Goal: Task Accomplishment & Management: Use online tool/utility

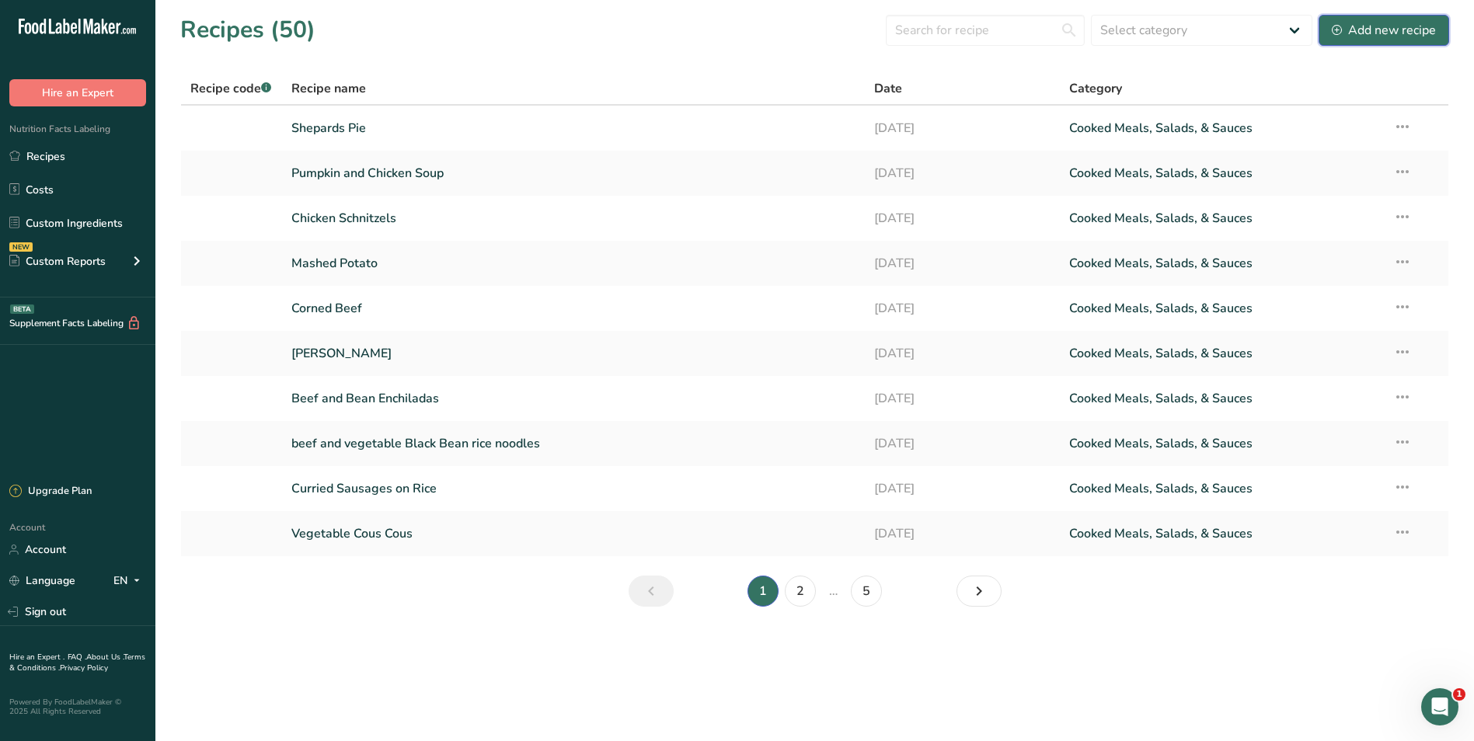
click at [1382, 32] on div "Add new recipe" at bounding box center [1384, 30] width 104 height 19
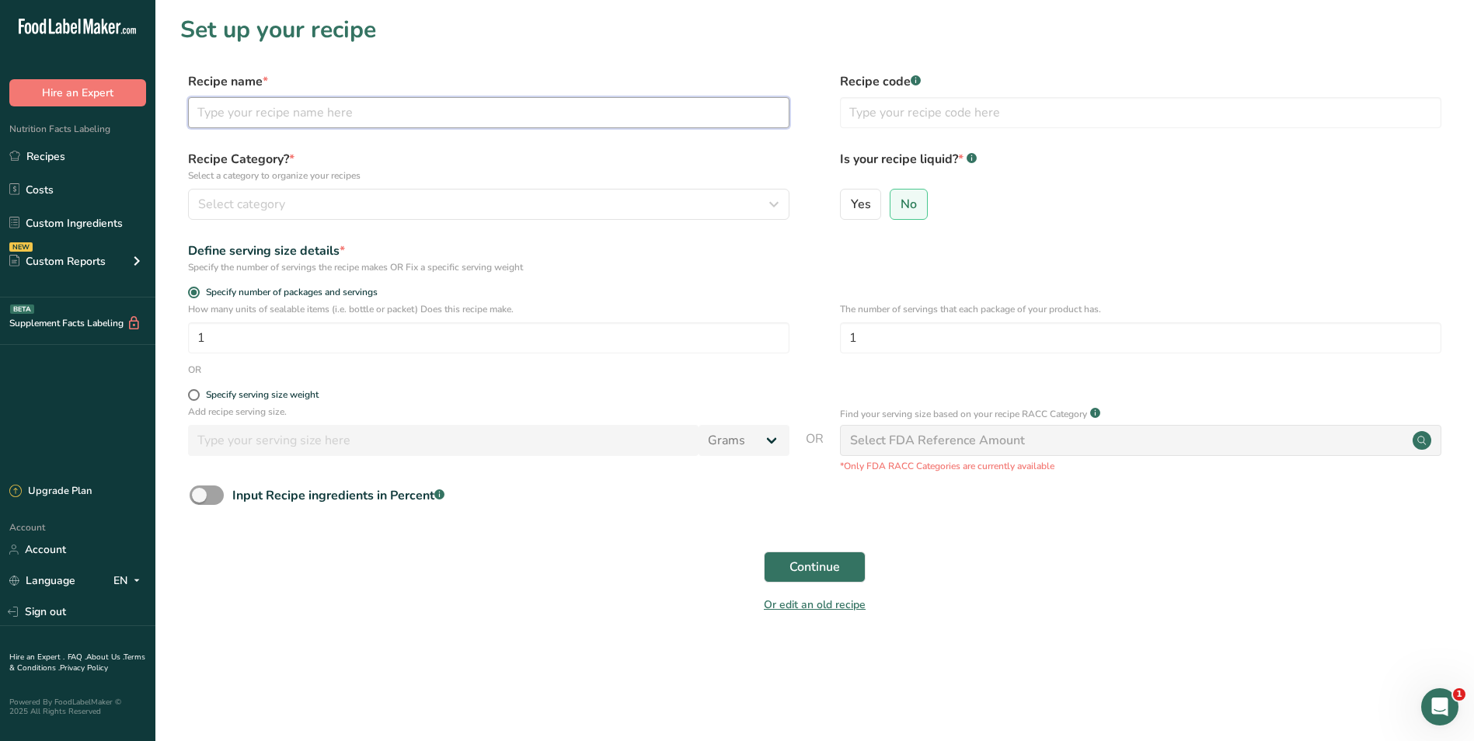
click at [236, 119] on input "text" at bounding box center [489, 112] width 602 height 31
type input "Kale"
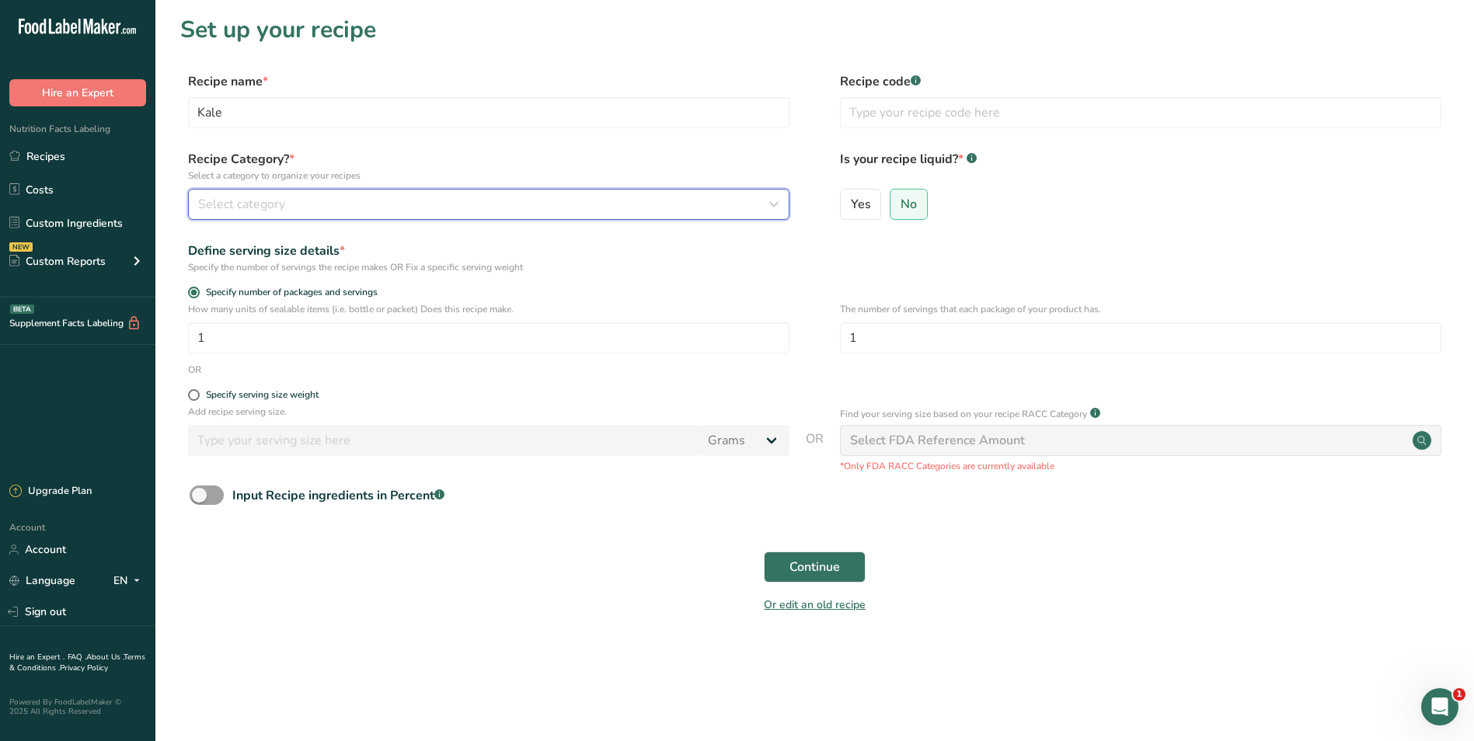
click at [778, 202] on icon "button" at bounding box center [774, 204] width 19 height 28
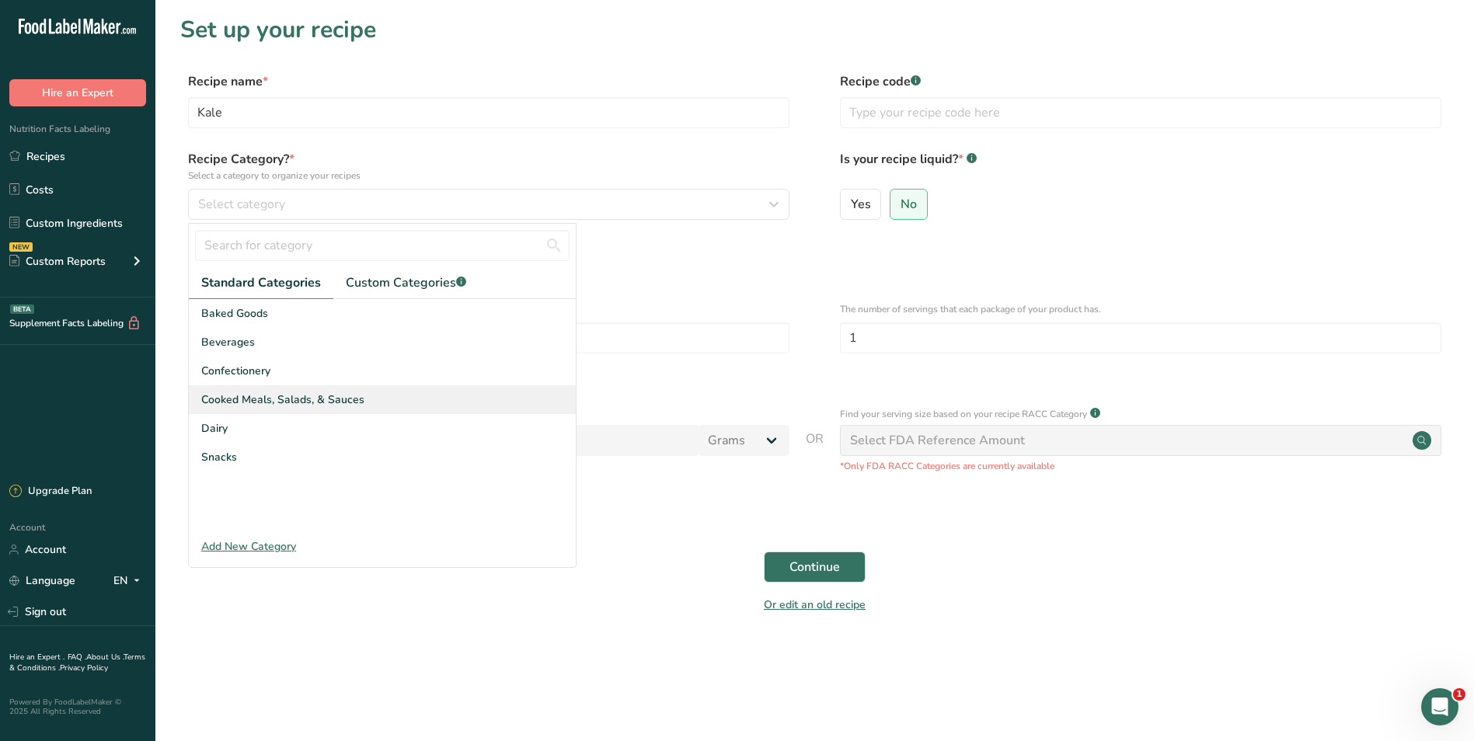
click at [274, 400] on span "Cooked Meals, Salads, & Sauces" at bounding box center [282, 400] width 163 height 16
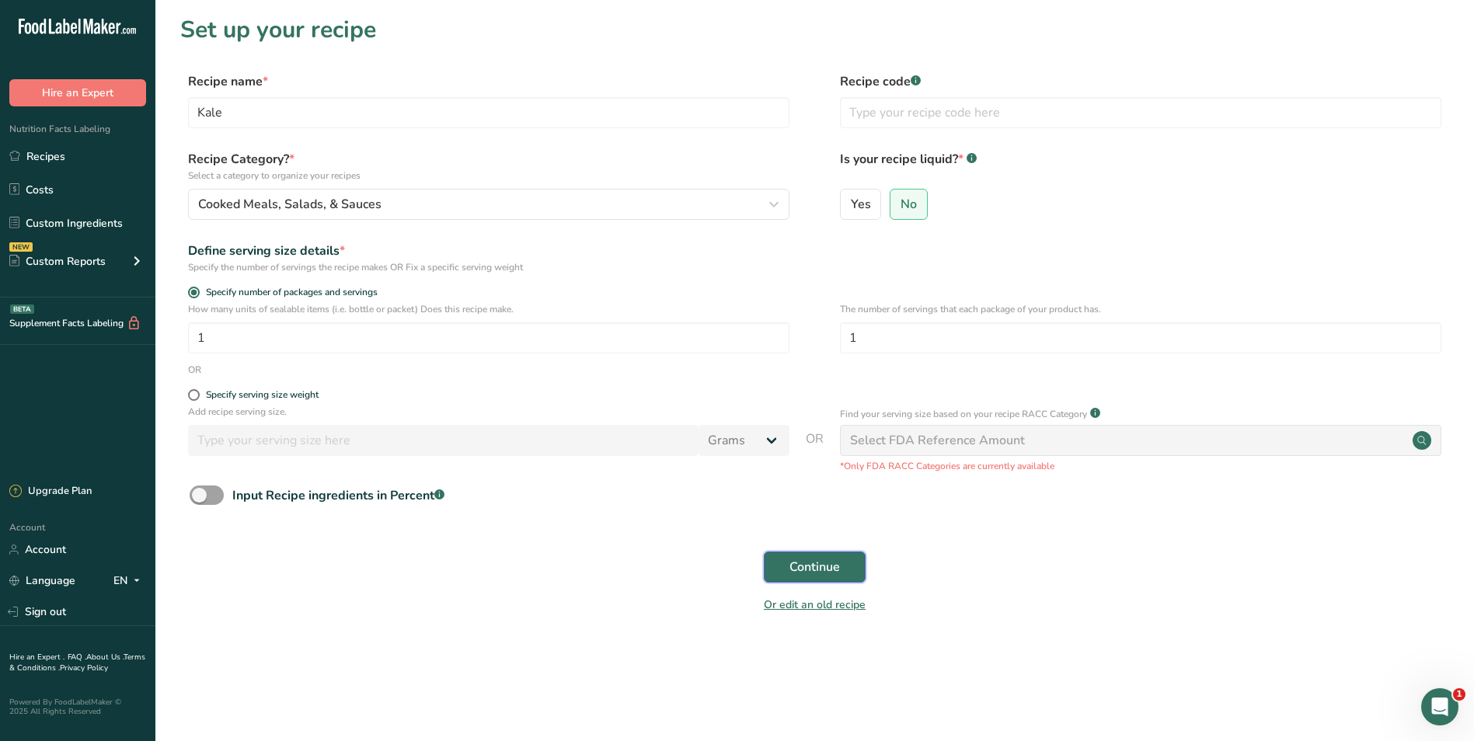
click at [821, 560] on span "Continue" at bounding box center [815, 567] width 51 height 19
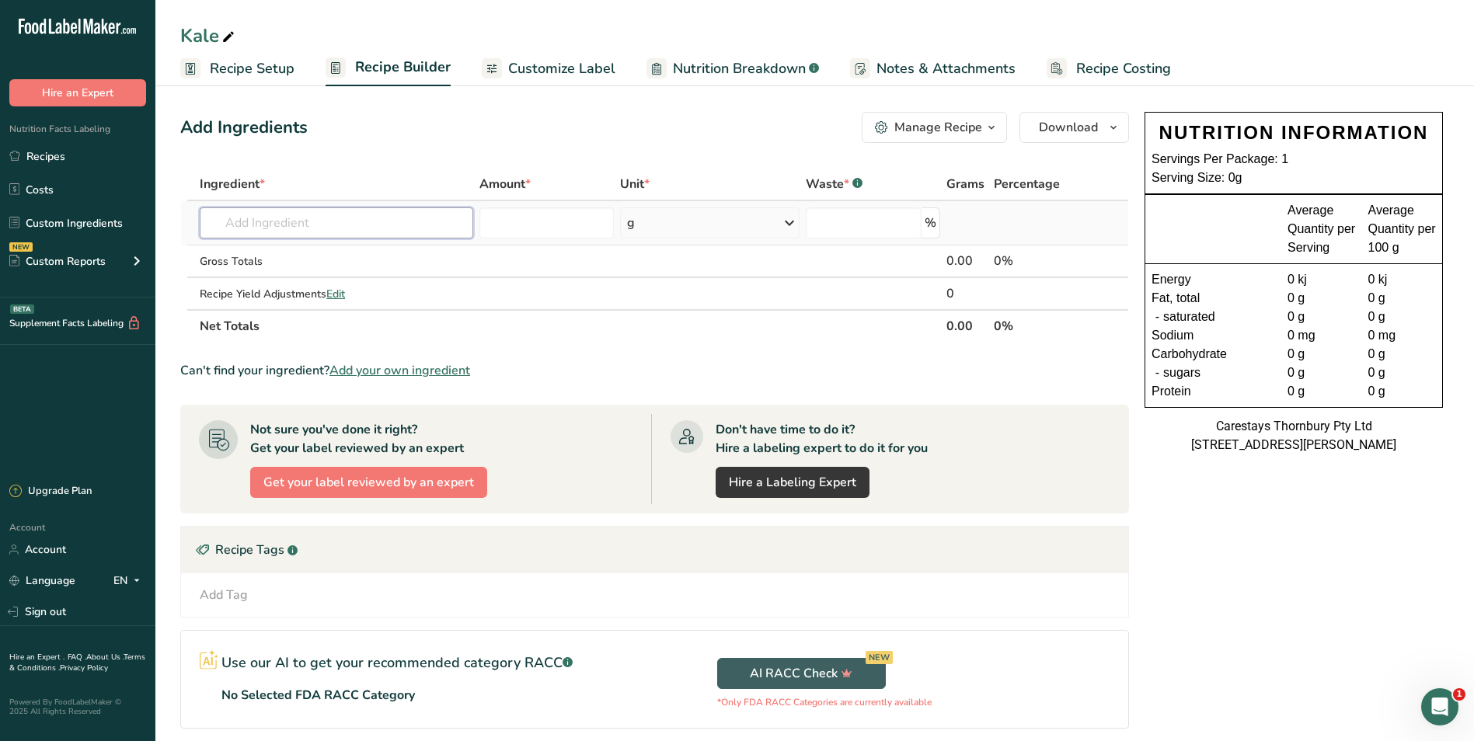
click at [232, 222] on input "text" at bounding box center [337, 223] width 274 height 31
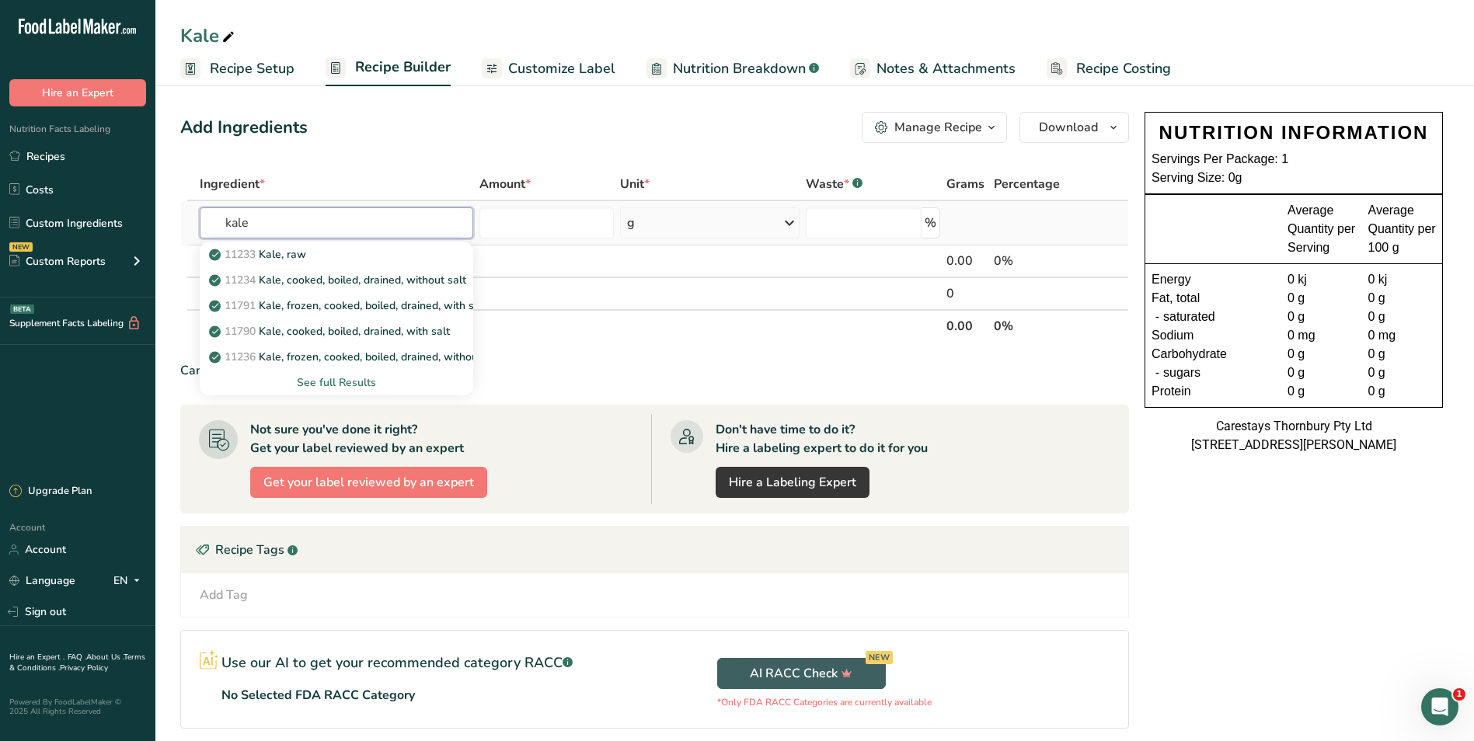
type input "kale"
click at [360, 379] on div "See full Results" at bounding box center [336, 383] width 249 height 16
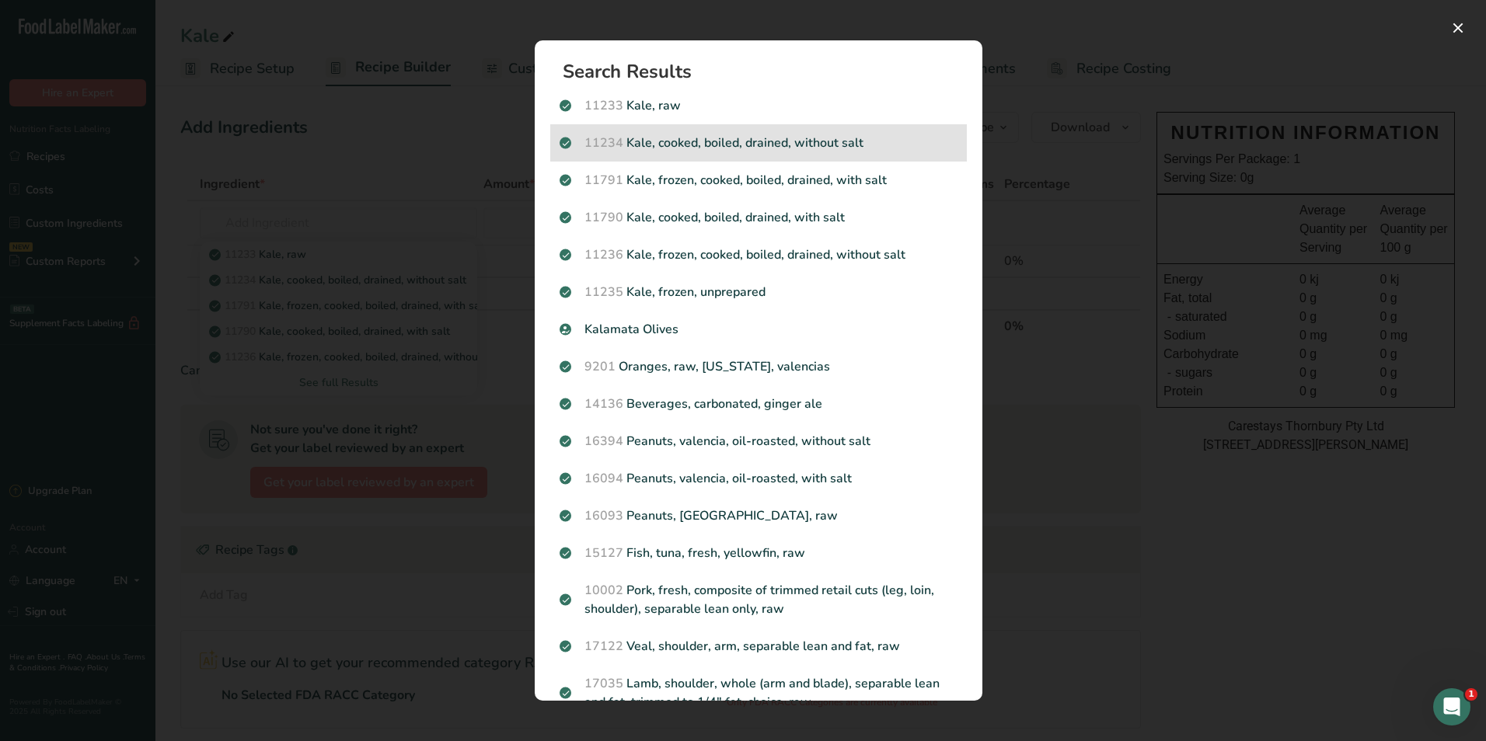
click at [787, 137] on p "11234 Kale, cooked, boiled, drained, without salt" at bounding box center [759, 143] width 398 height 19
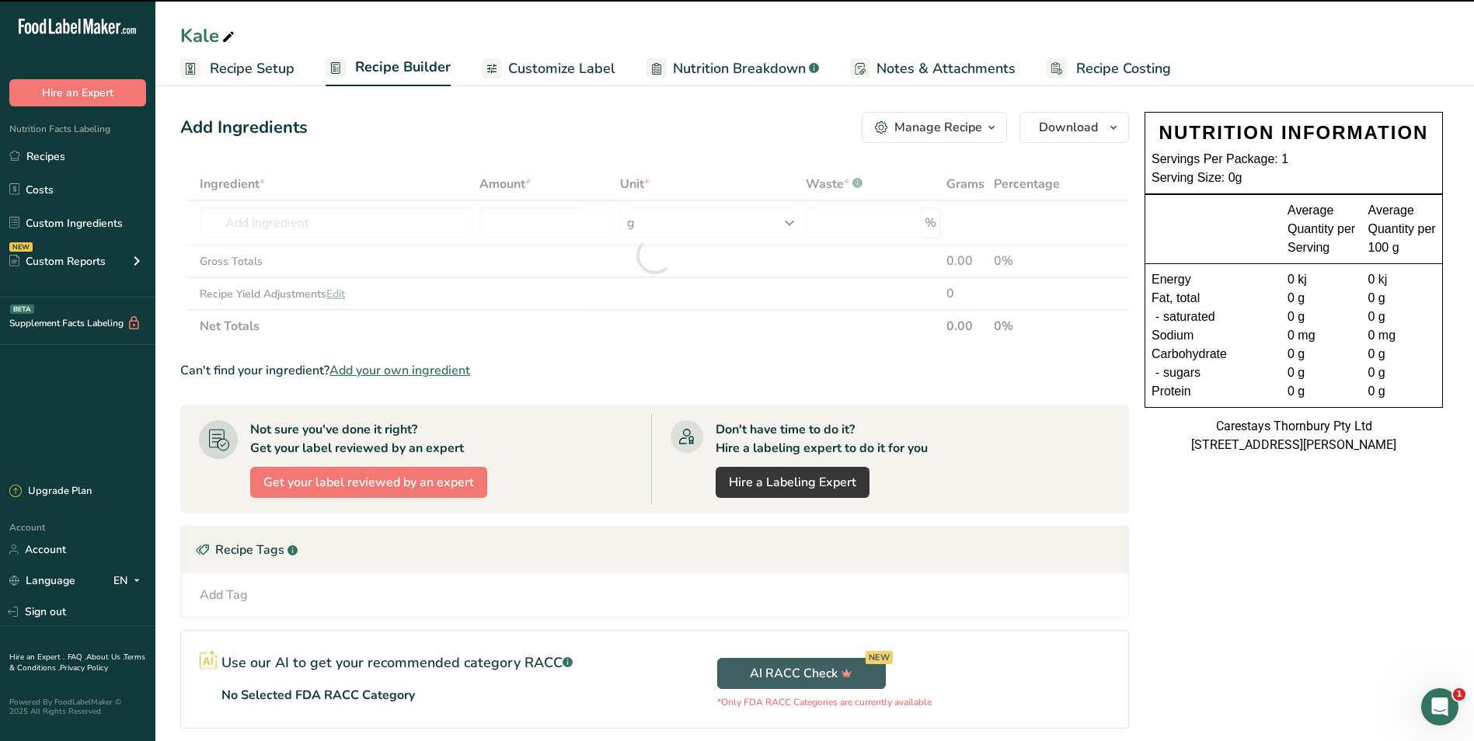
type input "0"
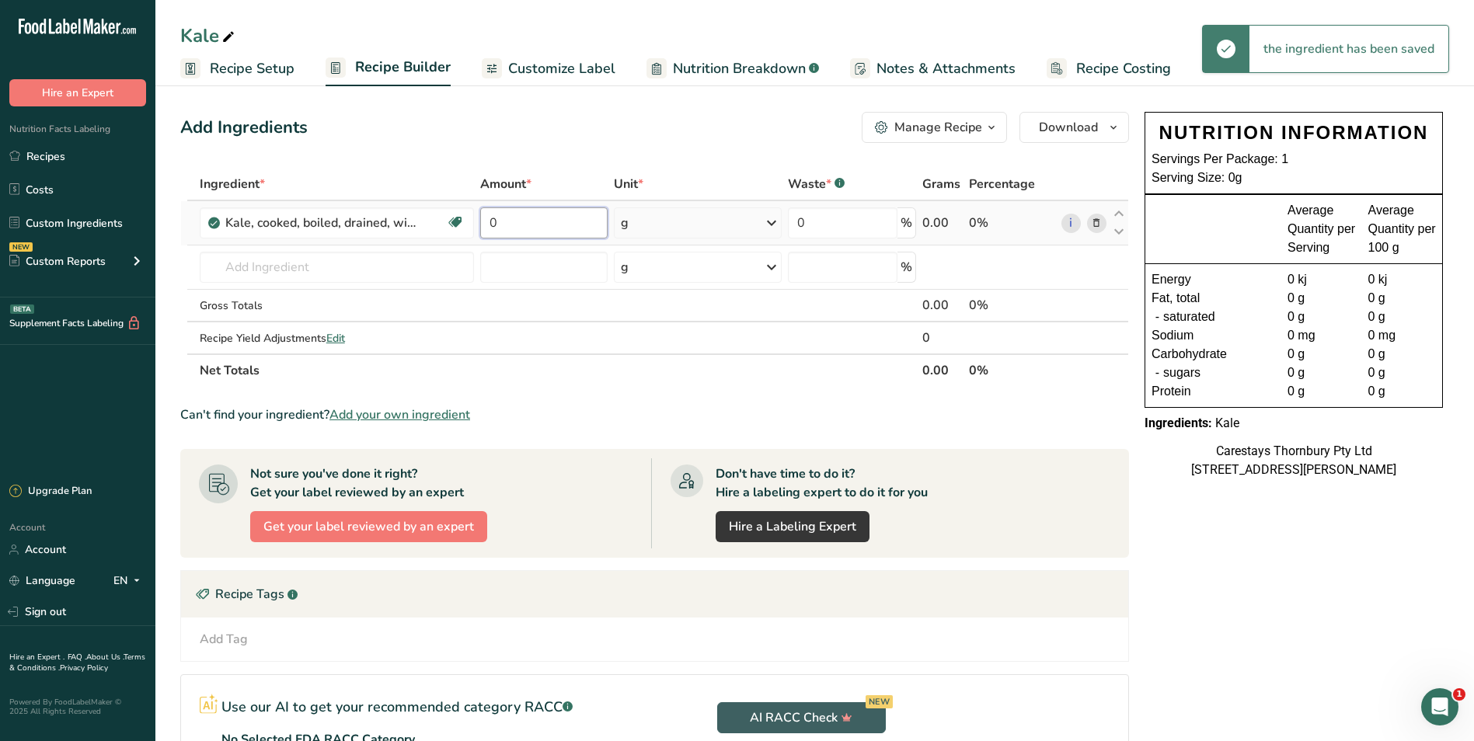
click at [540, 224] on input "0" at bounding box center [543, 223] width 127 height 31
type input "3"
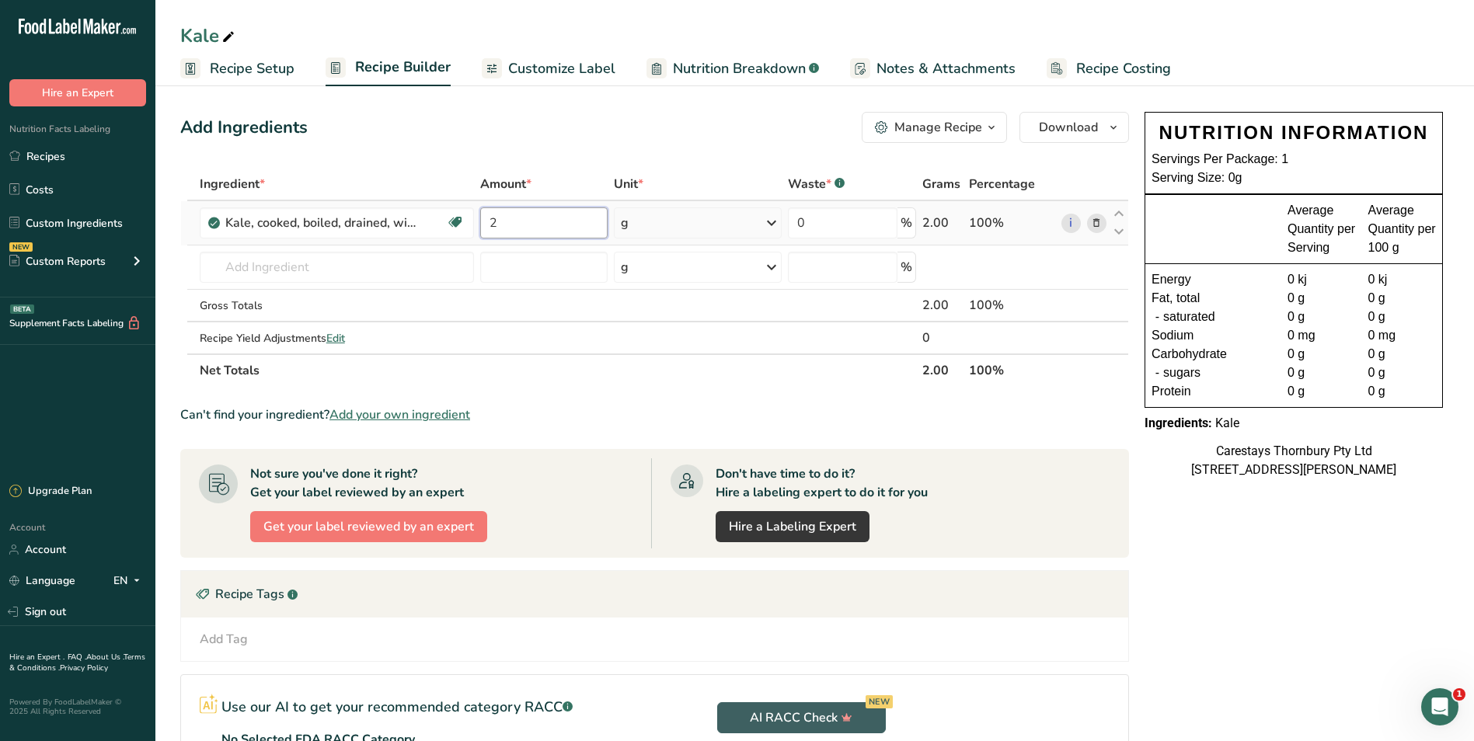
type input "2"
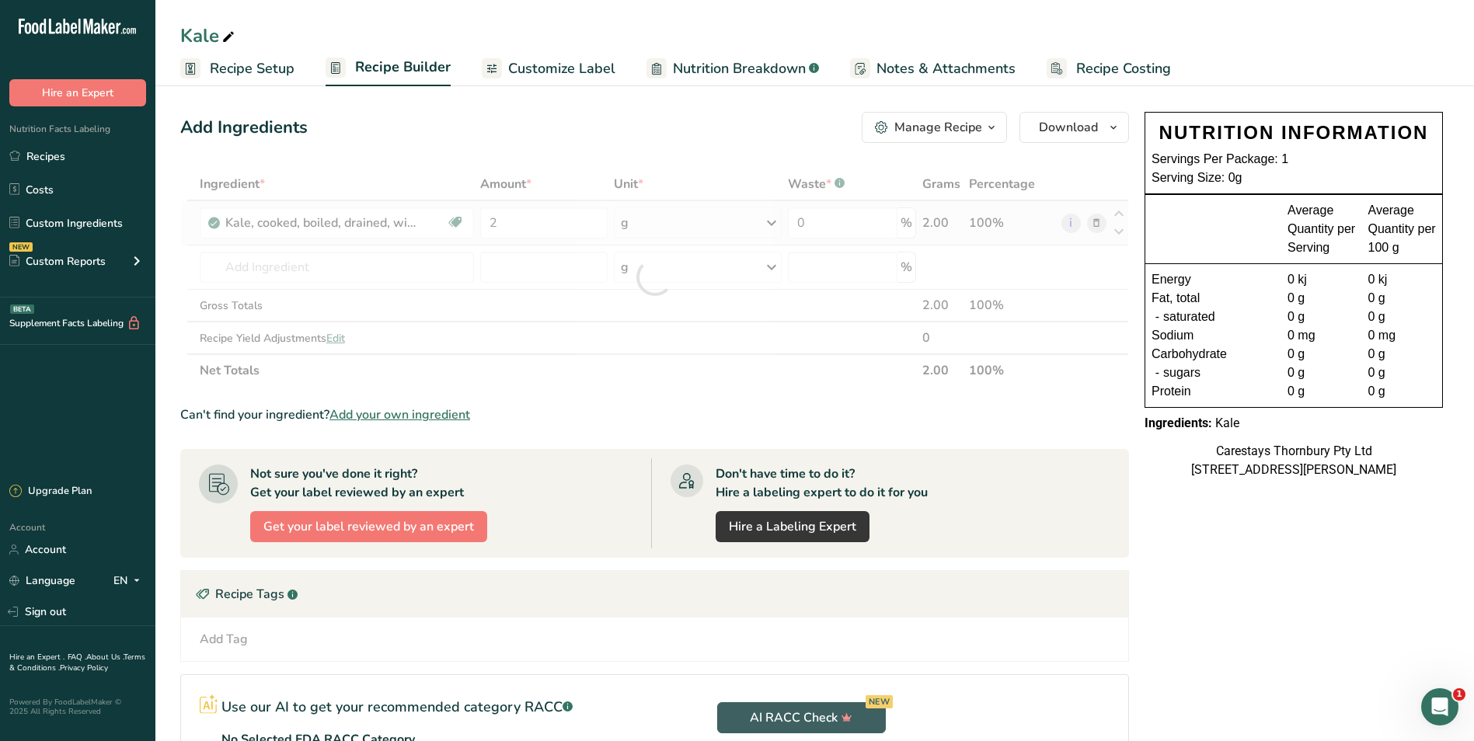
click at [771, 222] on div "Ingredient * Amount * Unit * Waste * .a-a{fill:#347362;}.b-a{fill:#fff;} Grams …" at bounding box center [654, 277] width 949 height 219
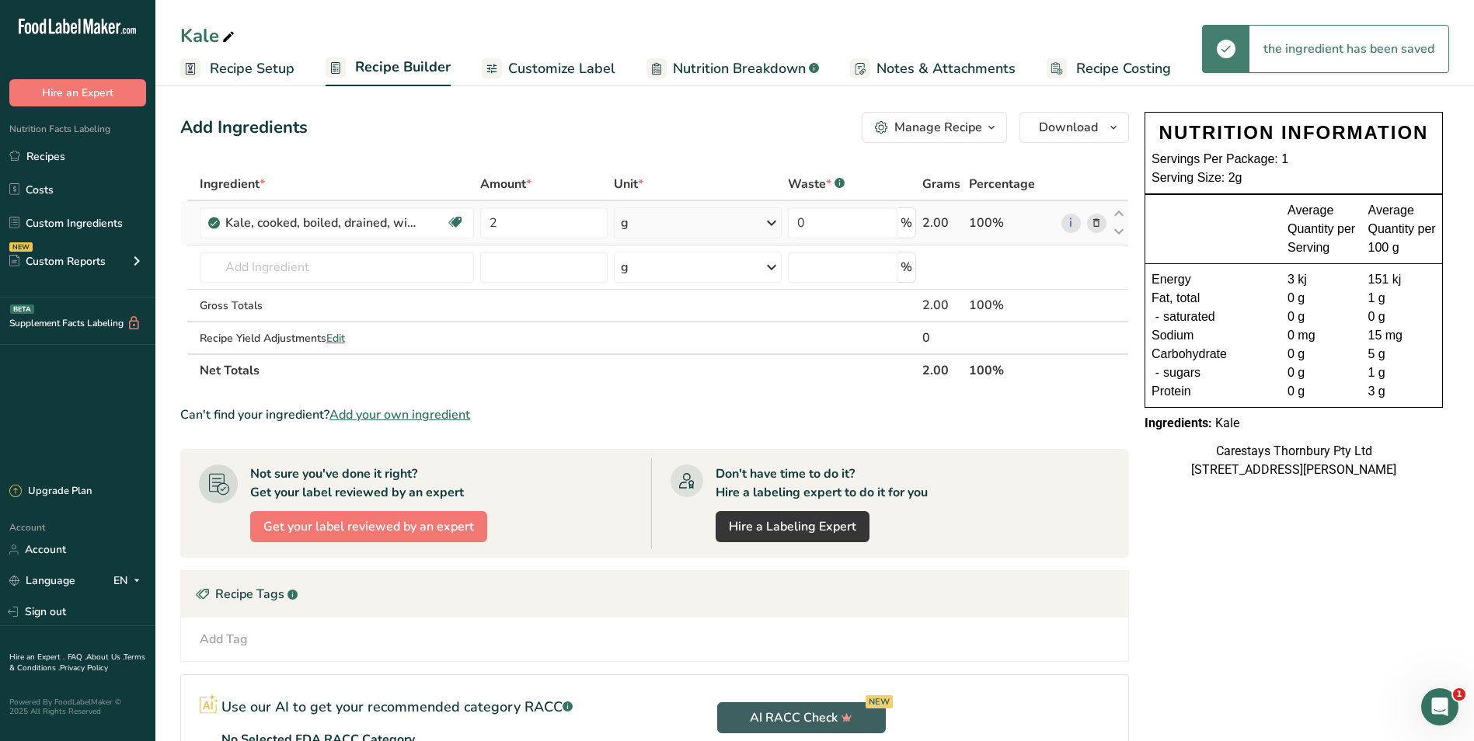
click at [771, 222] on icon at bounding box center [771, 223] width 19 height 28
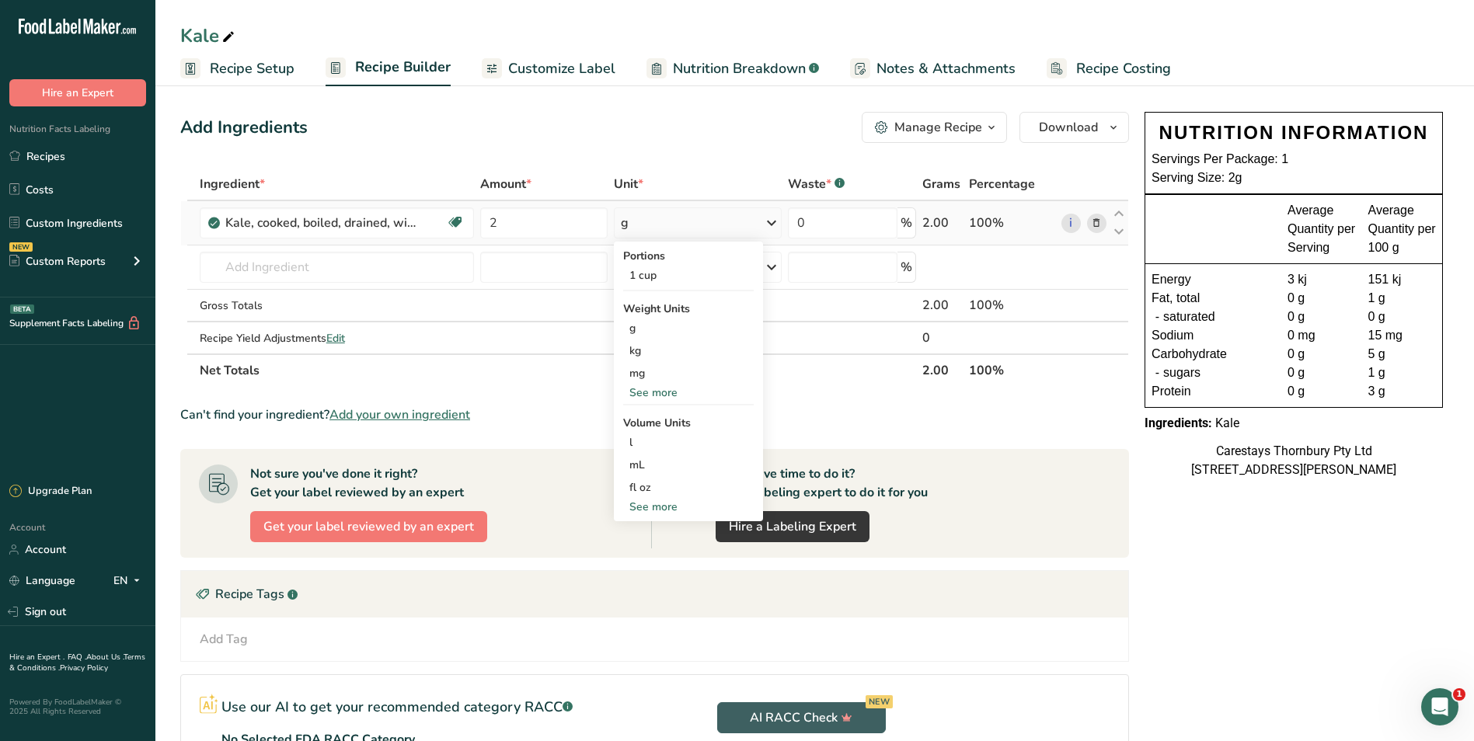
click at [664, 390] on div "See more" at bounding box center [688, 393] width 131 height 16
click at [650, 572] on div "See more" at bounding box center [688, 575] width 131 height 16
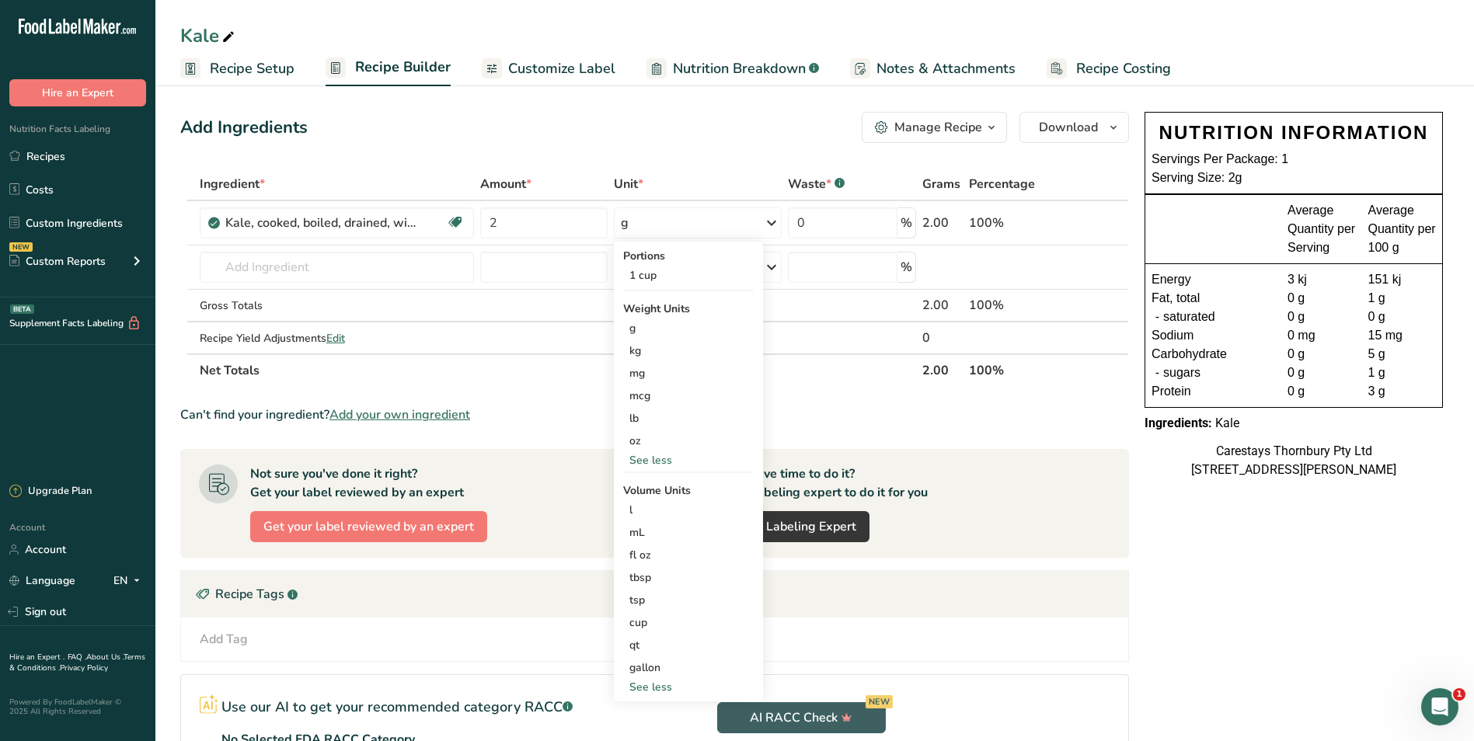
drag, startPoint x: 650, startPoint y: 619, endPoint x: 568, endPoint y: 407, distance: 226.6
click at [650, 616] on div "cup" at bounding box center [689, 623] width 118 height 16
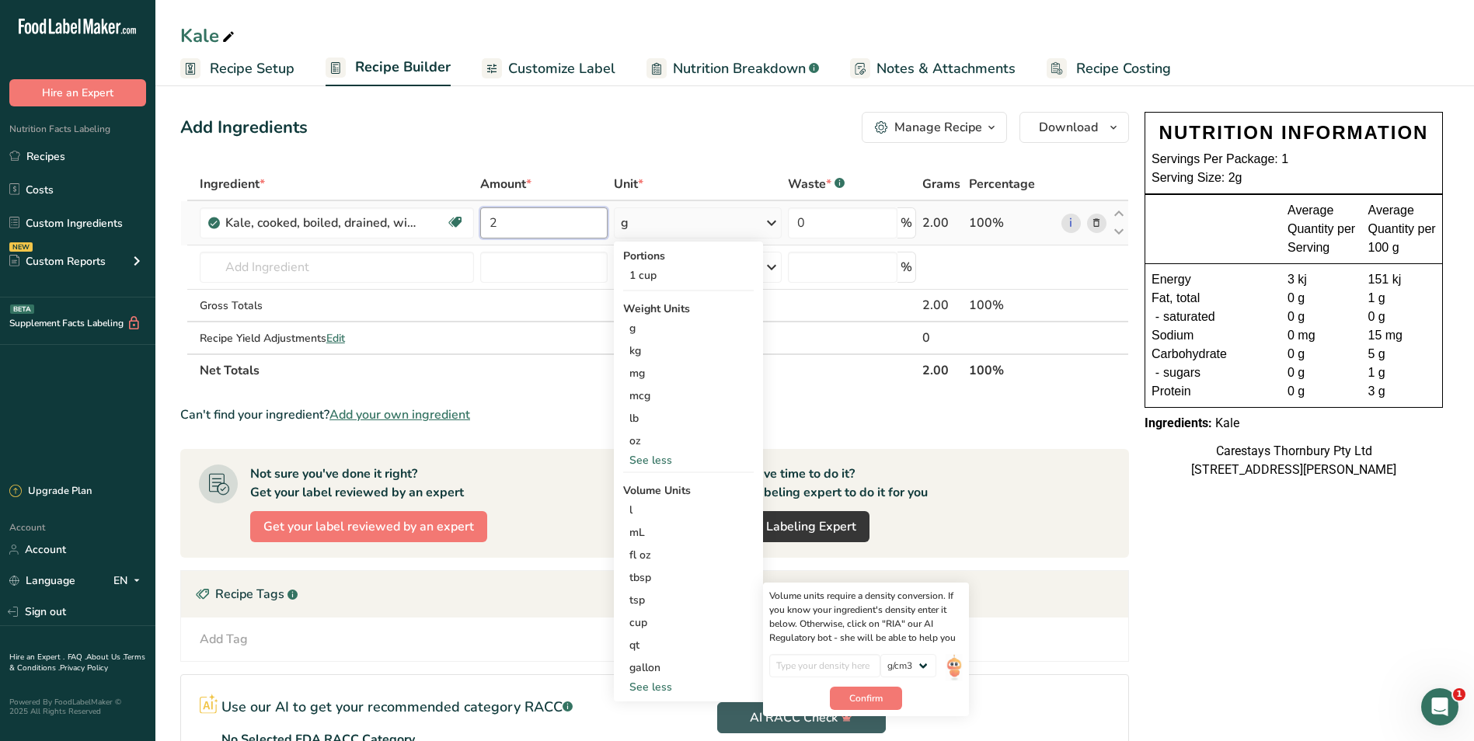
click at [517, 223] on input "2" at bounding box center [543, 223] width 127 height 31
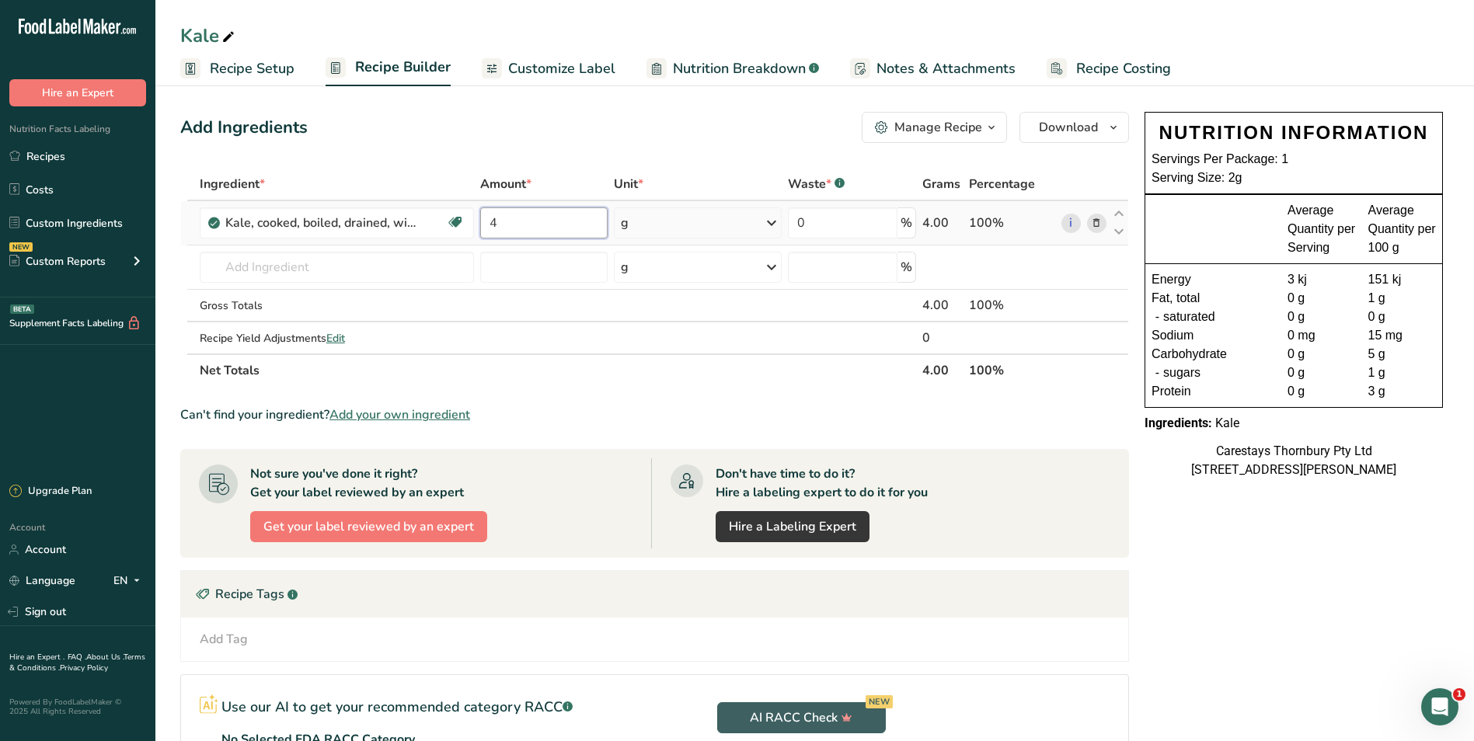
type input "4"
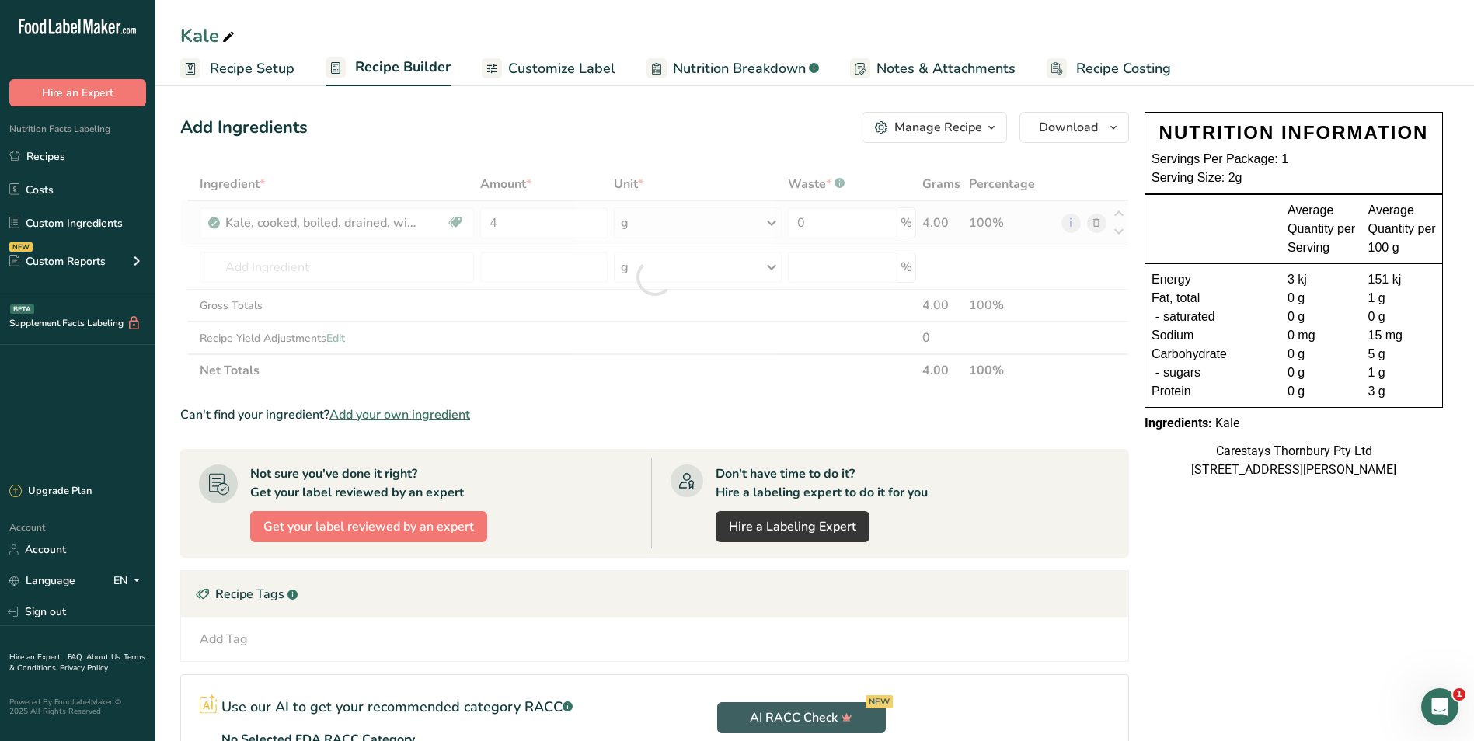
click at [768, 222] on div "Ingredient * Amount * Unit * Waste * .a-a{fill:#347362;}.b-a{fill:#fff;} Grams …" at bounding box center [654, 277] width 949 height 219
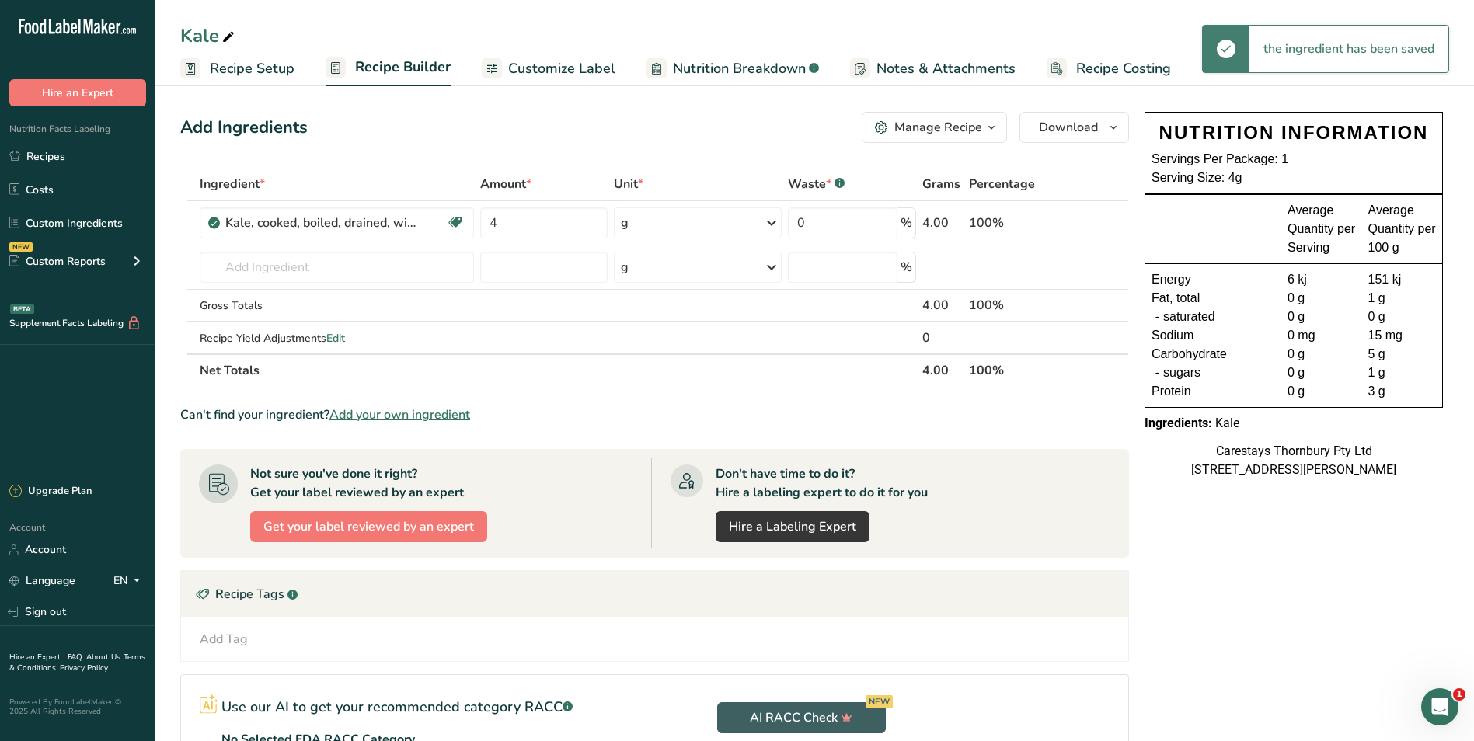
click at [773, 222] on icon at bounding box center [771, 223] width 19 height 28
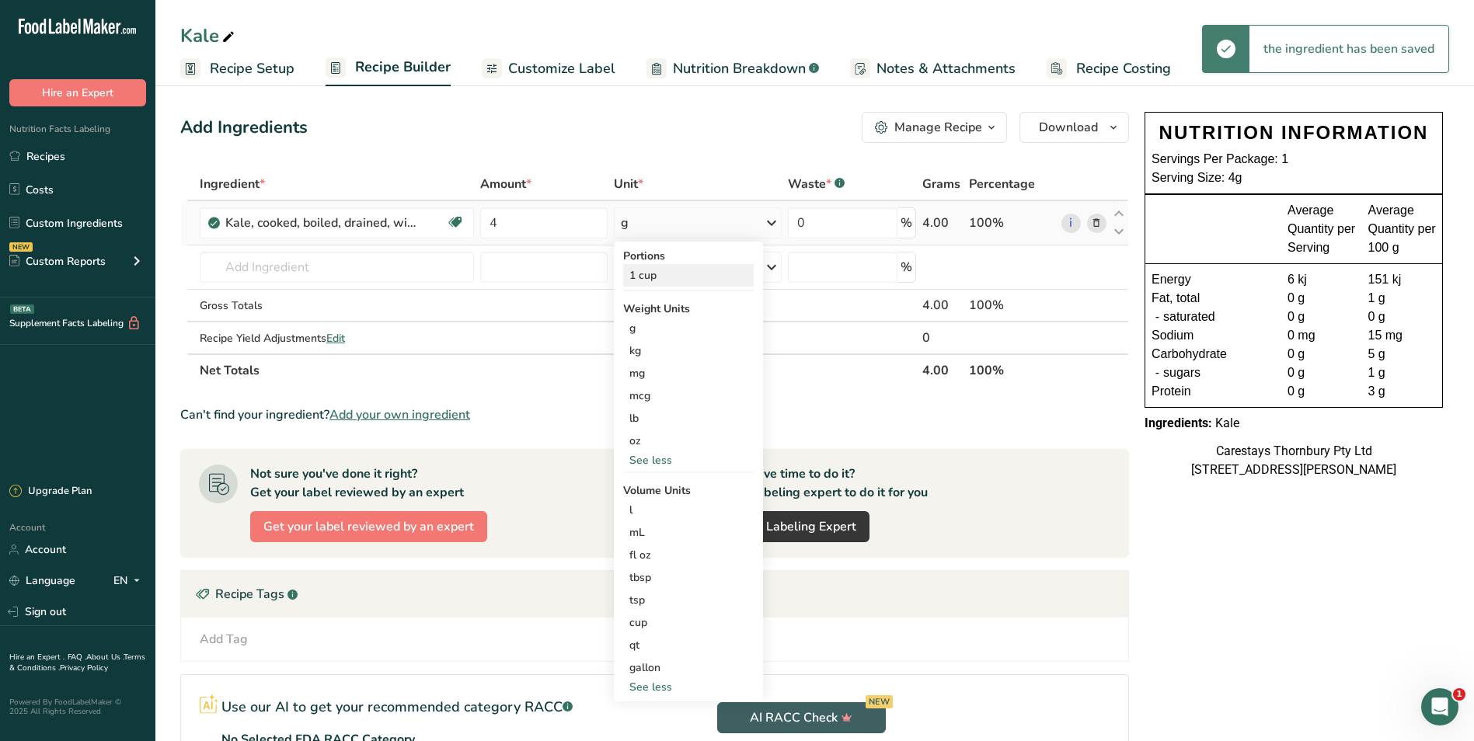
click at [647, 273] on div "1 cup" at bounding box center [688, 275] width 131 height 23
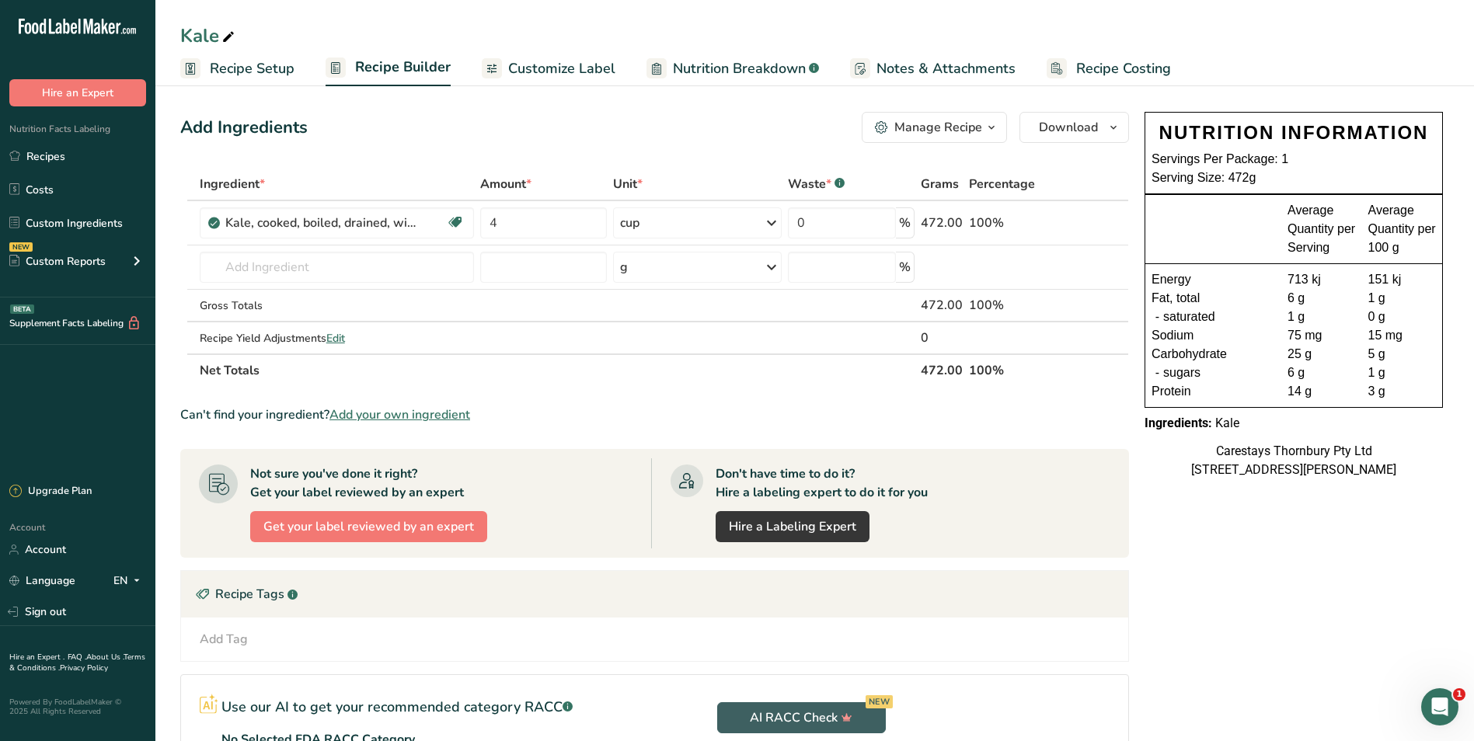
click at [1086, 67] on span "Recipe Costing" at bounding box center [1123, 68] width 95 height 21
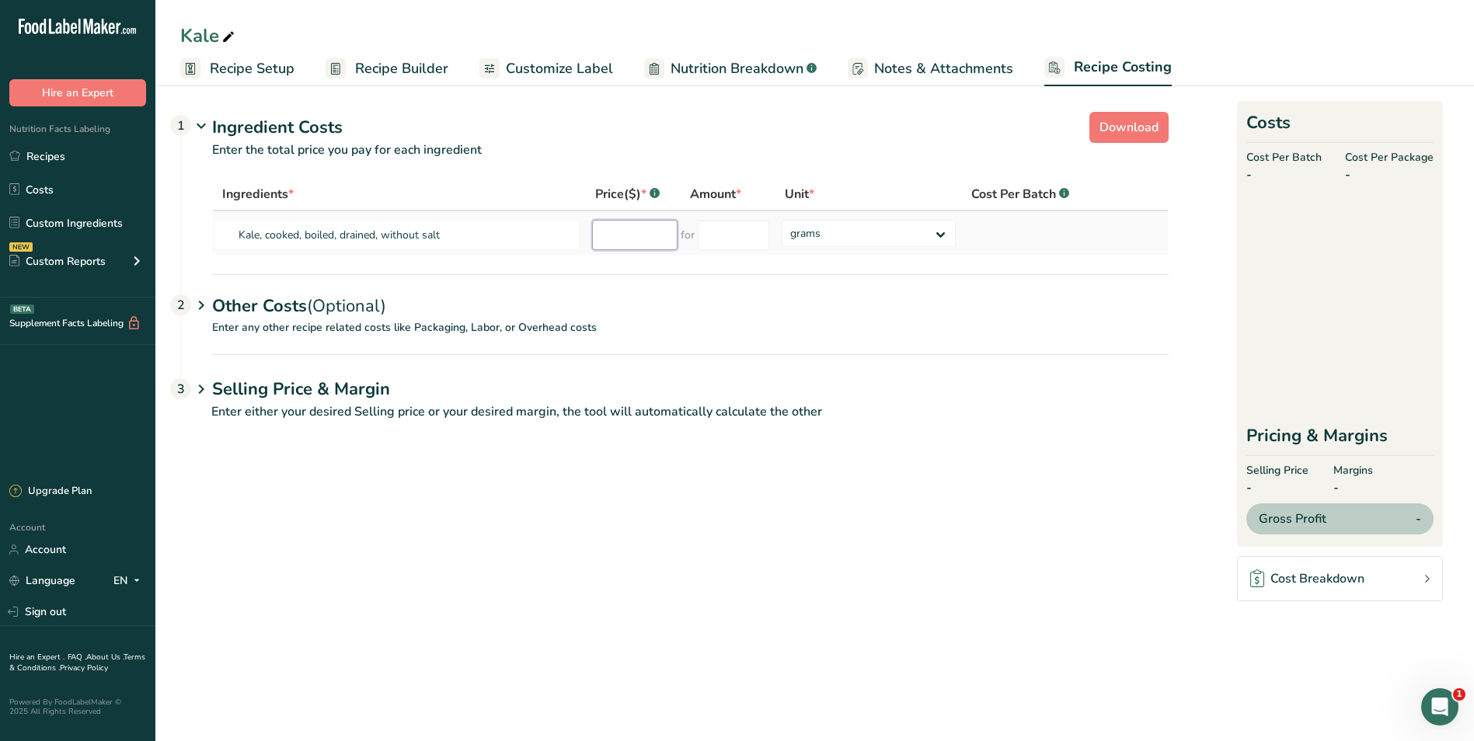
click at [619, 234] on input "number" at bounding box center [634, 235] width 85 height 30
type input "3.00"
click at [750, 243] on input "number" at bounding box center [734, 235] width 72 height 30
type input "1"
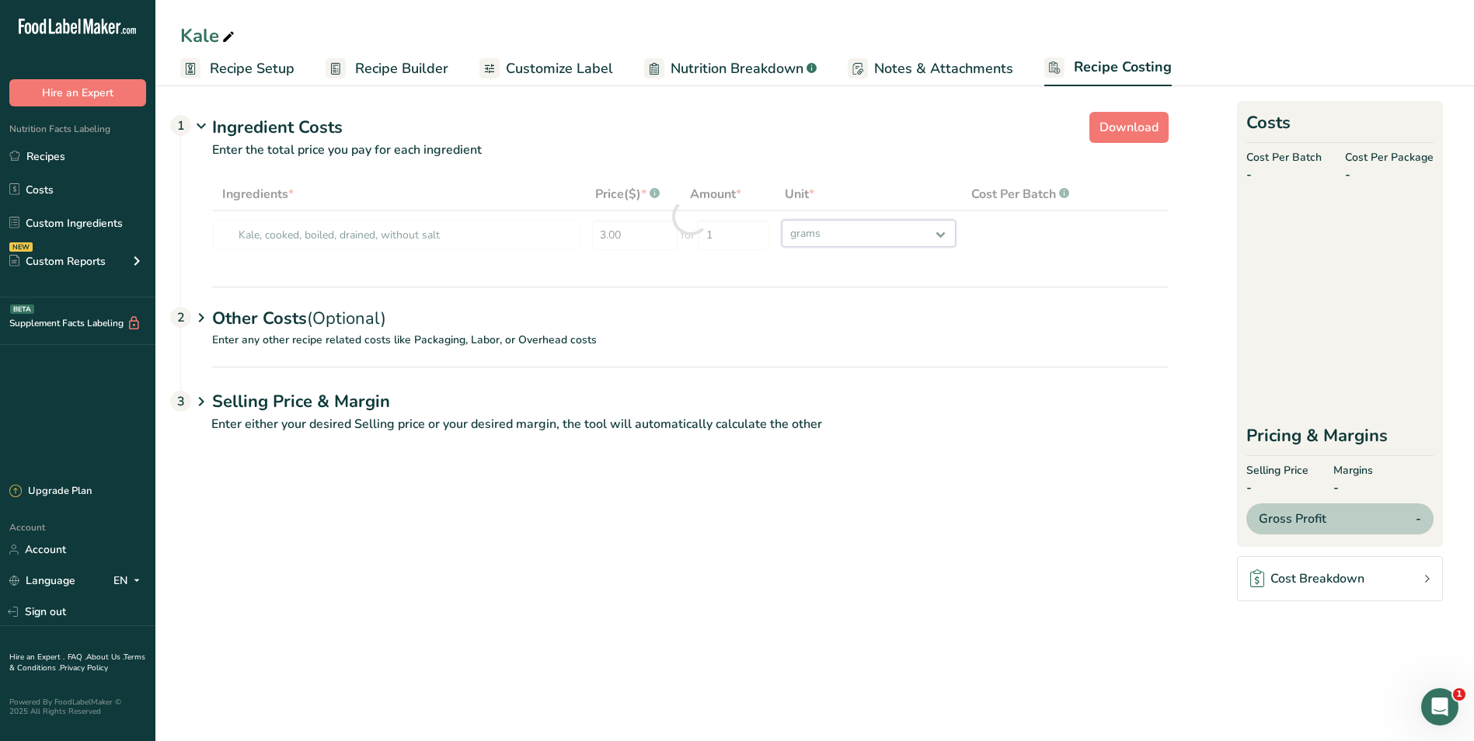
click at [940, 230] on div "Ingredients * Price($) * .a-a{fill:#347362;}.b-a{fill:#fff;} Amount * Unit * Co…" at bounding box center [690, 217] width 957 height 78
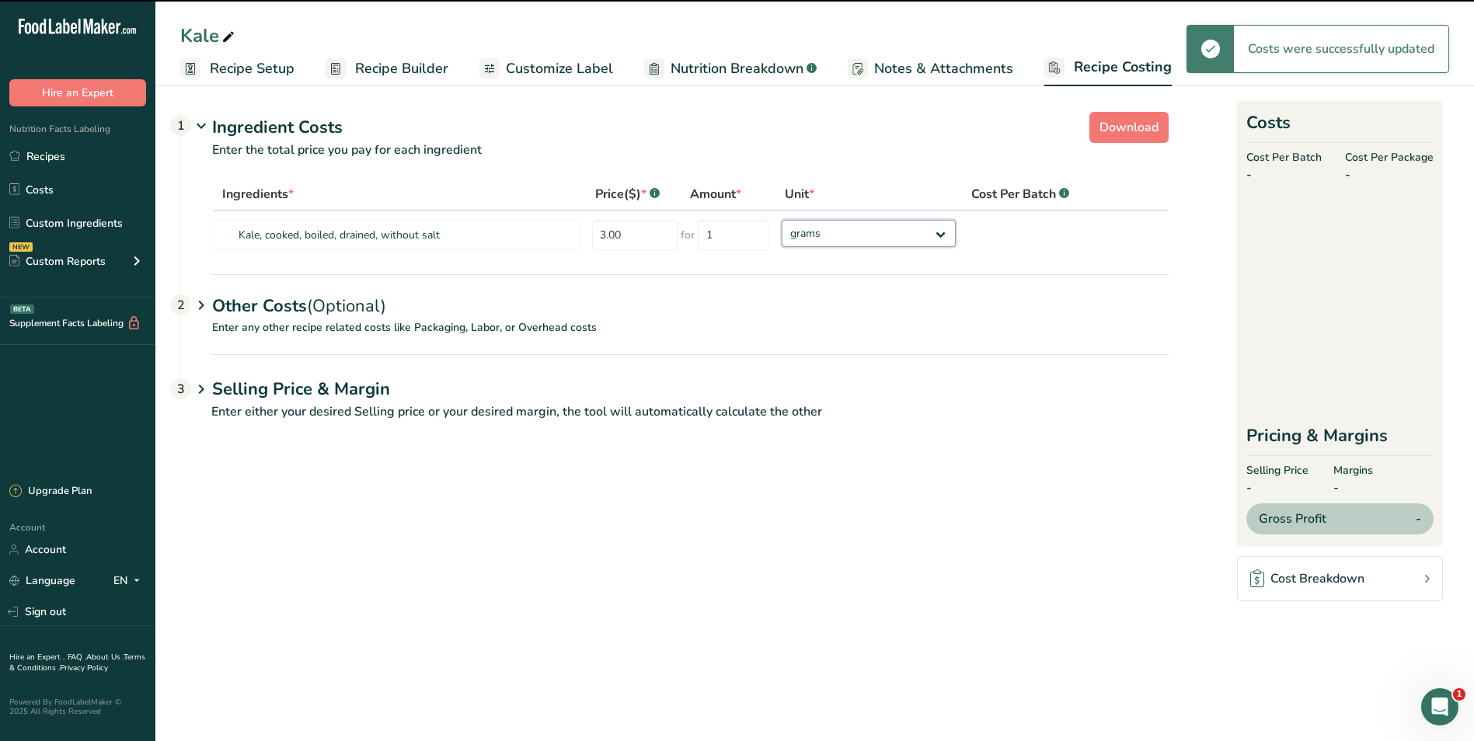
select select "1"
click at [782, 220] on select "grams kg mg mcg lb oz" at bounding box center [869, 233] width 174 height 27
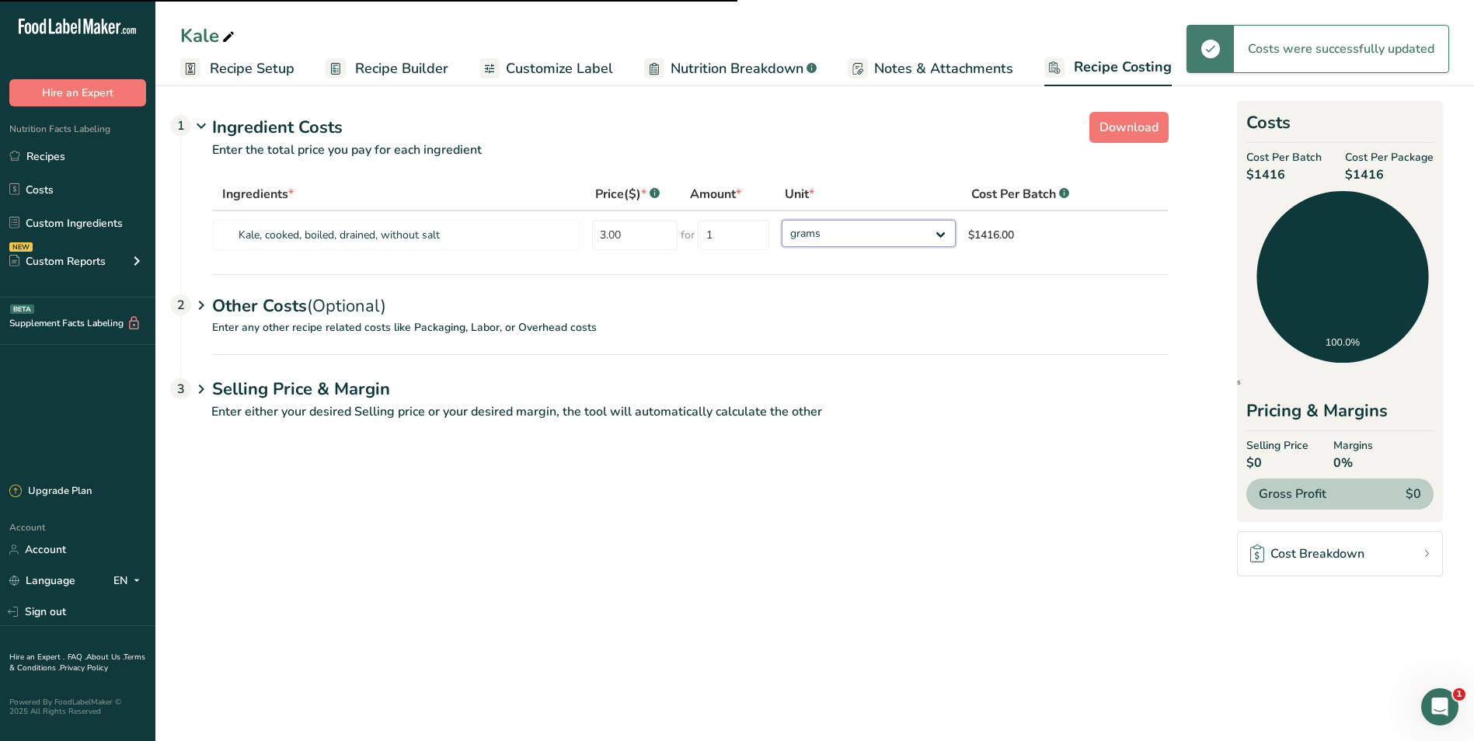
select select "1"
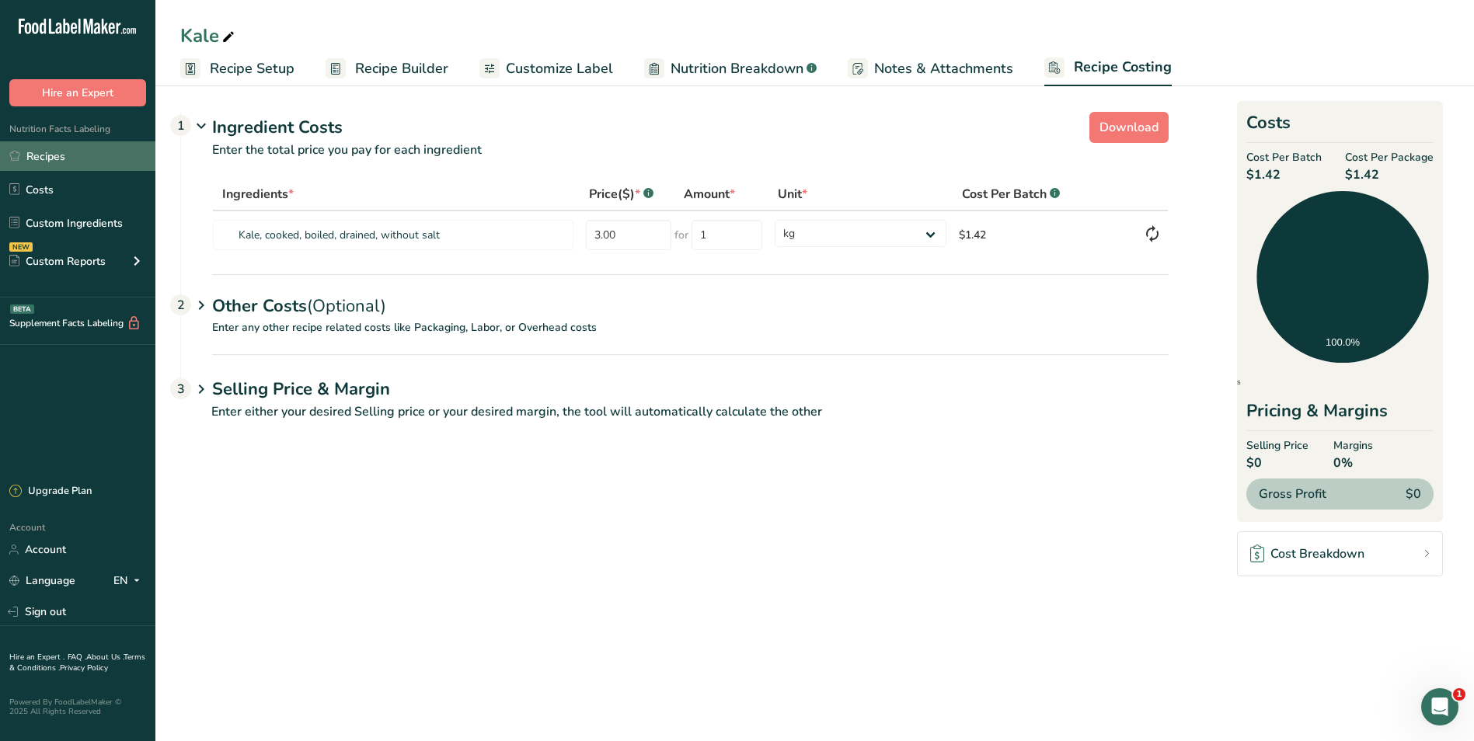
click at [62, 159] on link "Recipes" at bounding box center [77, 156] width 155 height 30
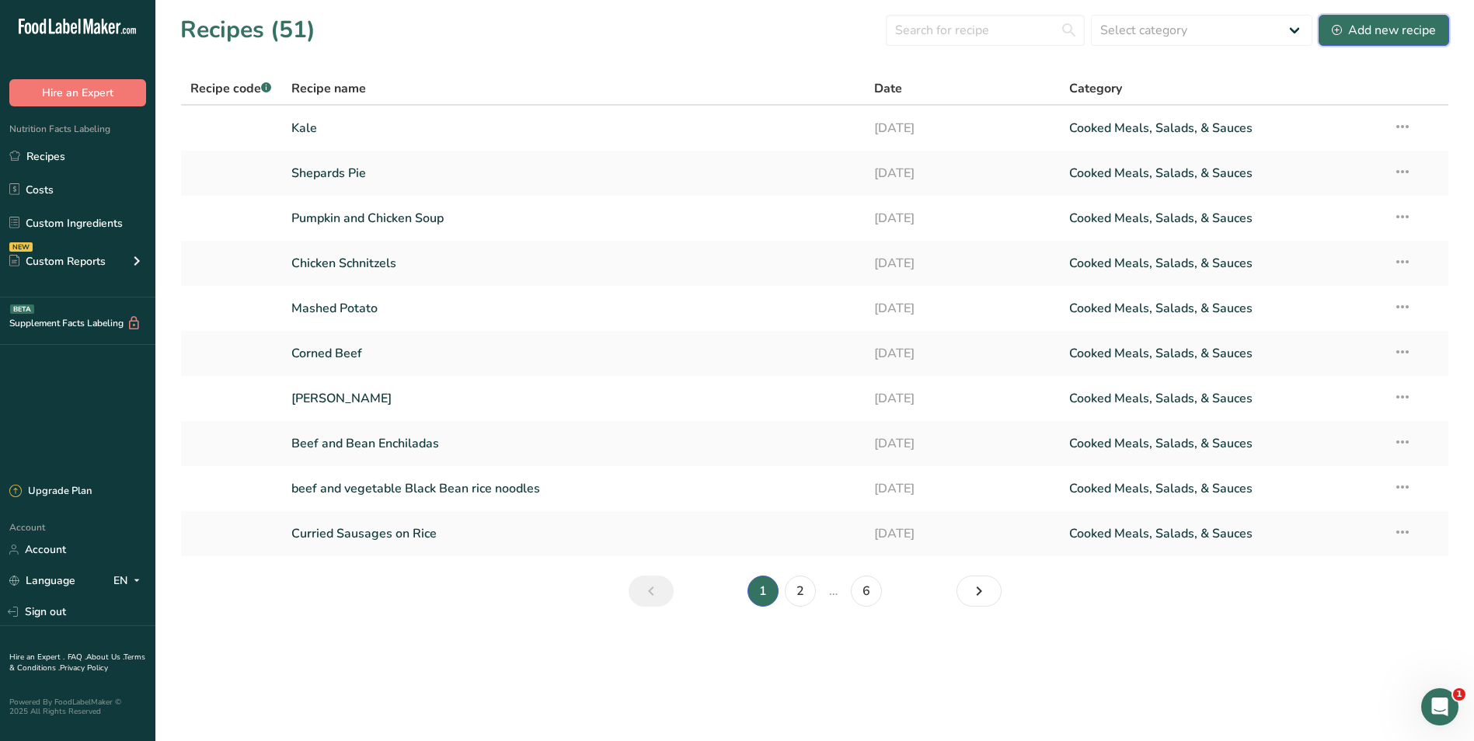
click at [1409, 28] on div "Add new recipe" at bounding box center [1384, 30] width 104 height 19
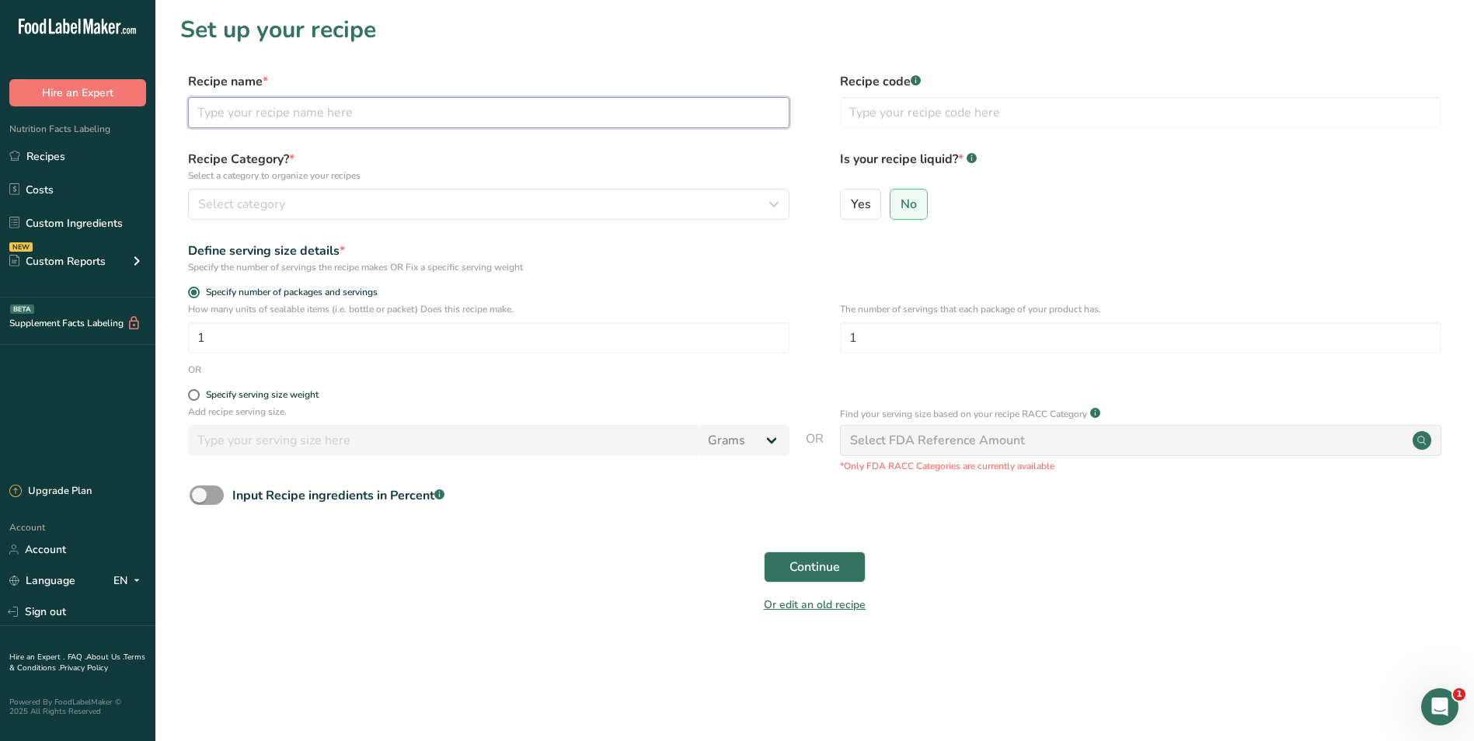
click at [246, 114] on input "text" at bounding box center [489, 112] width 602 height 31
click at [294, 114] on input "Broccoli, Carrots" at bounding box center [489, 112] width 602 height 31
type input "Broccoli, Carrots, Zuchini"
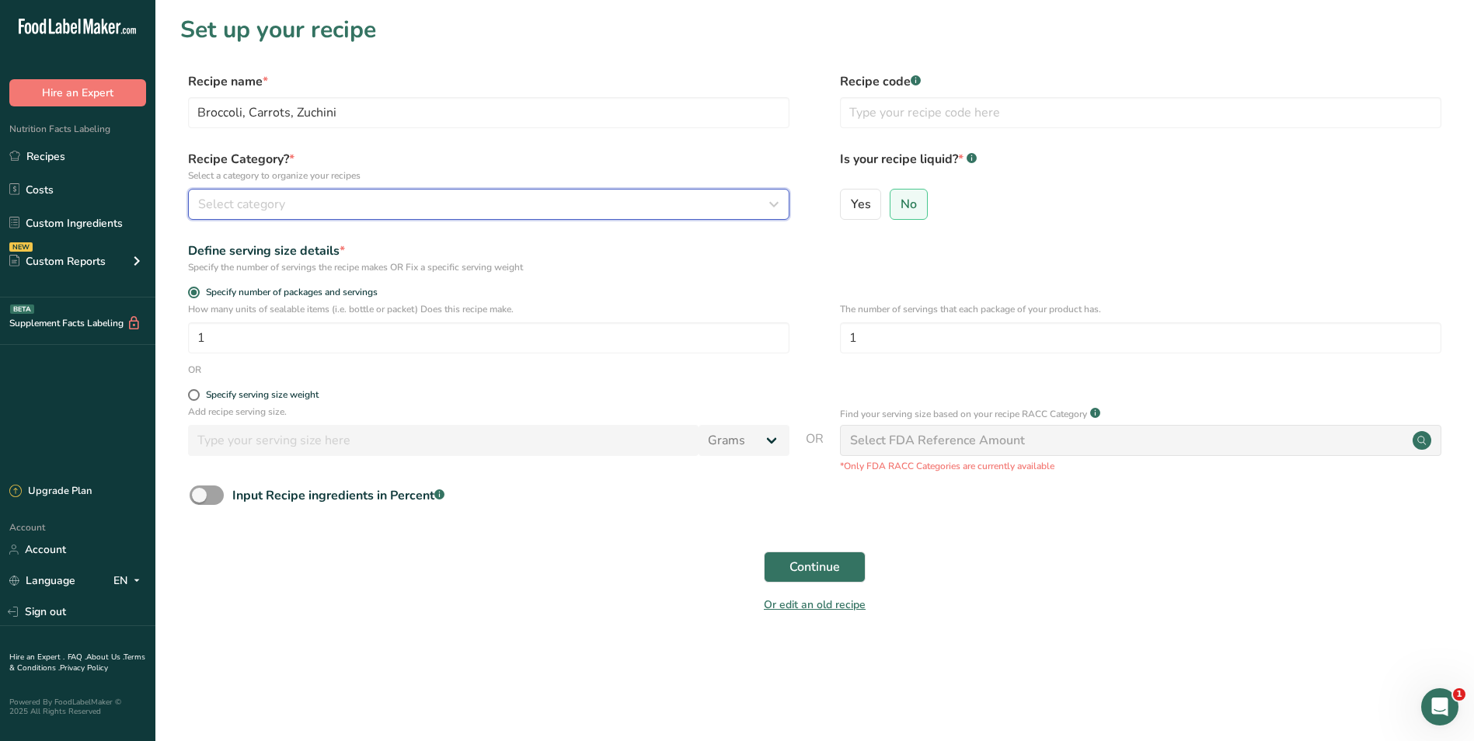
click at [770, 203] on icon "button" at bounding box center [774, 204] width 19 height 28
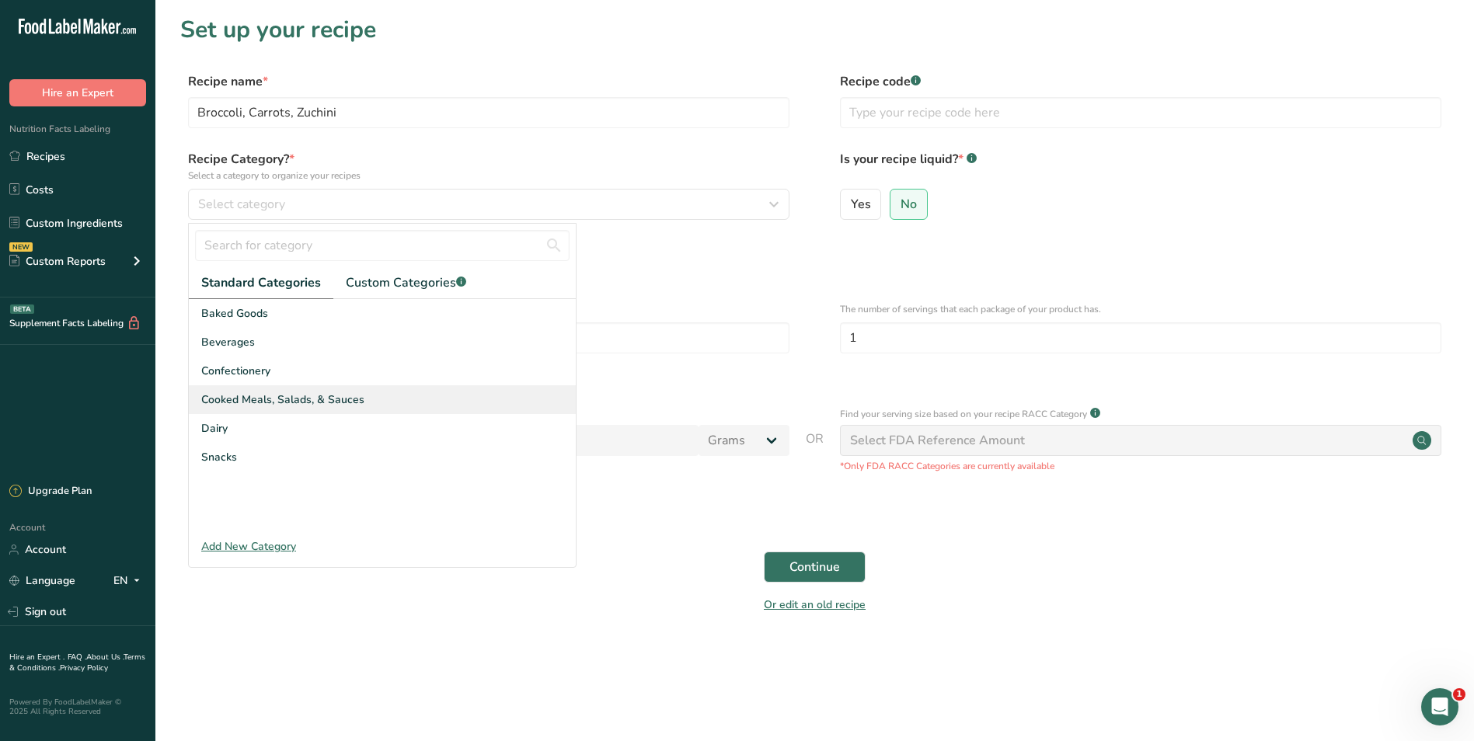
click at [344, 400] on span "Cooked Meals, Salads, & Sauces" at bounding box center [282, 400] width 163 height 16
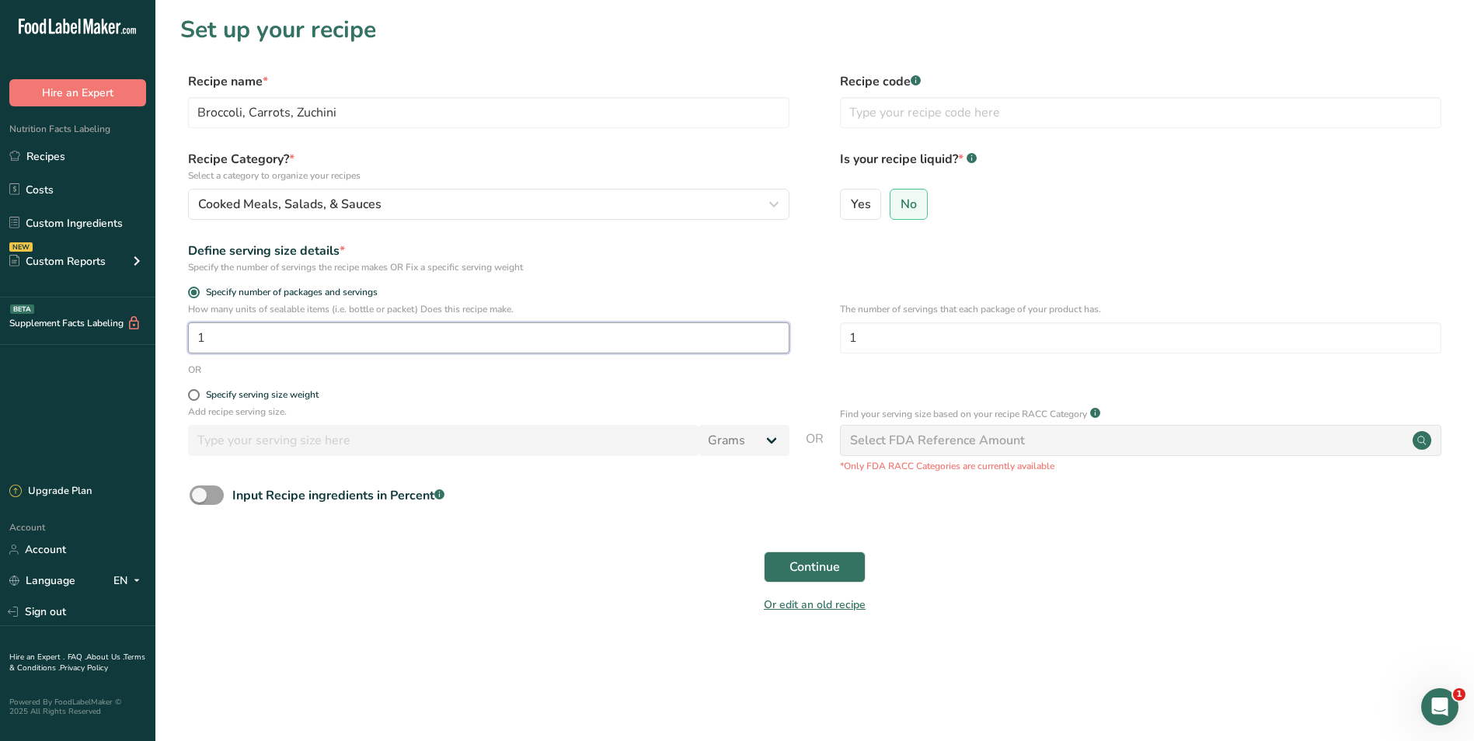
click at [232, 337] on input "1" at bounding box center [489, 338] width 602 height 31
type input "7"
click at [808, 559] on span "Continue" at bounding box center [815, 567] width 51 height 19
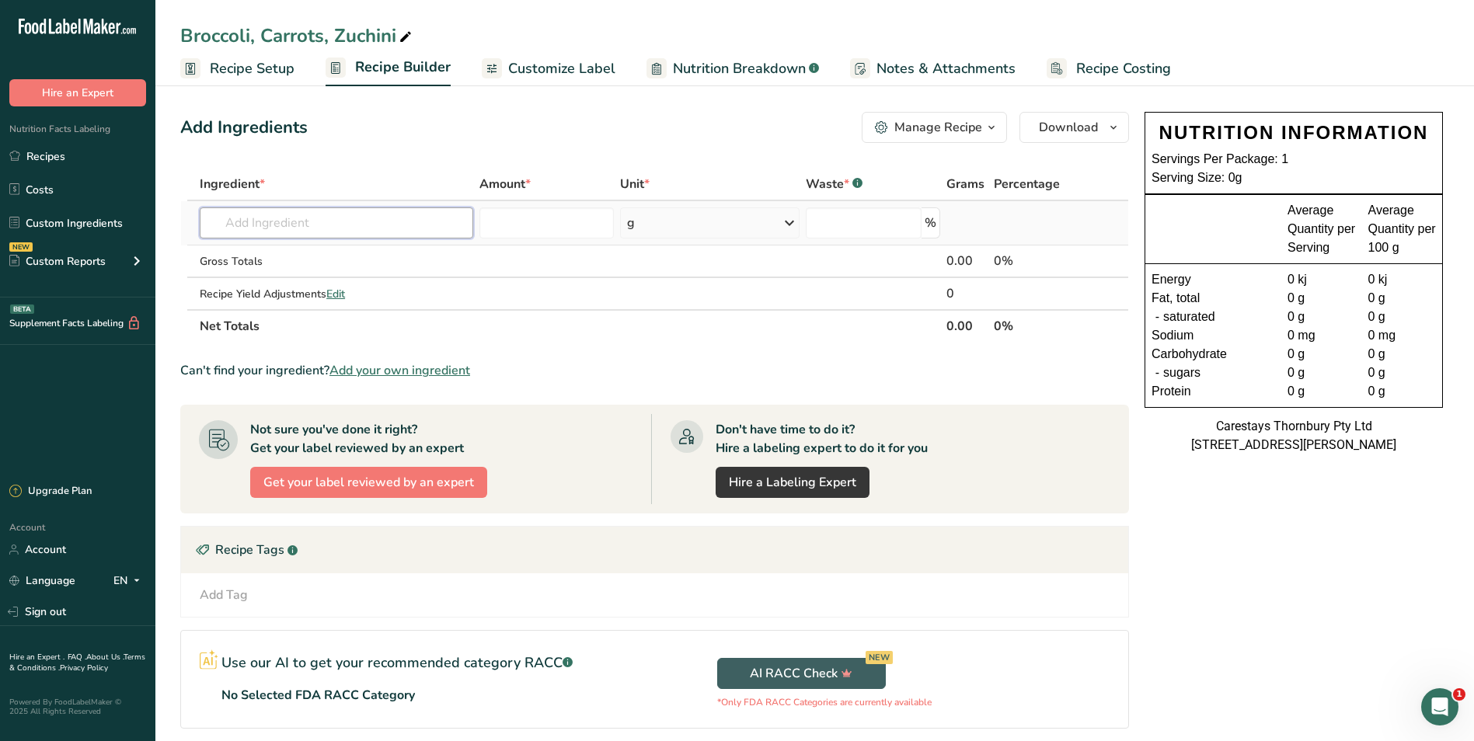
click at [259, 226] on input "text" at bounding box center [337, 223] width 274 height 31
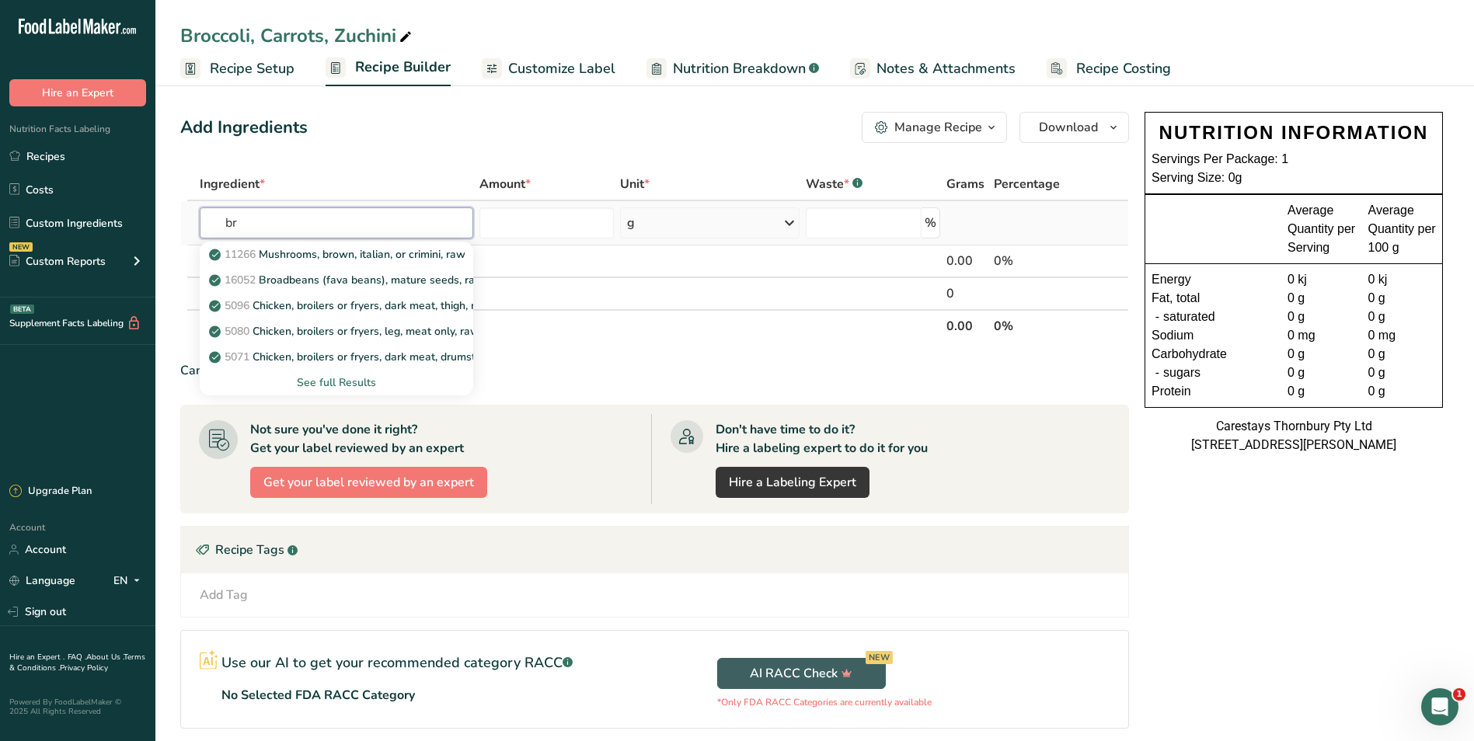
type input "b"
type input "Brocol"
click at [314, 379] on div "See full Results" at bounding box center [336, 383] width 249 height 16
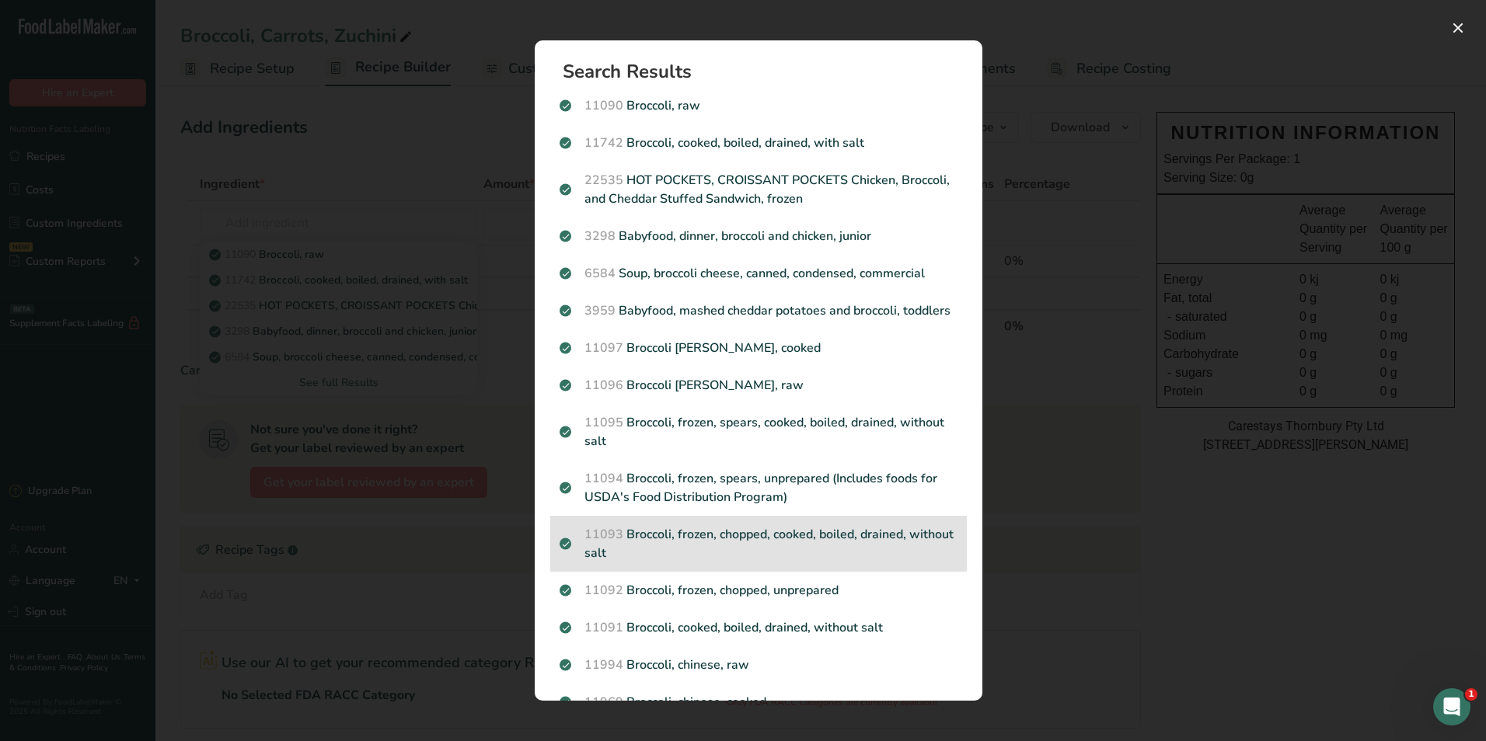
click at [669, 549] on p "11093 Broccoli, frozen, chopped, cooked, boiled, drained, without salt" at bounding box center [759, 543] width 398 height 37
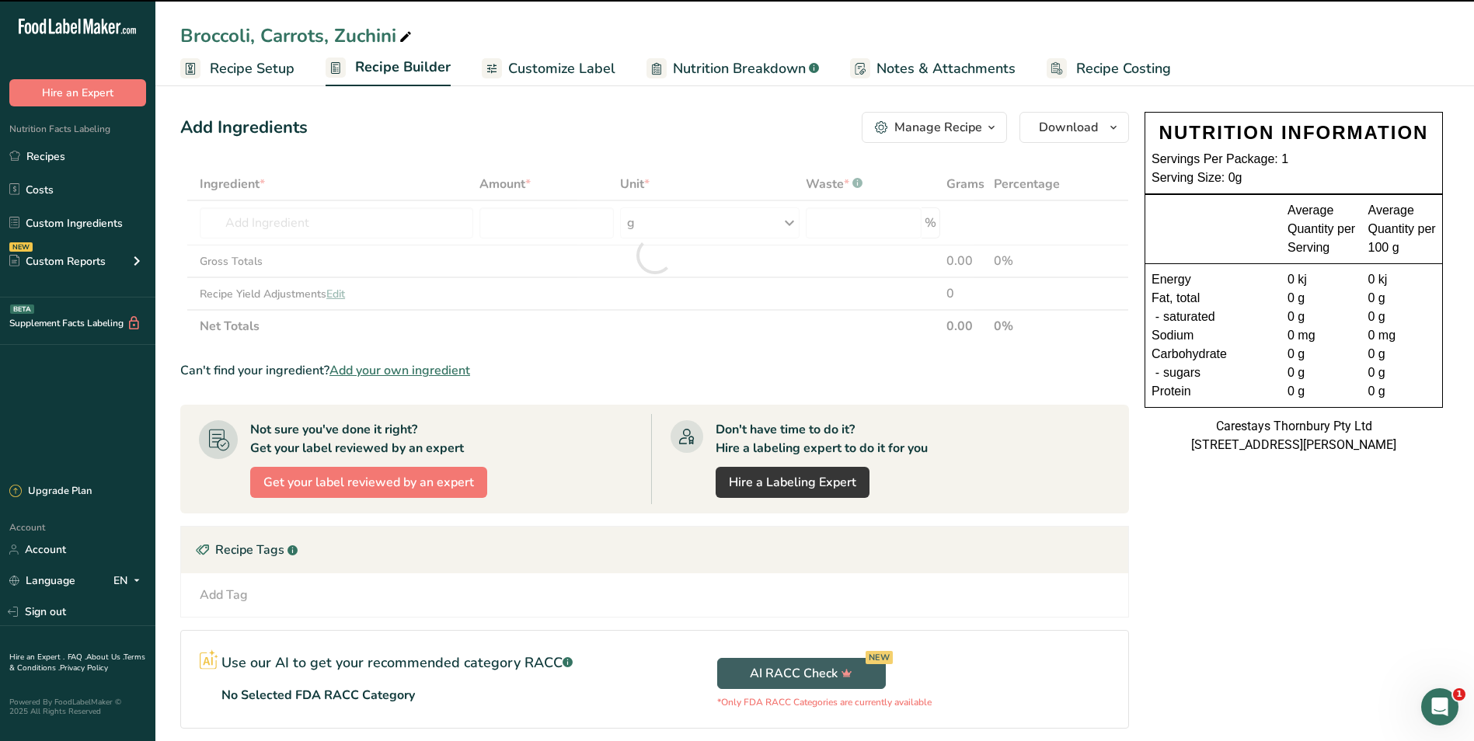
type input "0"
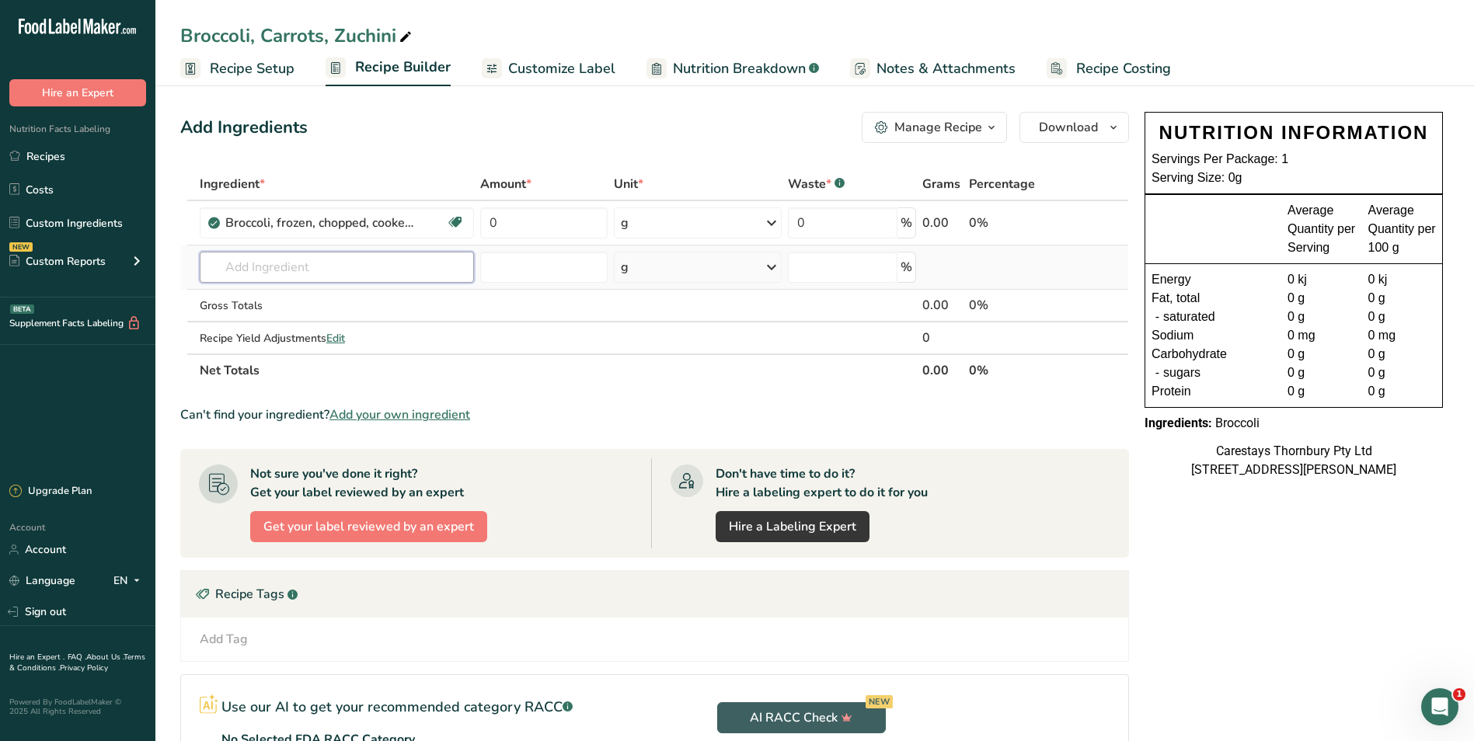
click at [232, 266] on input "text" at bounding box center [337, 267] width 275 height 31
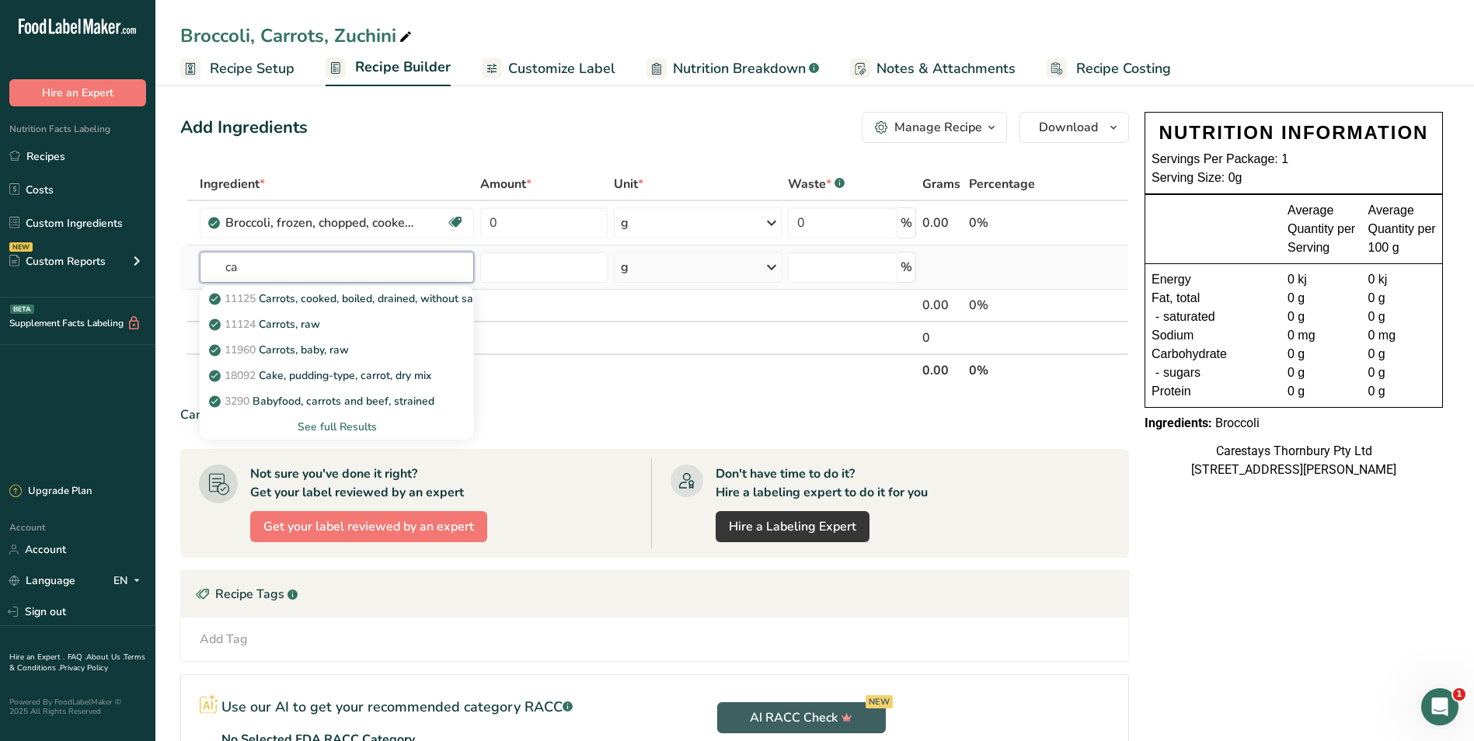
type input "c"
type input "Carrots"
click at [316, 292] on p "11125 Carrots, cooked, boiled, drained, without salt" at bounding box center [346, 299] width 268 height 16
type input "Carrots, cooked, boiled, drained, without salt"
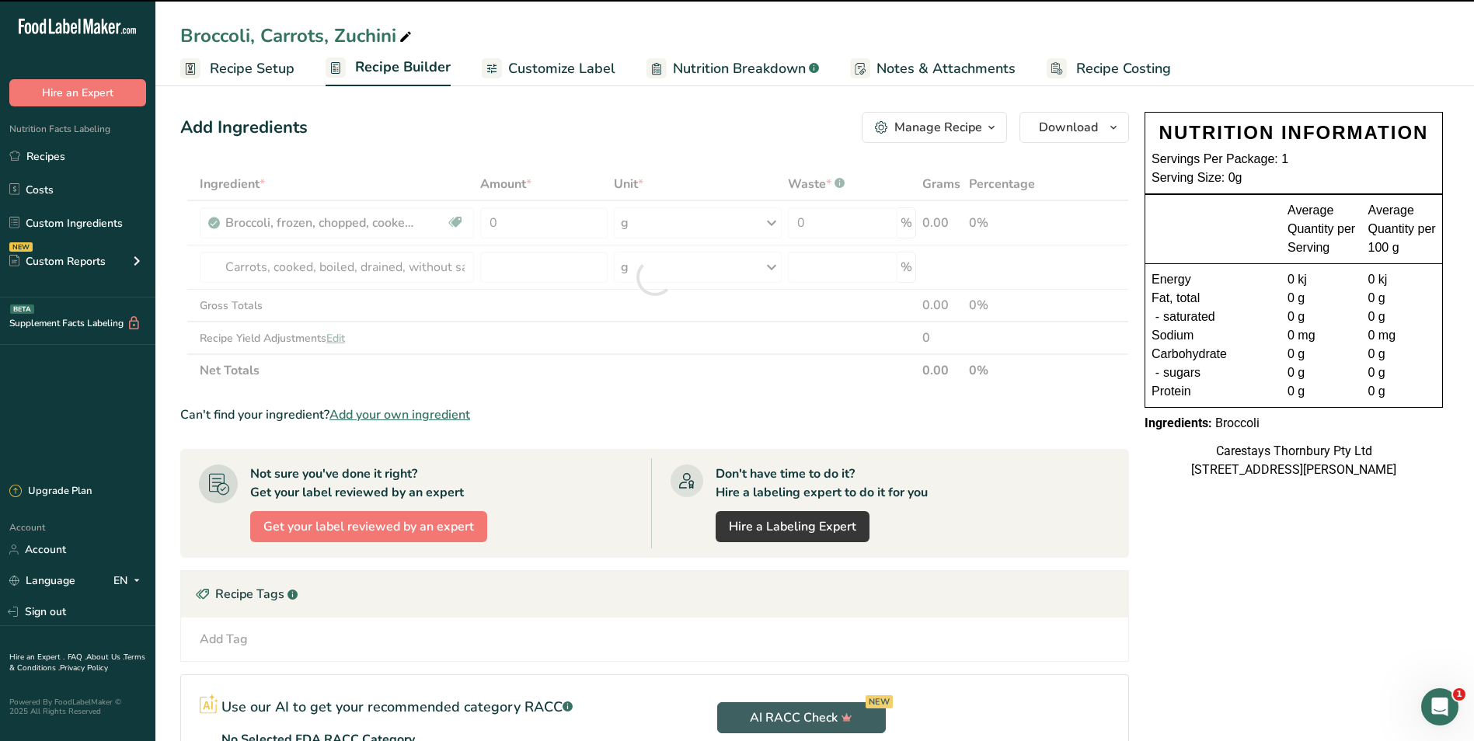
type input "0"
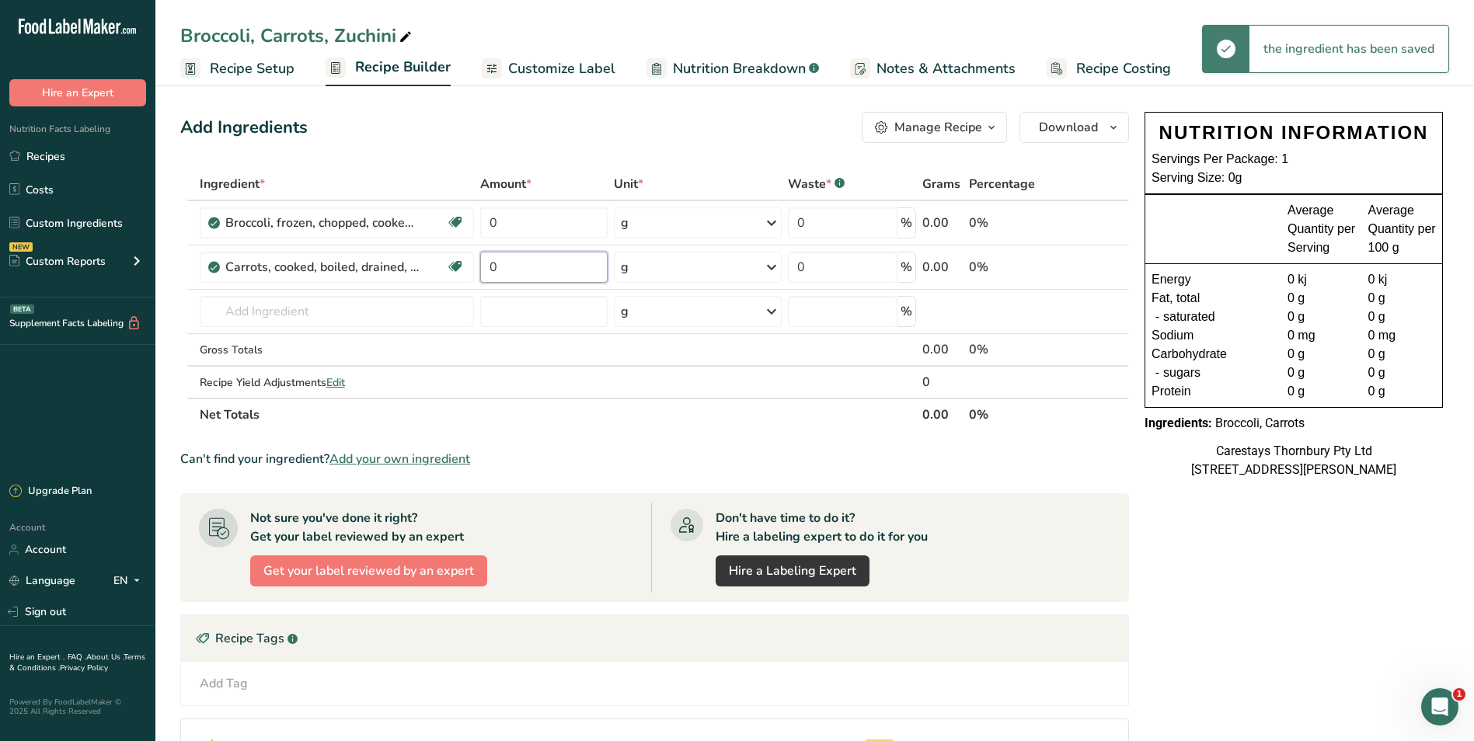
click at [498, 270] on input "0" at bounding box center [543, 267] width 127 height 31
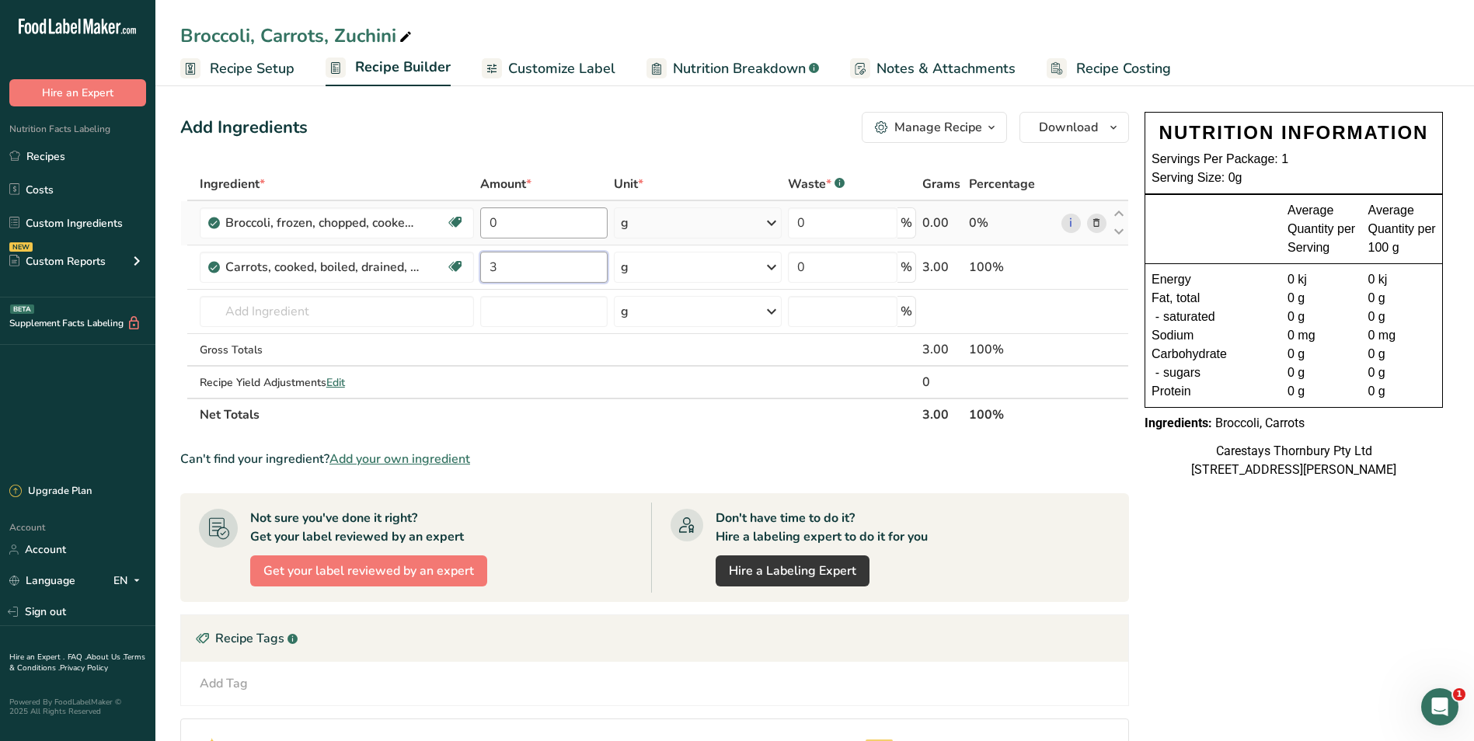
type input "3"
click at [503, 218] on div "Ingredient * Amount * Unit * Waste * .a-a{fill:#347362;}.b-a{fill:#fff;} Grams …" at bounding box center [654, 299] width 949 height 263
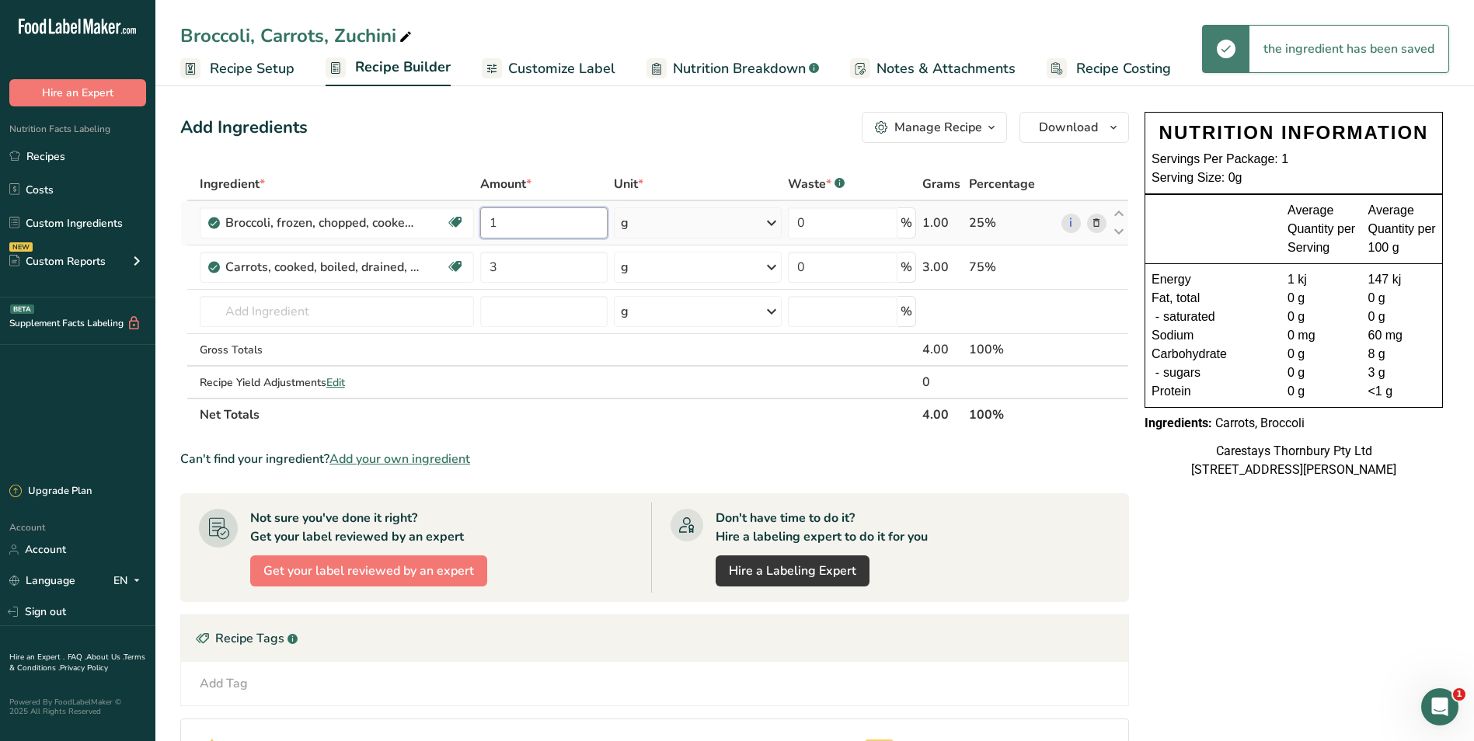
type input "1"
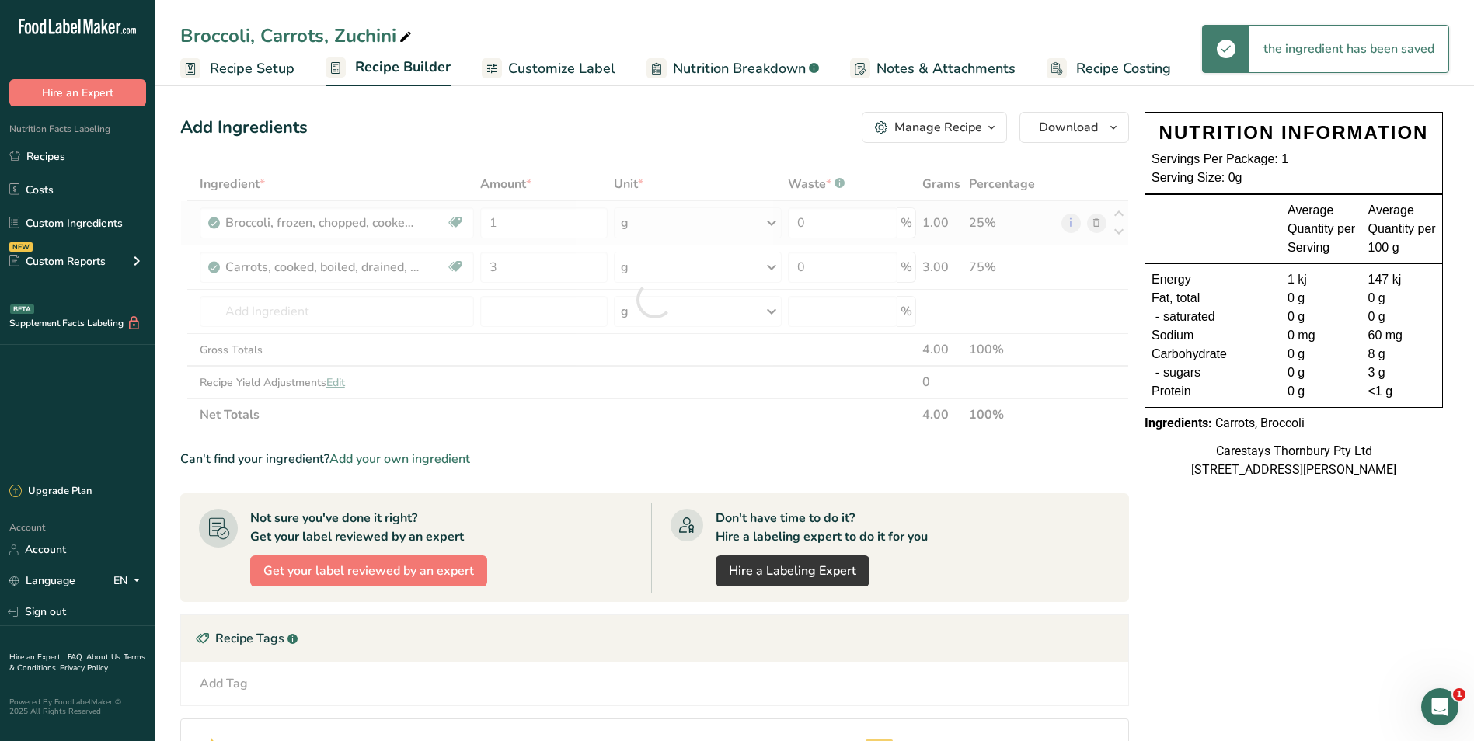
click at [773, 218] on div "Ingredient * Amount * Unit * Waste * .a-a{fill:#347362;}.b-a{fill:#fff;} Grams …" at bounding box center [654, 299] width 949 height 263
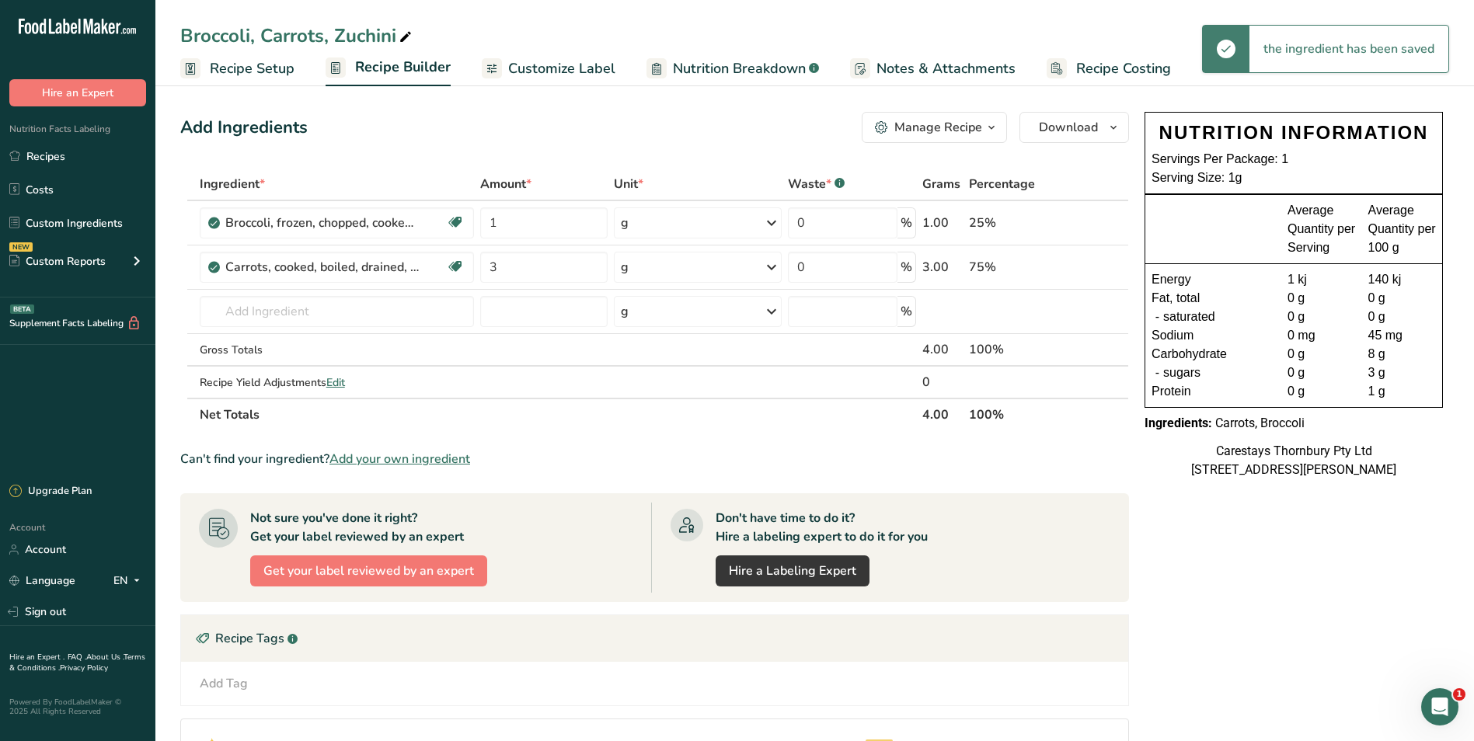
click at [771, 219] on icon at bounding box center [771, 223] width 19 height 28
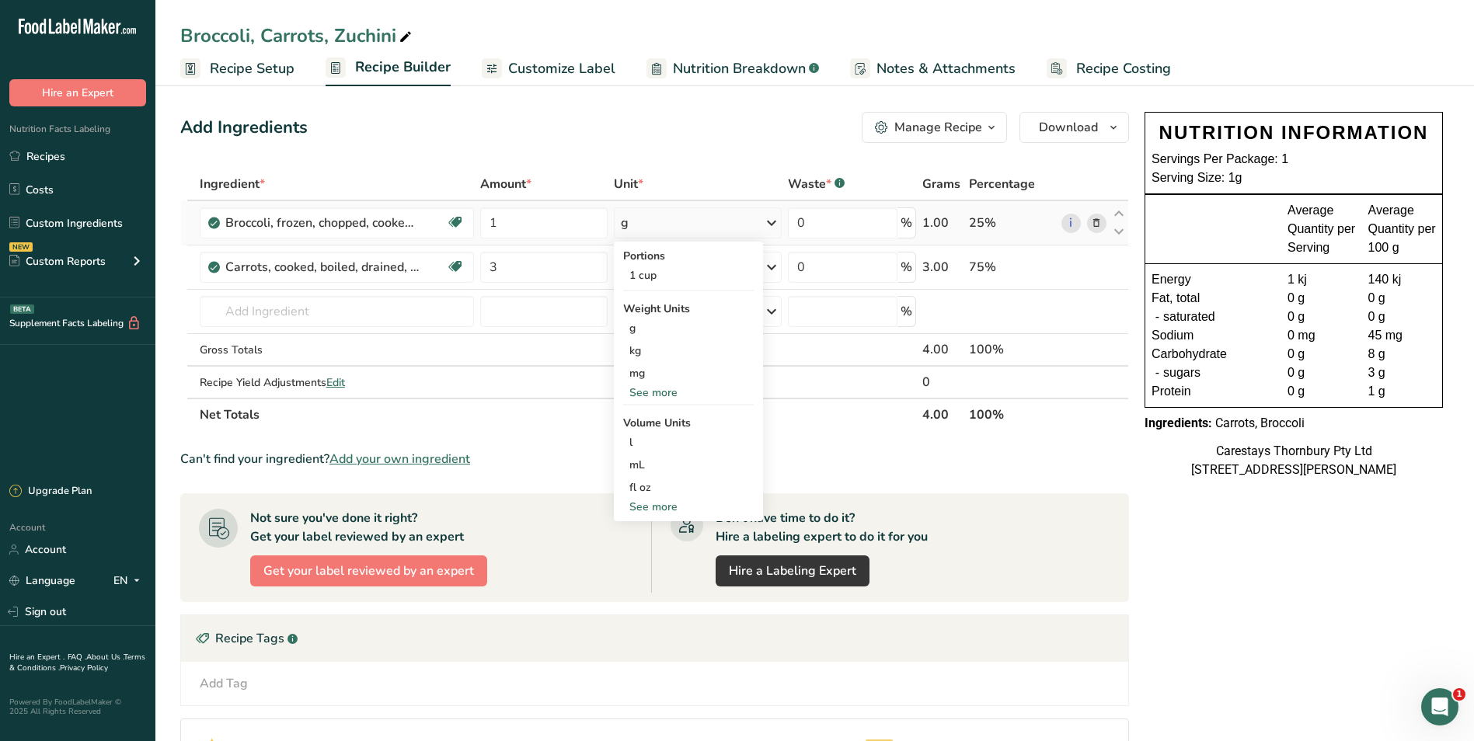
click at [667, 504] on div "See more" at bounding box center [688, 507] width 131 height 16
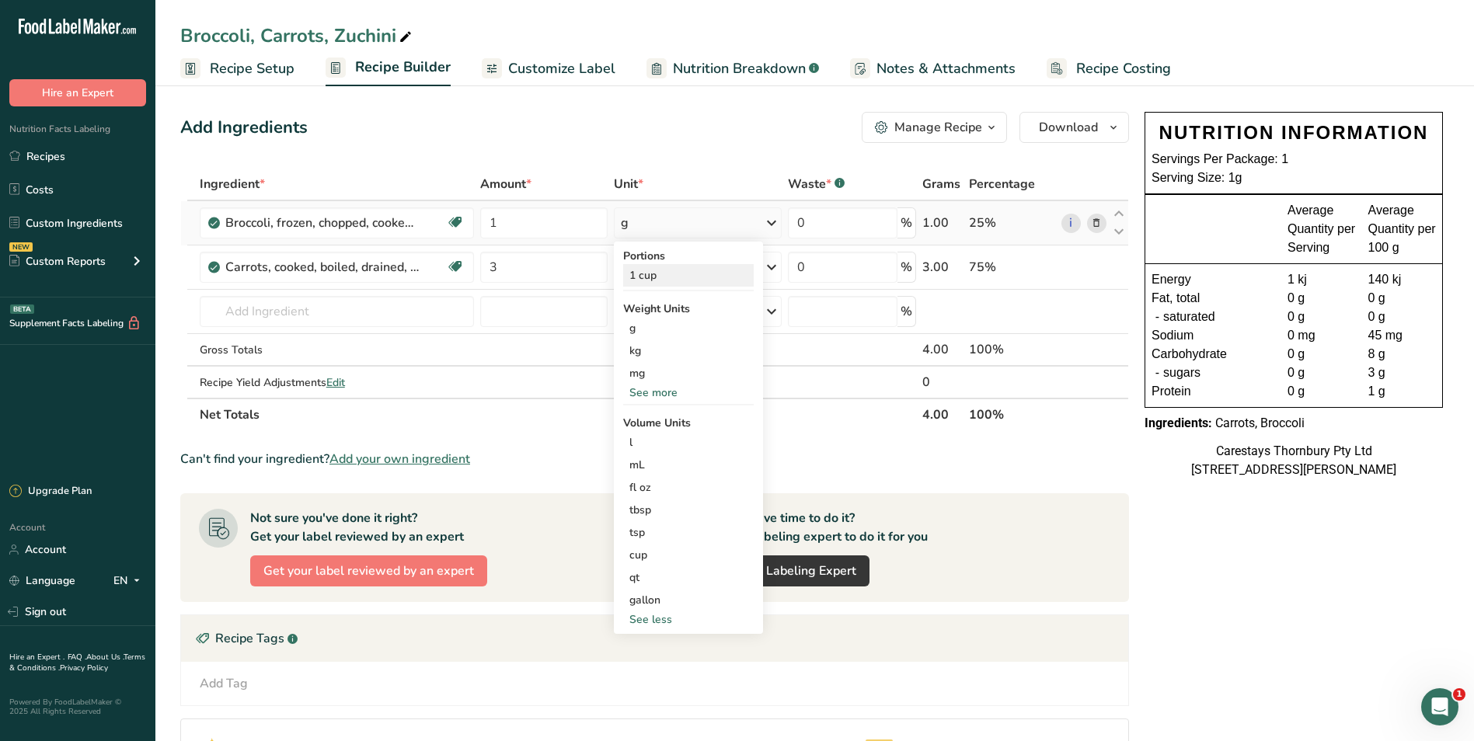
click at [662, 277] on div "1 cup" at bounding box center [688, 275] width 131 height 23
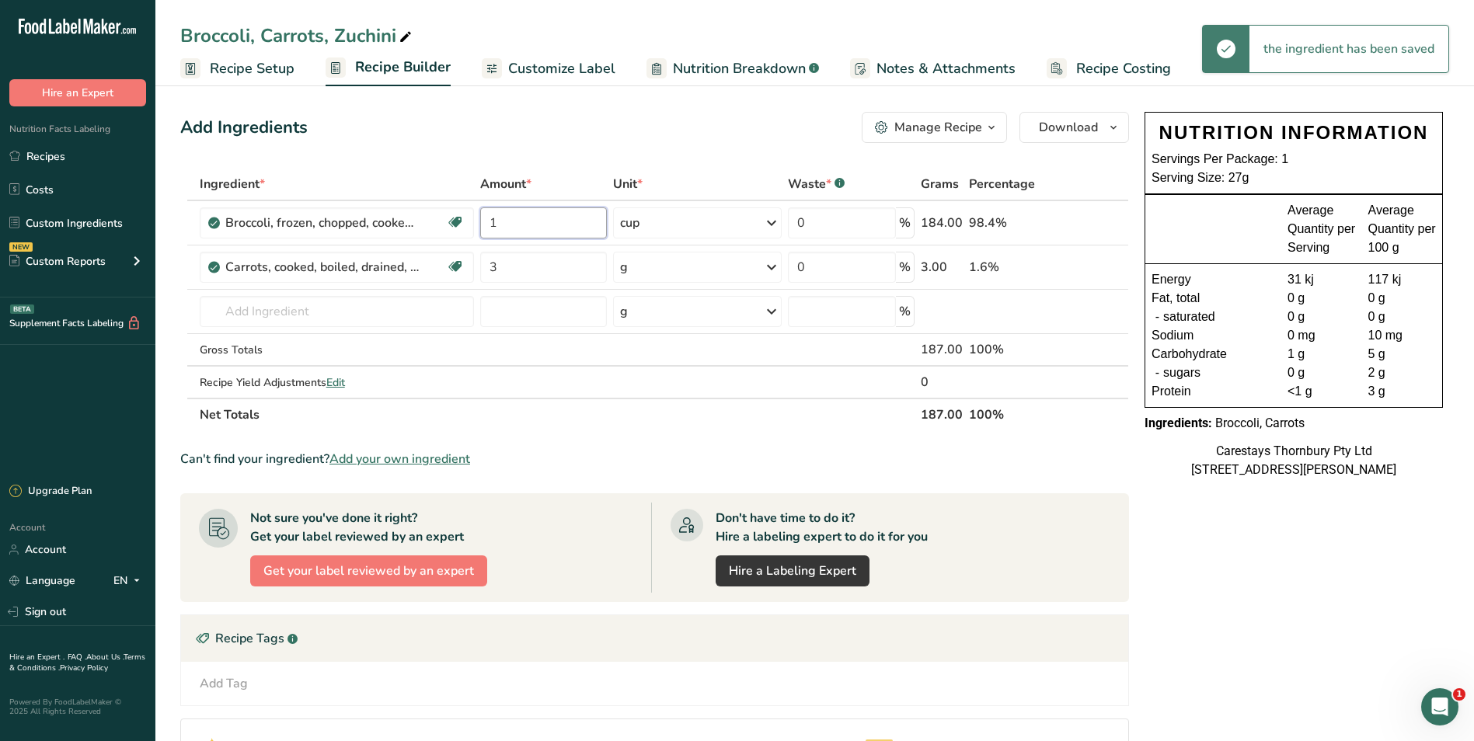
click at [525, 222] on input "1" at bounding box center [543, 223] width 127 height 31
type input "2"
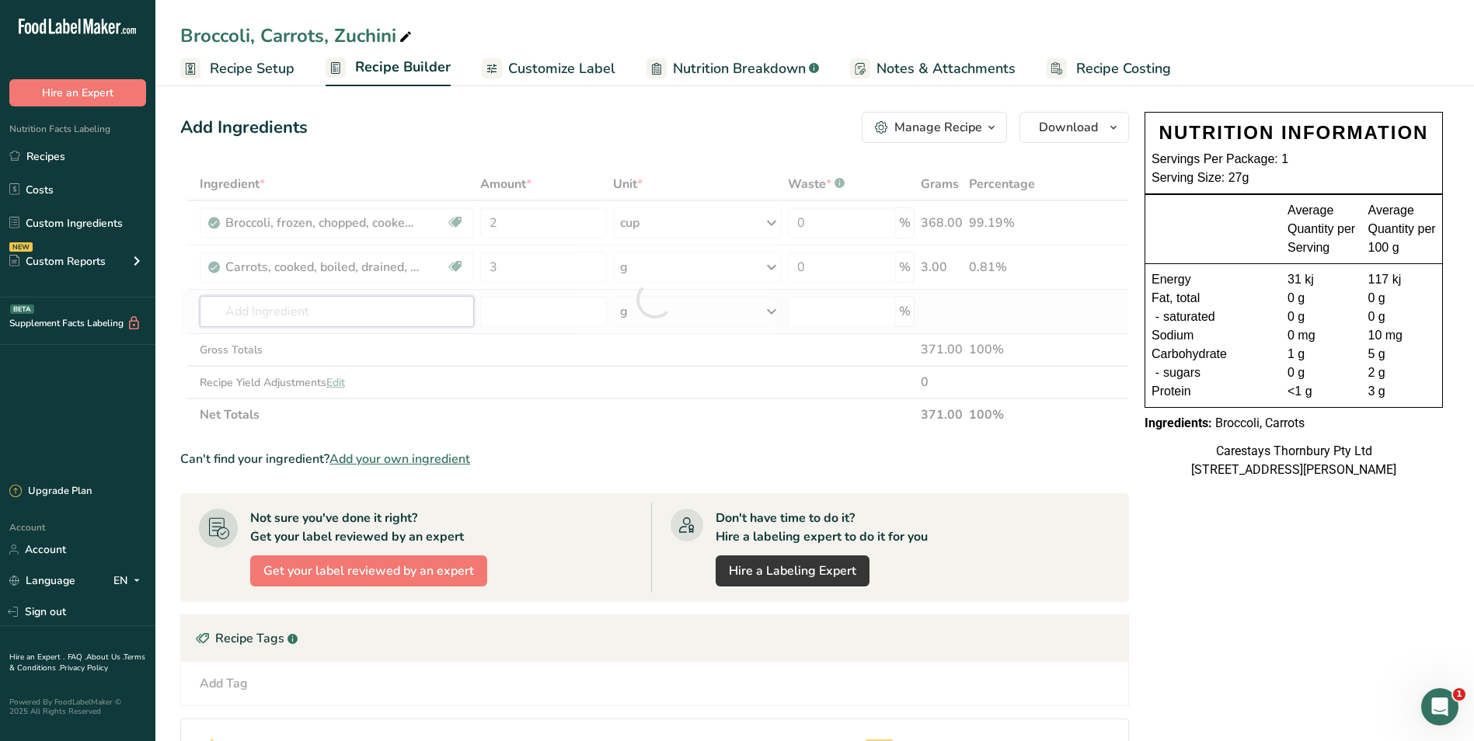
click at [235, 312] on div "Ingredient * Amount * Unit * Waste * .a-a{fill:#347362;}.b-a{fill:#fff;} Grams …" at bounding box center [654, 299] width 949 height 263
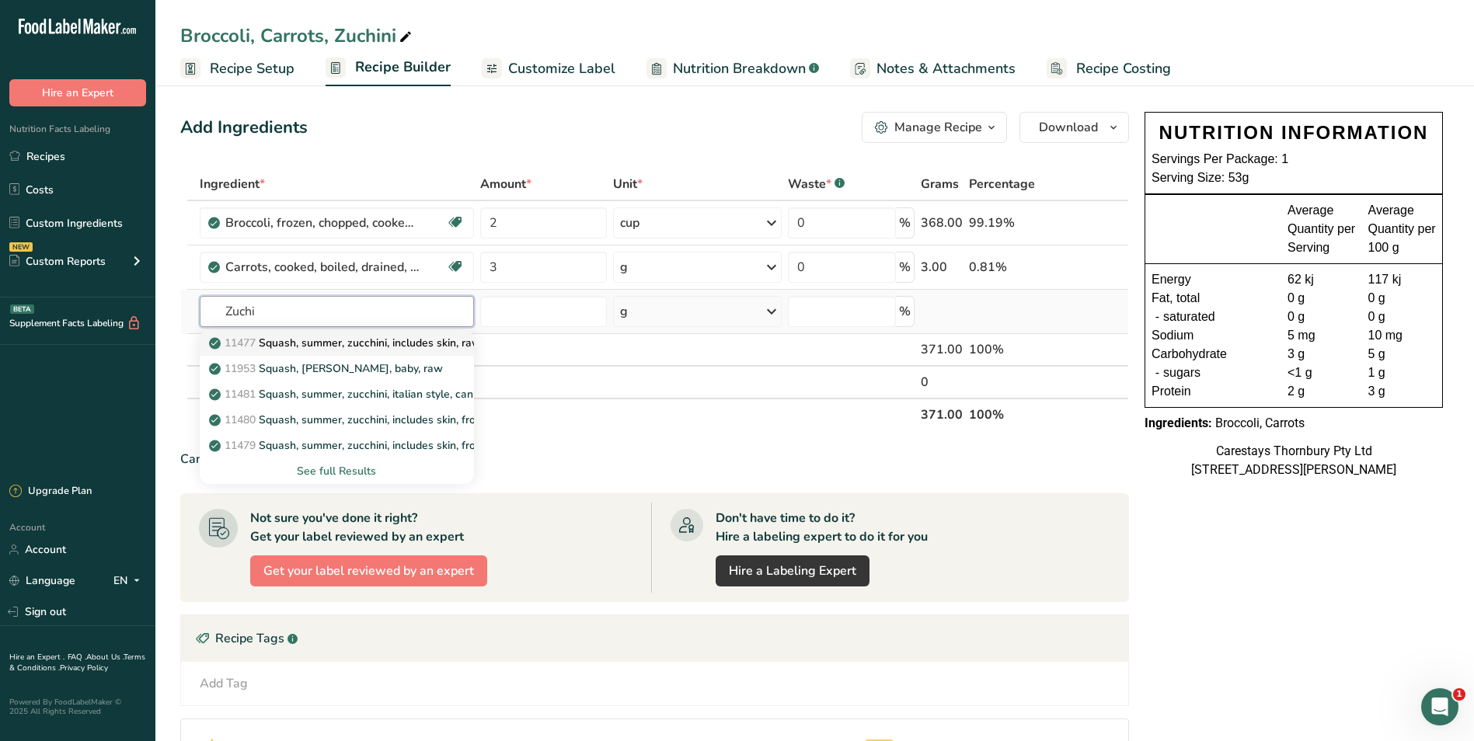
type input "Zuchi"
click at [317, 344] on p "11477 Squash, summer, zucchini, includes skin, raw" at bounding box center [346, 343] width 269 height 16
type input "Squash, summer, zucchini, includes skin, raw"
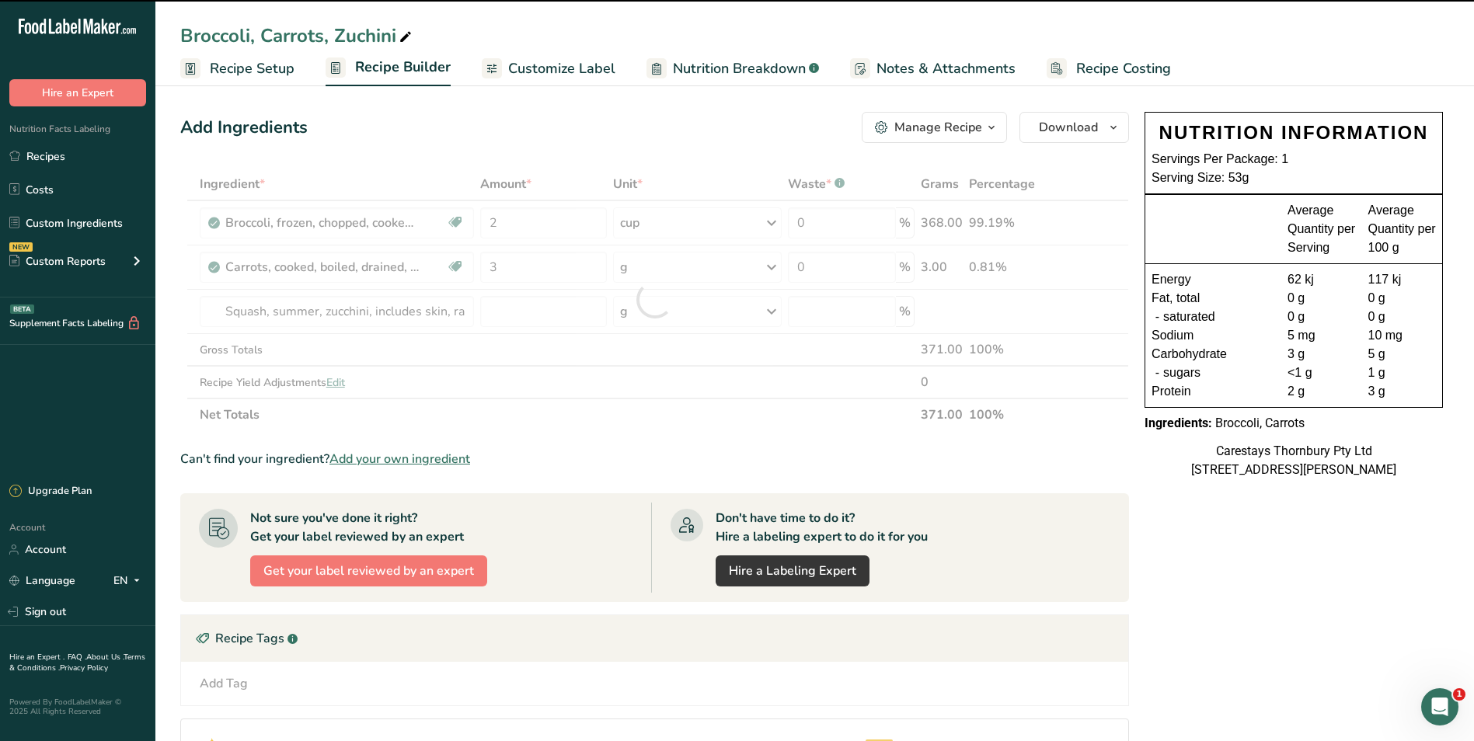
type input "0"
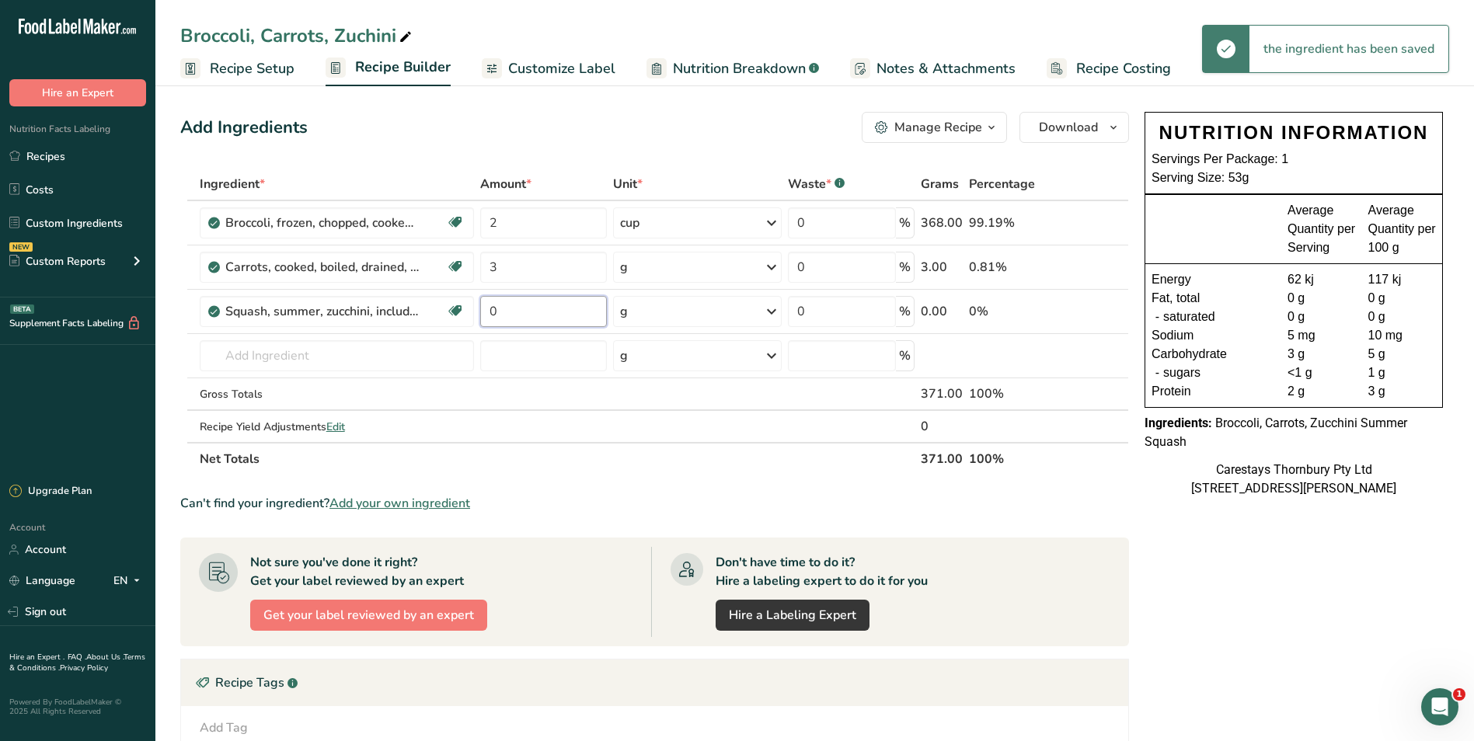
click at [502, 312] on input "0" at bounding box center [543, 311] width 127 height 31
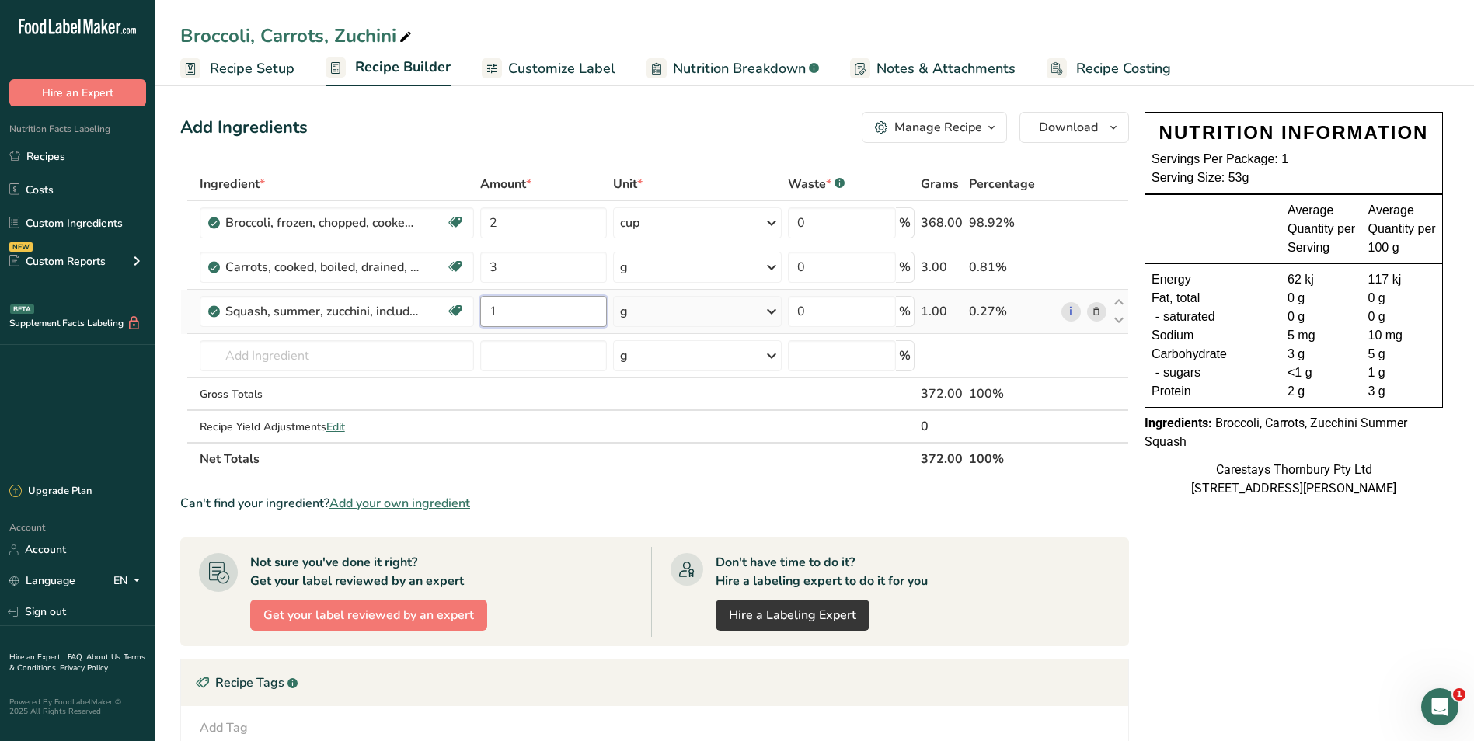
type input "1"
click at [770, 312] on div "Ingredient * Amount * Unit * Waste * .a-a{fill:#347362;}.b-a{fill:#fff;} Grams …" at bounding box center [654, 322] width 949 height 308
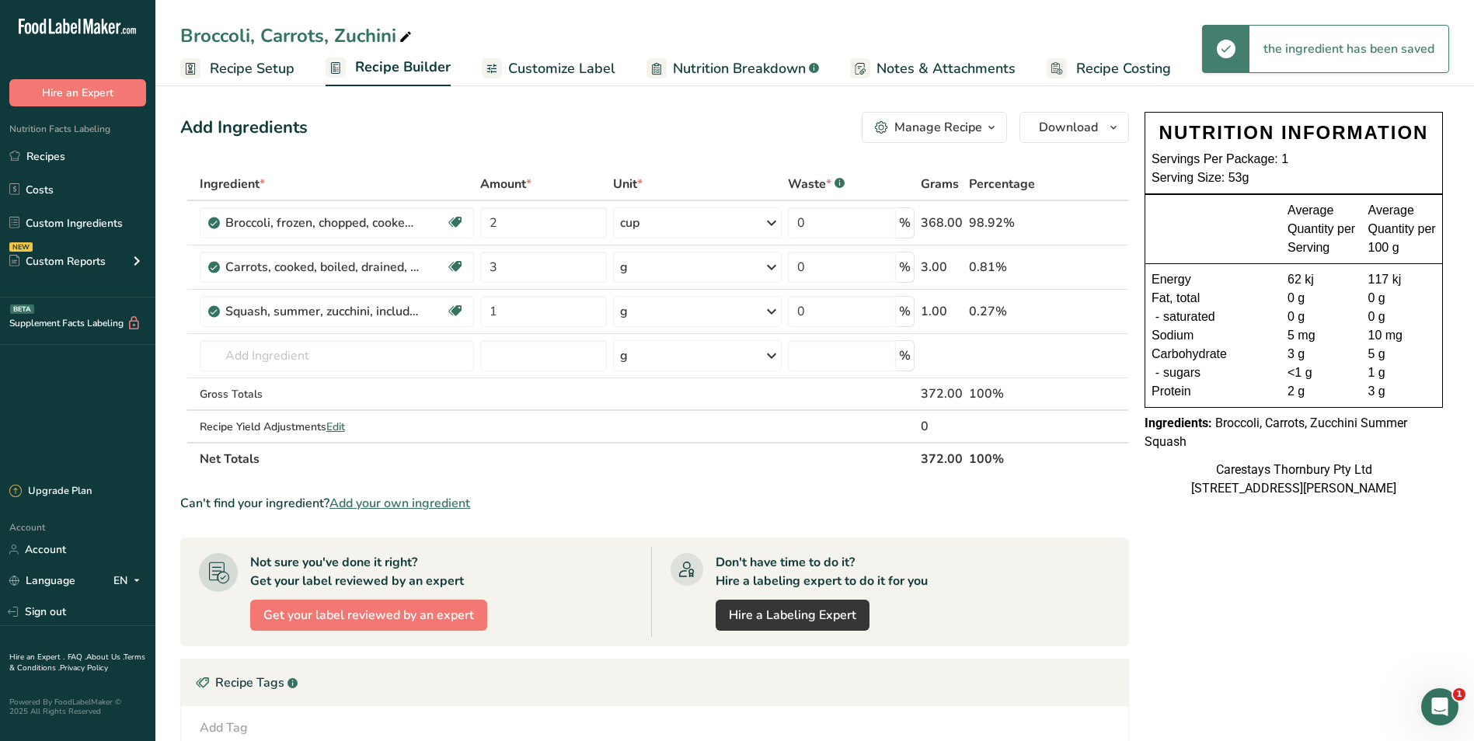
click at [771, 312] on icon at bounding box center [771, 312] width 19 height 28
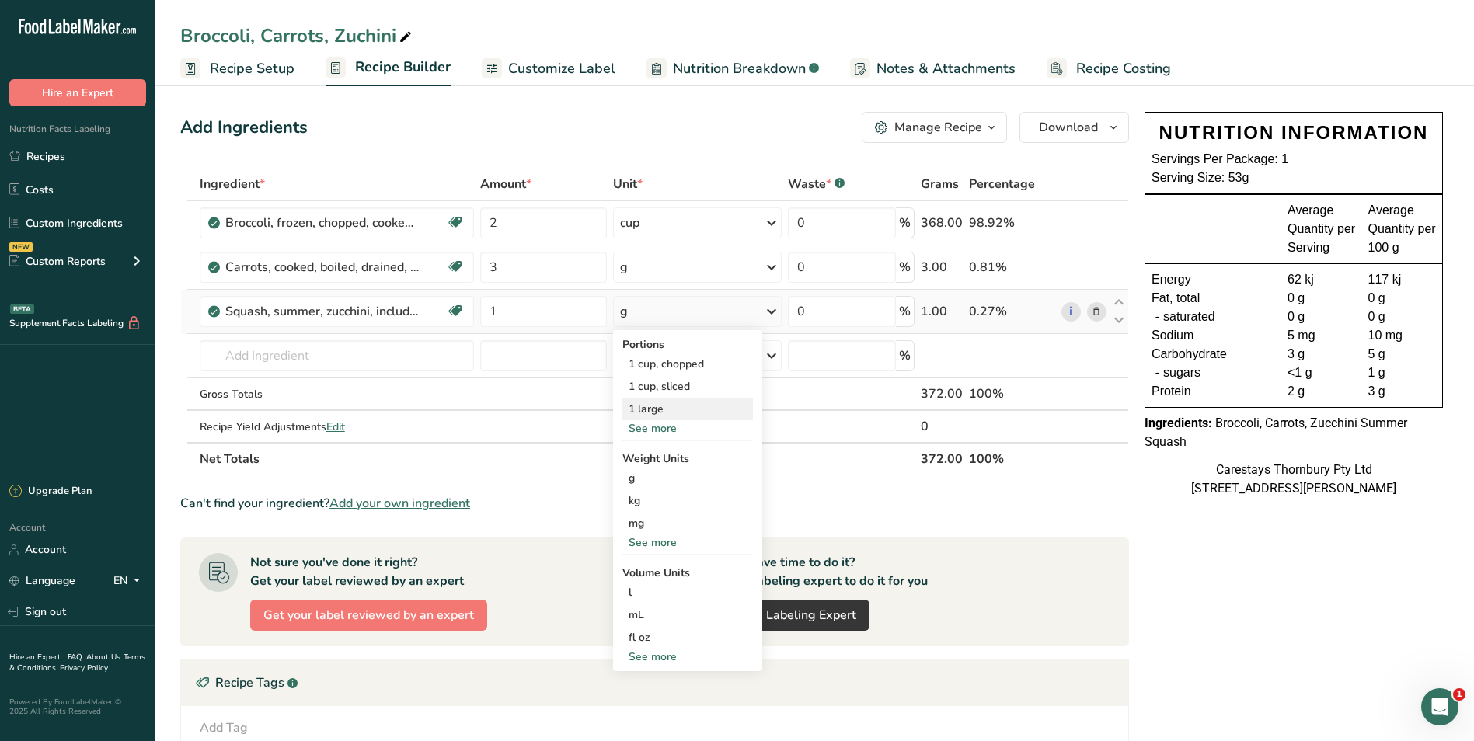
click at [663, 410] on div "1 large" at bounding box center [688, 409] width 131 height 23
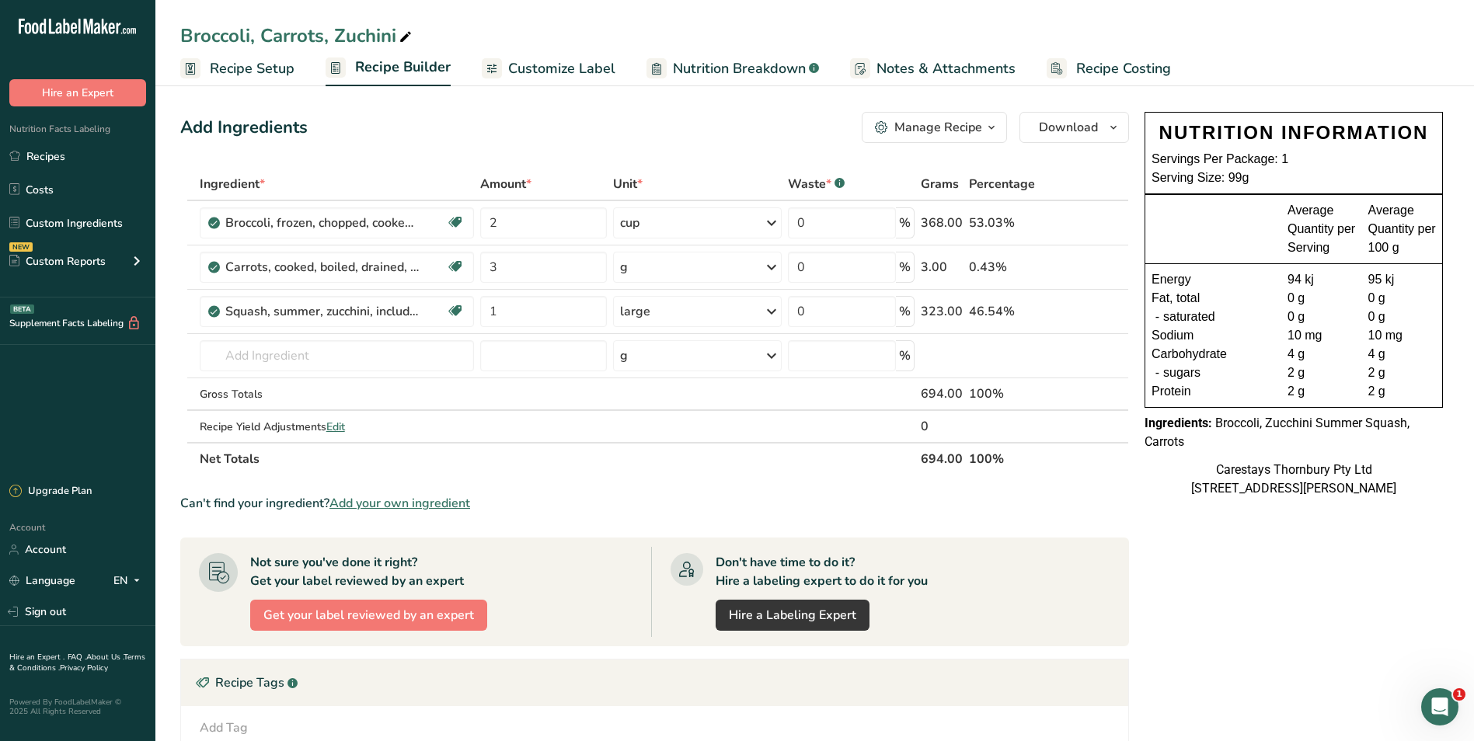
click at [1116, 68] on span "Recipe Costing" at bounding box center [1123, 68] width 95 height 21
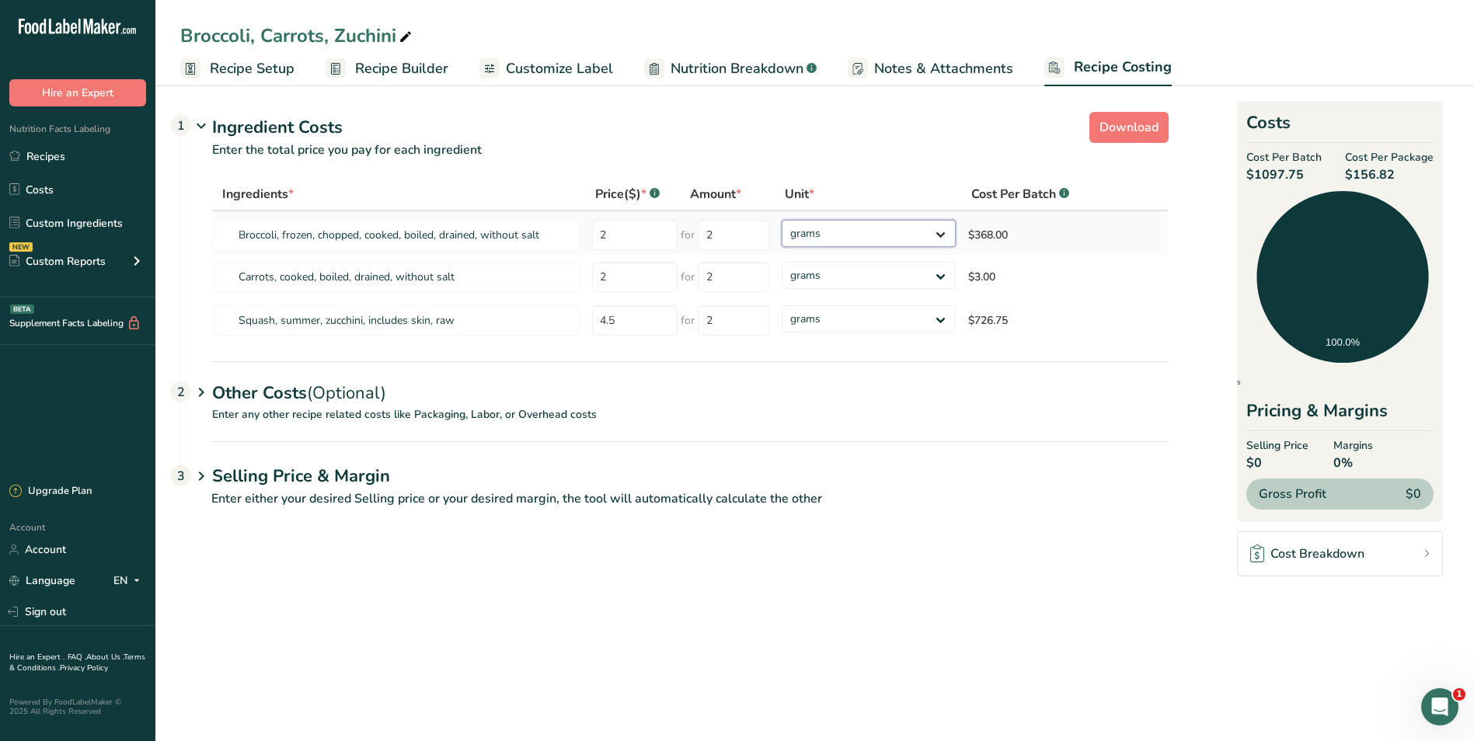
click at [944, 234] on select "grams kg mg mcg lb oz" at bounding box center [869, 233] width 174 height 27
select select "1"
click at [782, 220] on select "grams kg mg mcg lb oz" at bounding box center [869, 233] width 174 height 27
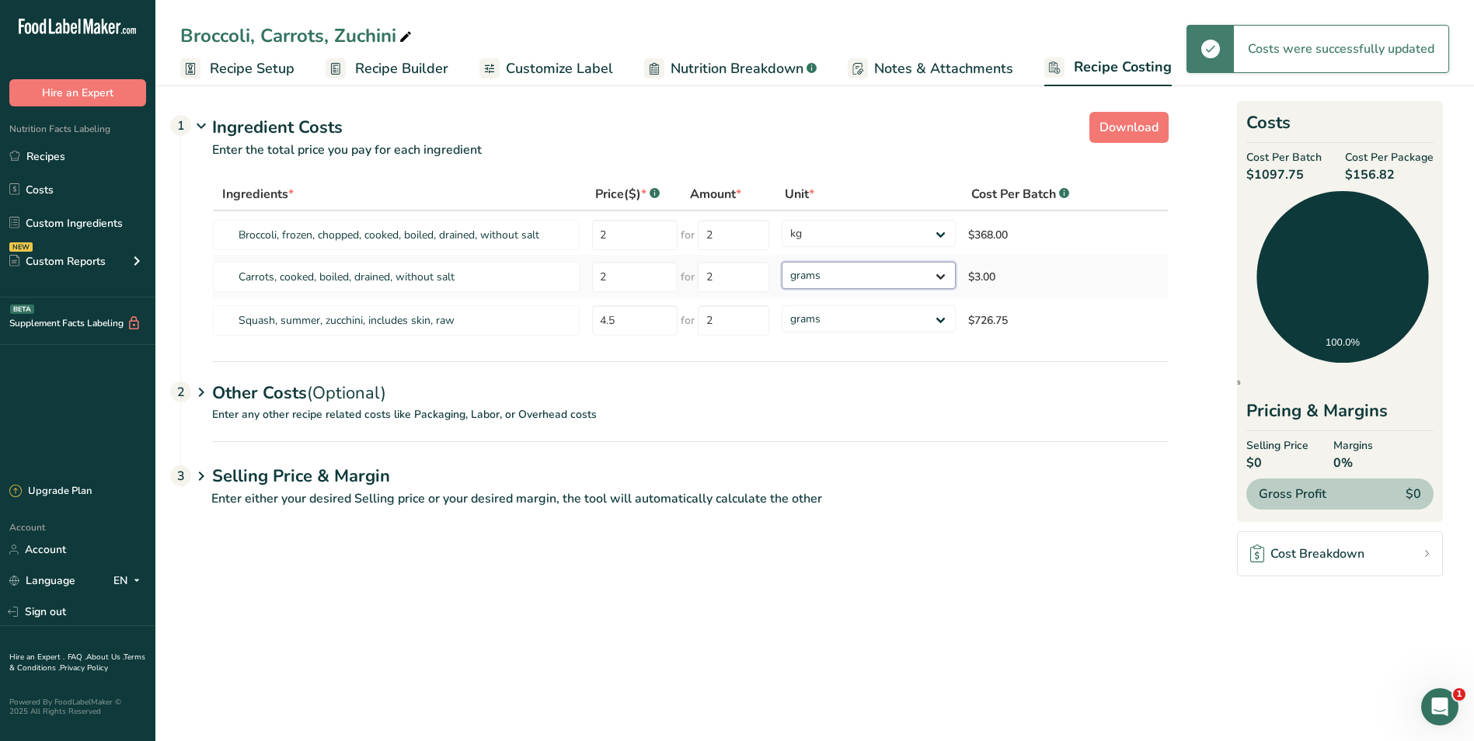
click at [945, 274] on select "grams kg mg mcg lb oz" at bounding box center [869, 275] width 174 height 27
select select "1"
click at [775, 262] on select "grams kg mg mcg lb oz" at bounding box center [860, 275] width 171 height 27
click at [932, 319] on select "grams kg mg mcg lb oz" at bounding box center [860, 318] width 171 height 27
select select "1"
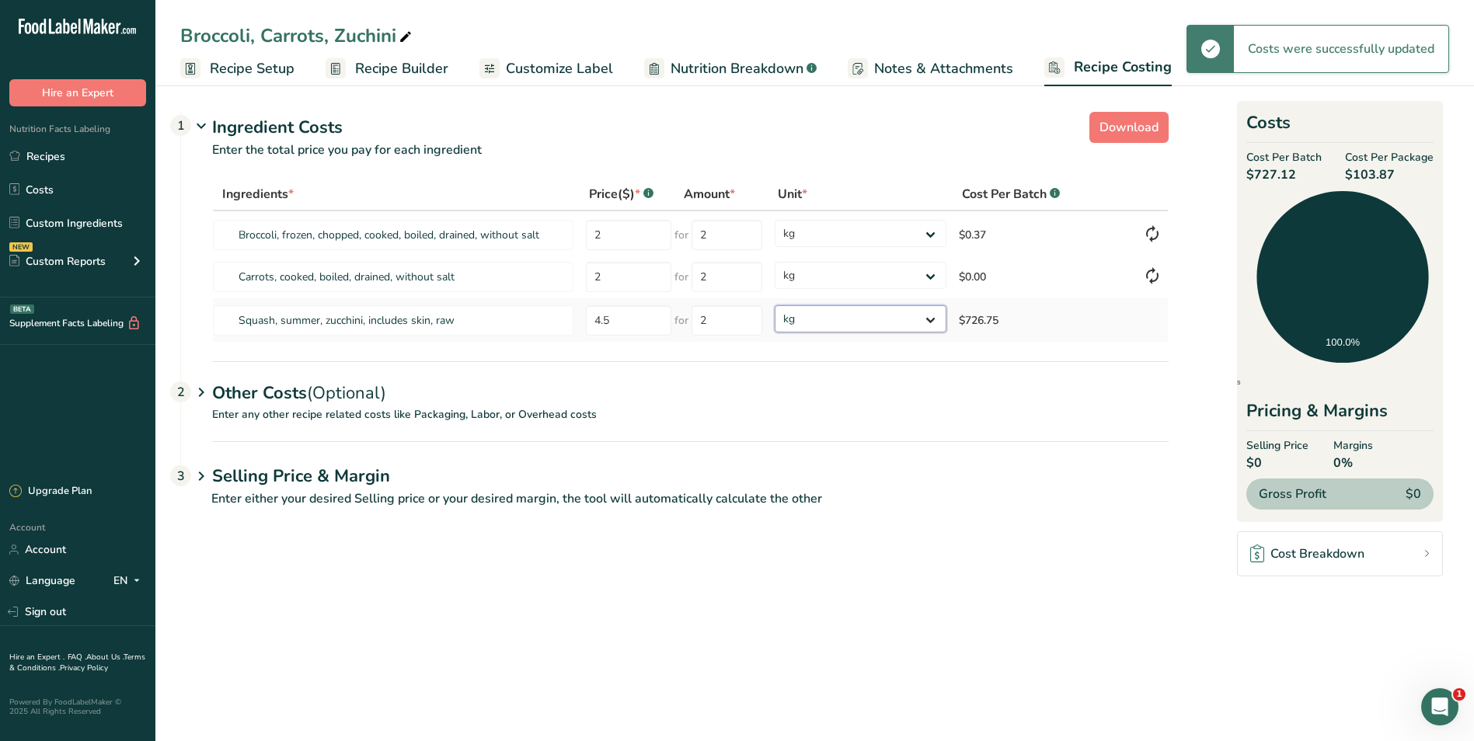
click at [775, 305] on select "grams kg mg mcg lb oz" at bounding box center [860, 318] width 171 height 27
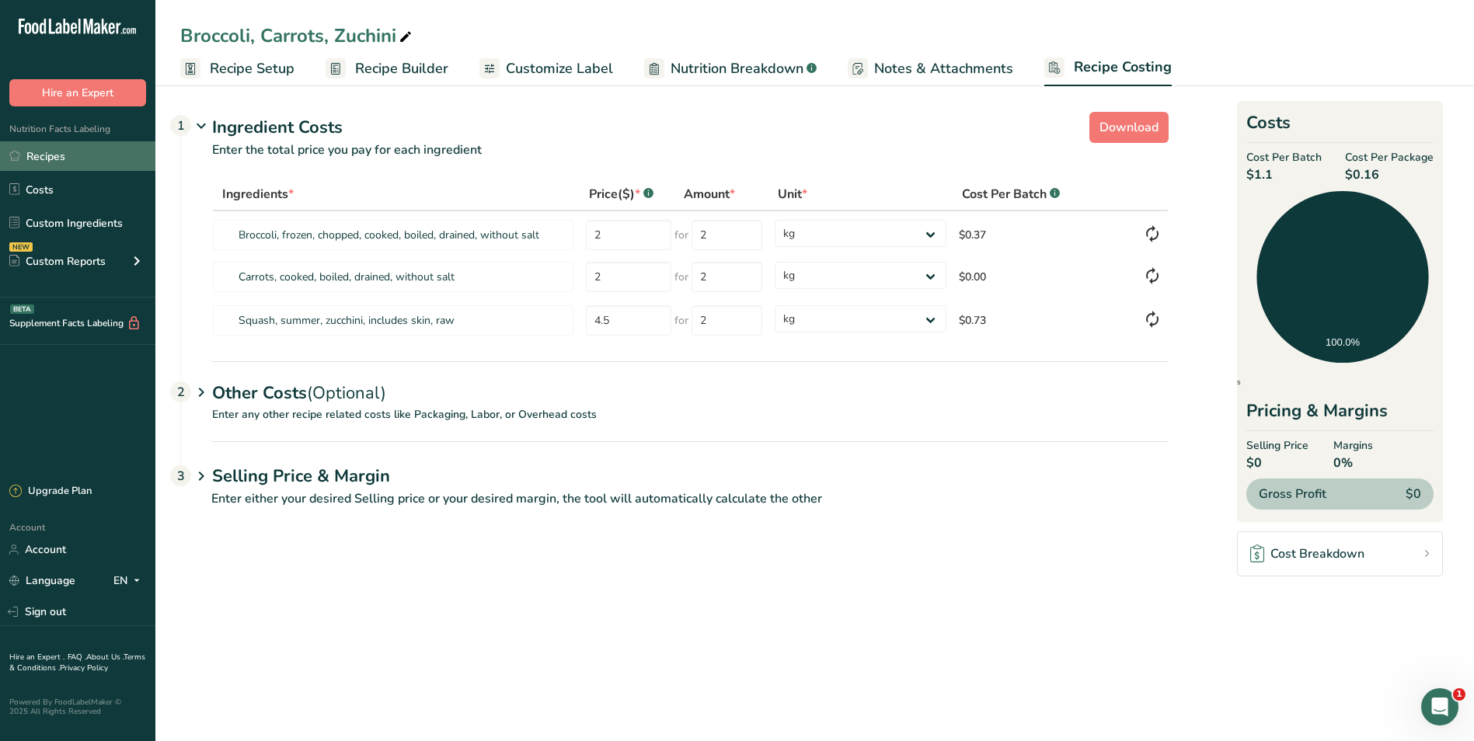
click at [72, 154] on link "Recipes" at bounding box center [77, 156] width 155 height 30
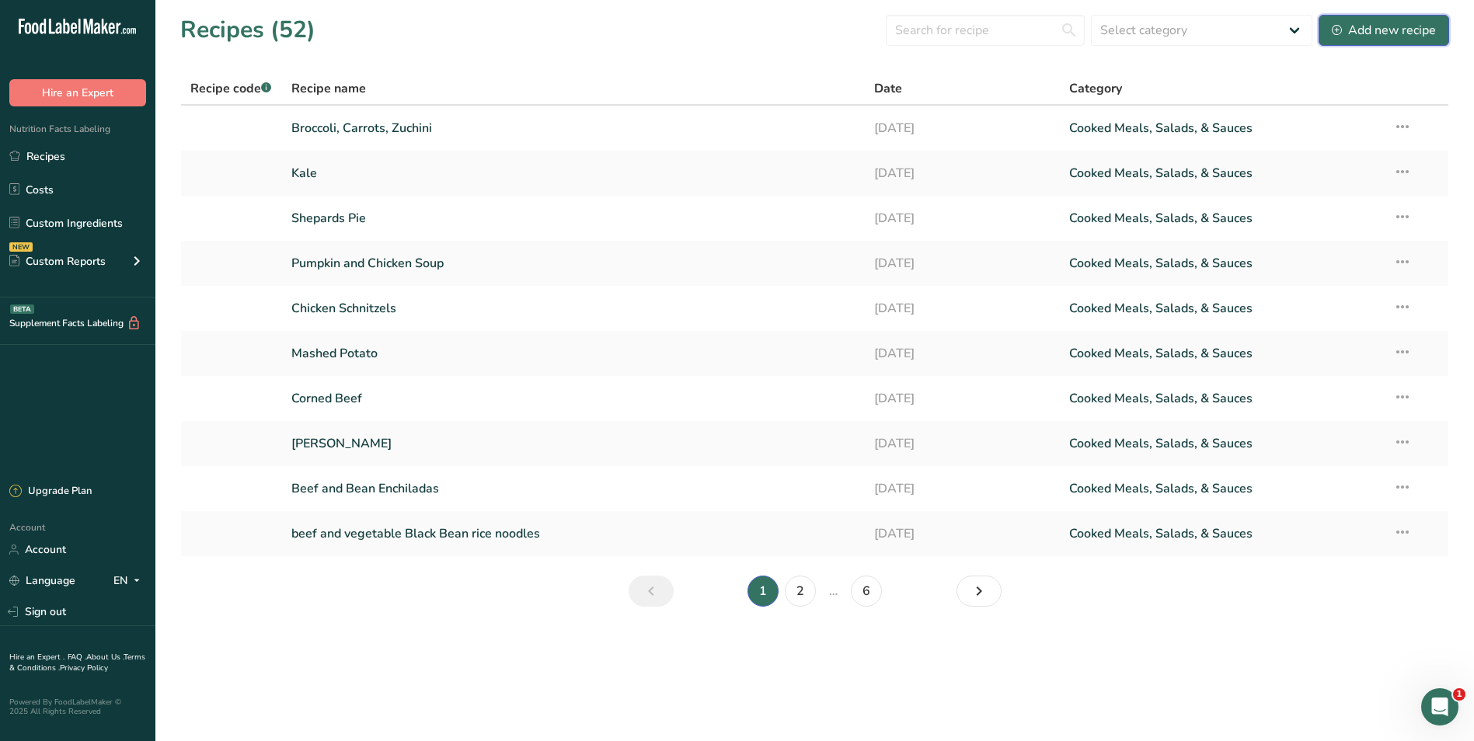
click at [1390, 25] on div "Add new recipe" at bounding box center [1384, 30] width 104 height 19
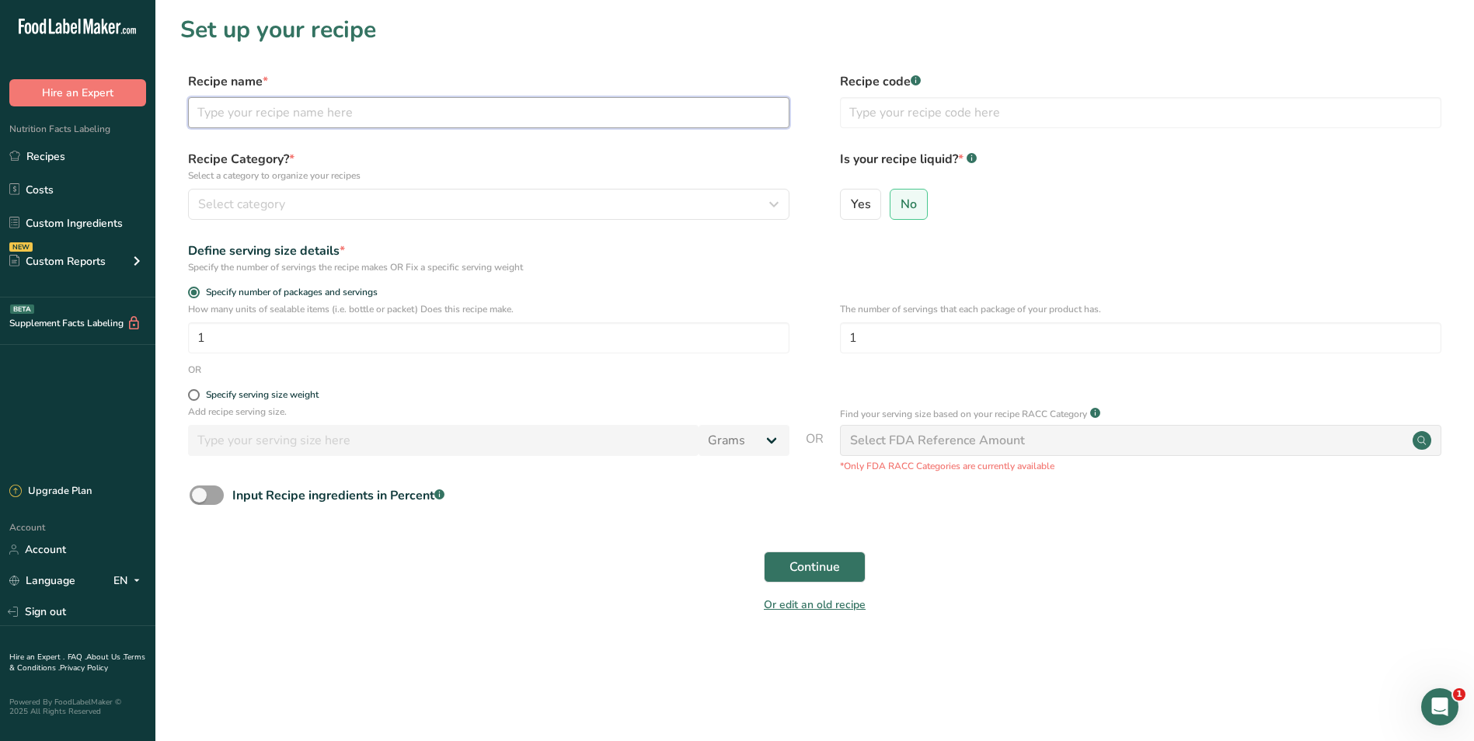
click at [335, 111] on input "text" at bounding box center [489, 112] width 602 height 31
type input "Mash Pumpkin"
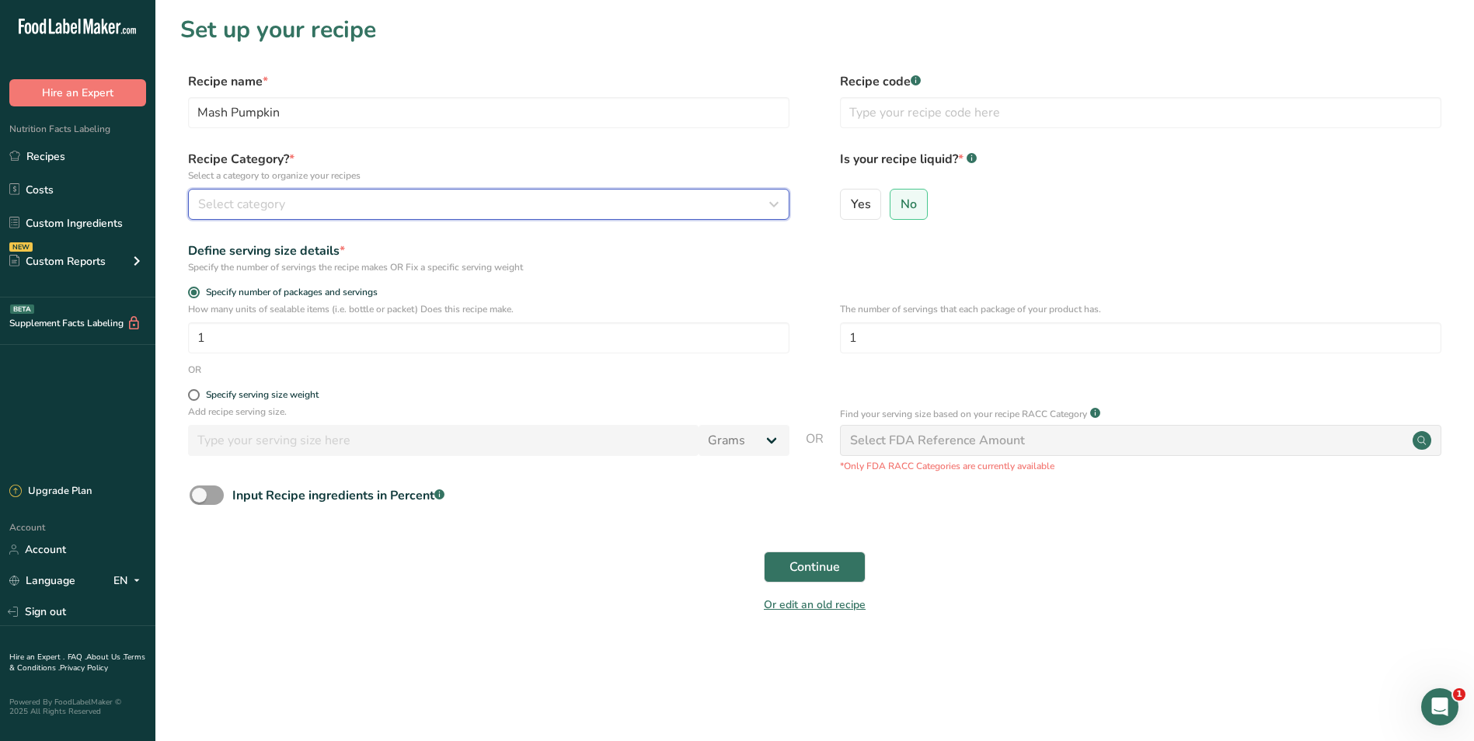
click at [771, 203] on icon "button" at bounding box center [774, 204] width 19 height 28
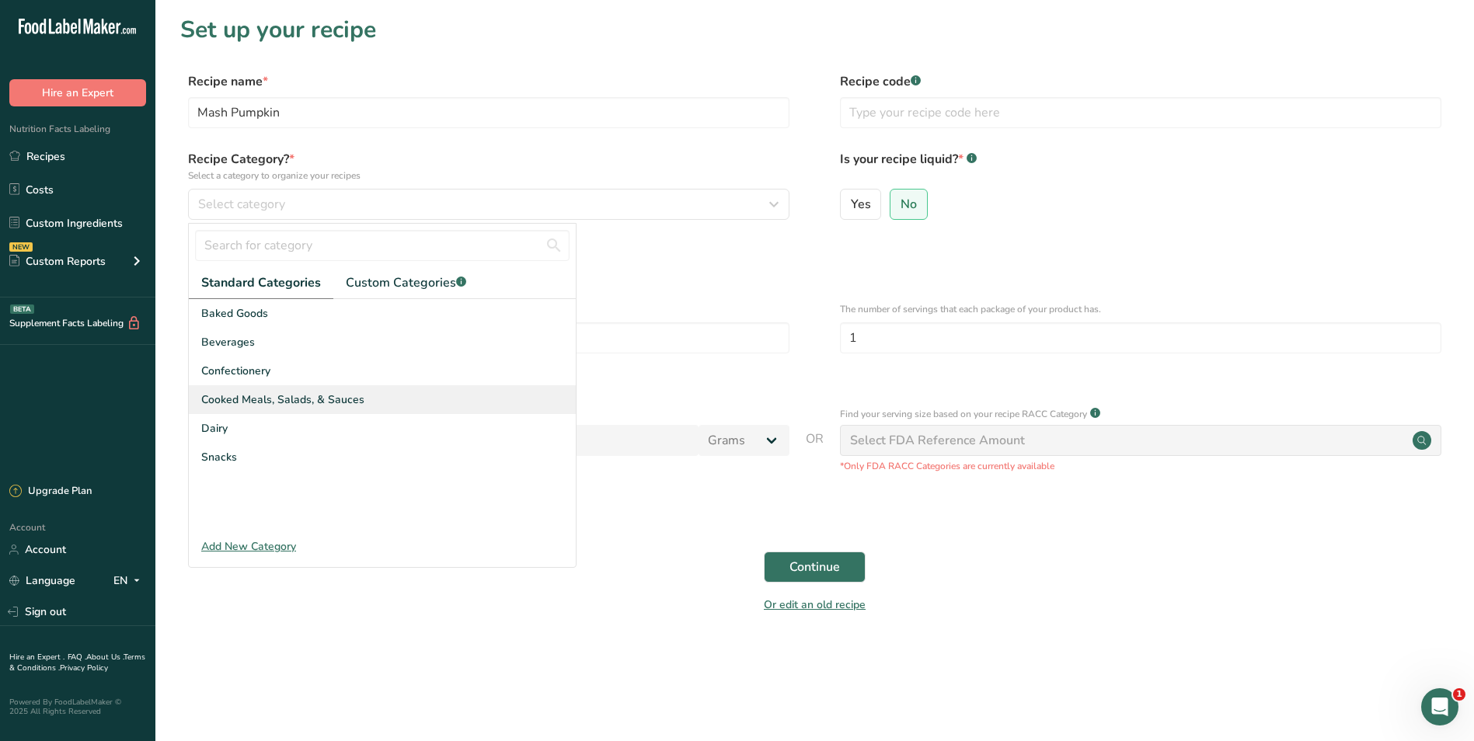
click at [330, 396] on span "Cooked Meals, Salads, & Sauces" at bounding box center [282, 400] width 163 height 16
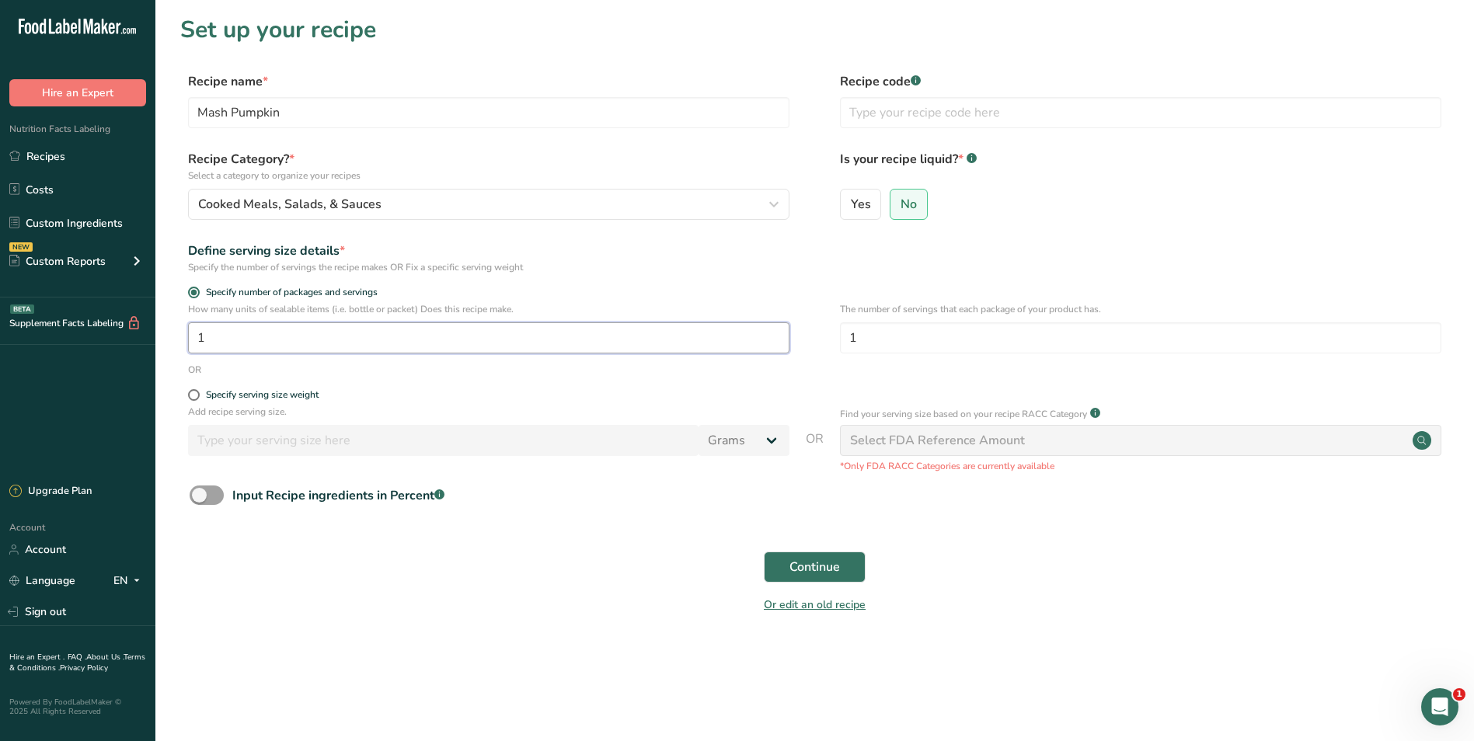
click at [228, 338] on input "1" at bounding box center [489, 338] width 602 height 31
type input "6"
click at [846, 560] on button "Continue" at bounding box center [815, 567] width 102 height 31
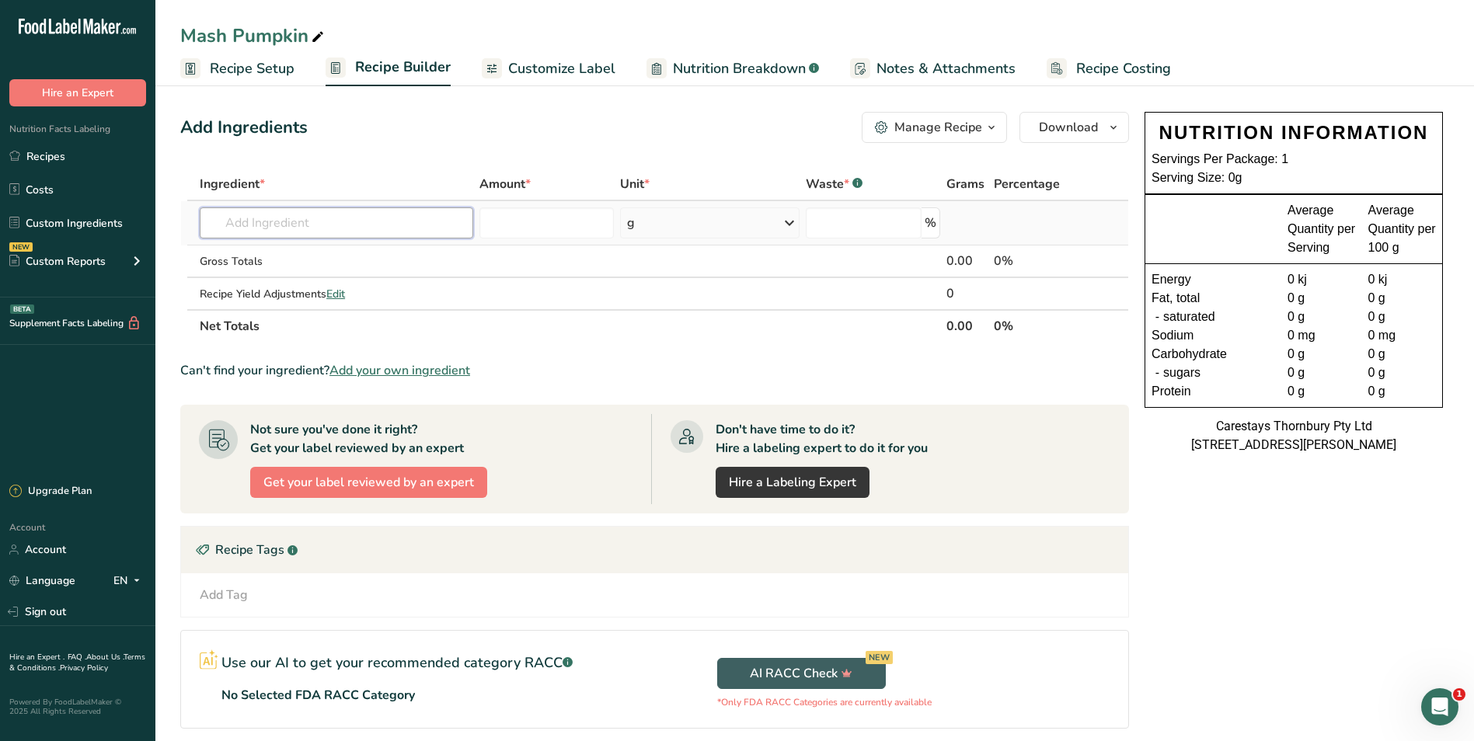
click at [295, 222] on input "text" at bounding box center [337, 223] width 274 height 31
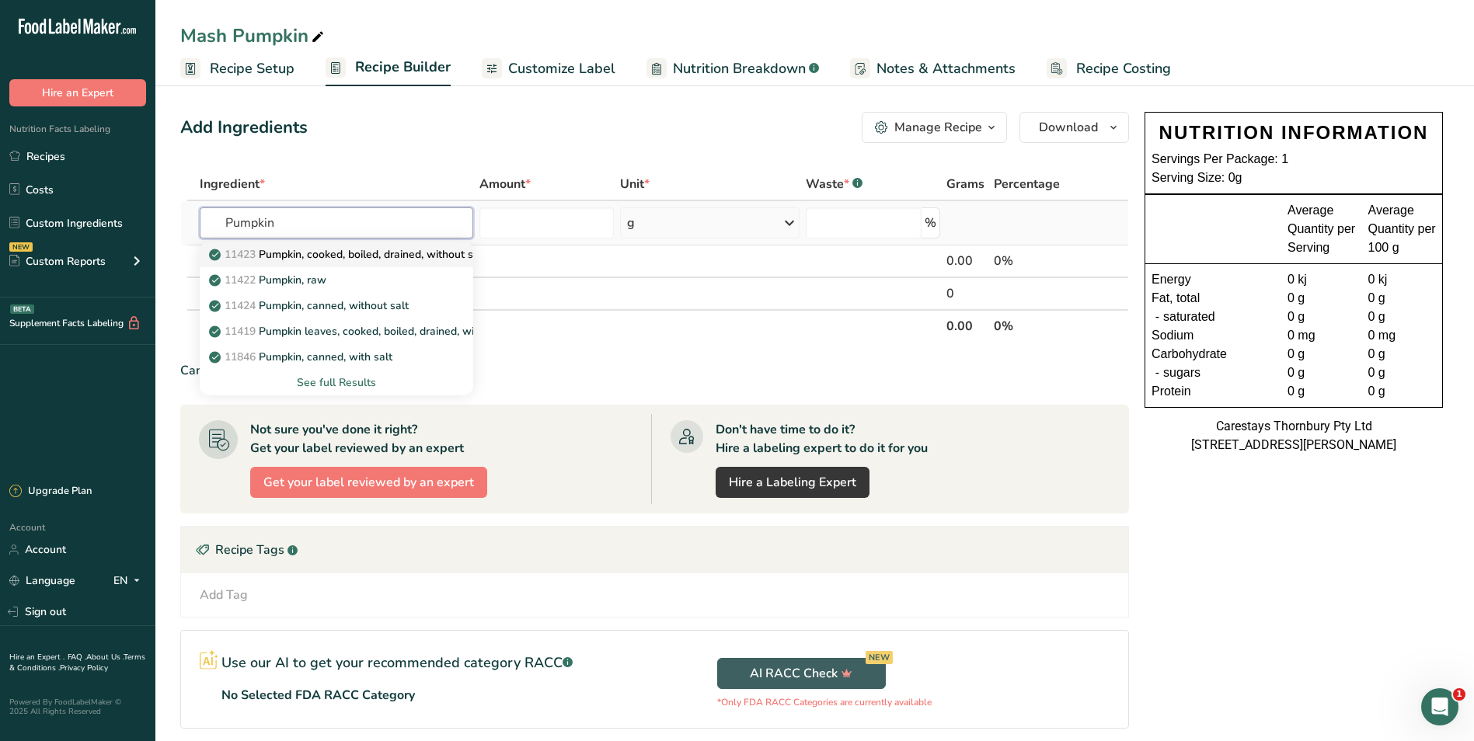
type input "Pumpkin"
click at [295, 253] on p "11423 Pumpkin, cooked, boiled, drained, without salt" at bounding box center [349, 254] width 274 height 16
type input "Pumpkin, cooked, boiled, drained, without salt"
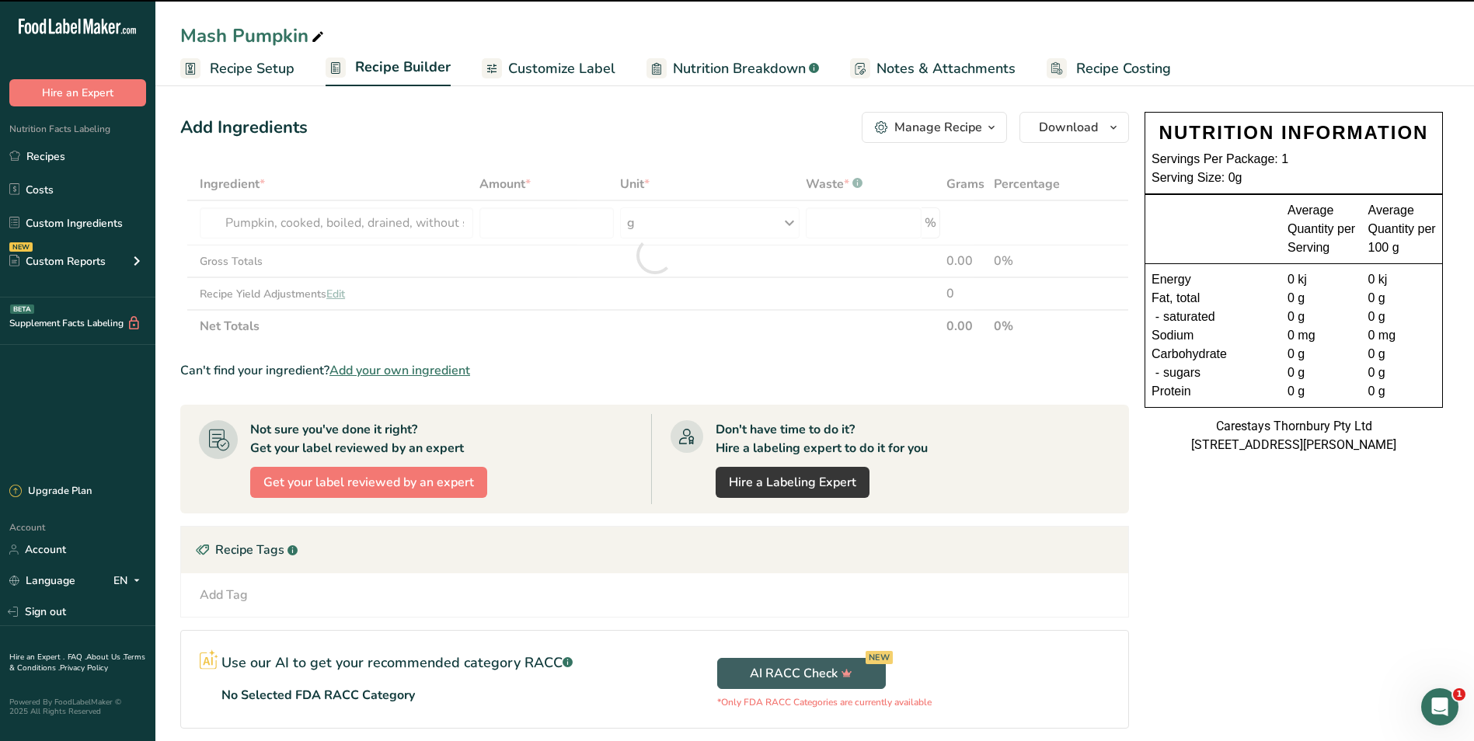
type input "0"
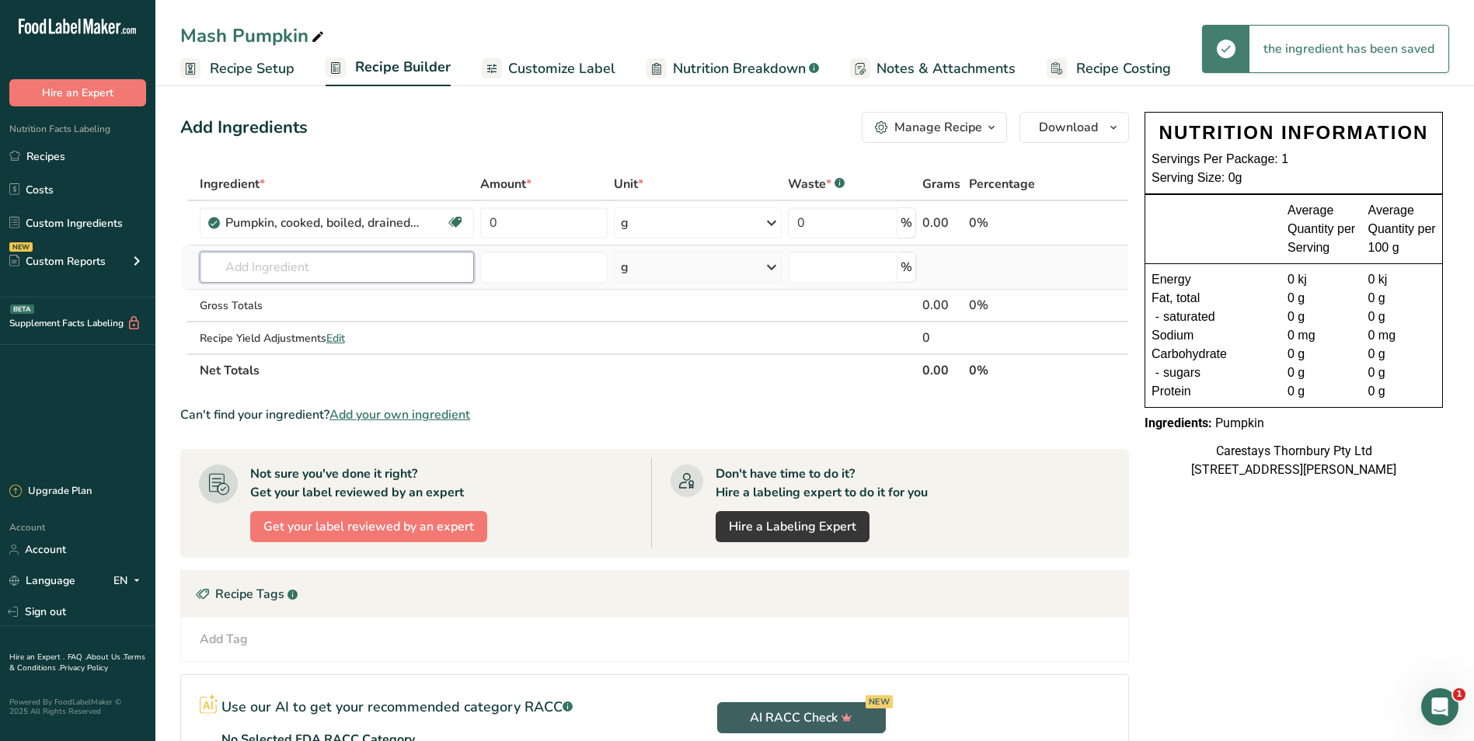
click at [232, 267] on input "text" at bounding box center [337, 267] width 275 height 31
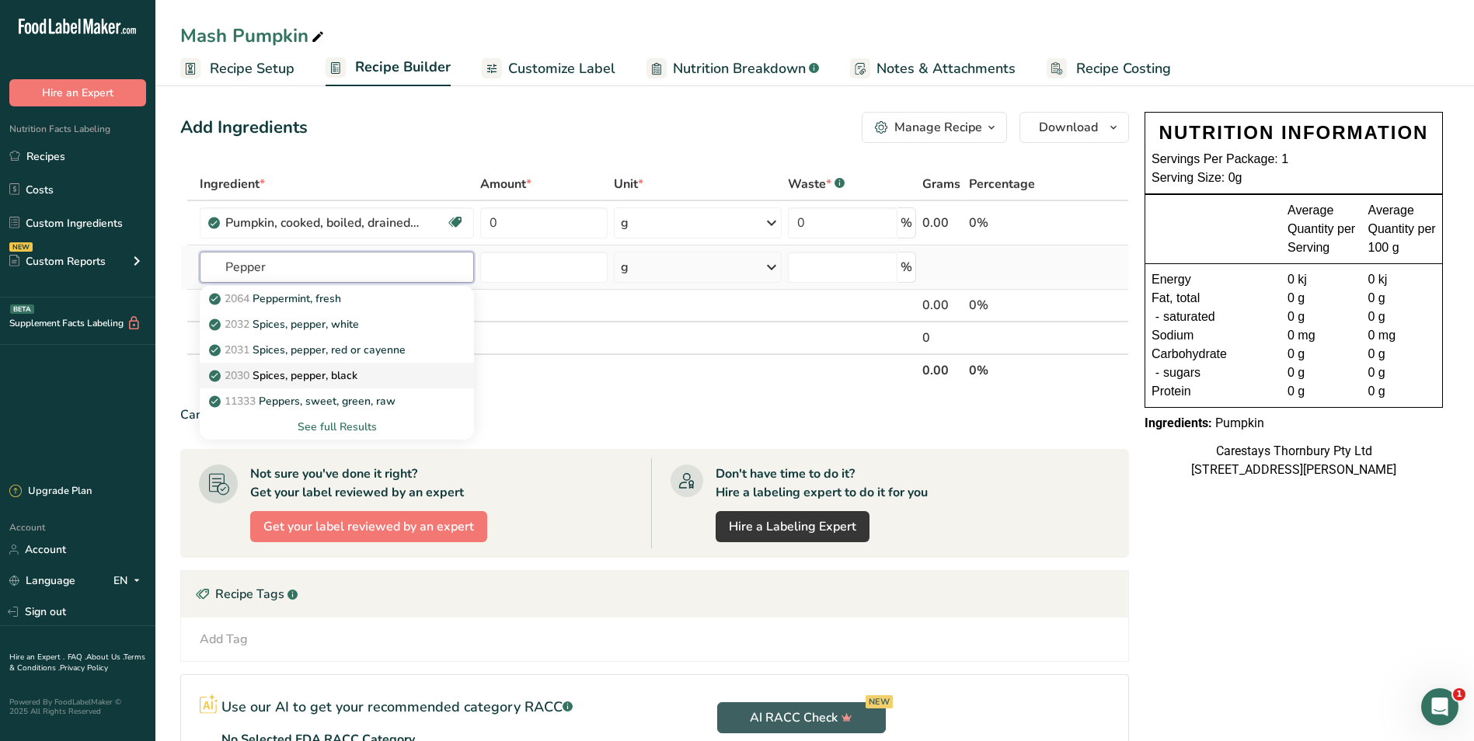
type input "Pepper"
click at [321, 368] on p "2030 Spices, pepper, black" at bounding box center [284, 376] width 145 height 16
type input "Spices, pepper, black"
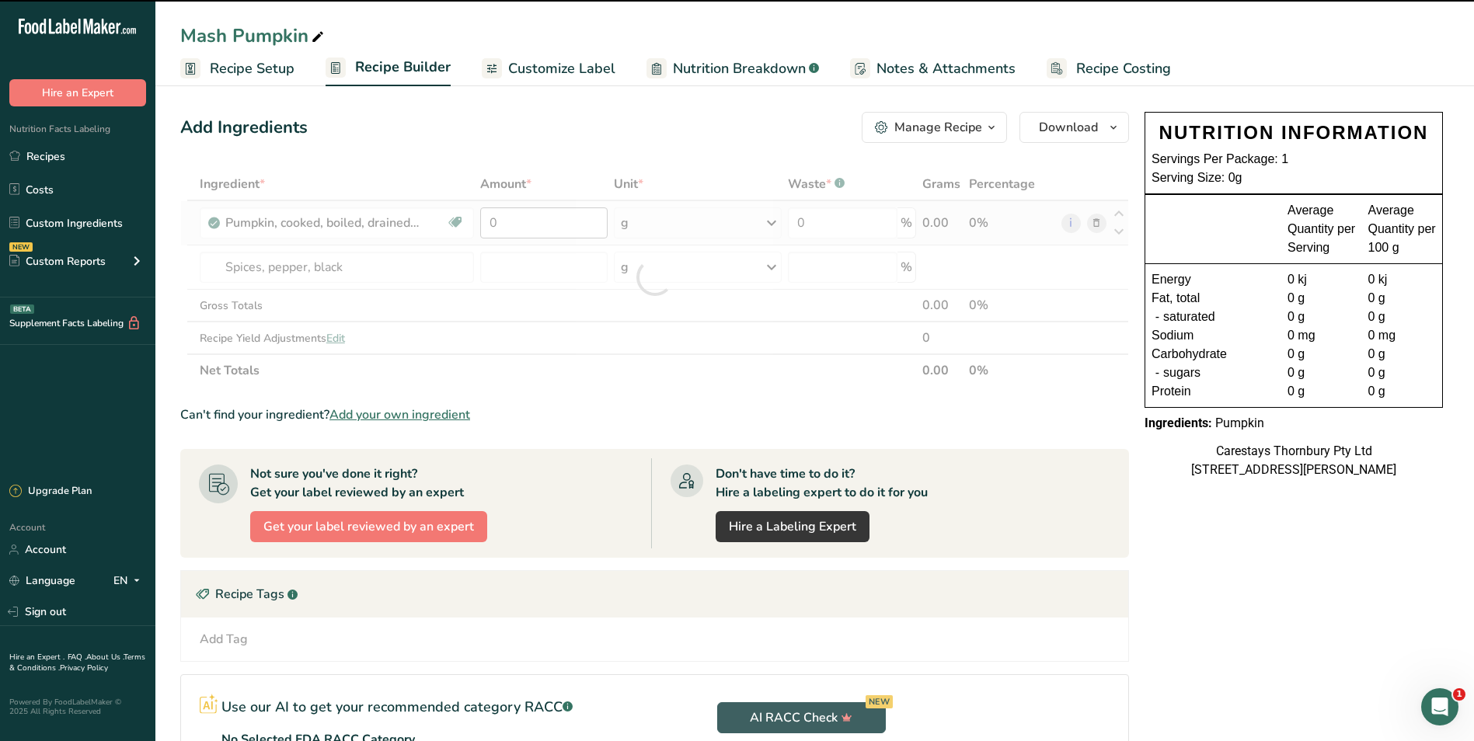
type input "0"
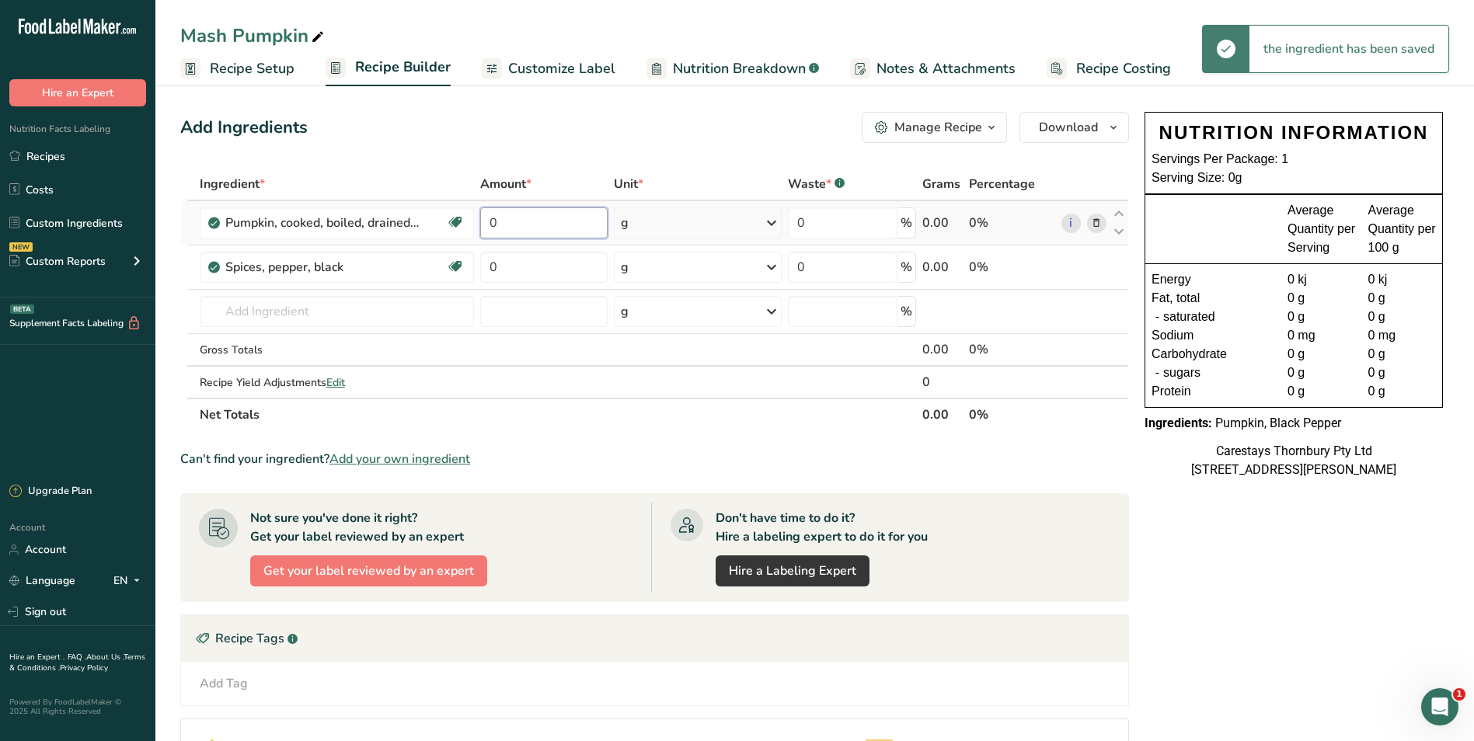
click at [533, 222] on input "0" at bounding box center [543, 223] width 127 height 31
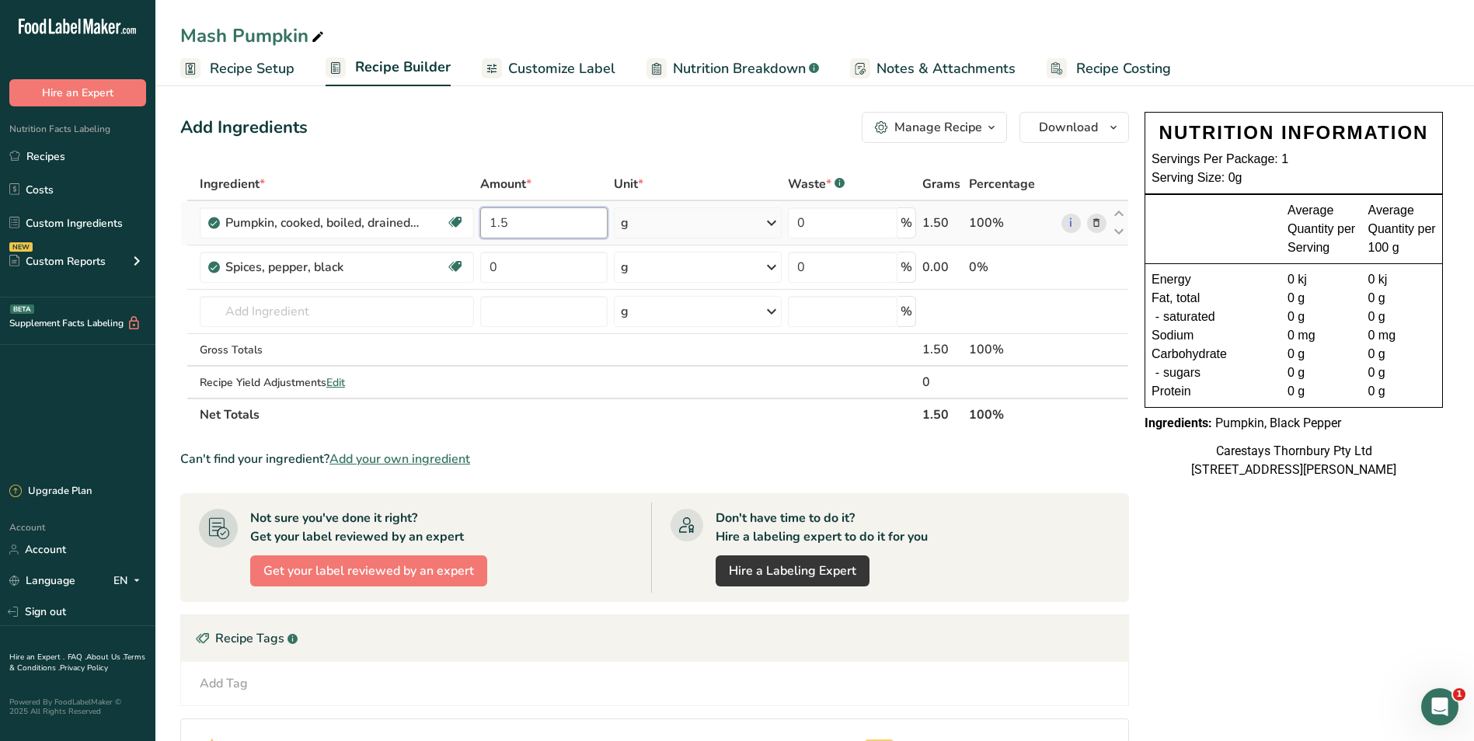
type input "1.5"
click at [766, 220] on div "Ingredient * Amount * Unit * Waste * .a-a{fill:#347362;}.b-a{fill:#fff;} Grams …" at bounding box center [654, 299] width 949 height 263
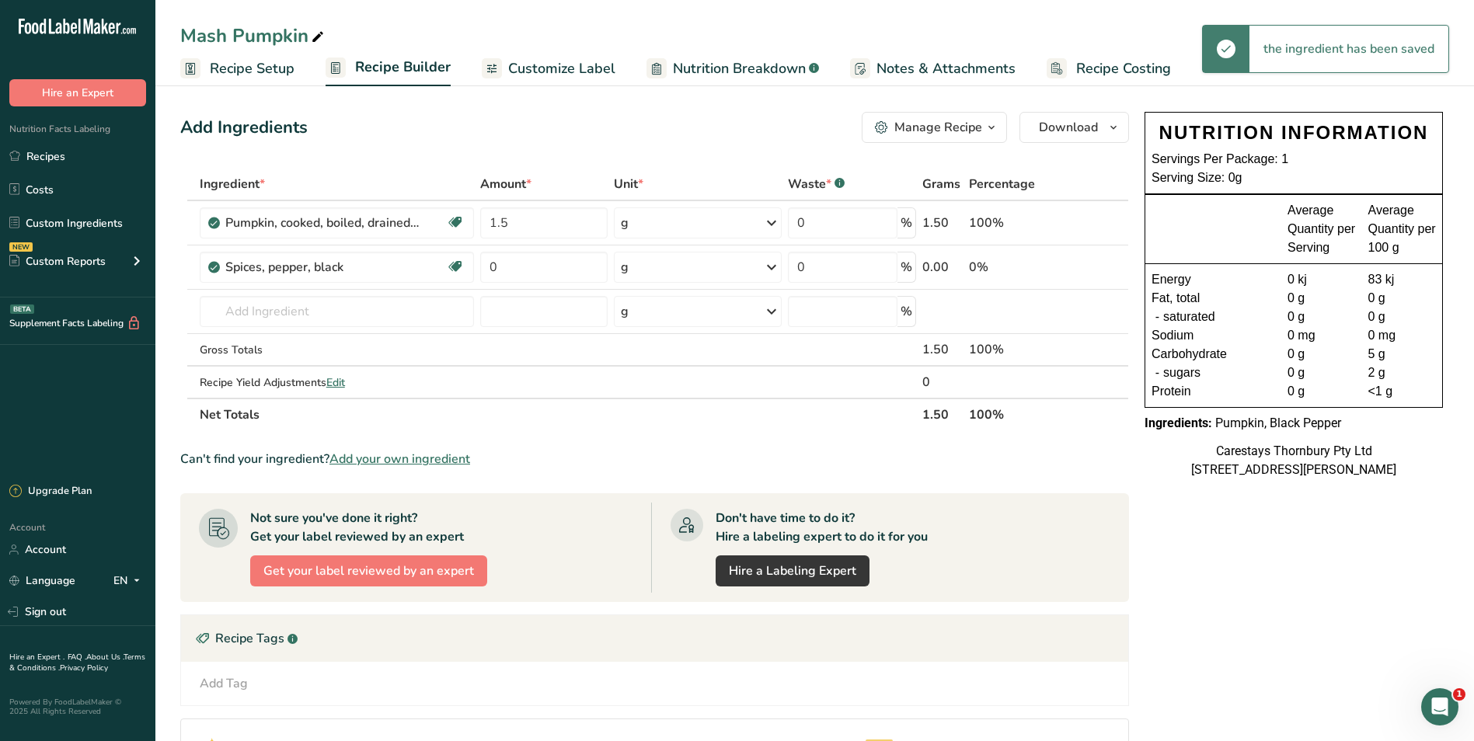
click at [769, 222] on icon at bounding box center [771, 223] width 19 height 28
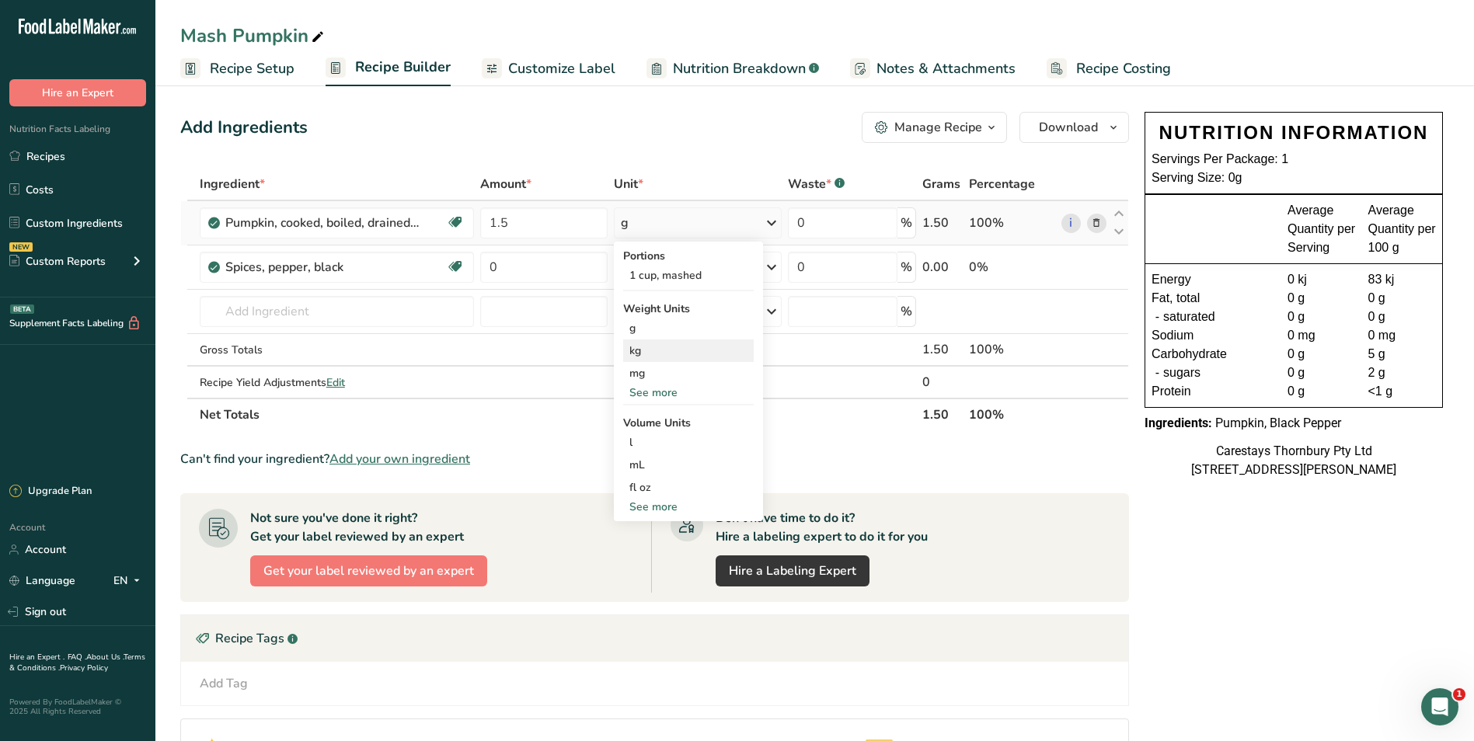
click at [653, 346] on div "kg" at bounding box center [688, 351] width 131 height 23
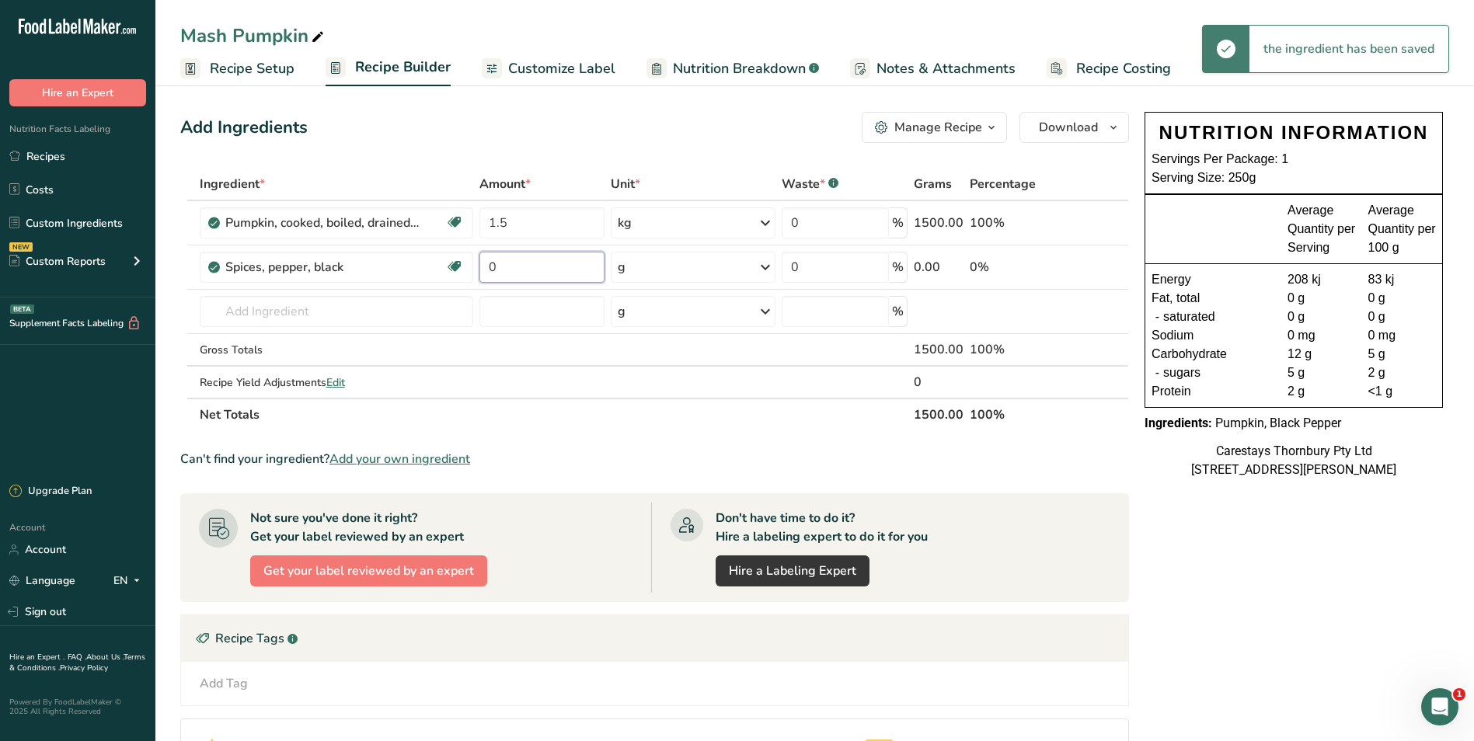
click at [522, 266] on input "0" at bounding box center [542, 267] width 125 height 31
type input "1"
click at [766, 261] on div "Ingredient * Amount * Unit * Waste * .a-a{fill:#347362;}.b-a{fill:#fff;} Grams …" at bounding box center [654, 299] width 949 height 263
click at [766, 264] on icon at bounding box center [765, 267] width 19 height 28
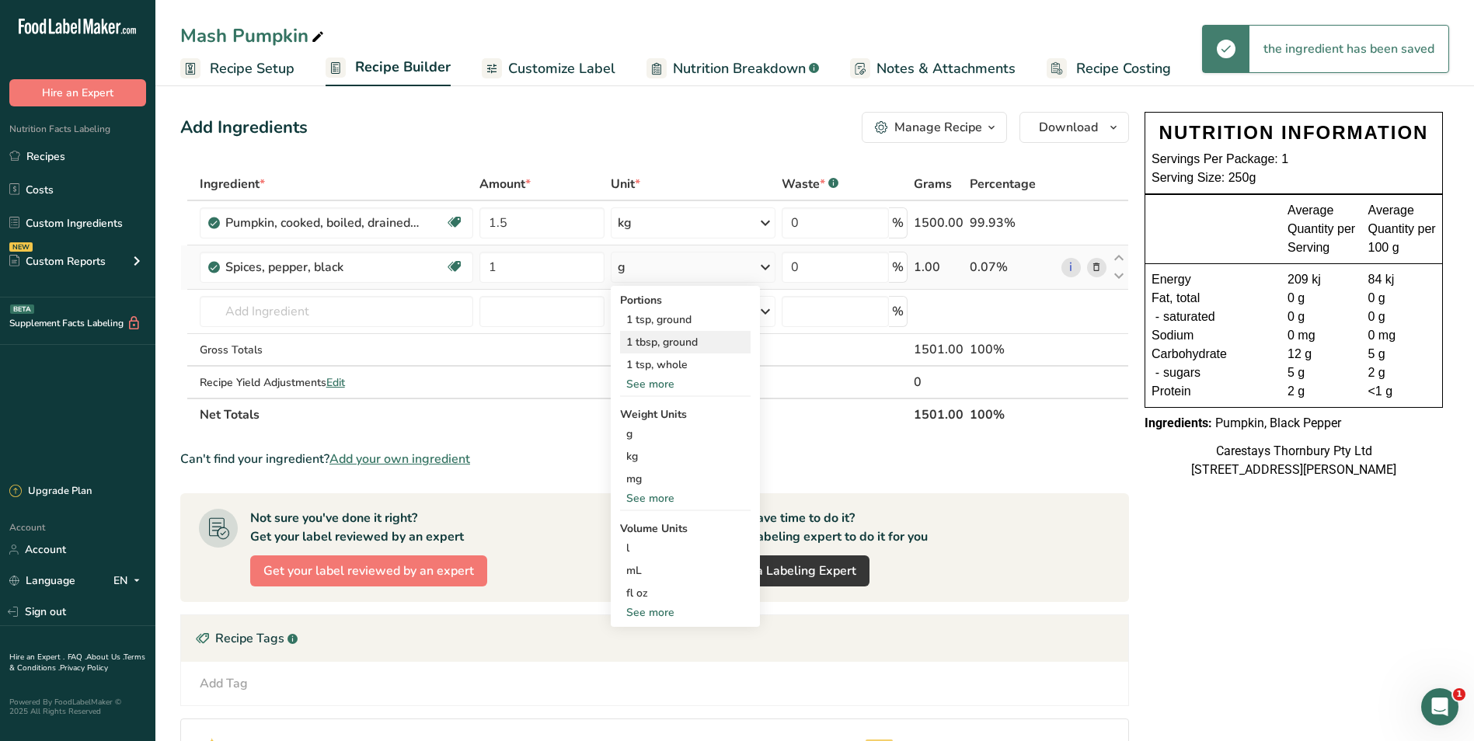
click at [710, 336] on div "1 tbsp, ground" at bounding box center [685, 342] width 131 height 23
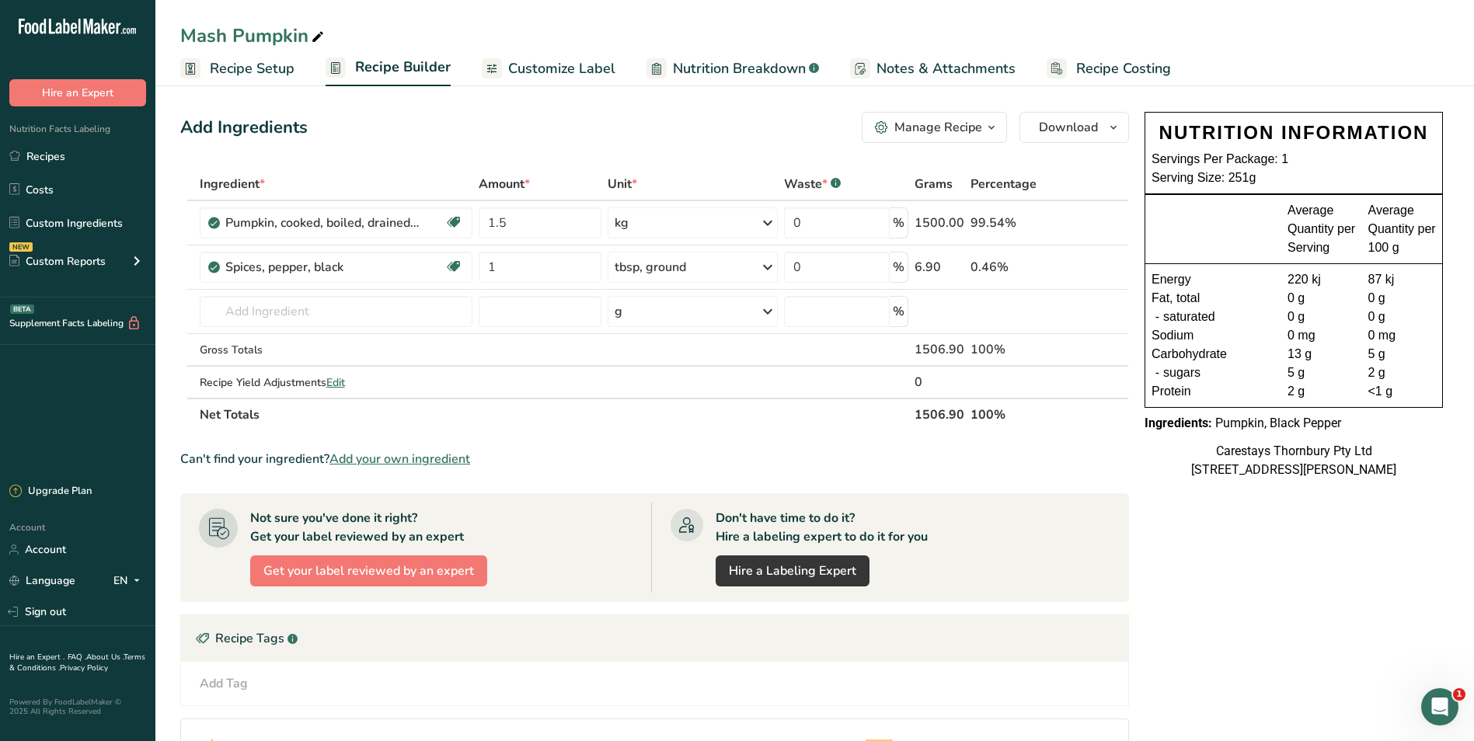
click at [1123, 67] on span "Recipe Costing" at bounding box center [1123, 68] width 95 height 21
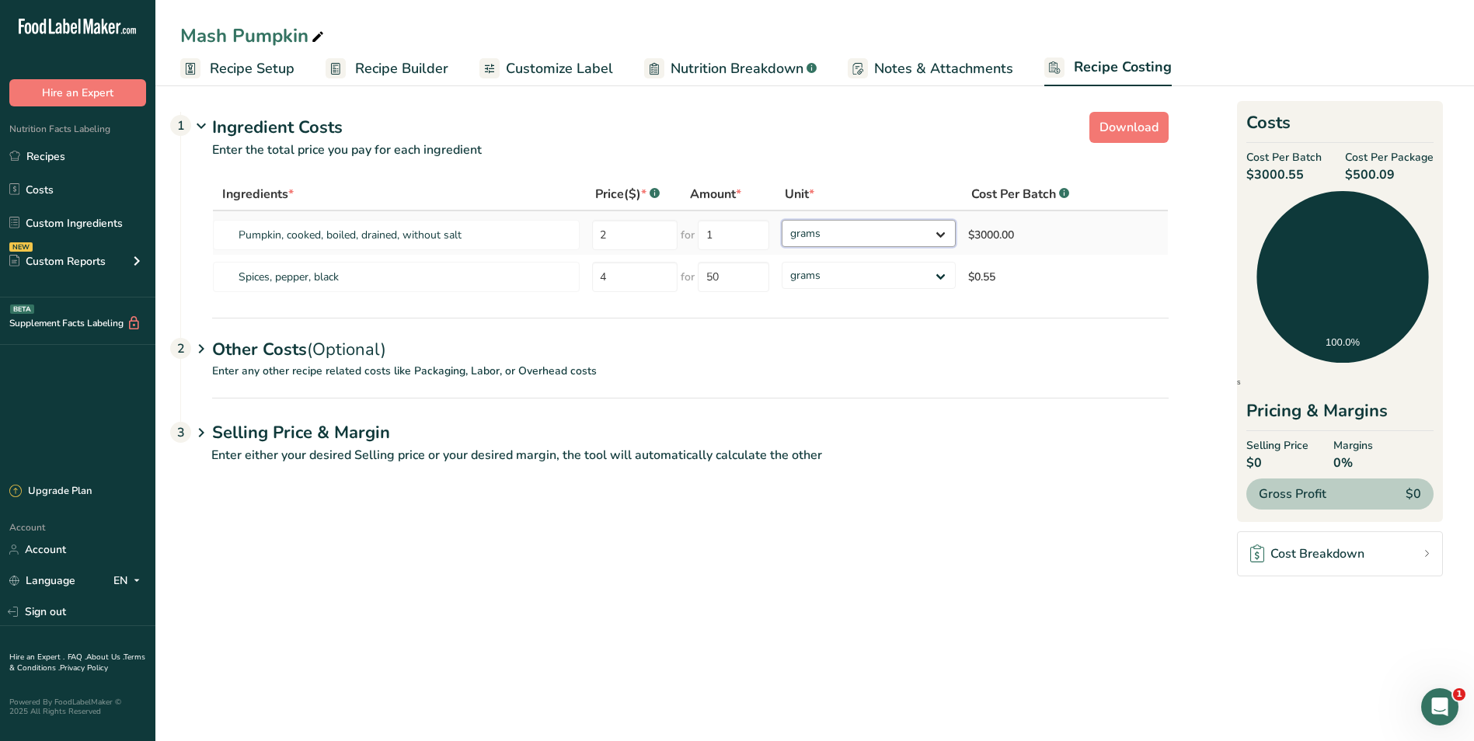
click at [940, 232] on select "grams kg mg mcg lb oz" at bounding box center [869, 233] width 174 height 27
select select "1"
click at [782, 220] on select "grams kg mg mcg lb oz" at bounding box center [869, 233] width 174 height 27
click at [78, 155] on link "Recipes" at bounding box center [77, 156] width 155 height 30
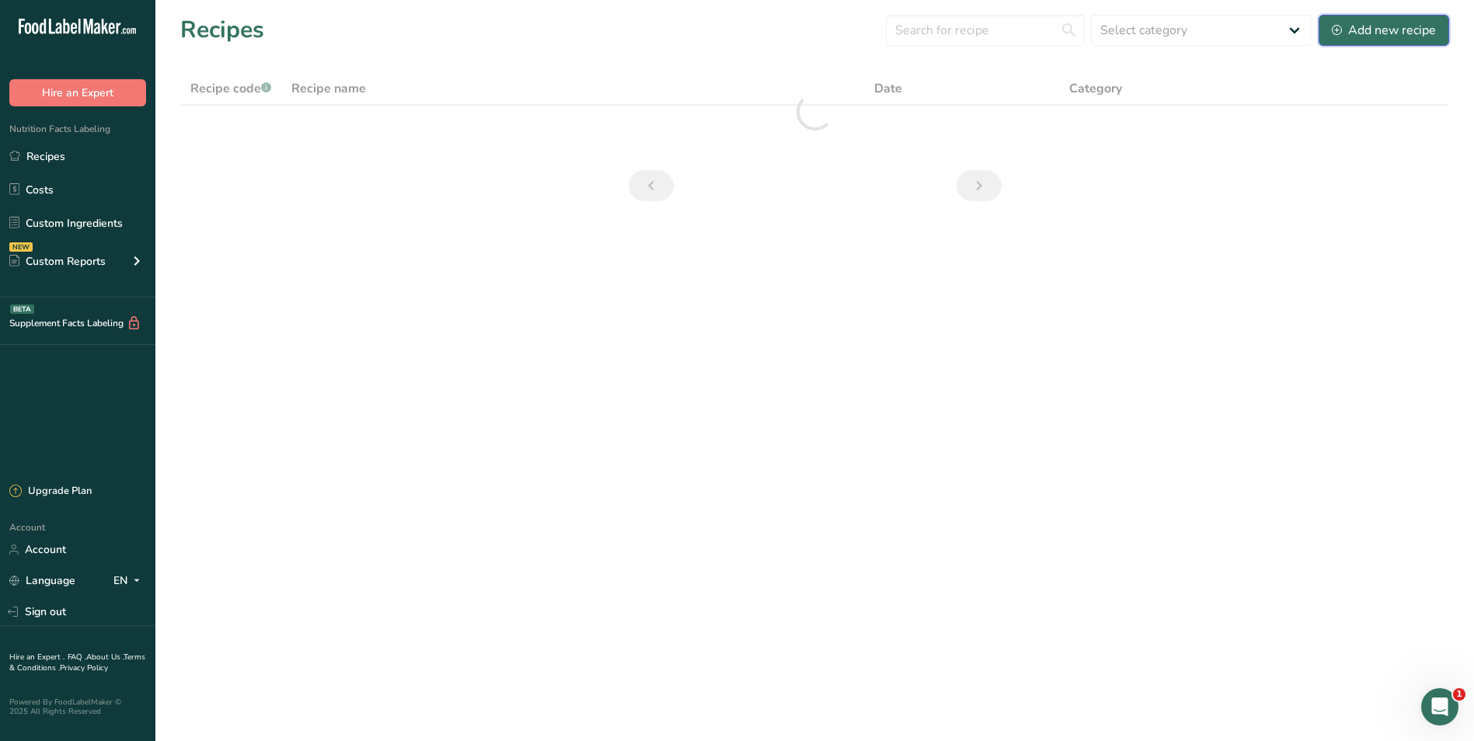
click at [1358, 26] on div "Add new recipe" at bounding box center [1384, 30] width 104 height 19
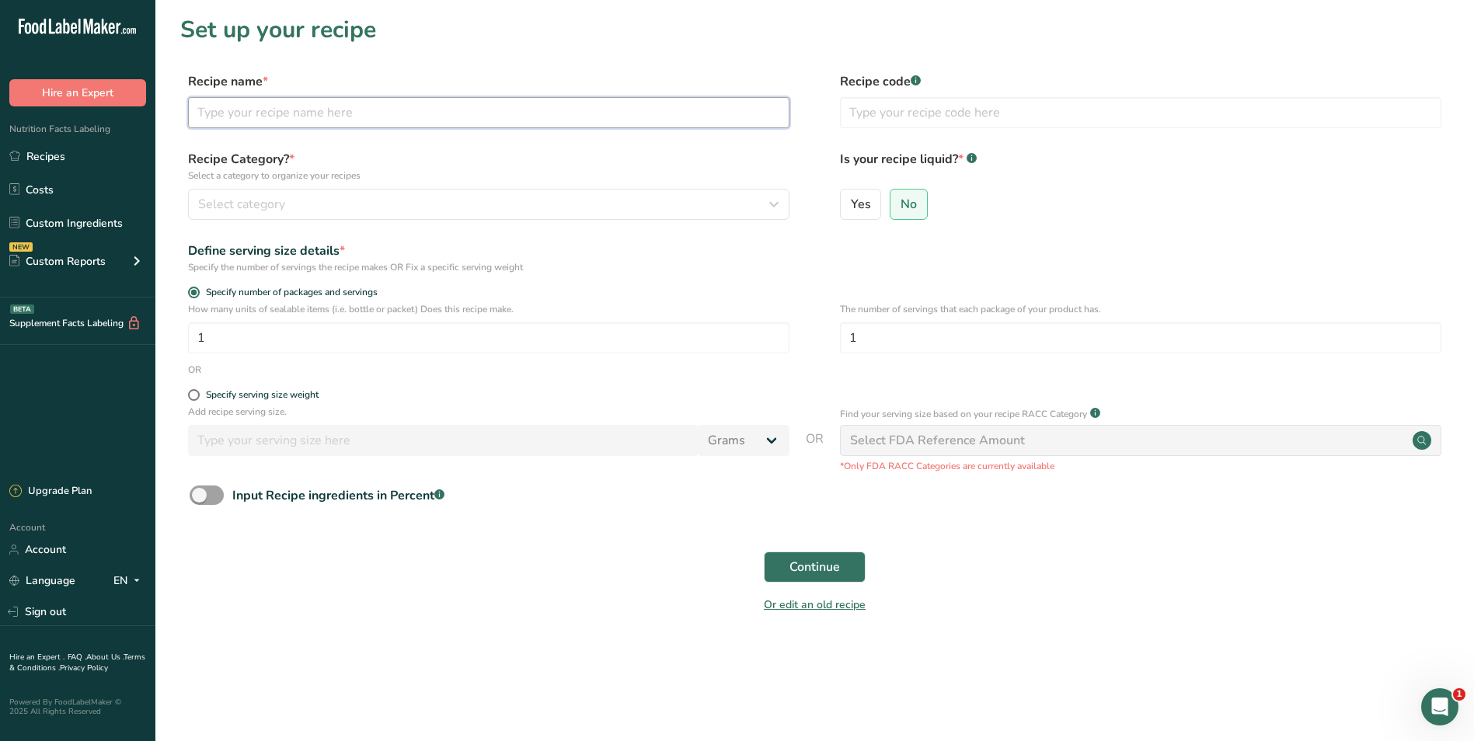
click at [298, 116] on input "text" at bounding box center [489, 112] width 602 height 31
type input "Mash Sweet Potato"
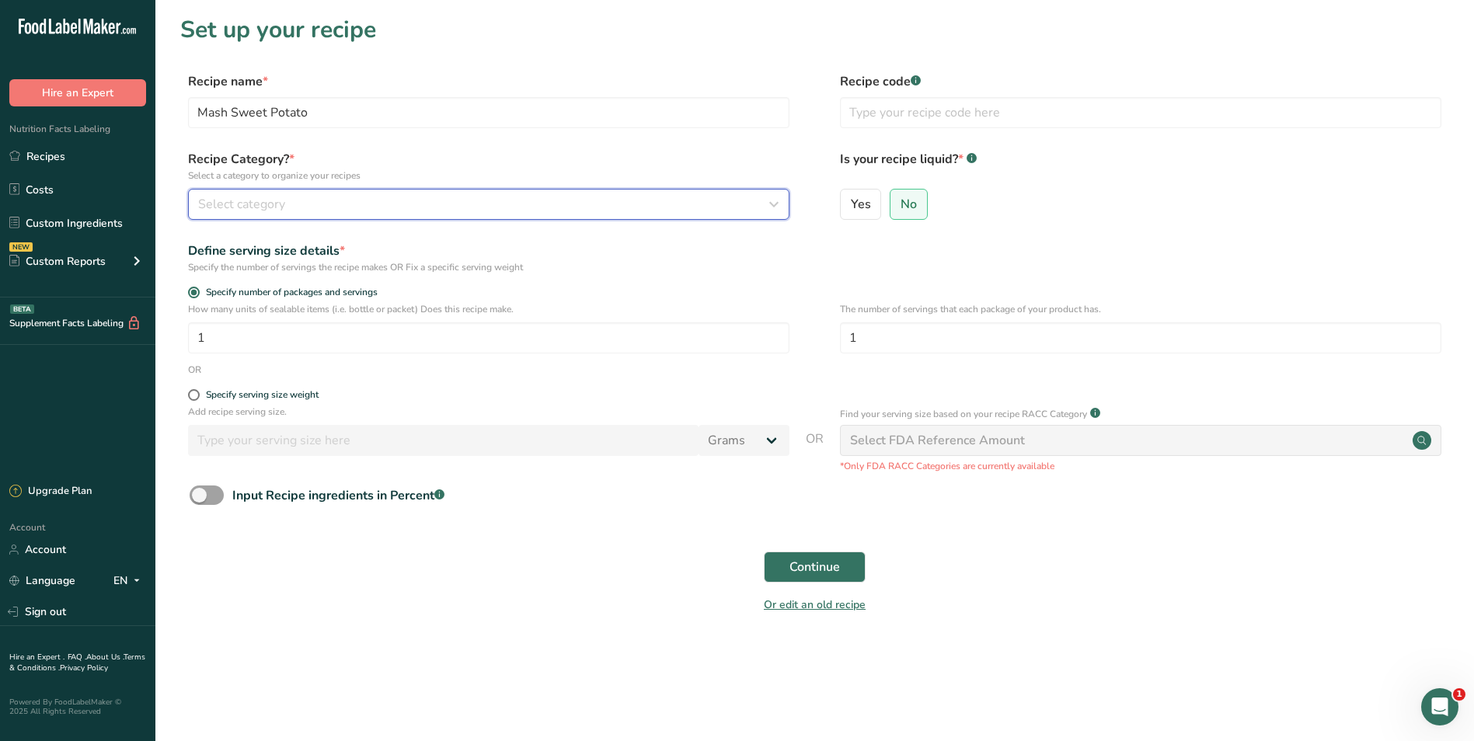
click at [776, 202] on icon "button" at bounding box center [774, 204] width 19 height 28
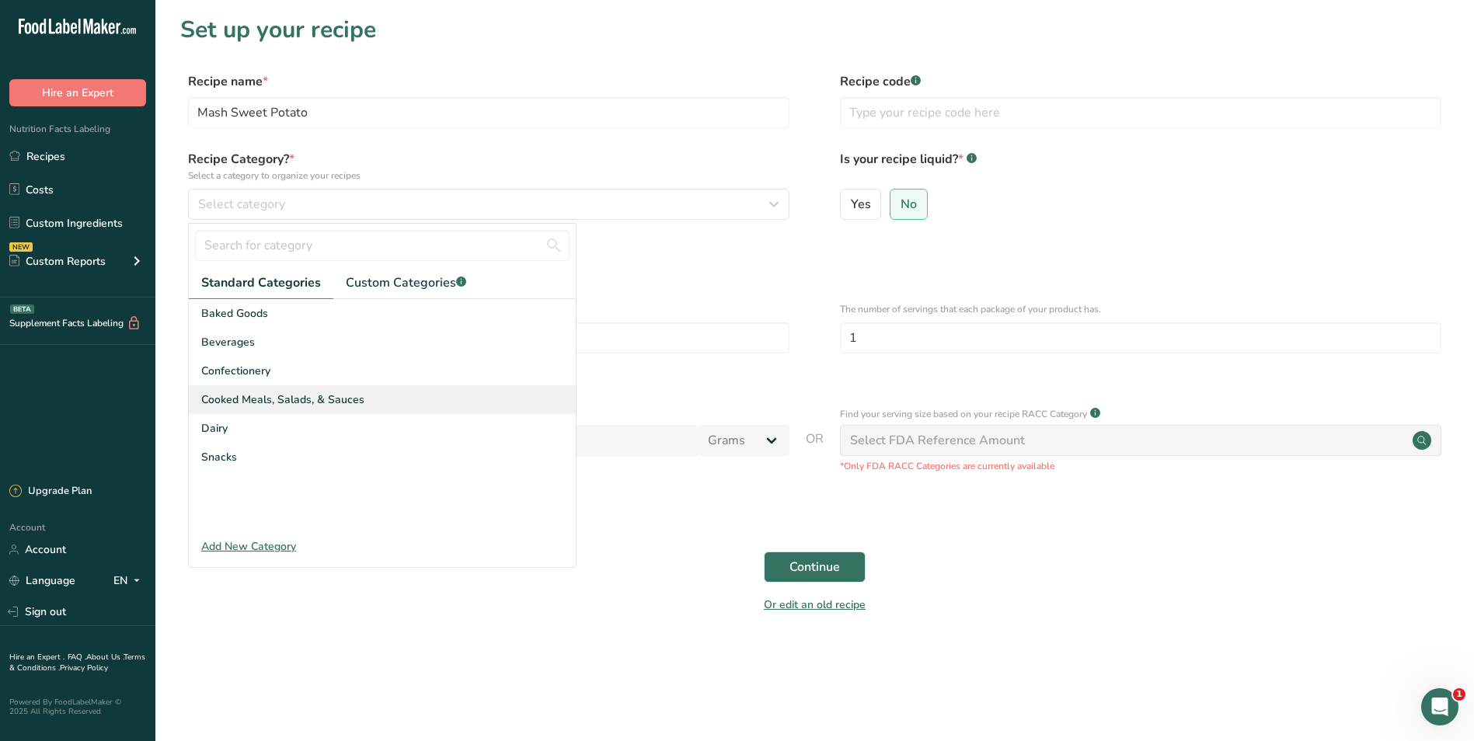
click at [299, 393] on span "Cooked Meals, Salads, & Sauces" at bounding box center [282, 400] width 163 height 16
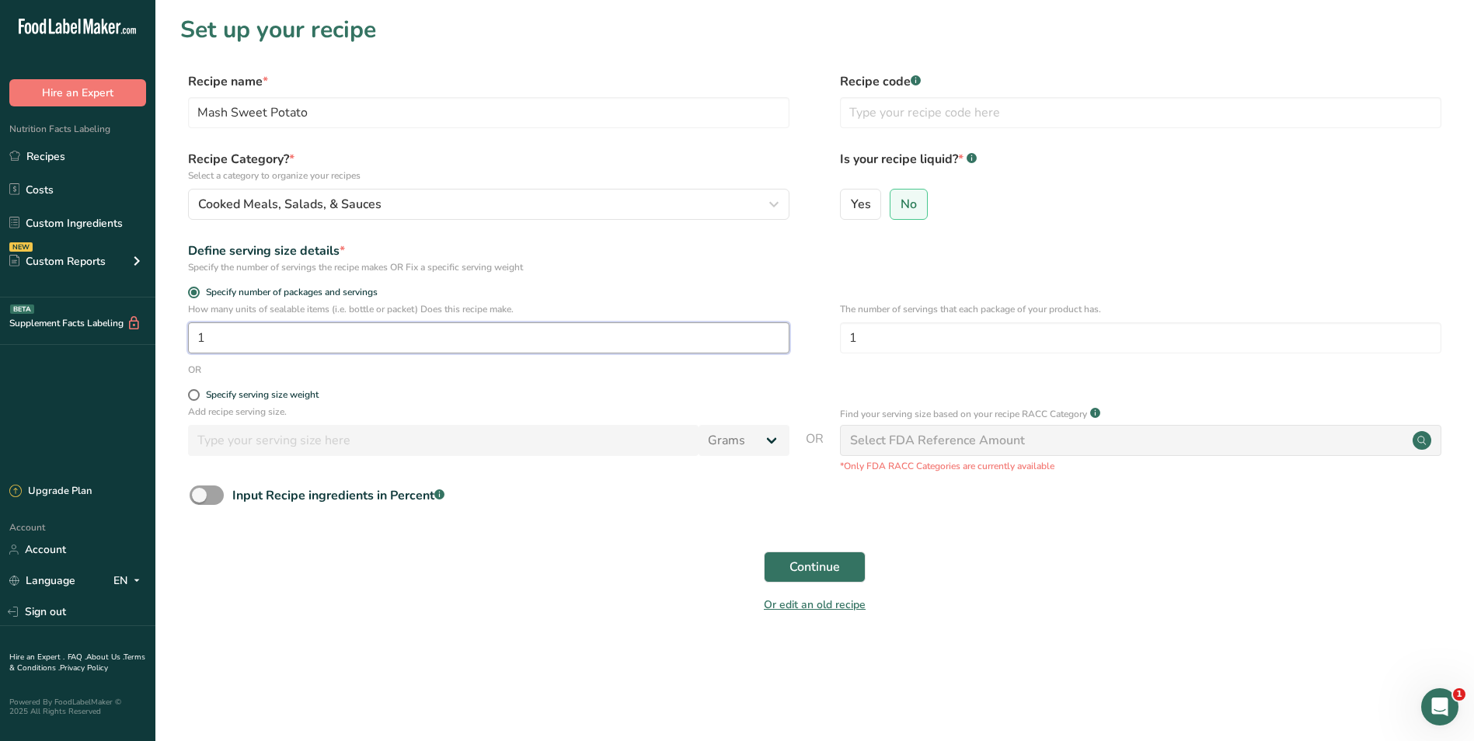
click at [232, 335] on input "1" at bounding box center [489, 338] width 602 height 31
type input "30"
click at [821, 562] on span "Continue" at bounding box center [815, 567] width 51 height 19
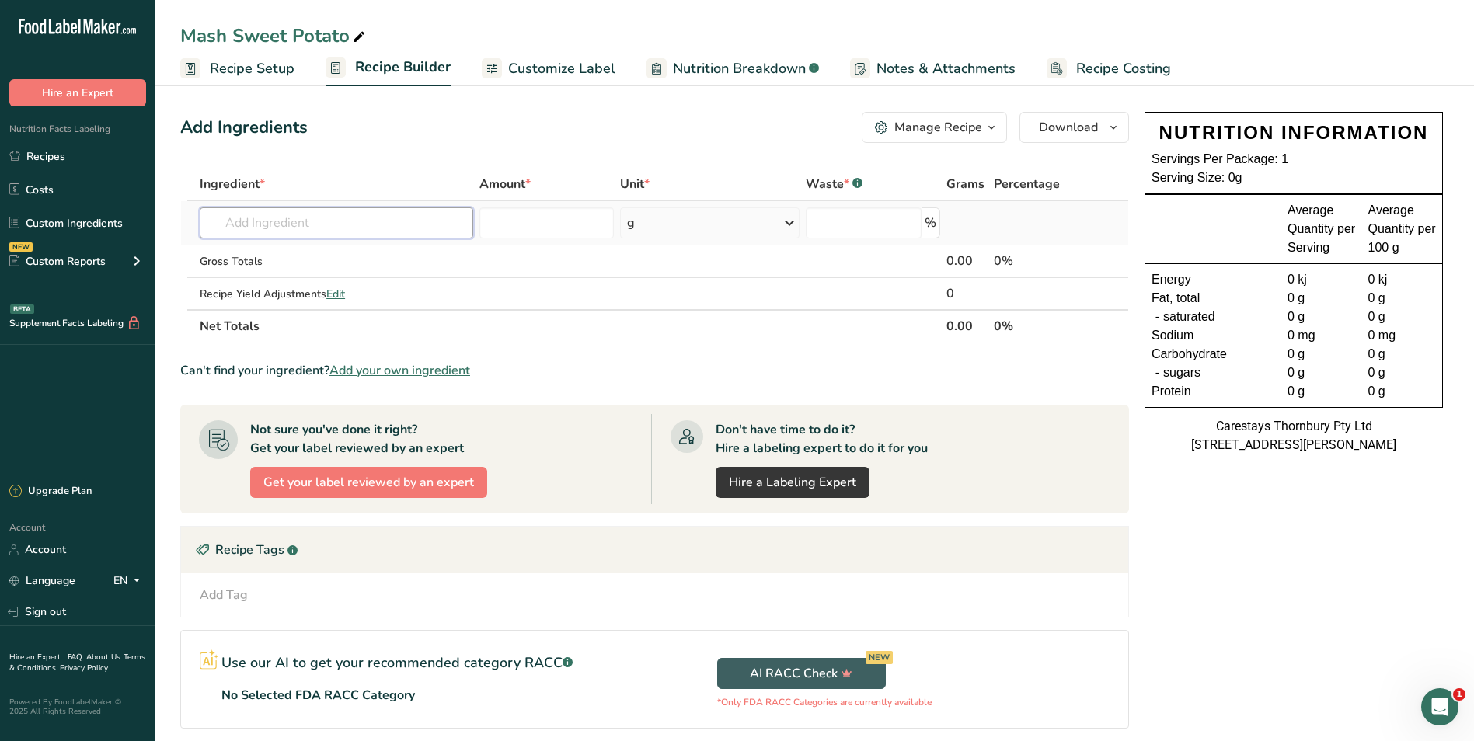
click at [273, 222] on input "text" at bounding box center [337, 223] width 274 height 31
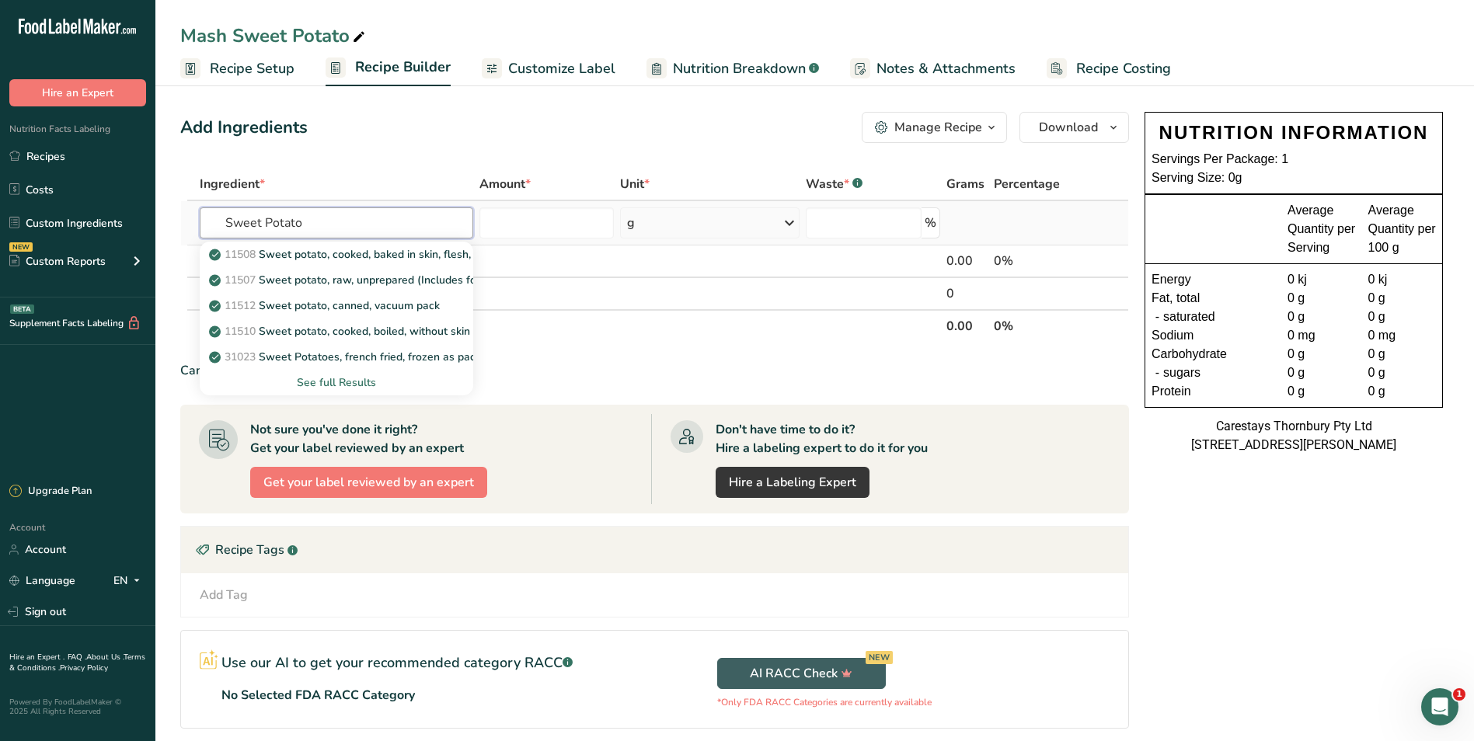
type input "Sweet Potato"
click at [313, 376] on div "See full Results" at bounding box center [336, 383] width 249 height 16
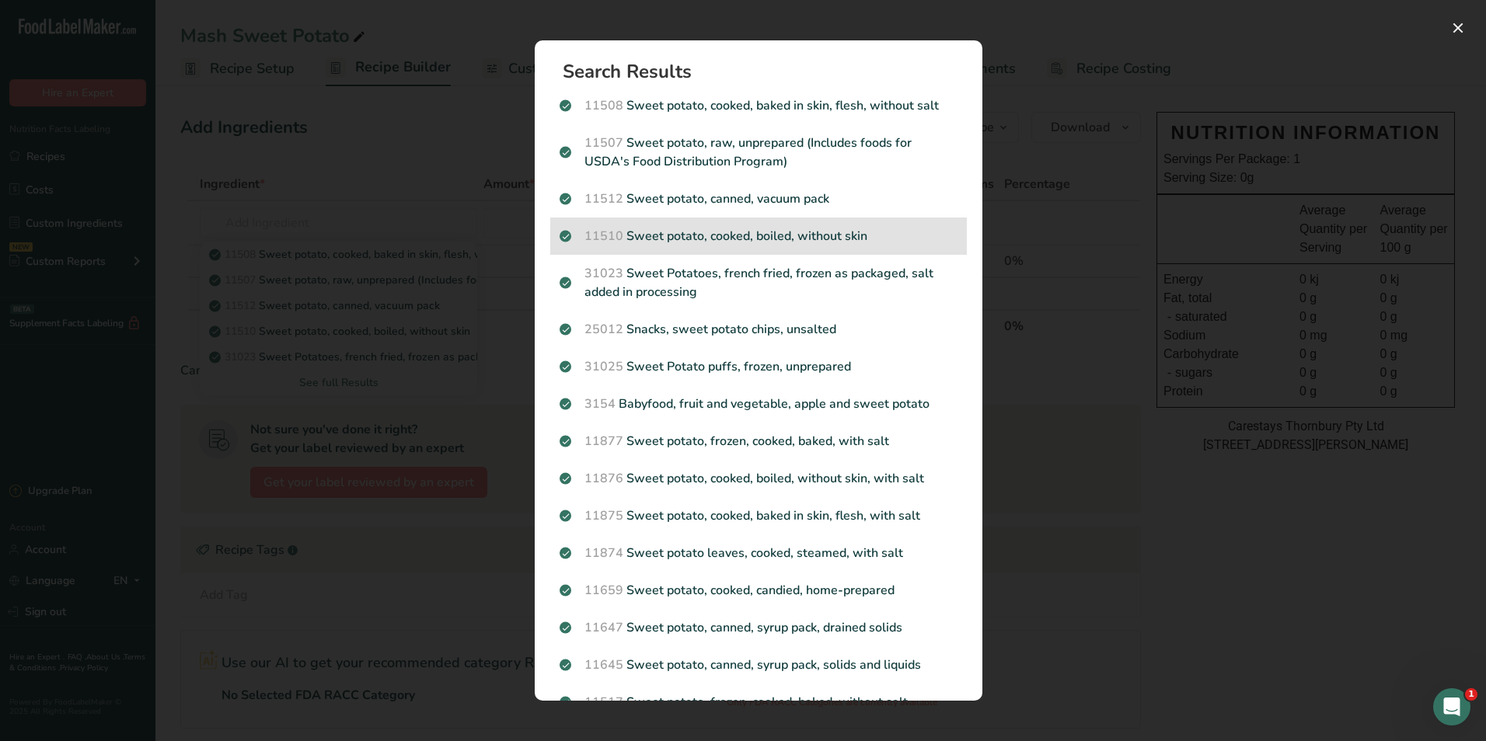
click at [684, 238] on p "11510 Sweet potato, cooked, boiled, without skin" at bounding box center [759, 236] width 398 height 19
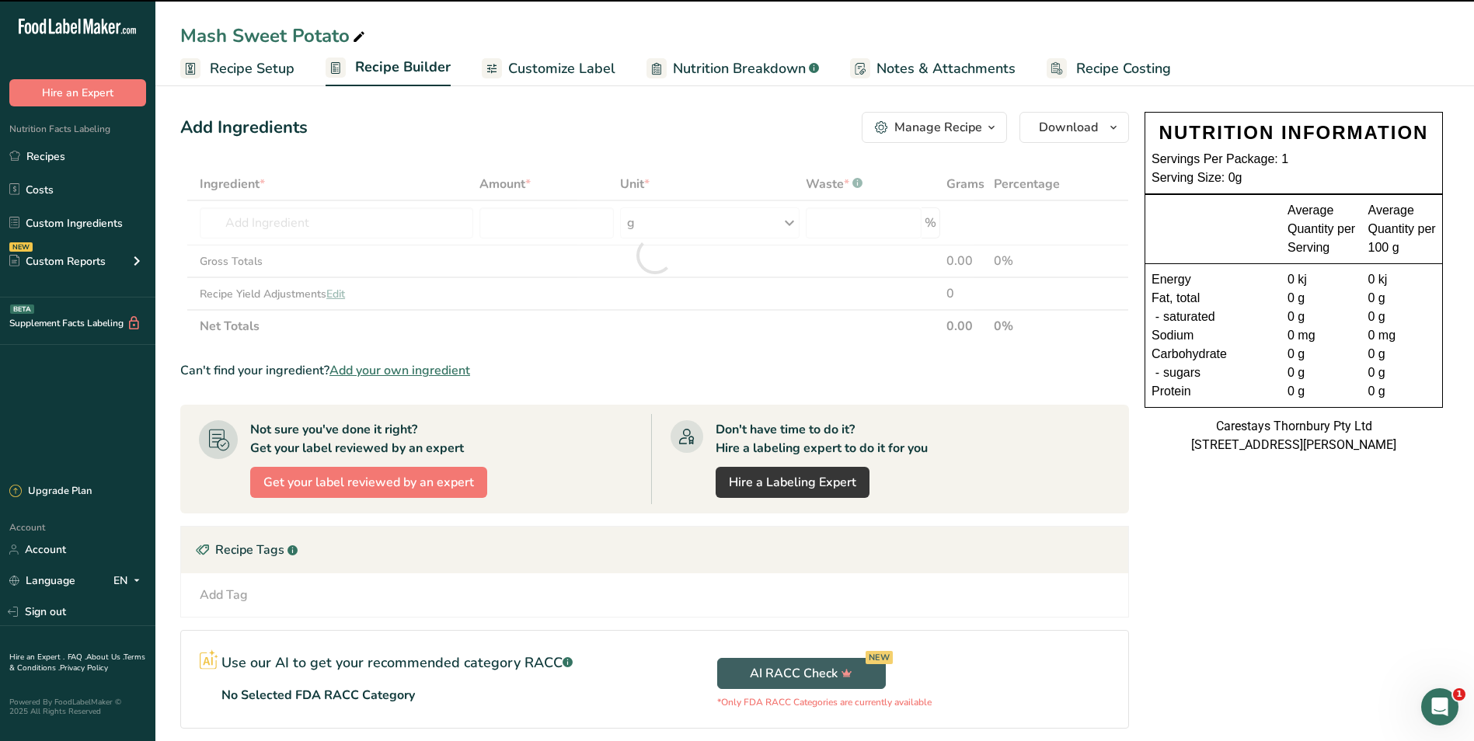
type input "0"
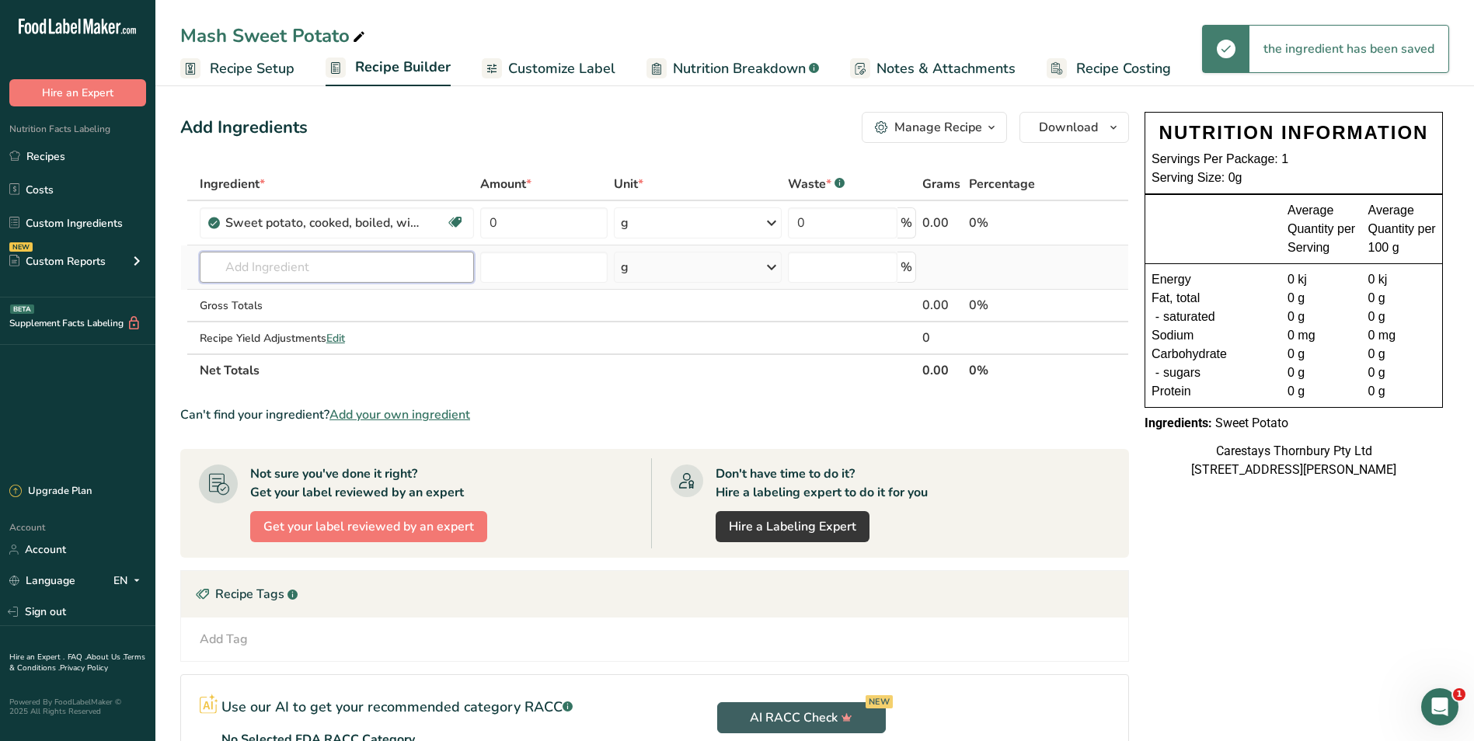
click at [229, 272] on input "text" at bounding box center [337, 267] width 275 height 31
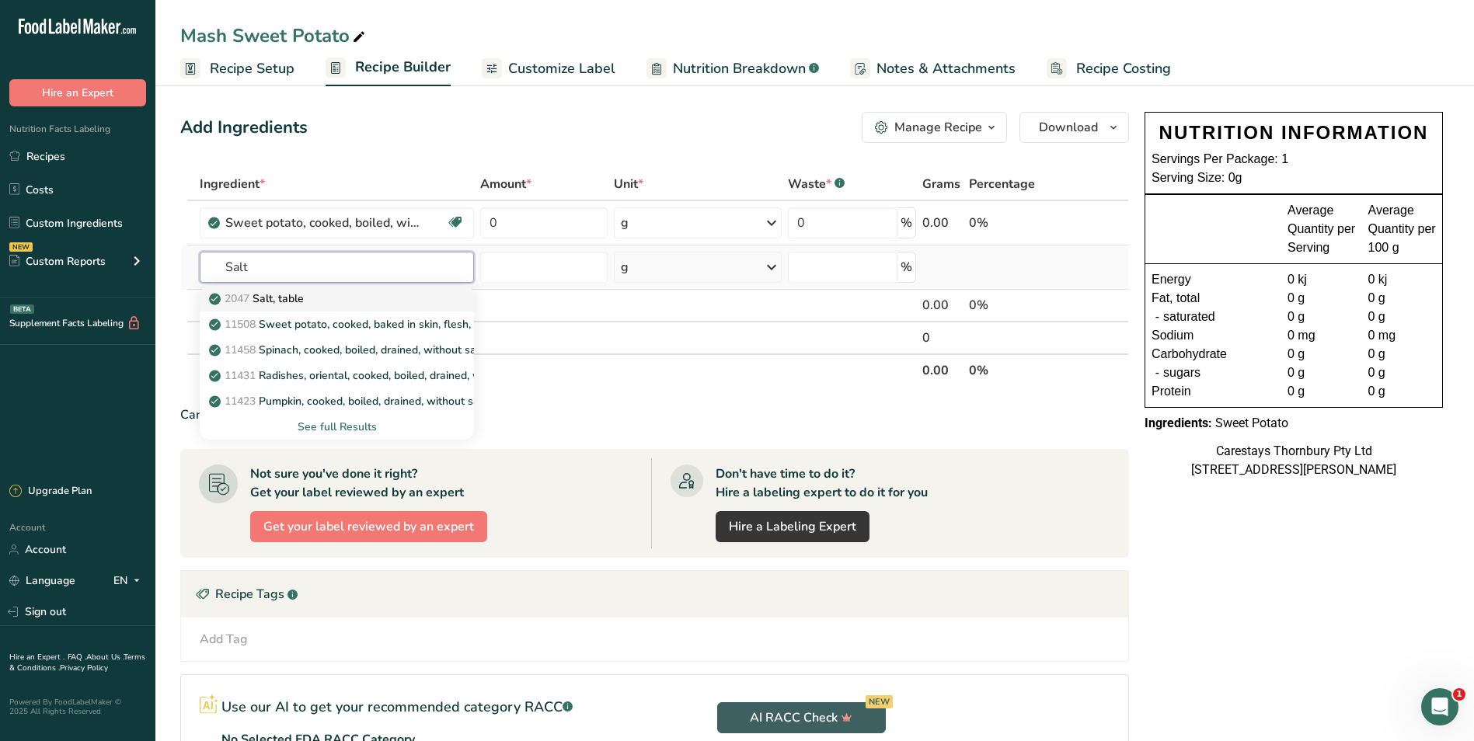
type input "Salt"
click at [267, 298] on p "2047 Salt, table" at bounding box center [258, 299] width 92 height 16
type input "Salt, table"
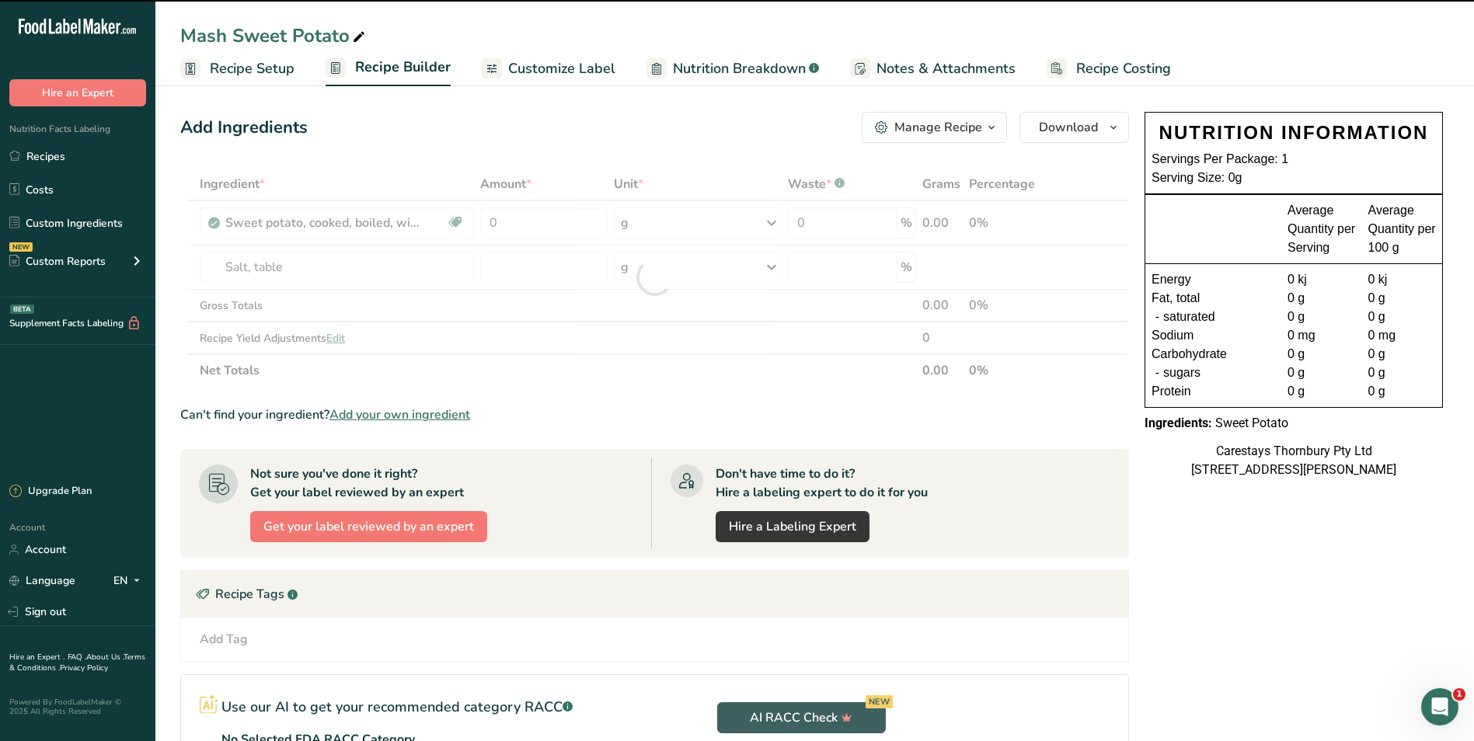
type input "0"
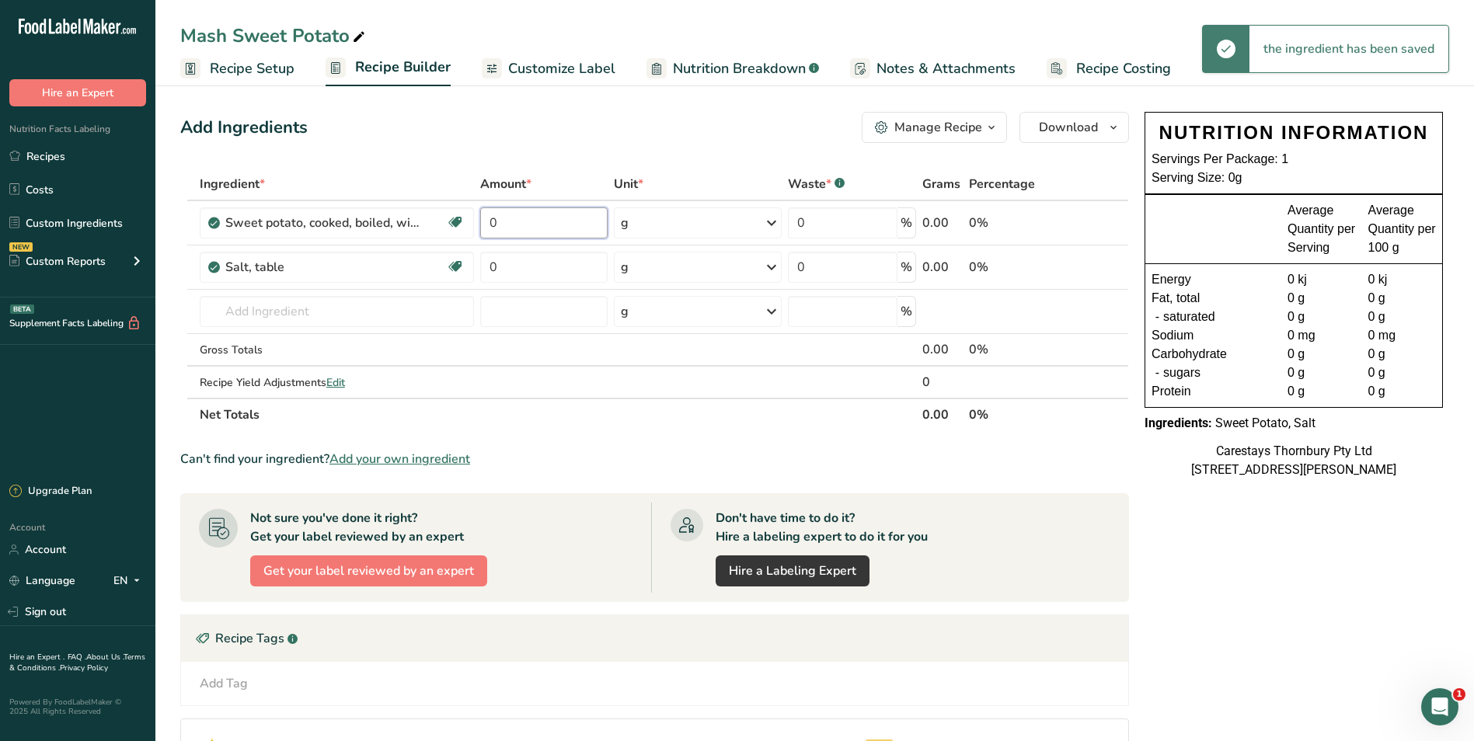
click at [525, 222] on input "0" at bounding box center [543, 223] width 127 height 31
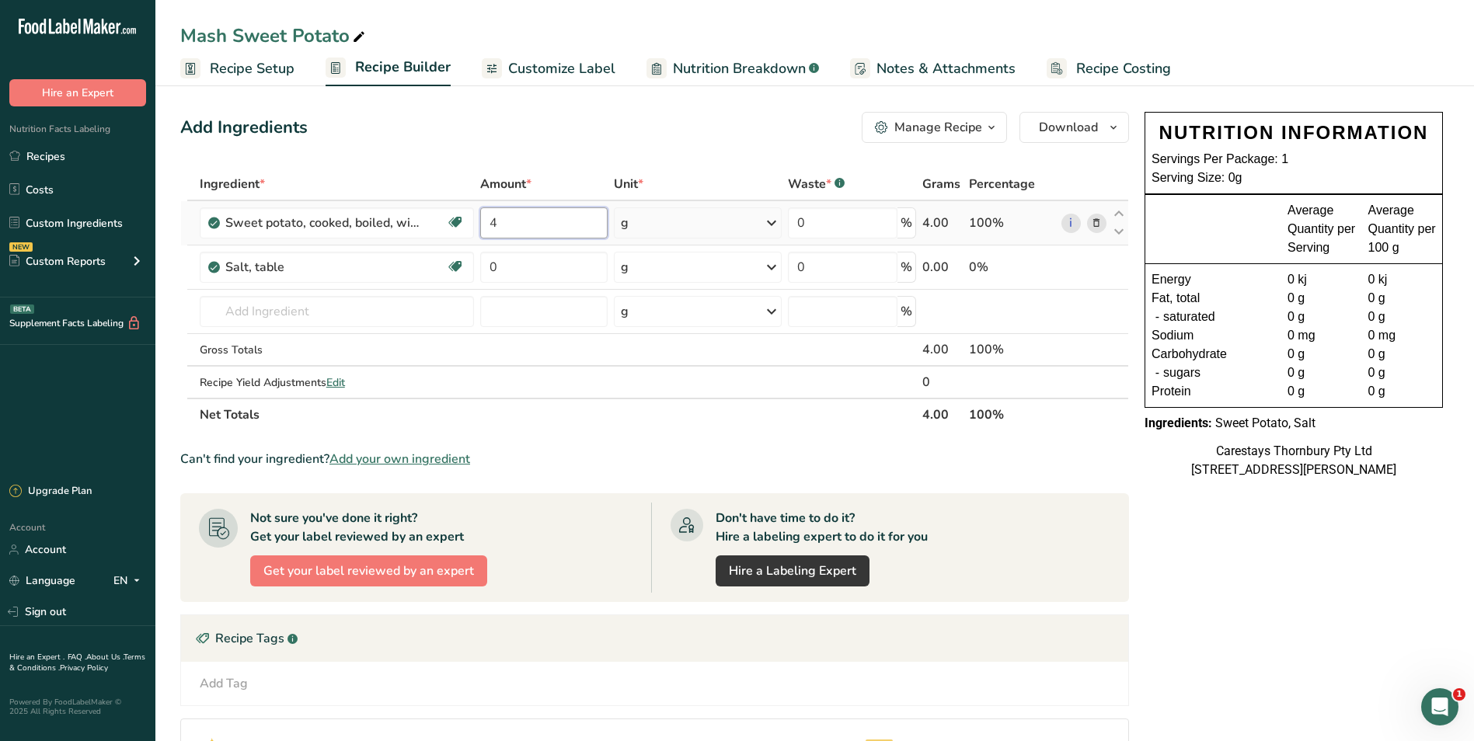
type input "4"
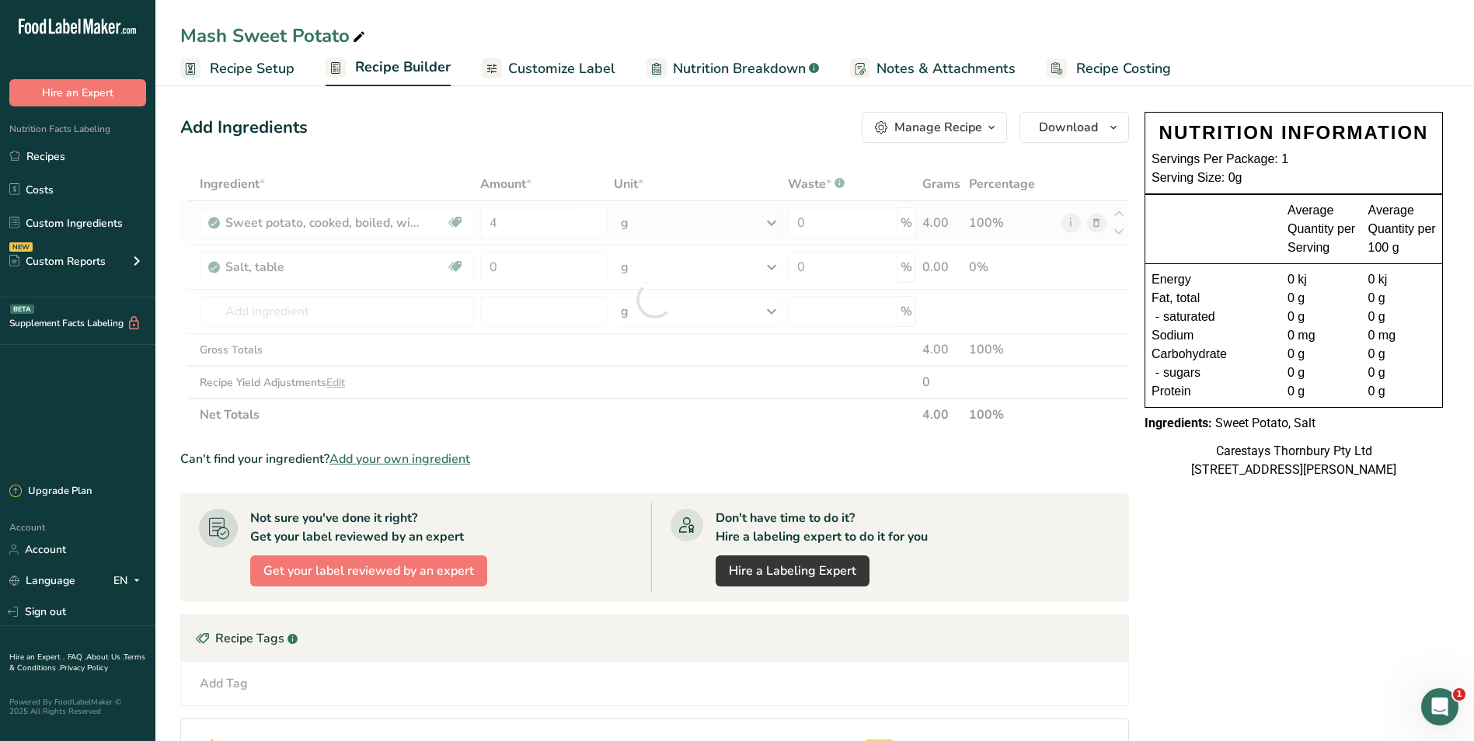
click at [774, 218] on div "Ingredient * Amount * Unit * Waste * .a-a{fill:#347362;}.b-a{fill:#fff;} Grams …" at bounding box center [654, 299] width 949 height 263
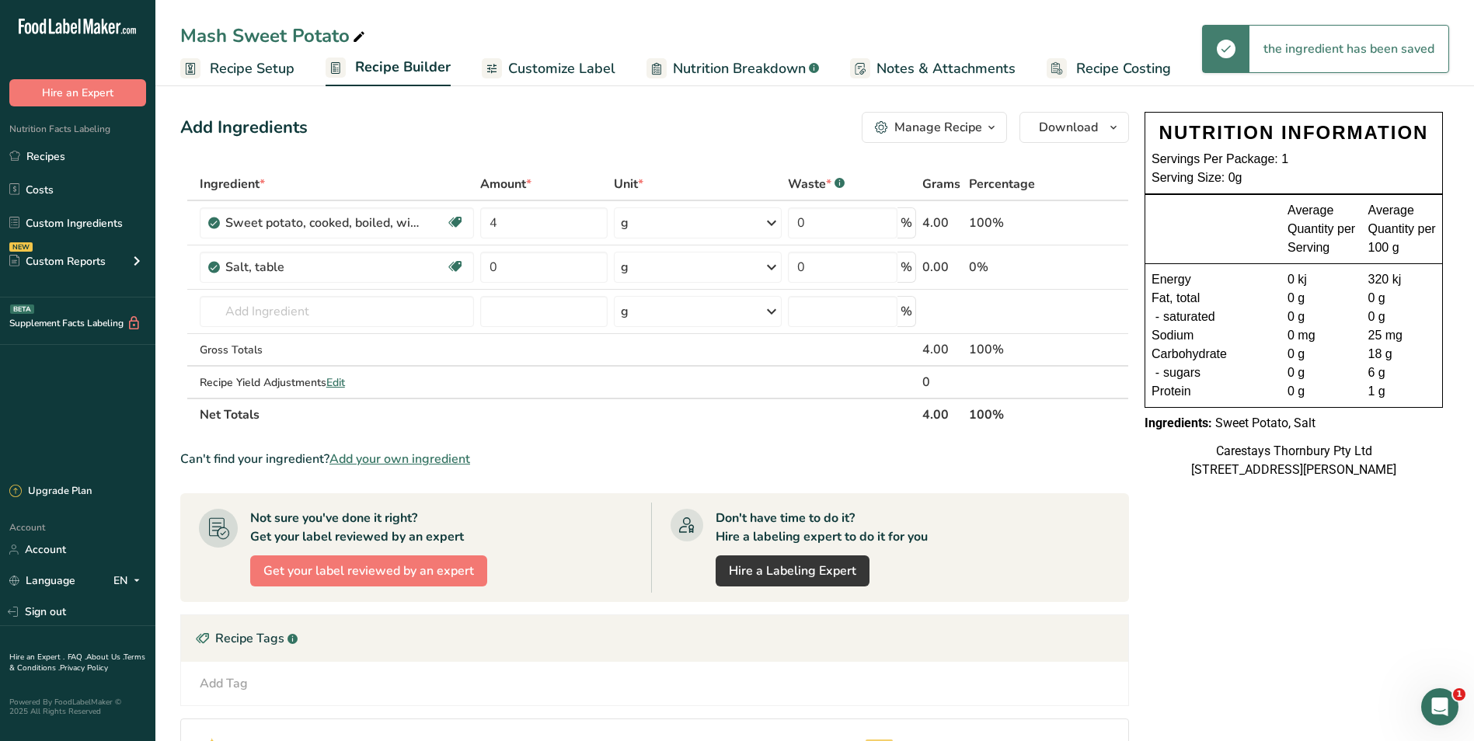
click at [770, 222] on icon at bounding box center [771, 223] width 19 height 28
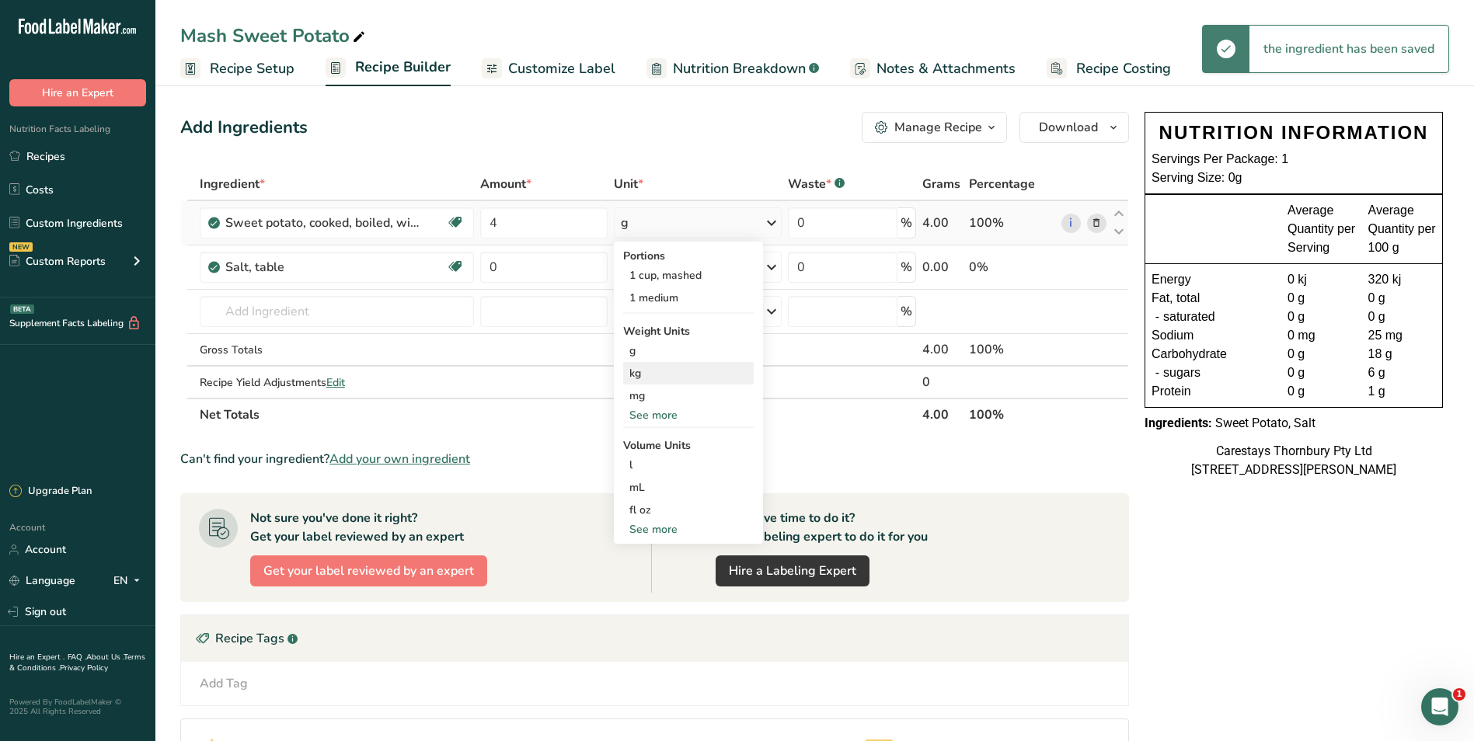
click at [641, 370] on div "kg" at bounding box center [688, 373] width 131 height 23
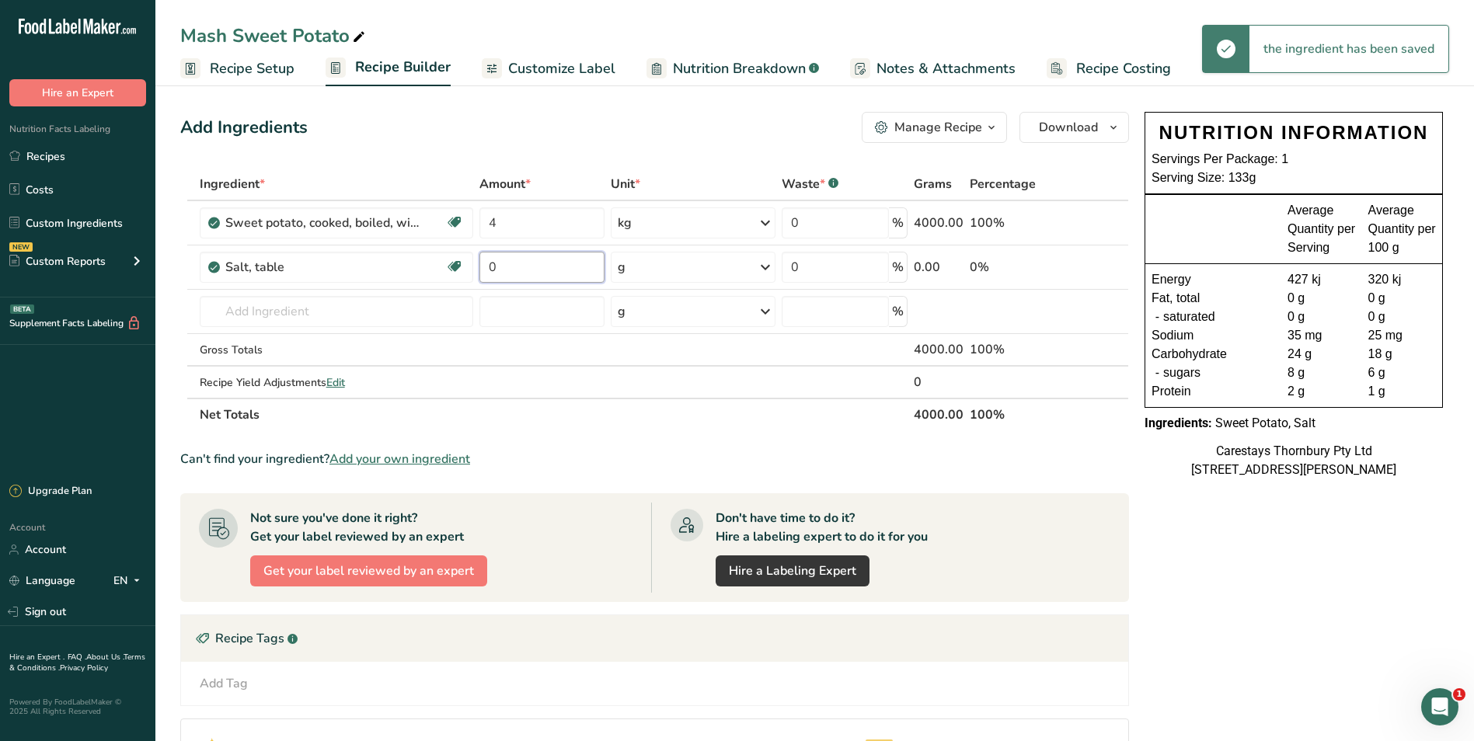
click at [508, 270] on input "0" at bounding box center [542, 267] width 125 height 31
type input "1"
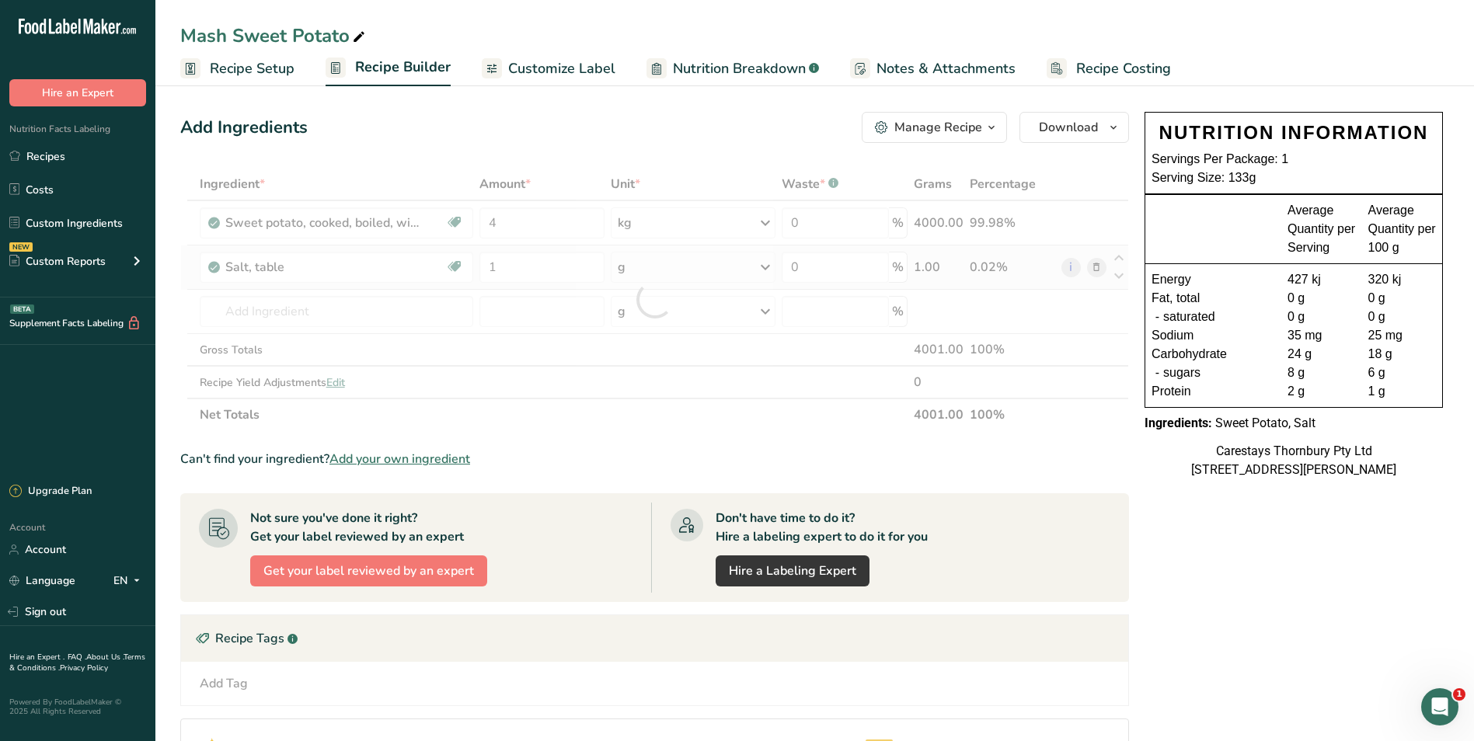
click at [766, 263] on div "Ingredient * Amount * Unit * Waste * .a-a{fill:#347362;}.b-a{fill:#fff;} Grams …" at bounding box center [654, 299] width 949 height 263
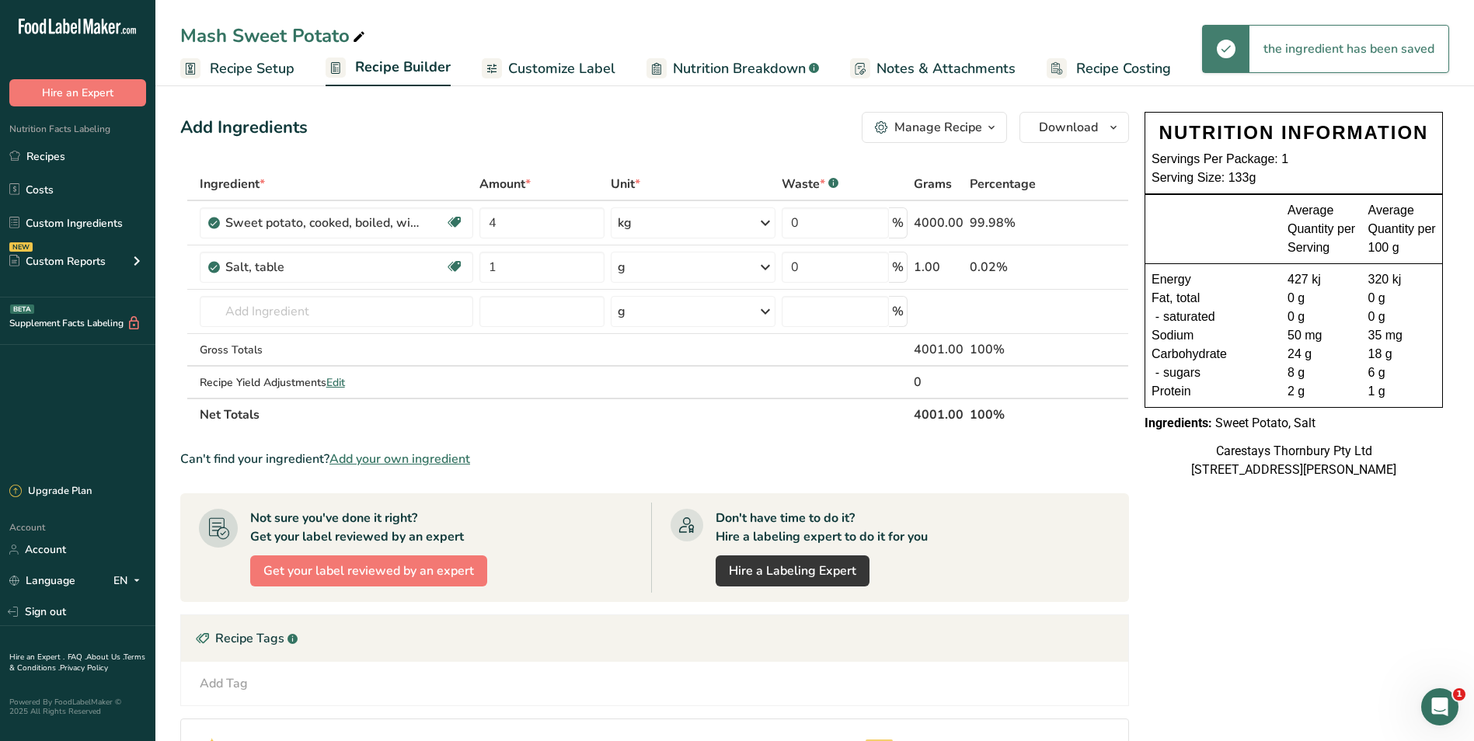
click at [767, 265] on icon at bounding box center [765, 267] width 19 height 28
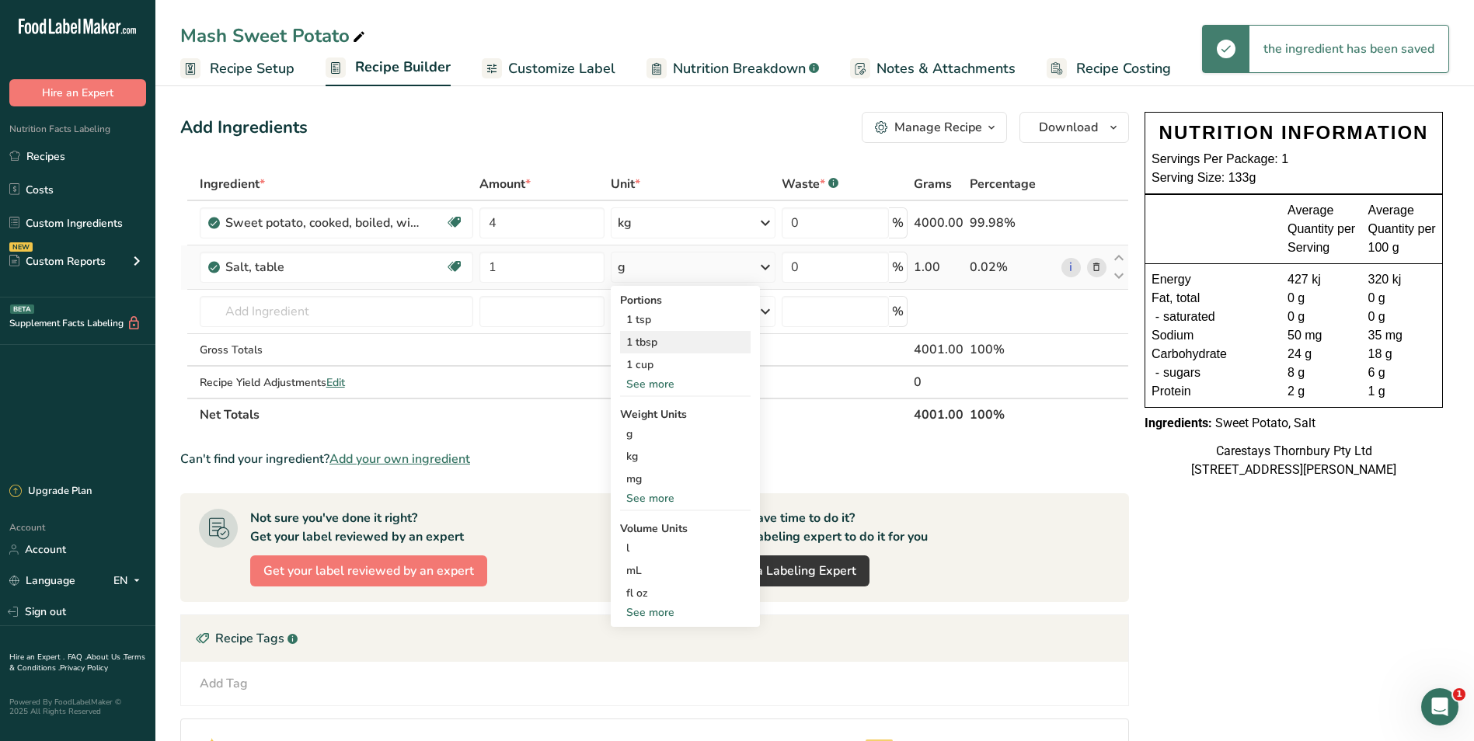
click at [682, 337] on div "1 tbsp" at bounding box center [685, 342] width 131 height 23
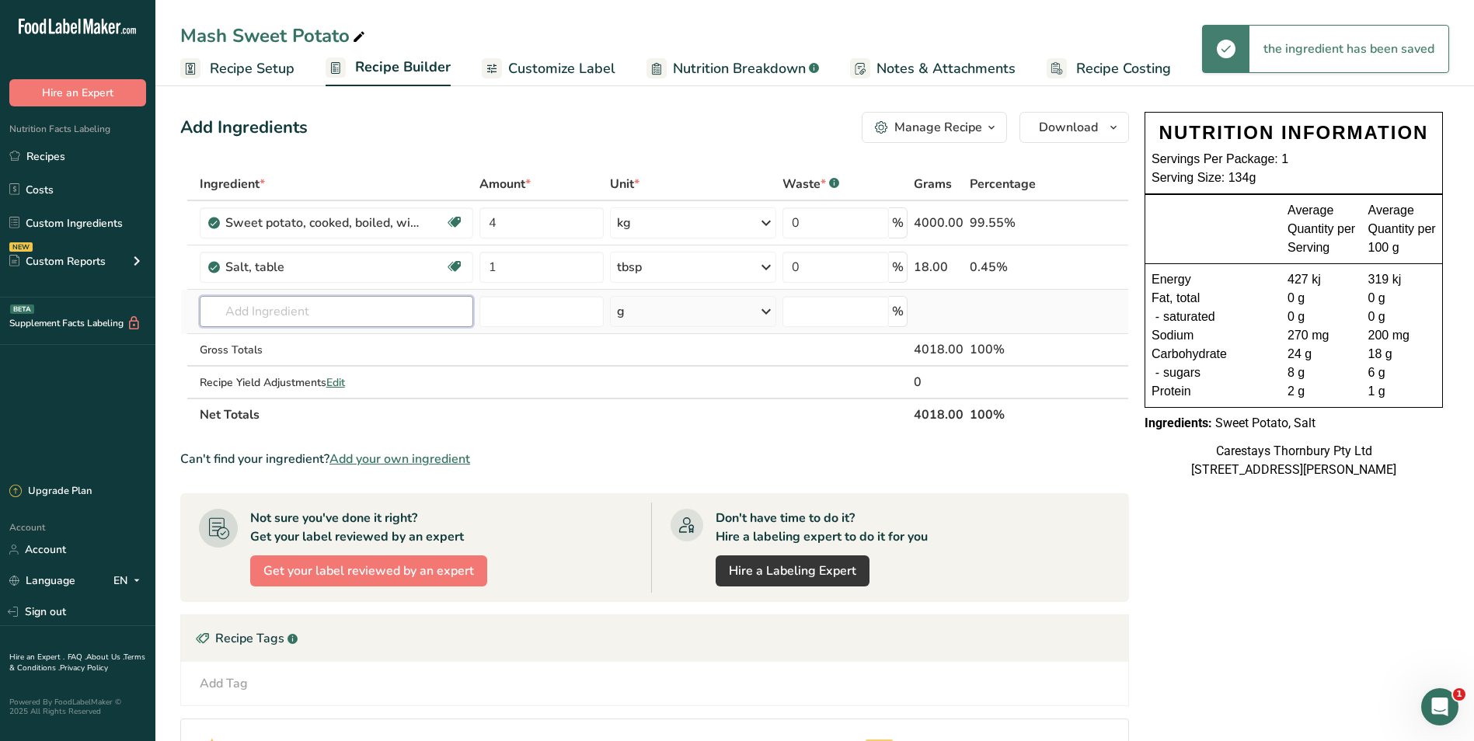
click at [278, 309] on input "text" at bounding box center [337, 311] width 274 height 31
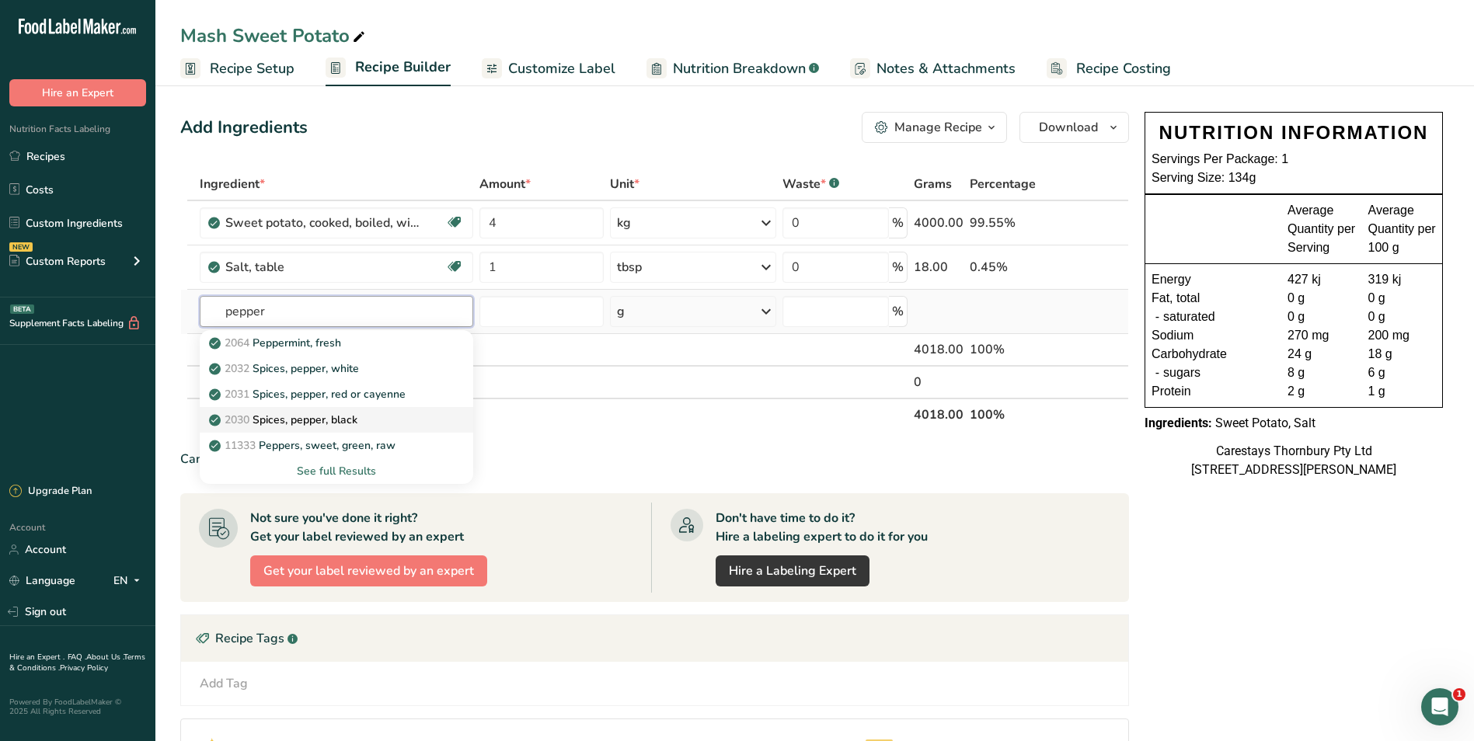
type input "pepper"
click at [298, 415] on p "2030 Spices, pepper, black" at bounding box center [284, 420] width 145 height 16
type input "Spices, pepper, black"
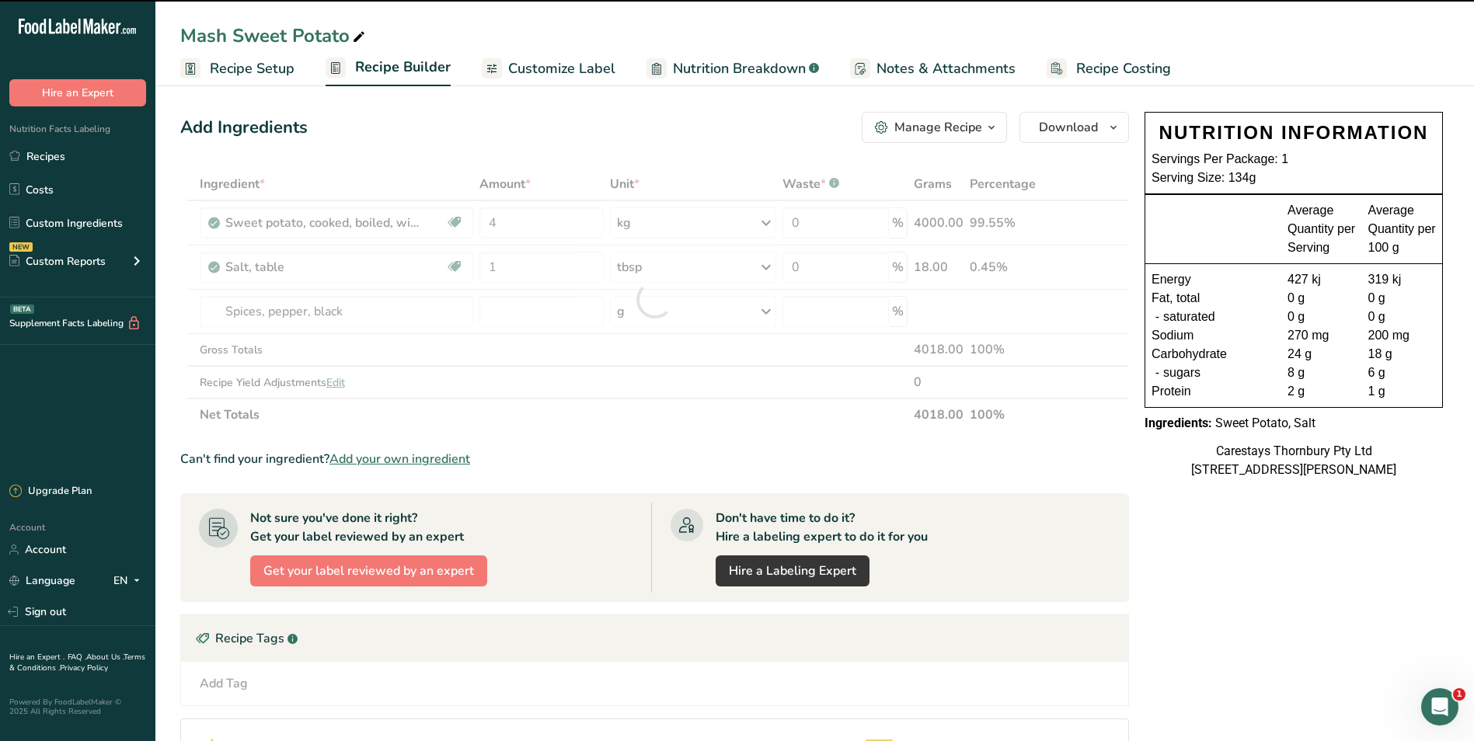
type input "0"
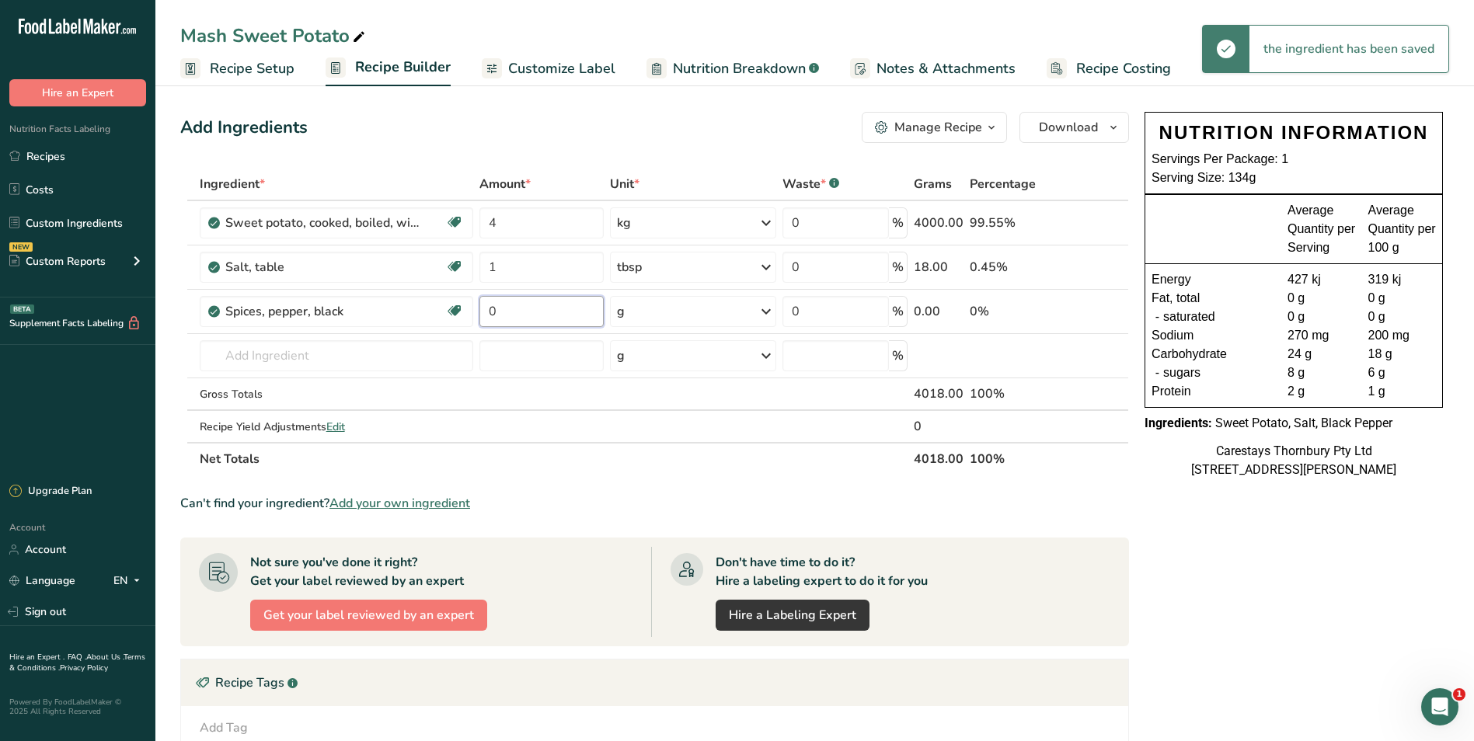
click at [512, 307] on input "0" at bounding box center [542, 311] width 124 height 31
type input "1"
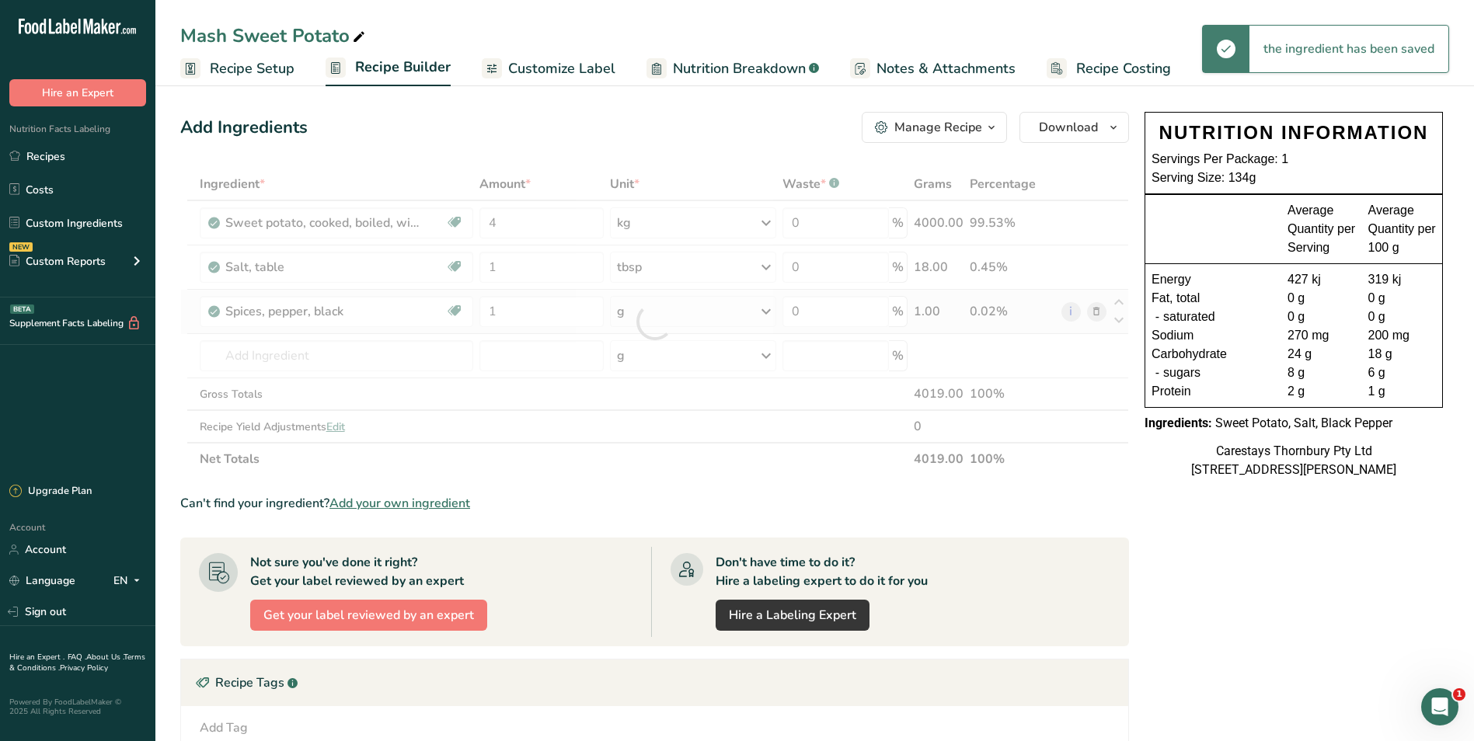
click at [765, 309] on div "Ingredient * Amount * Unit * Waste * .a-a{fill:#347362;}.b-a{fill:#fff;} Grams …" at bounding box center [654, 322] width 949 height 308
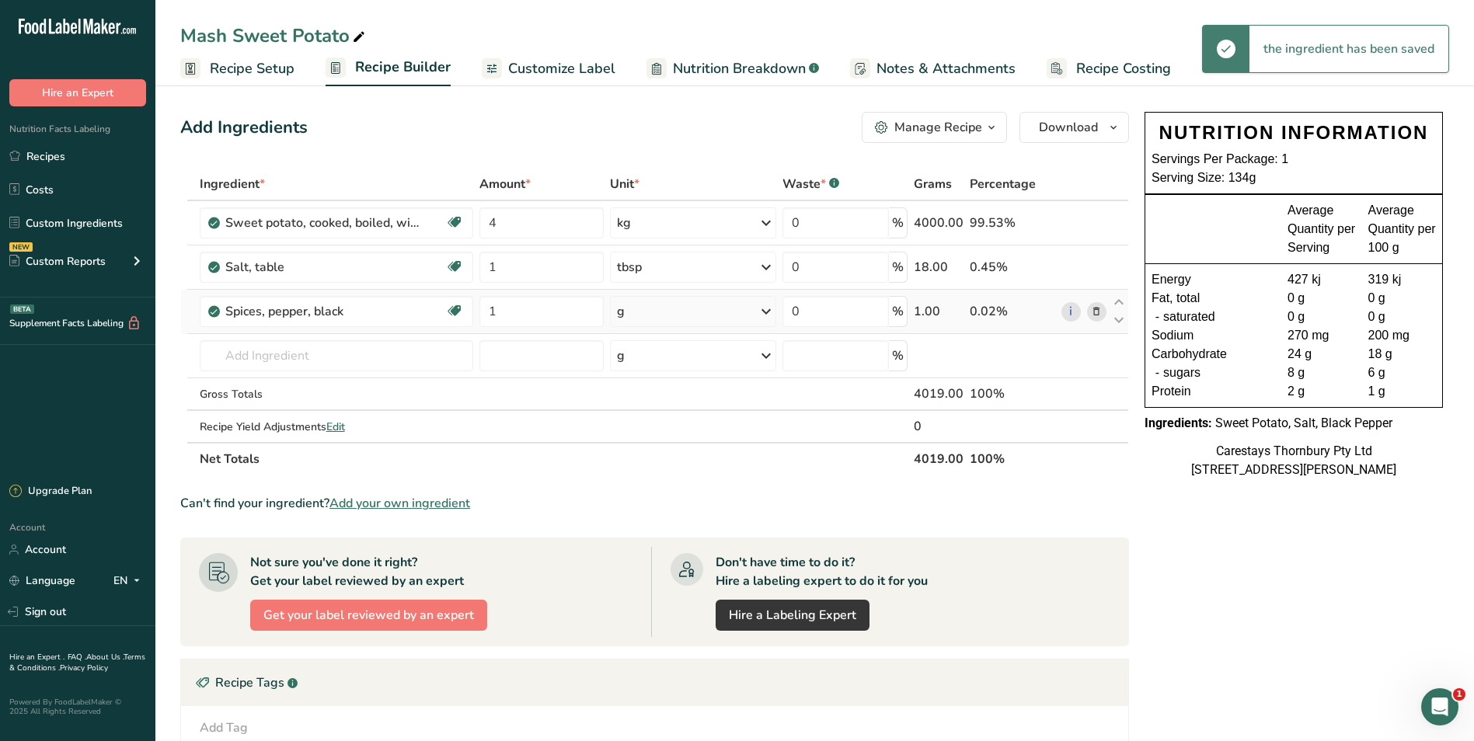
click at [766, 310] on icon at bounding box center [766, 312] width 19 height 28
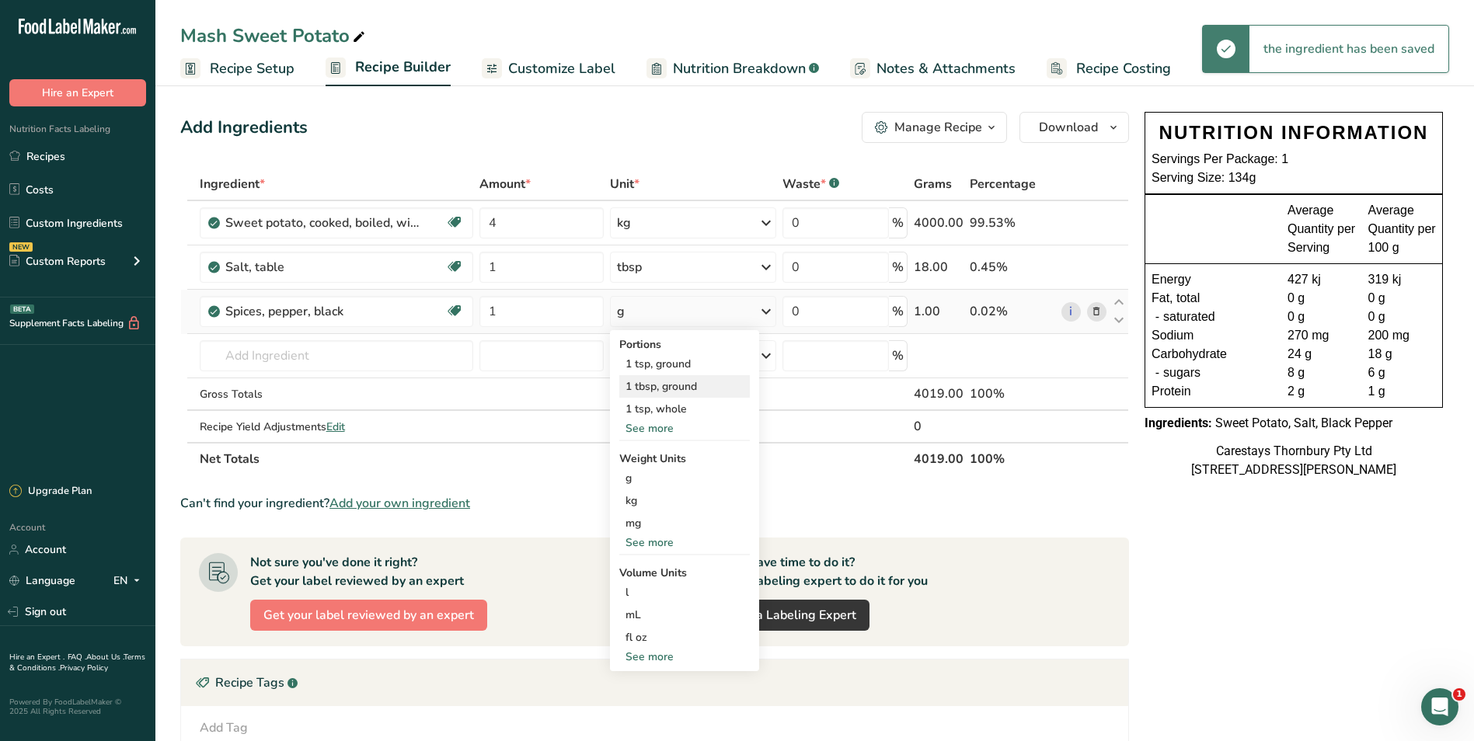
click at [717, 382] on div "1 tbsp, ground" at bounding box center [684, 386] width 131 height 23
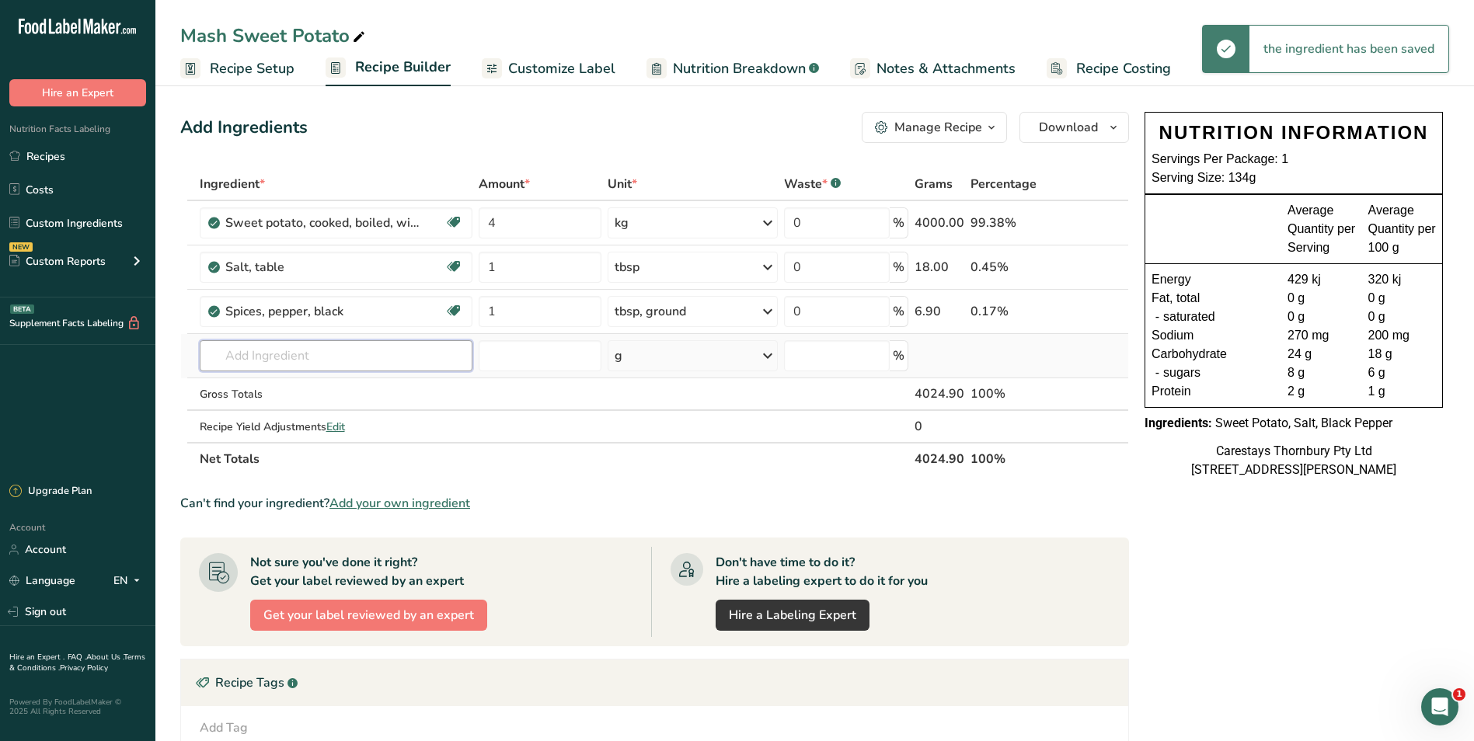
click at [252, 353] on input "text" at bounding box center [337, 355] width 274 height 31
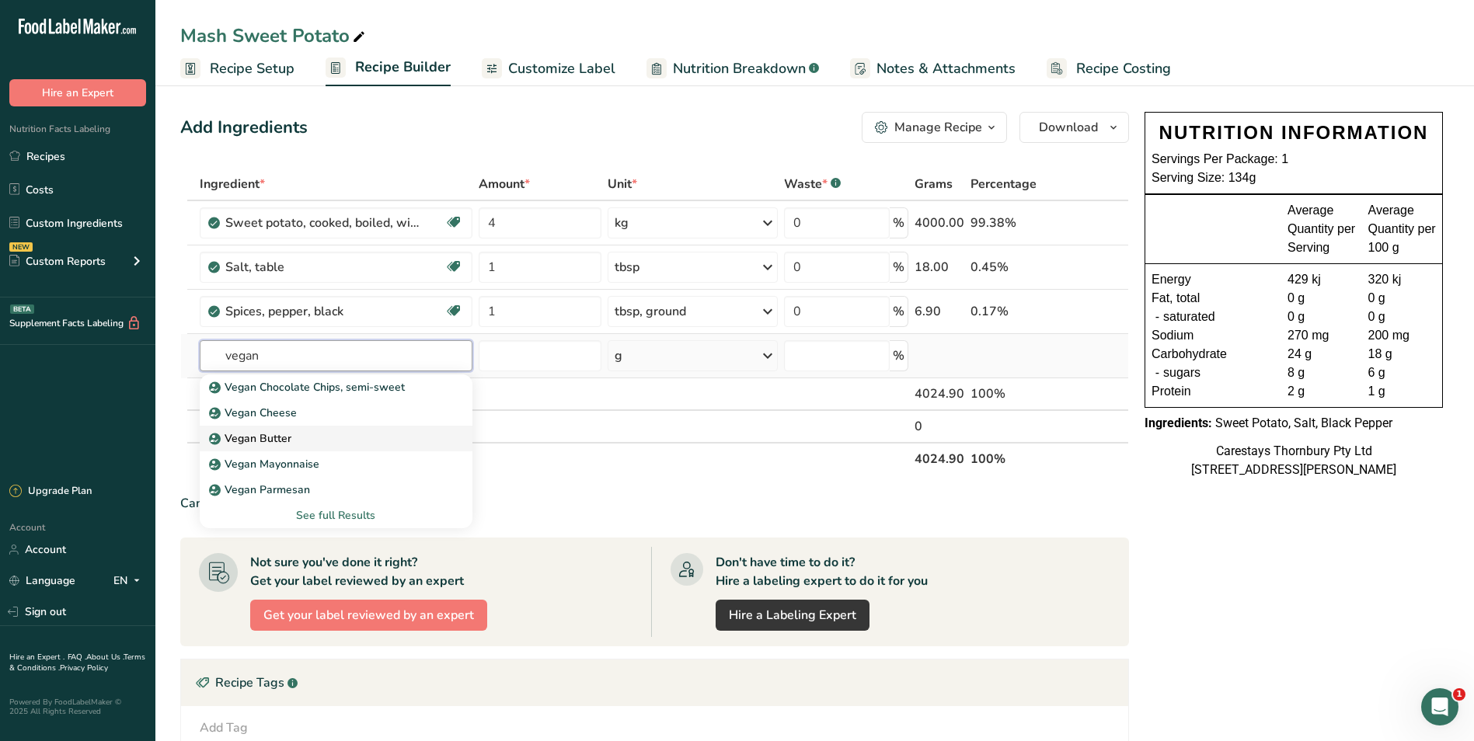
type input "vegan"
click at [267, 437] on p "Vegan Butter" at bounding box center [251, 439] width 79 height 16
type input "Vegan Butter"
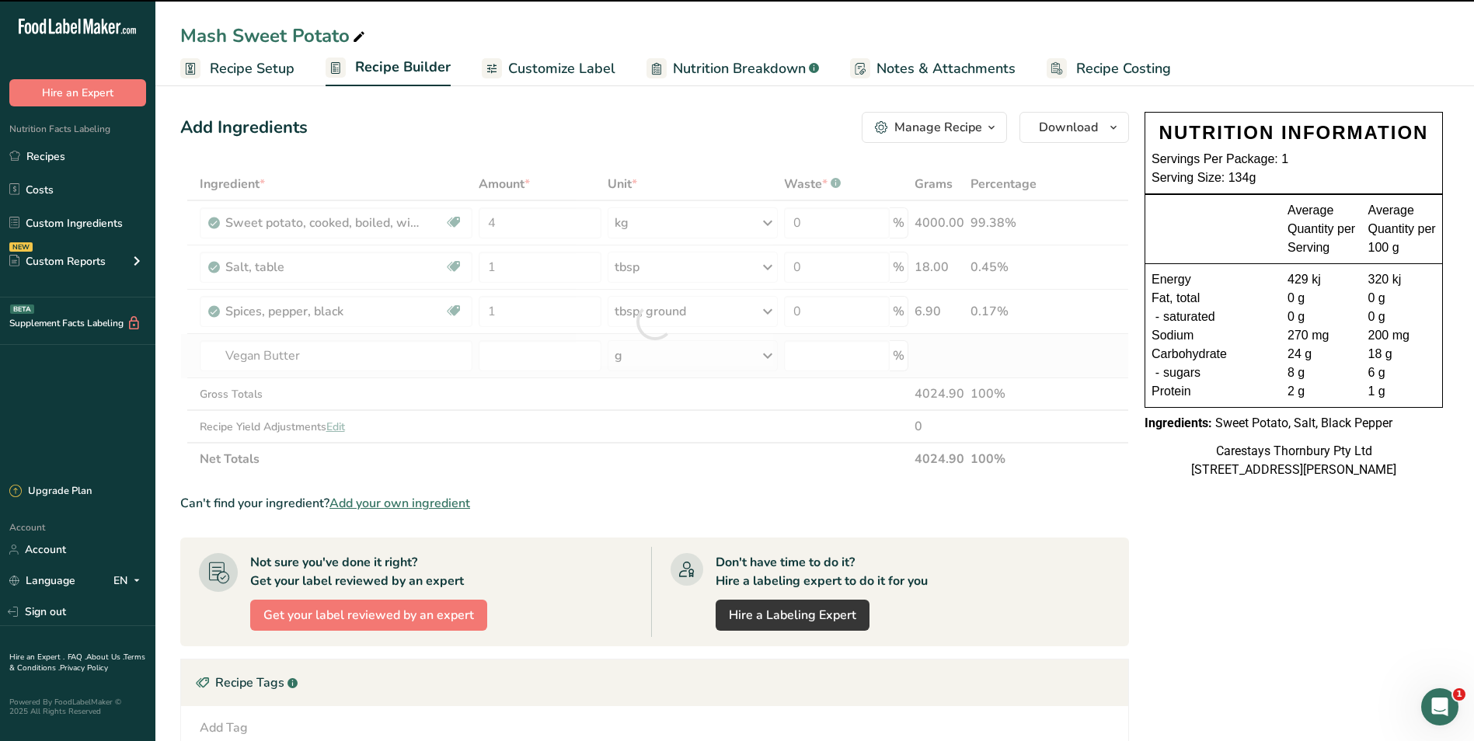
type input "0"
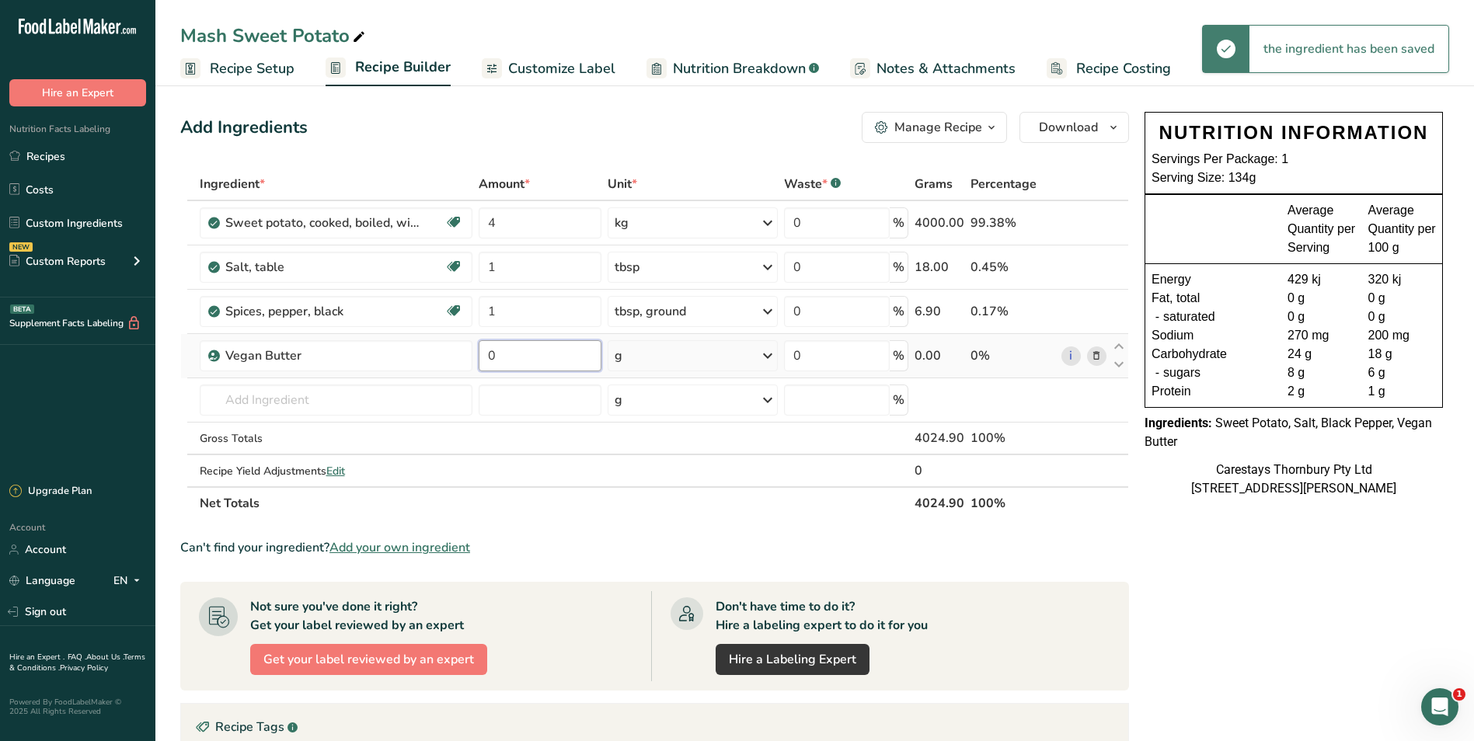
click at [519, 357] on input "0" at bounding box center [540, 355] width 123 height 31
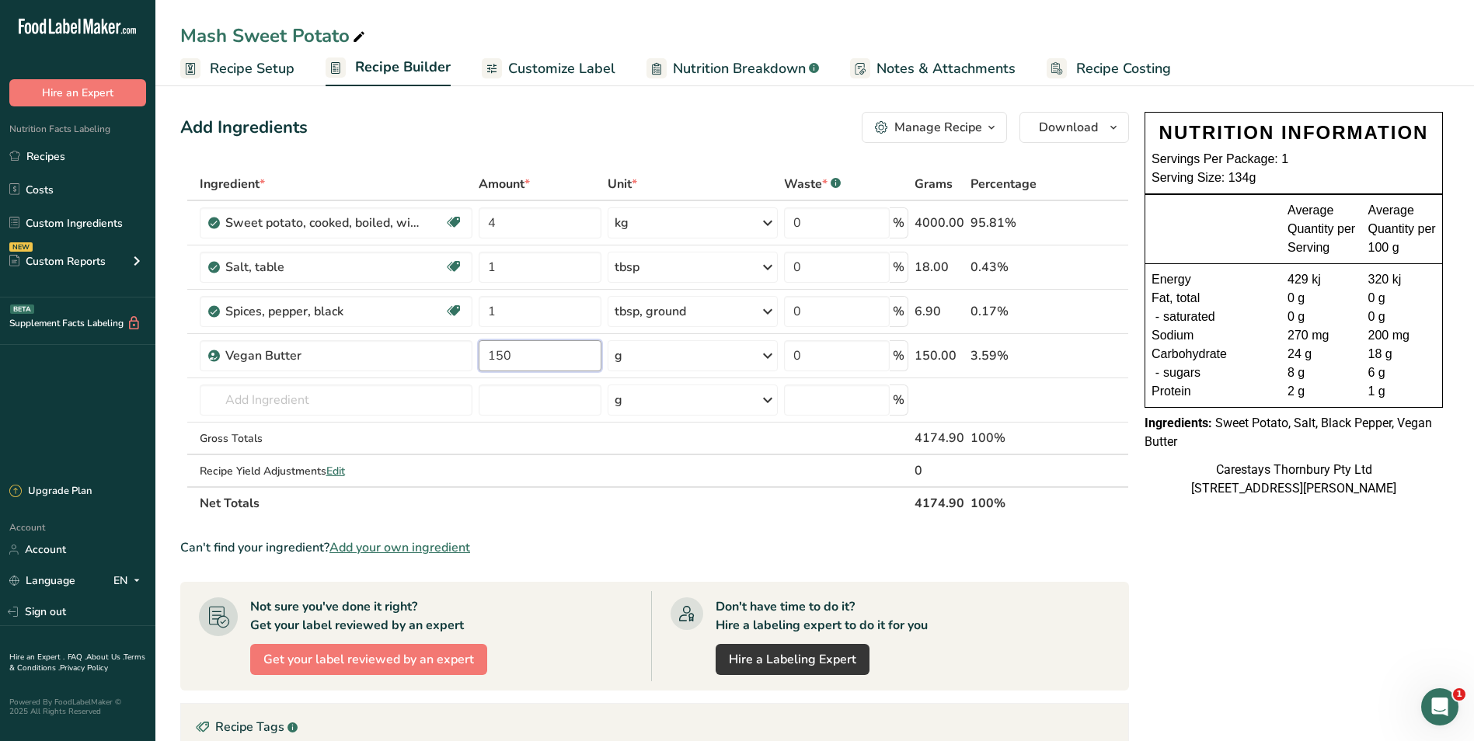
type input "150"
click at [1104, 65] on span "Recipe Costing" at bounding box center [1123, 68] width 95 height 21
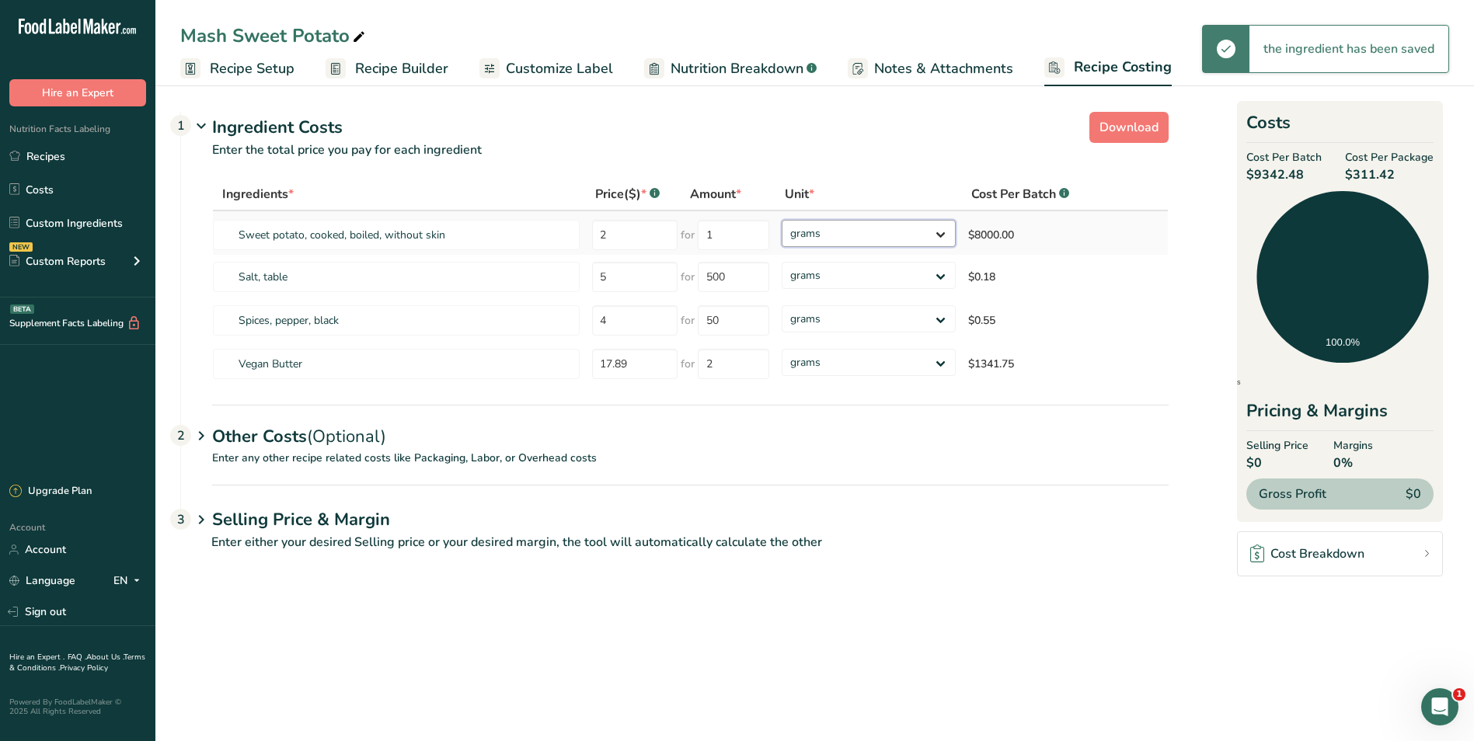
click at [939, 233] on select "grams kg mg mcg lb oz" at bounding box center [869, 233] width 174 height 27
select select "1"
click at [782, 220] on select "grams kg mg mcg lb oz" at bounding box center [869, 233] width 174 height 27
drag, startPoint x: 940, startPoint y: 359, endPoint x: 920, endPoint y: 375, distance: 25.5
click at [940, 359] on select "grams kg mg mcg lb oz" at bounding box center [869, 362] width 174 height 27
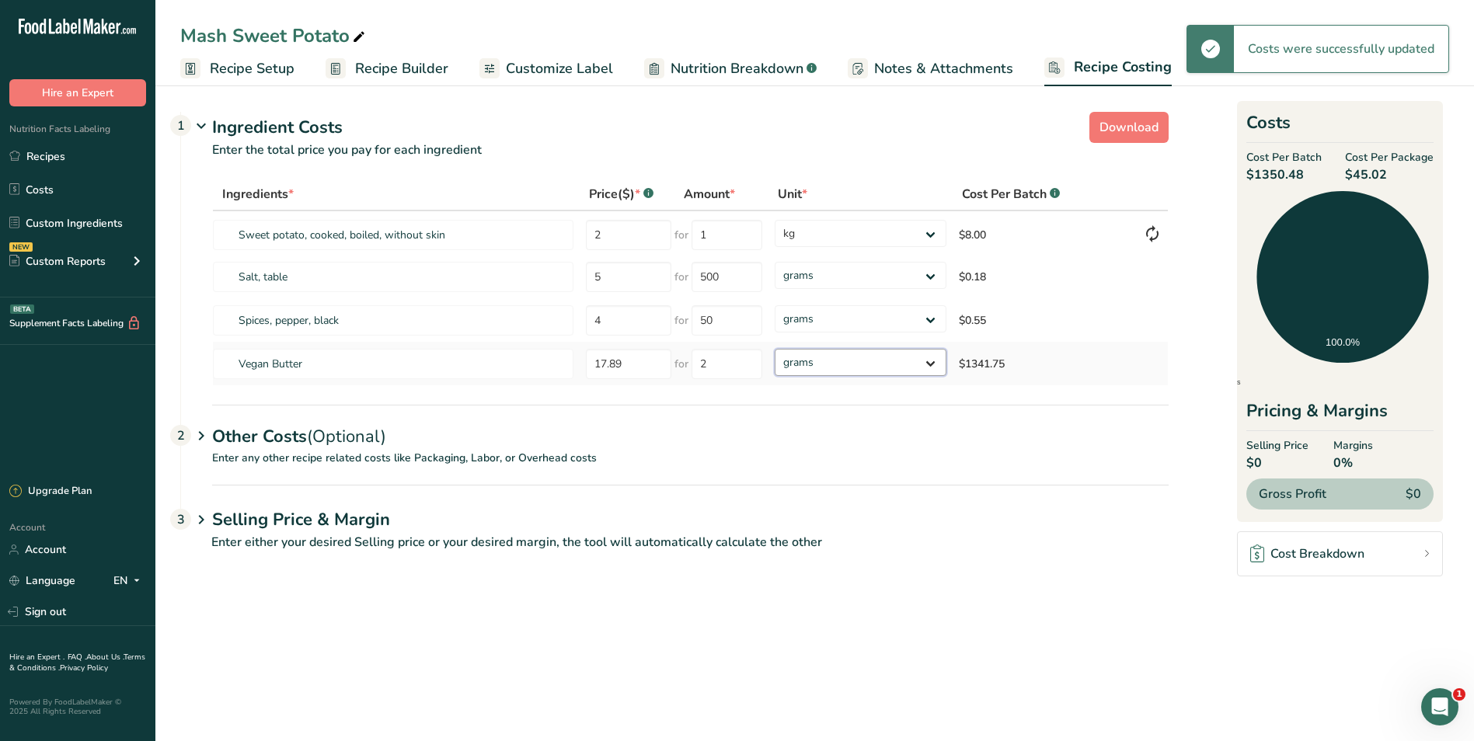
select select "1"
click at [775, 349] on select "grams kg mg mcg lb oz" at bounding box center [860, 362] width 171 height 27
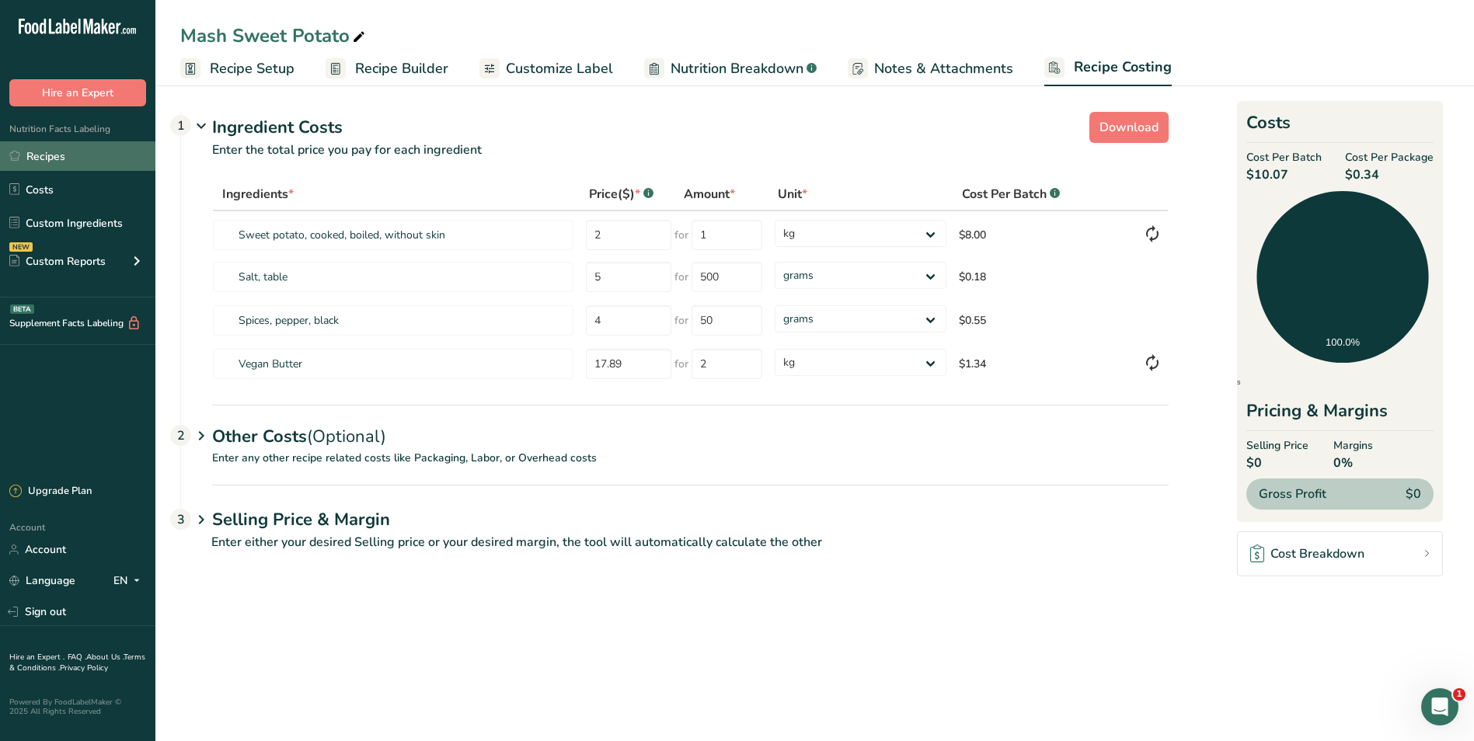
click at [41, 149] on link "Recipes" at bounding box center [77, 156] width 155 height 30
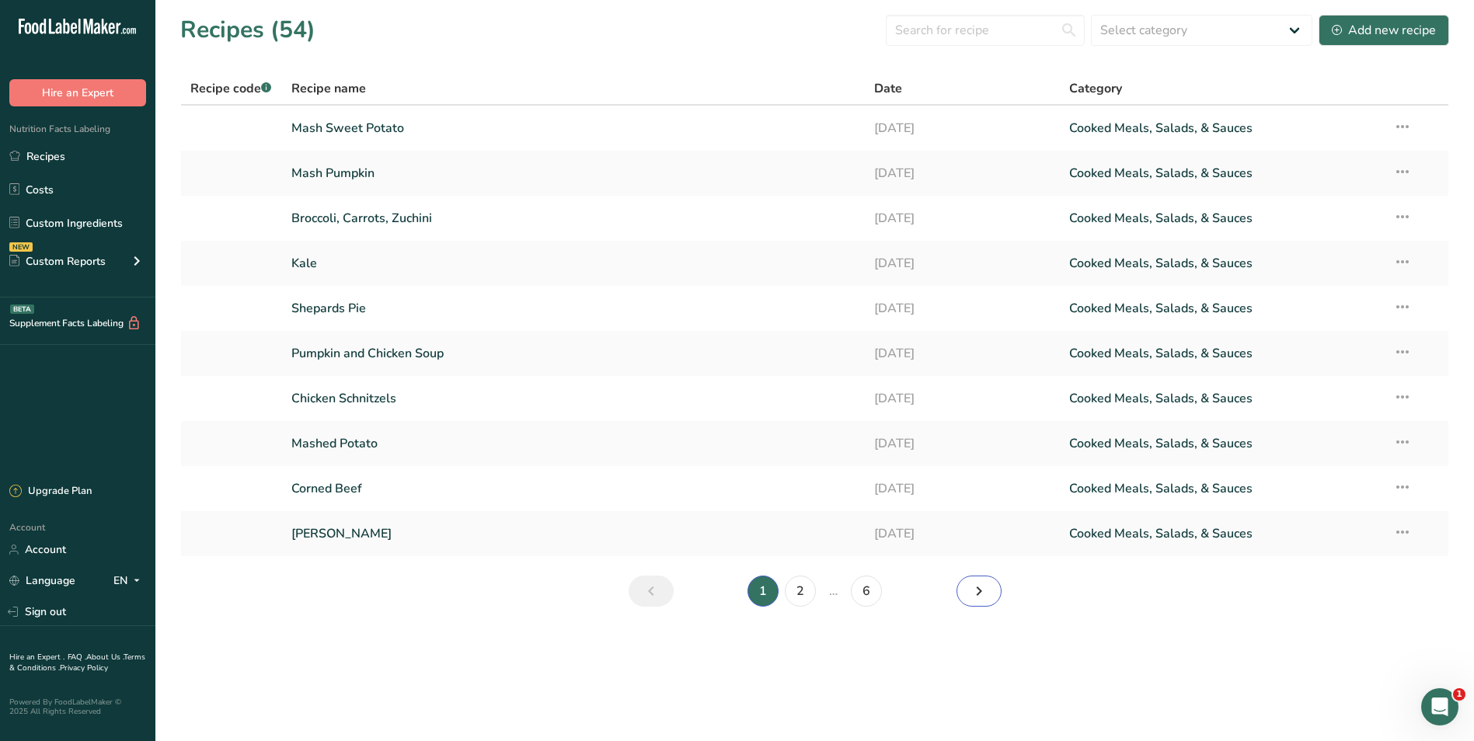
click at [984, 584] on icon "Next page" at bounding box center [979, 591] width 19 height 28
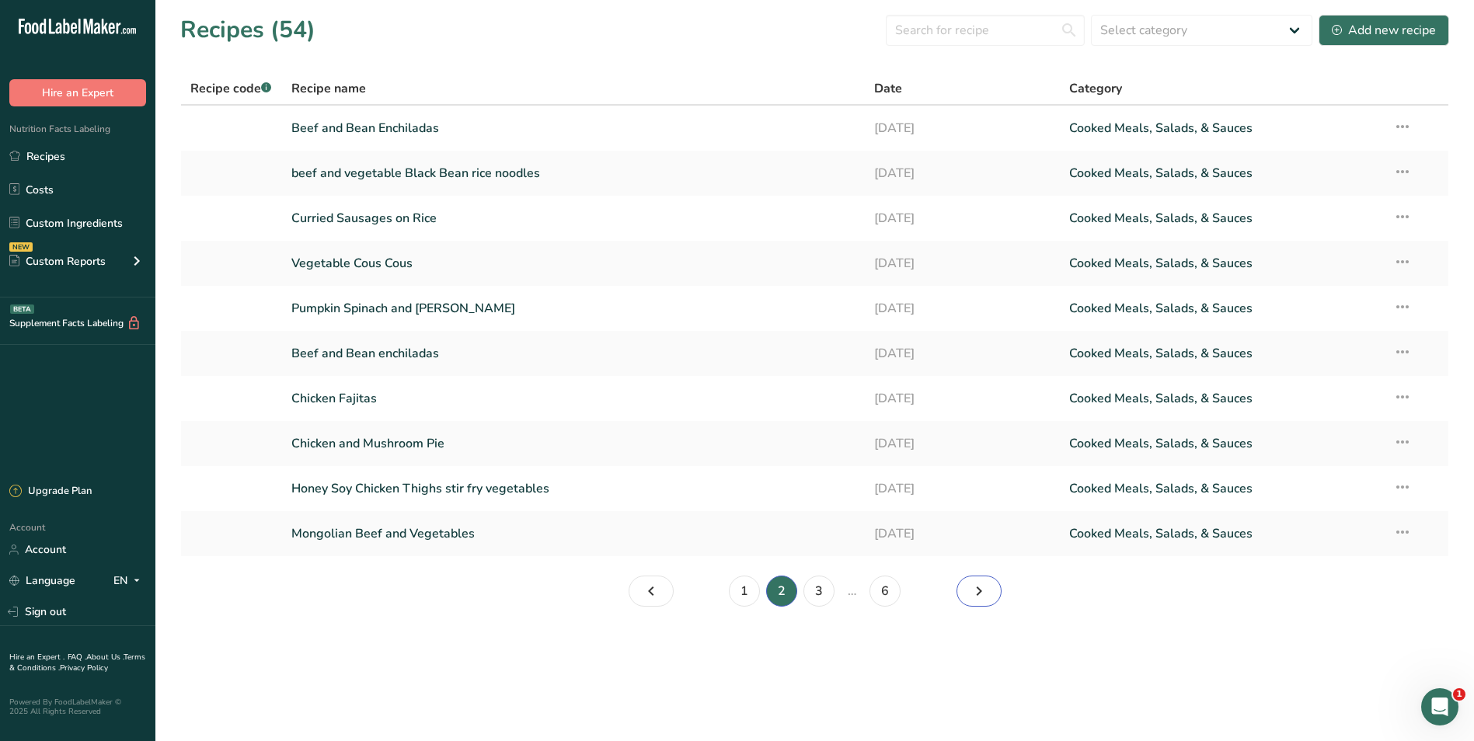
click at [984, 586] on icon "Page 3." at bounding box center [979, 591] width 19 height 28
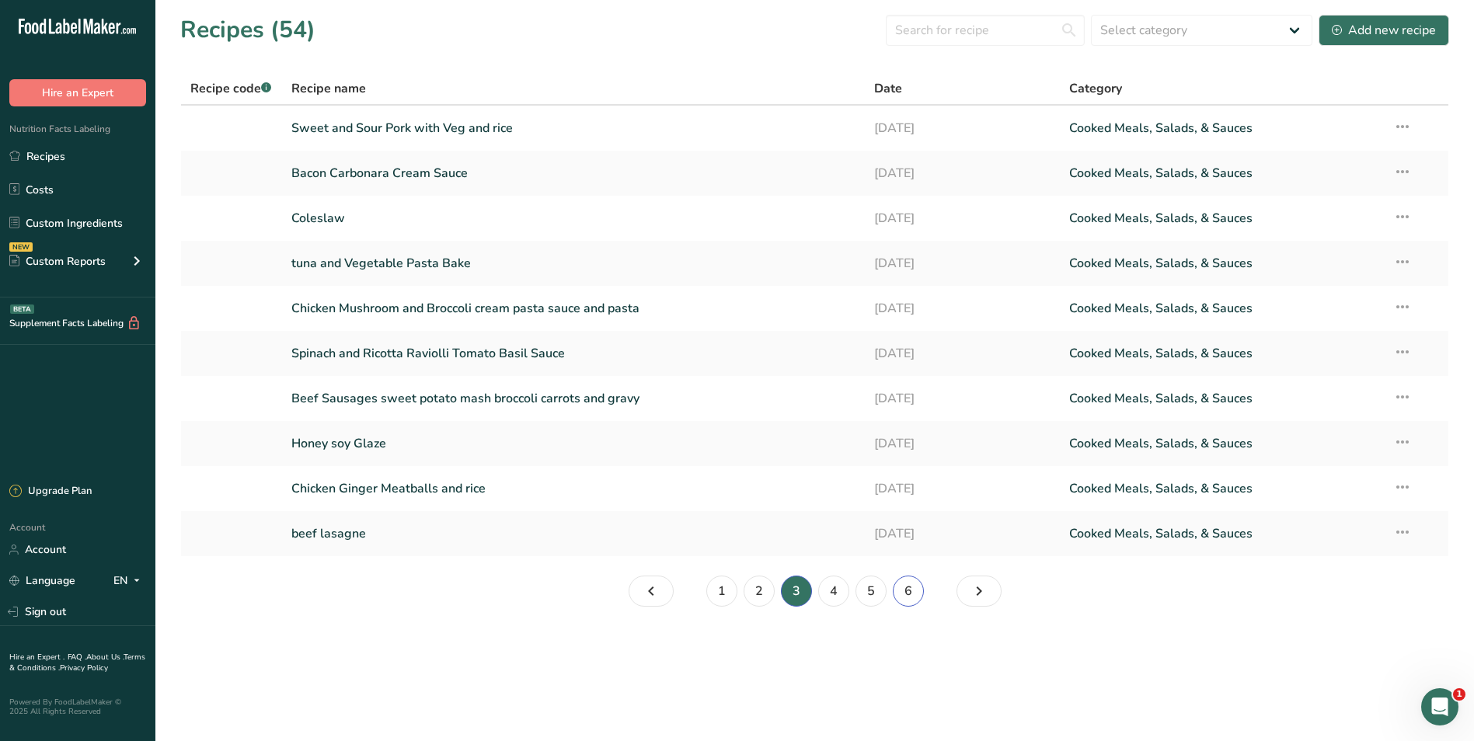
click at [912, 591] on link "6" at bounding box center [908, 591] width 31 height 31
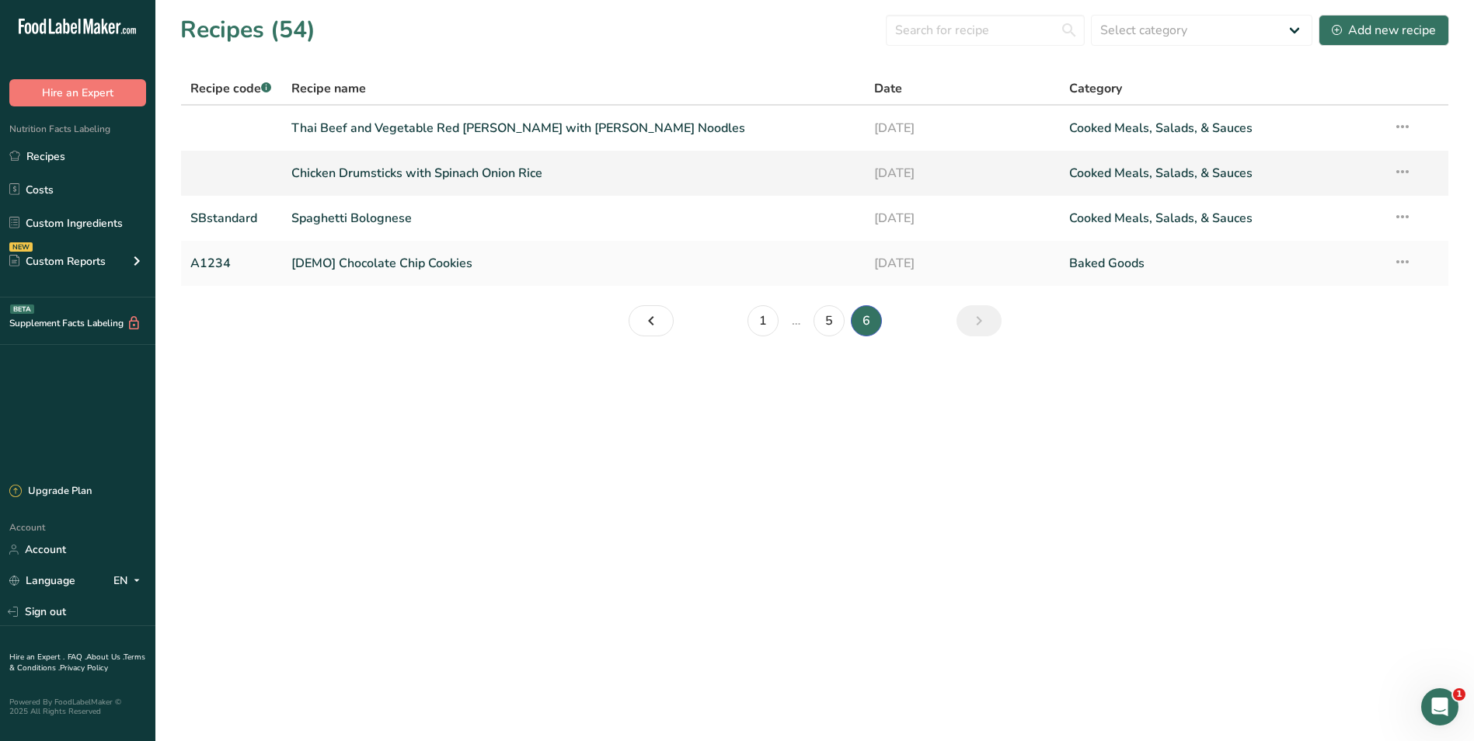
click at [514, 173] on link "Chicken Drumsticks with Spinach Onion Rice" at bounding box center [573, 173] width 565 height 33
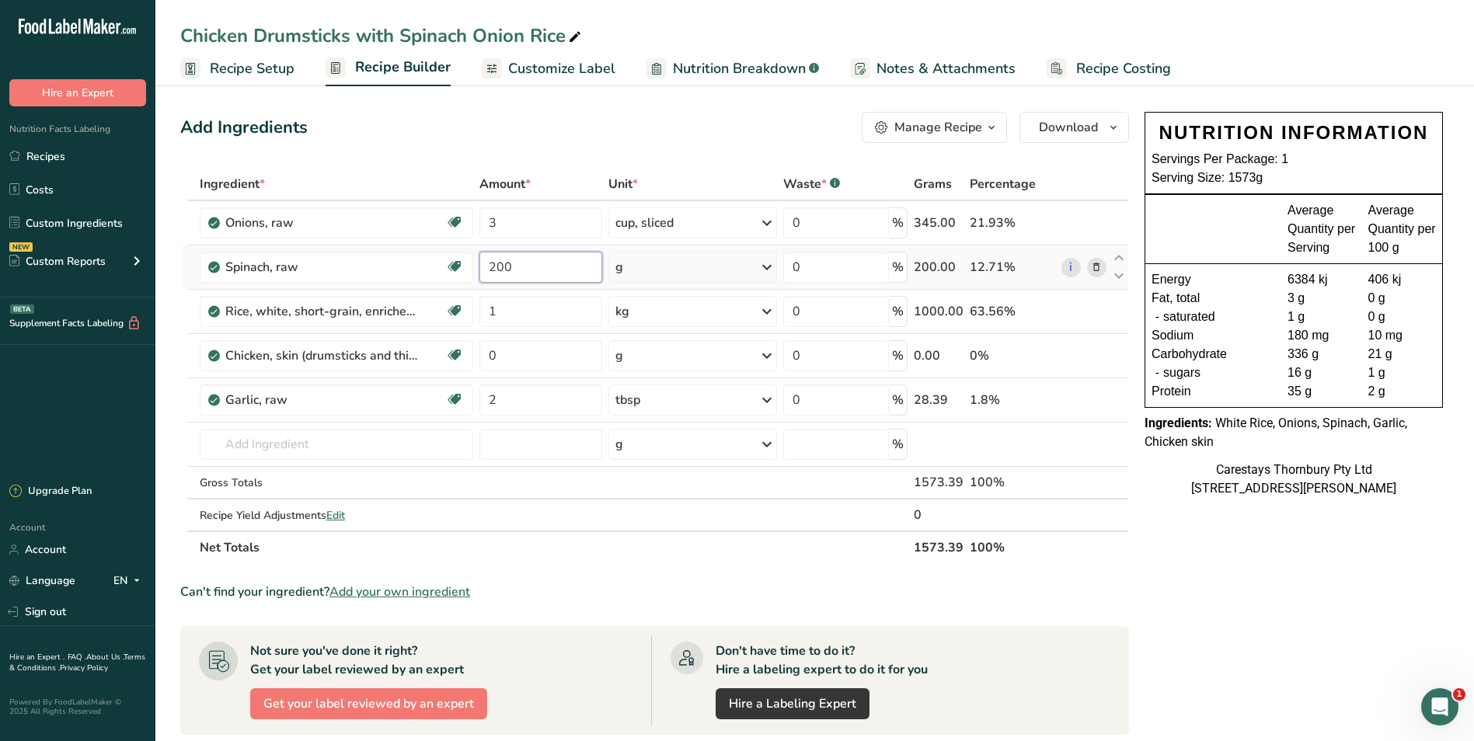
click at [495, 268] on input "200" at bounding box center [542, 267] width 124 height 31
type input "400"
click at [512, 359] on div "Ingredient * Amount * Unit * Waste * .a-a{fill:#347362;}.b-a{fill:#fff;} Grams …" at bounding box center [654, 366] width 949 height 396
type input "8"
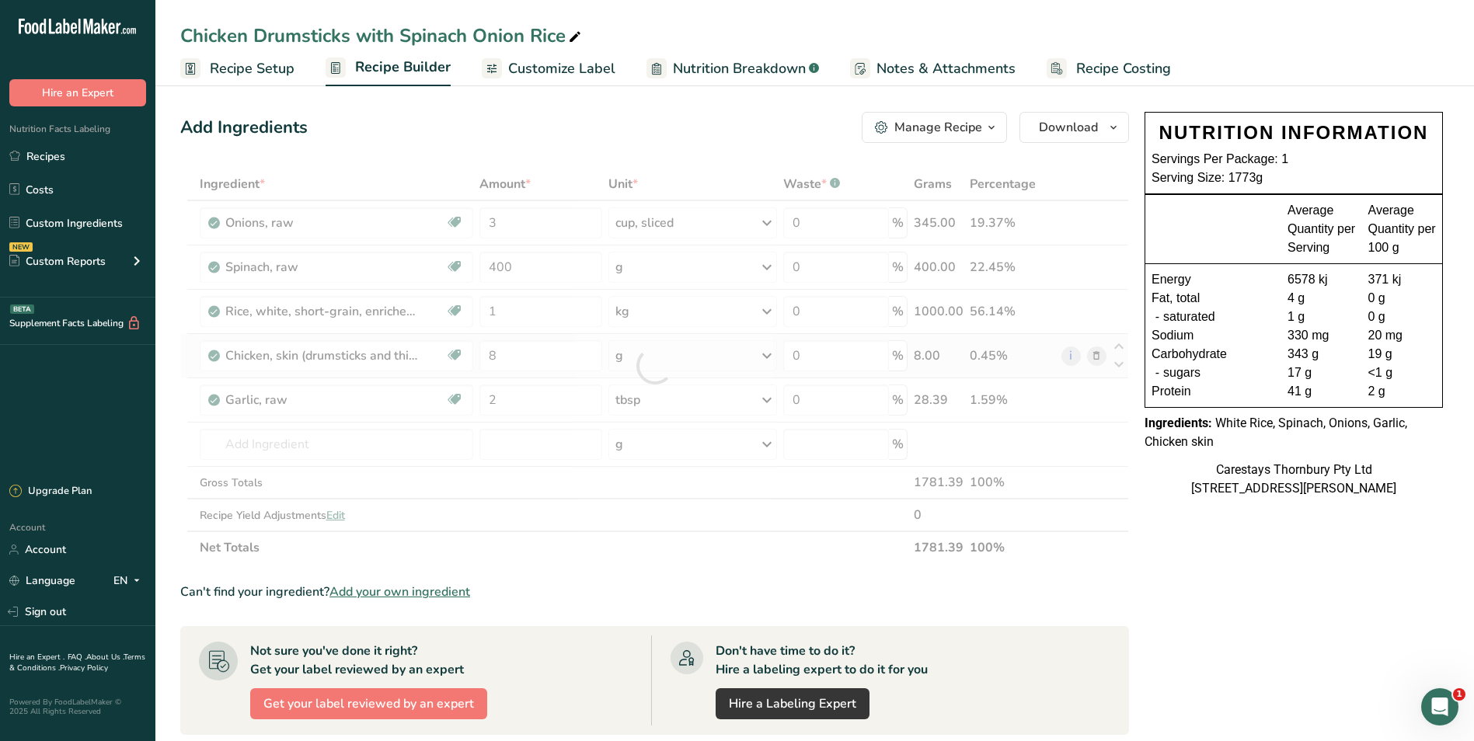
click at [767, 354] on div "Ingredient * Amount * Unit * Waste * .a-a{fill:#347362;}.b-a{fill:#fff;} Grams …" at bounding box center [654, 366] width 949 height 396
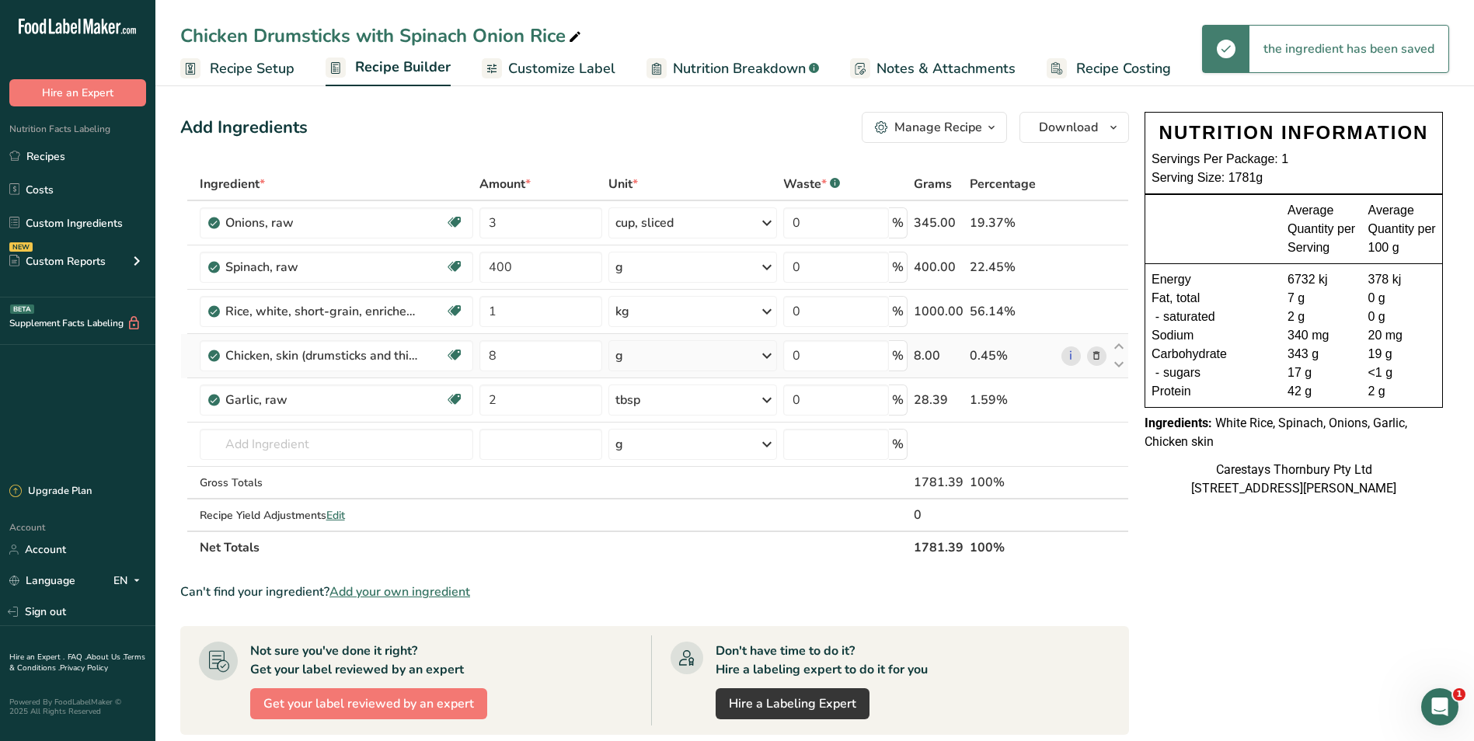
click at [767, 354] on icon at bounding box center [767, 356] width 19 height 28
click at [666, 506] on div "kg" at bounding box center [683, 506] width 131 height 23
click at [520, 312] on input "1" at bounding box center [542, 311] width 124 height 31
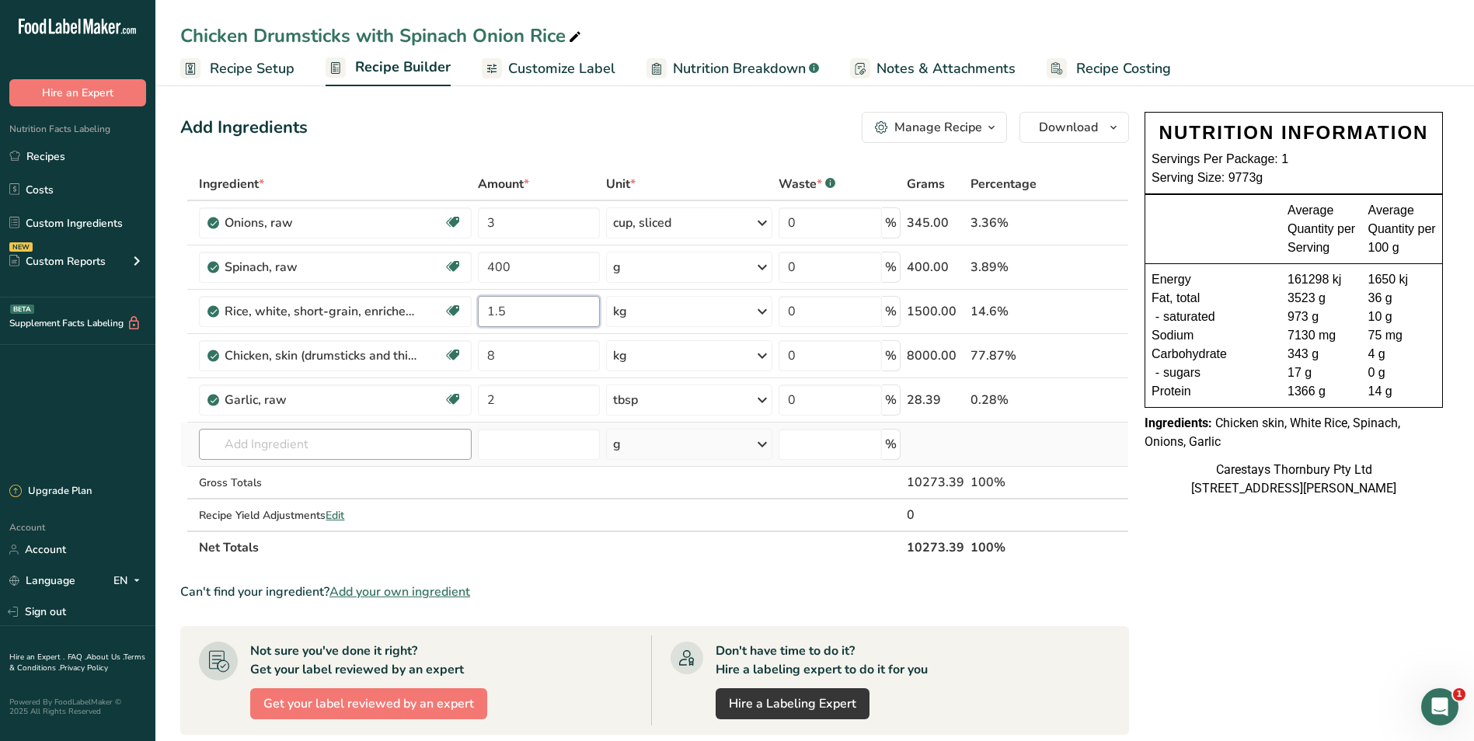
type input "1.5"
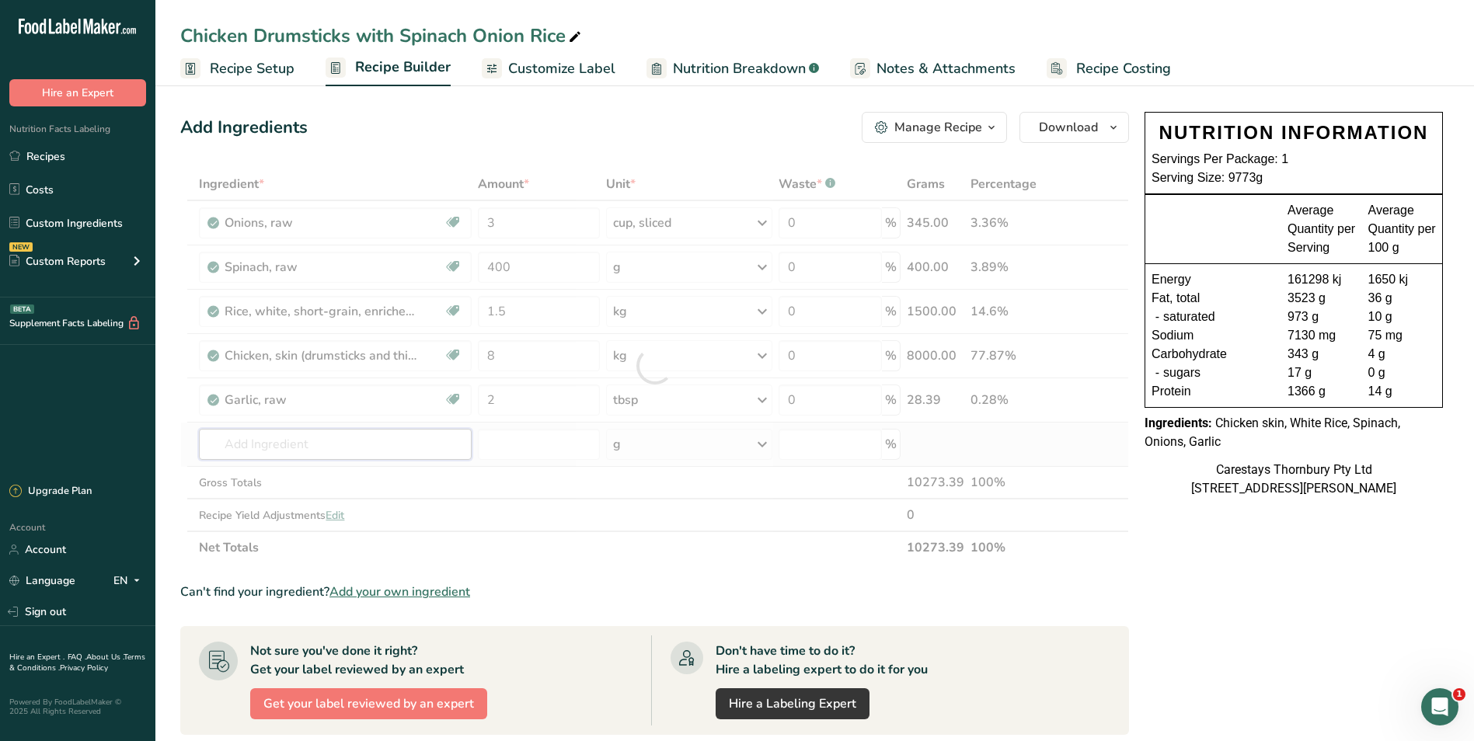
click at [289, 452] on div "Ingredient * Amount * Unit * Waste * .a-a{fill:#347362;}.b-a{fill:#fff;} Grams …" at bounding box center [654, 366] width 949 height 396
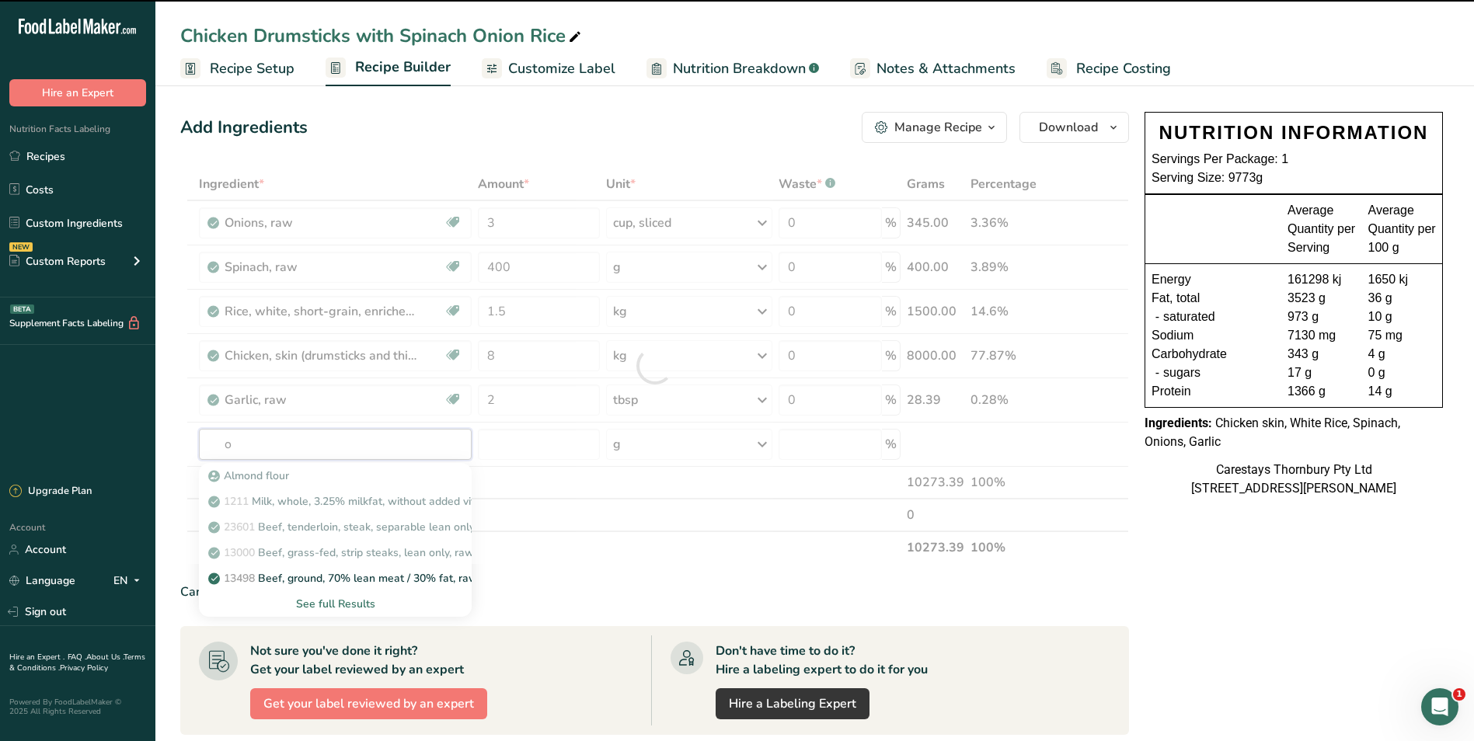
type input "ol"
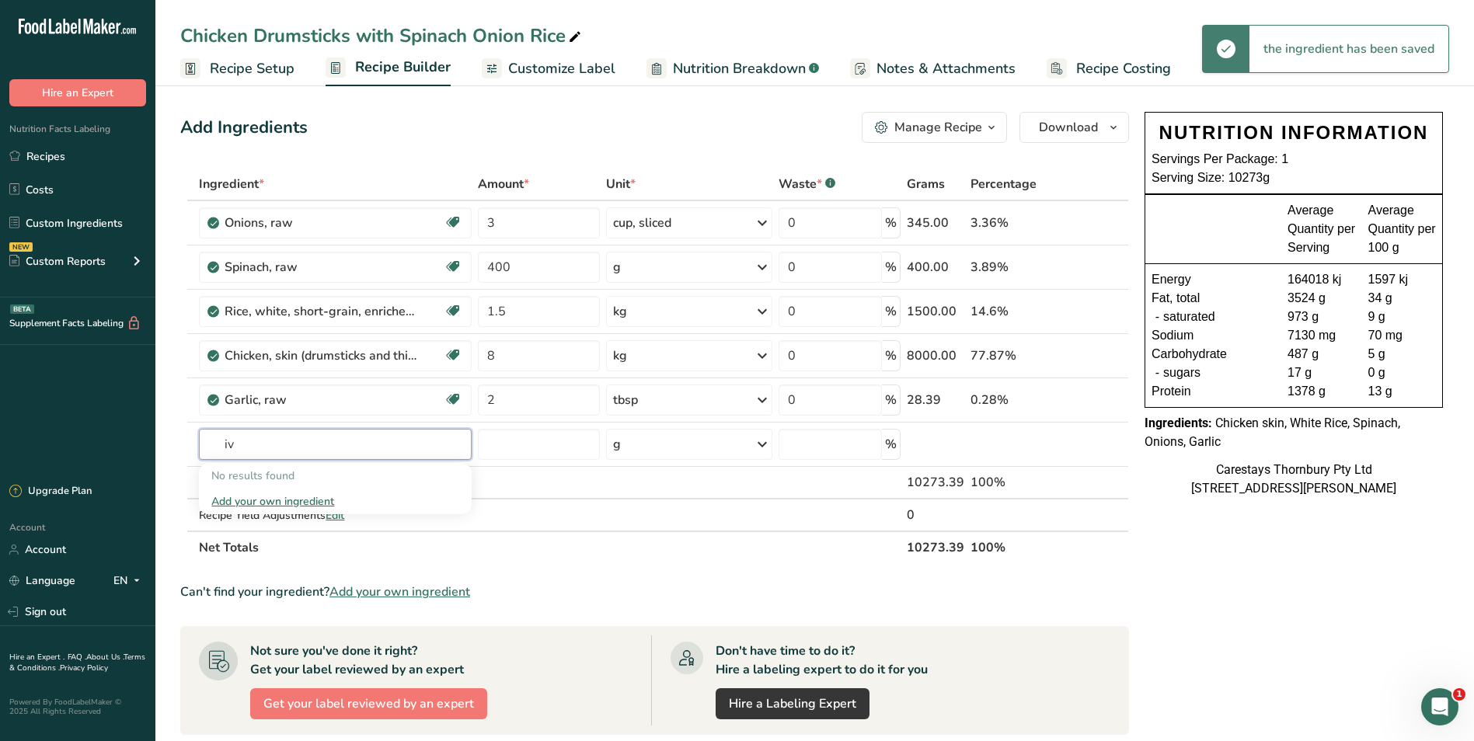
type input "i"
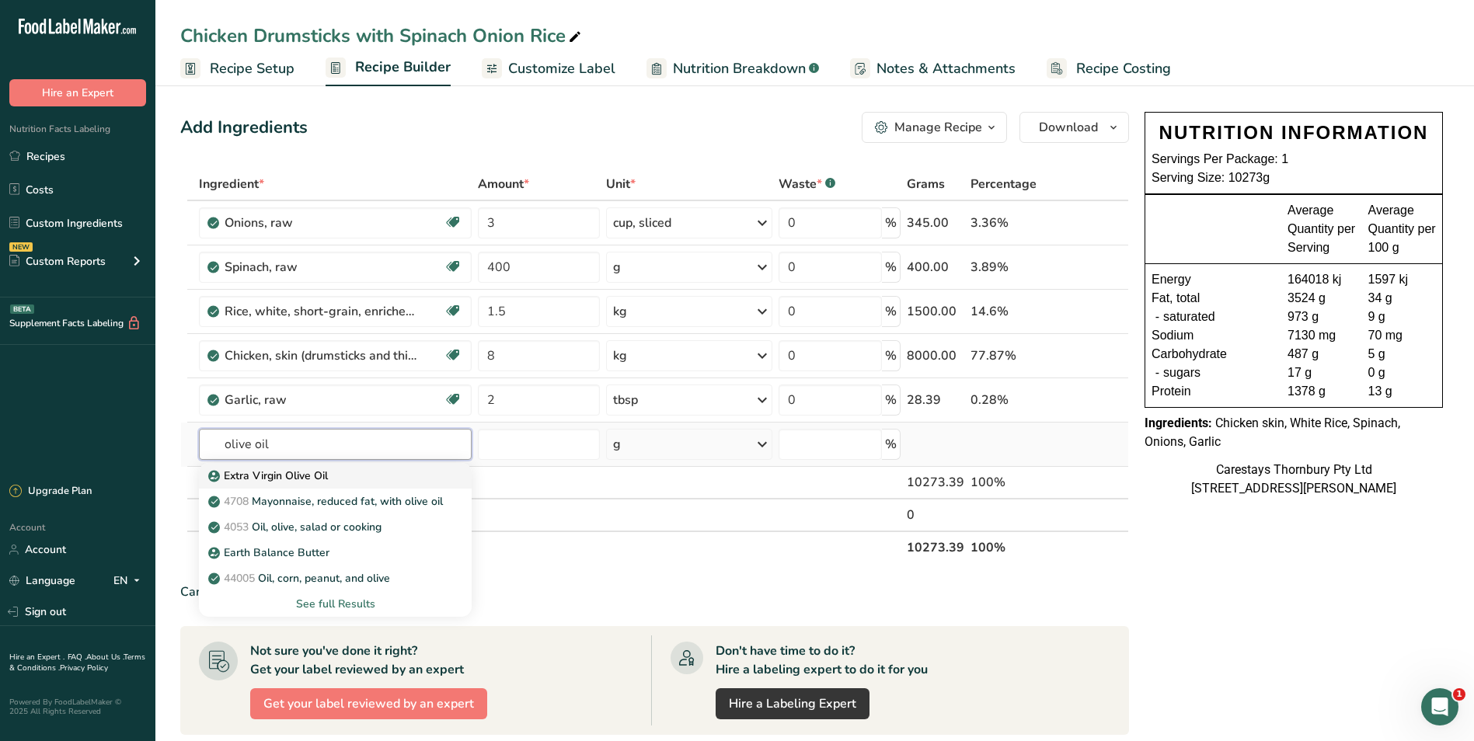
type input "olive oil"
click at [289, 469] on p "Extra Virgin Olive Oil" at bounding box center [269, 476] width 117 height 16
type input "Extra Virgin Olive Oil"
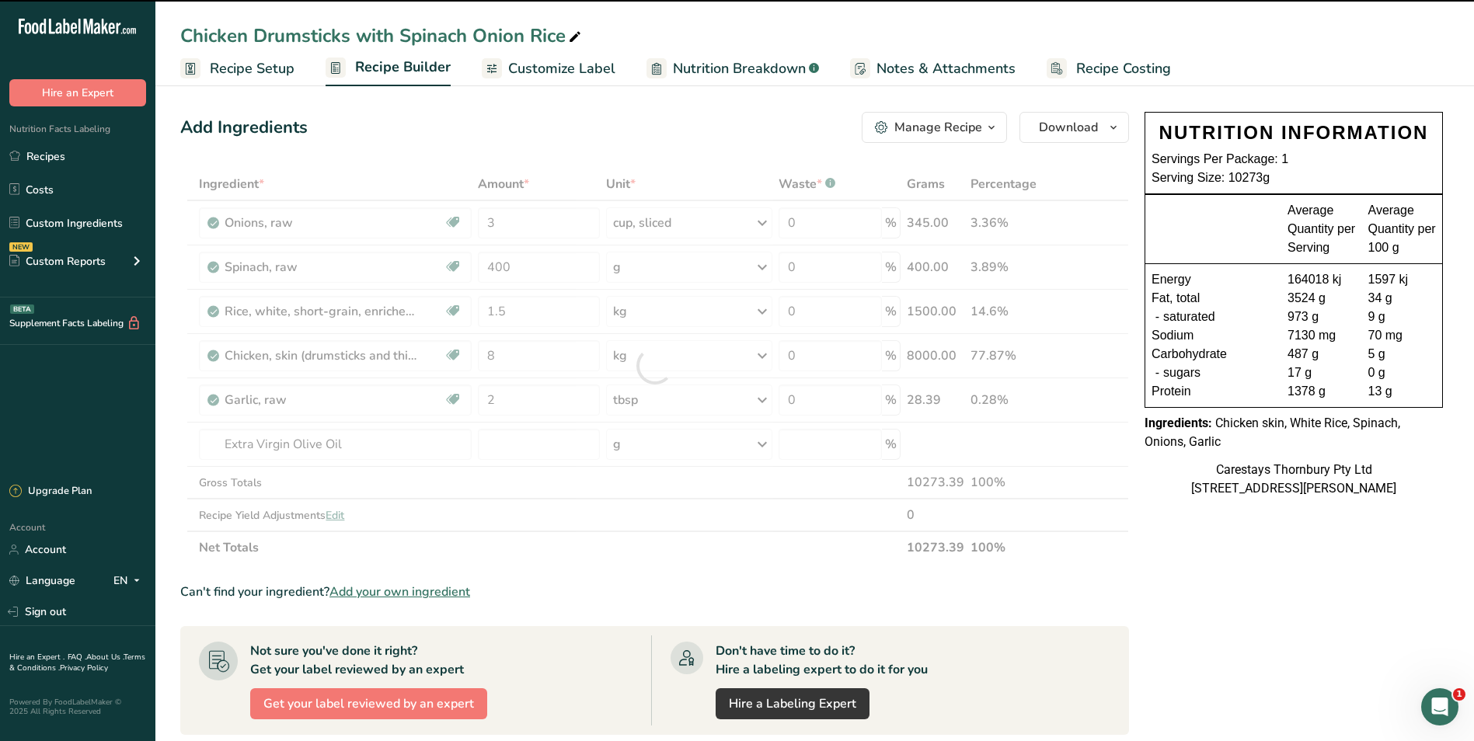
type input "0"
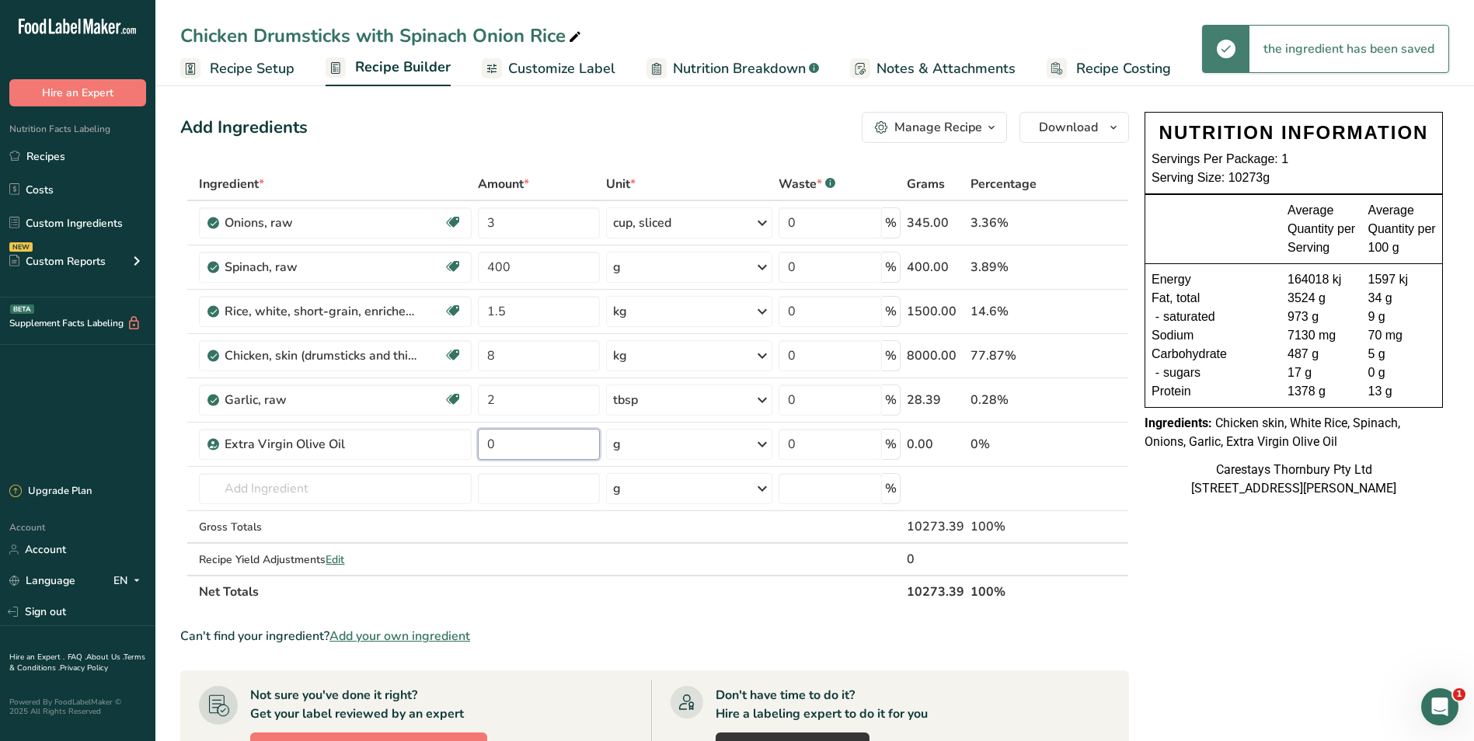
click at [500, 445] on input "0" at bounding box center [538, 444] width 121 height 31
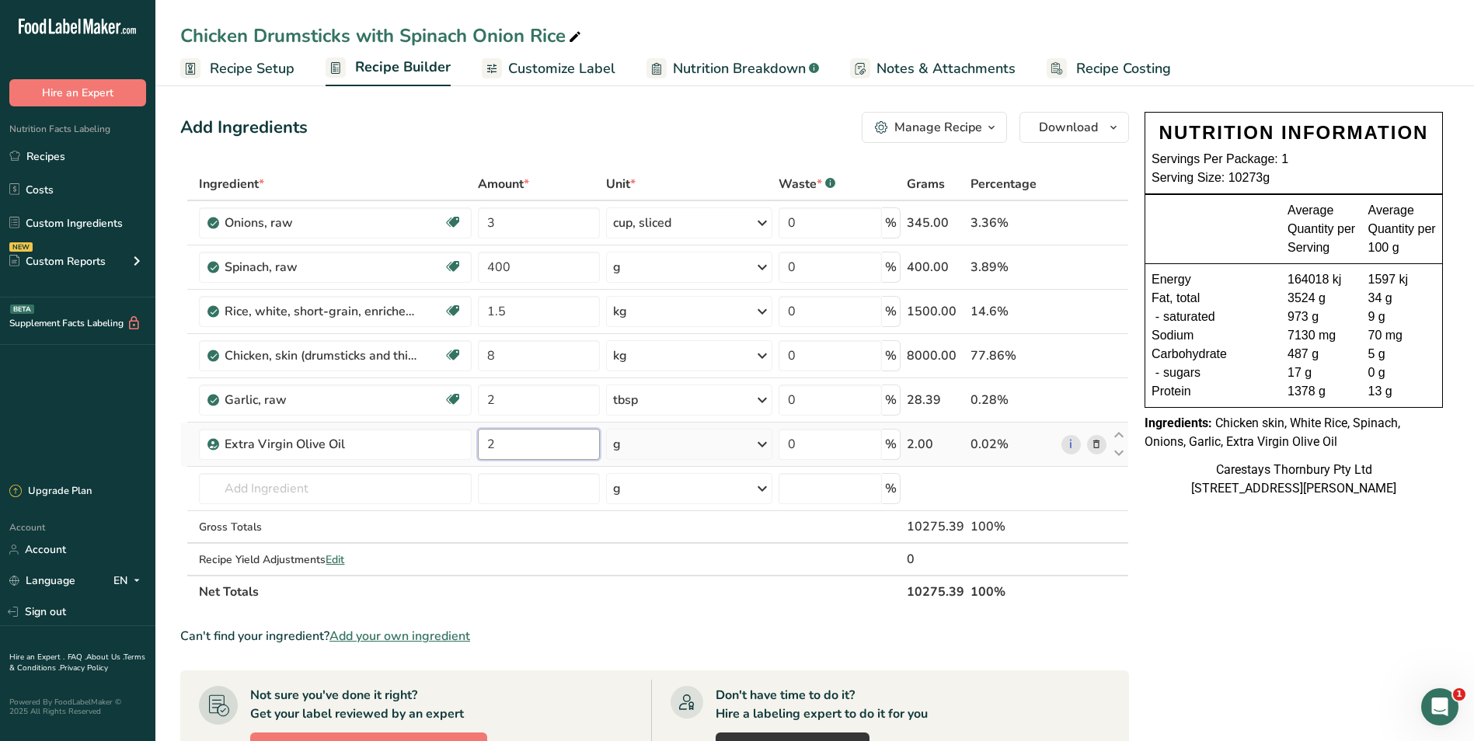
type input "2"
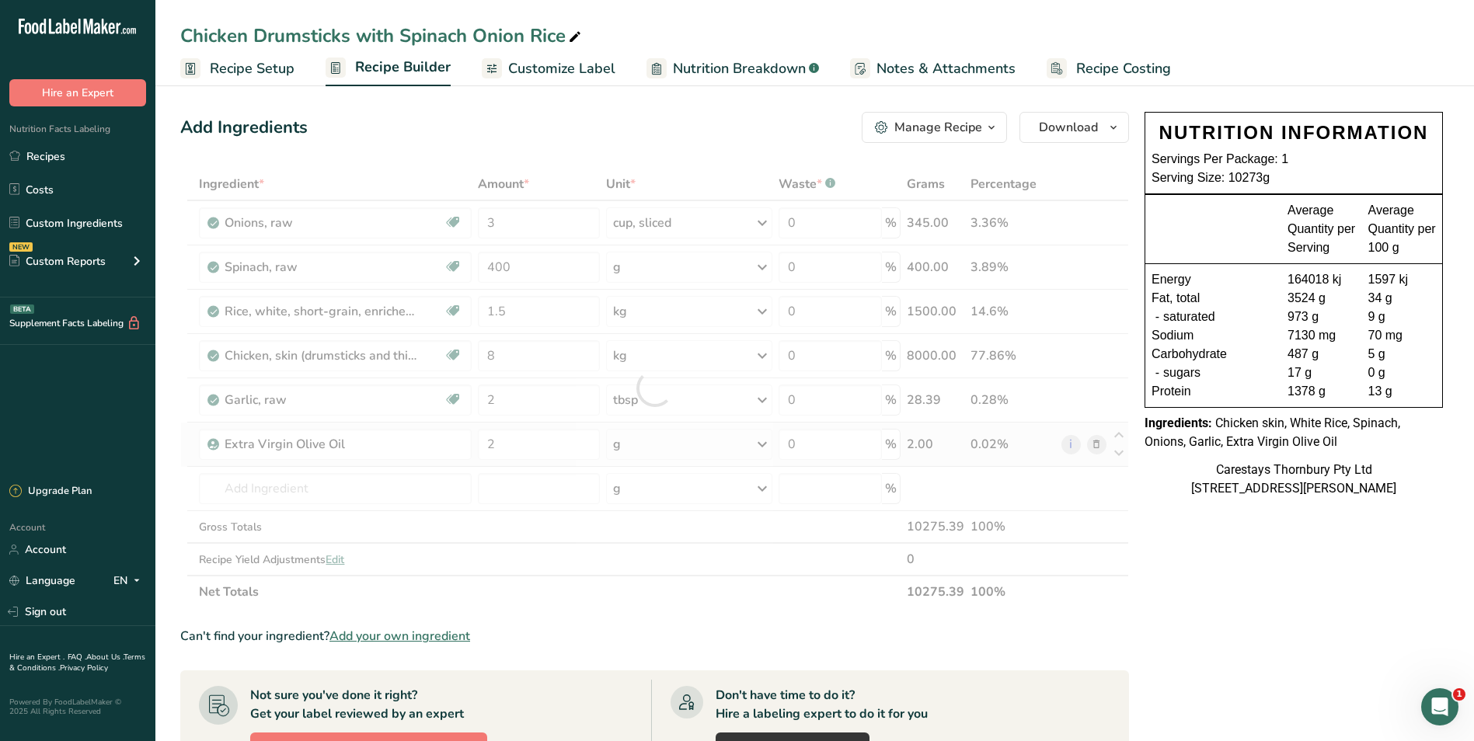
click at [765, 440] on div "Ingredient * Amount * Unit * Waste * .a-a{fill:#347362;}.b-a{fill:#fff;} Grams …" at bounding box center [654, 388] width 949 height 441
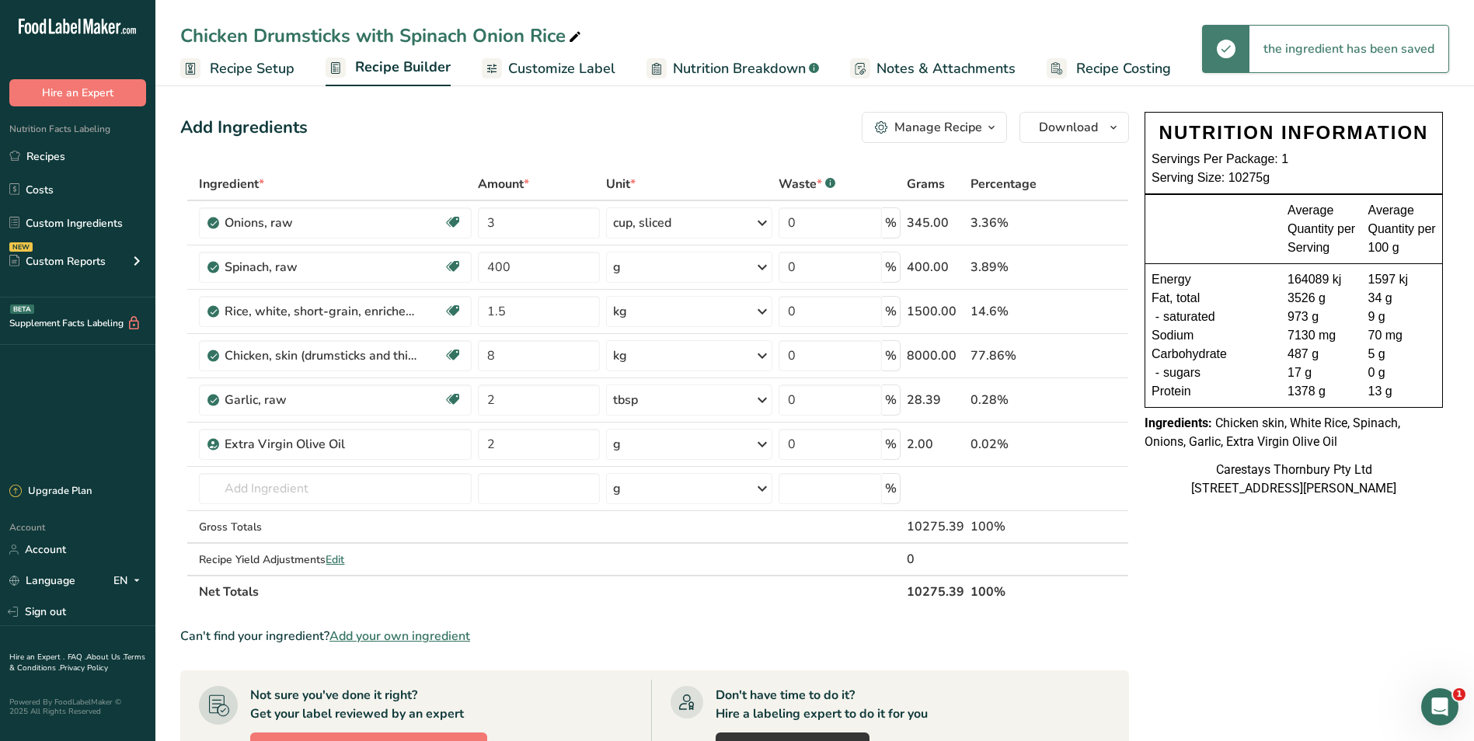
click at [765, 442] on icon at bounding box center [762, 445] width 19 height 28
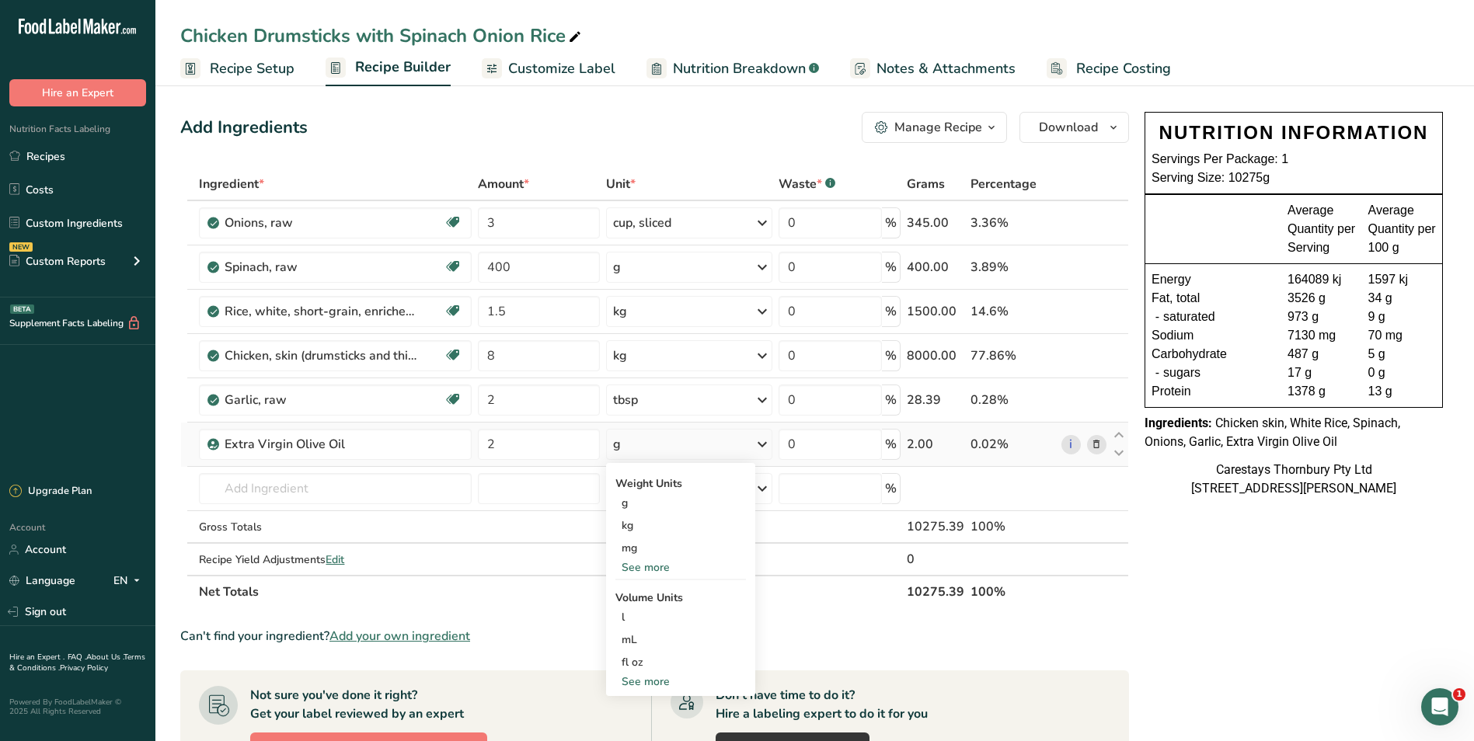
click at [650, 566] on div "See more" at bounding box center [681, 568] width 131 height 16
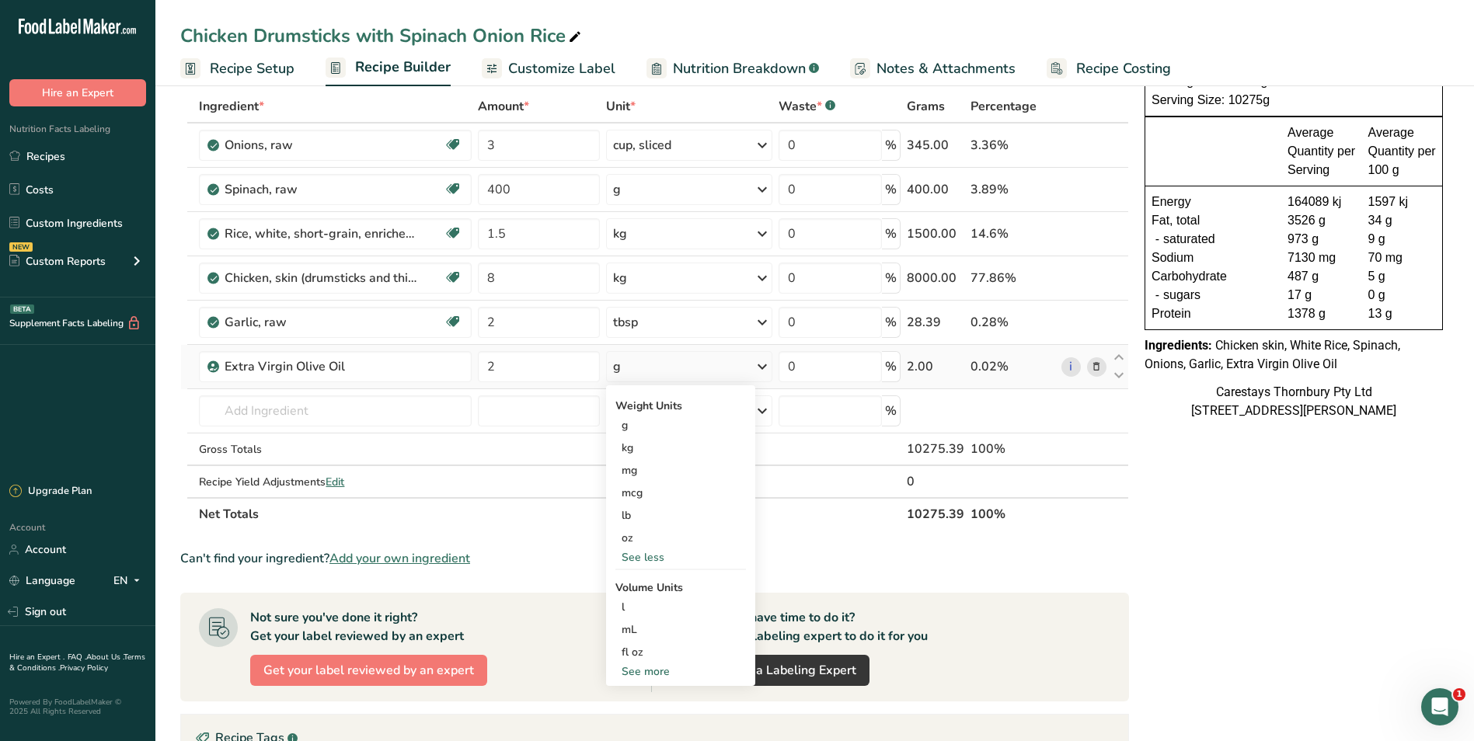
click at [644, 672] on div "See more" at bounding box center [681, 672] width 131 height 16
select select "22"
click at [644, 672] on div "tbsp" at bounding box center [681, 675] width 118 height 16
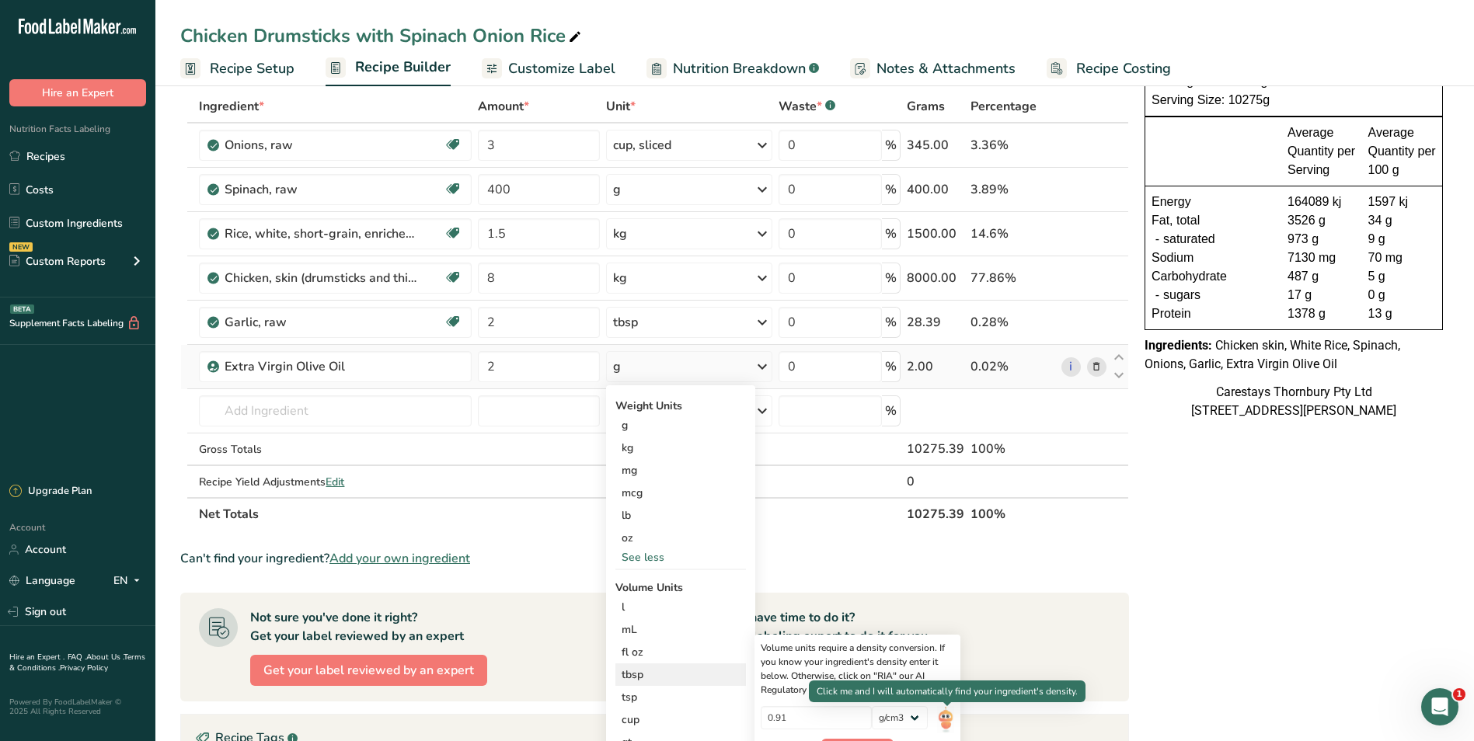
click at [942, 715] on img at bounding box center [945, 720] width 17 height 27
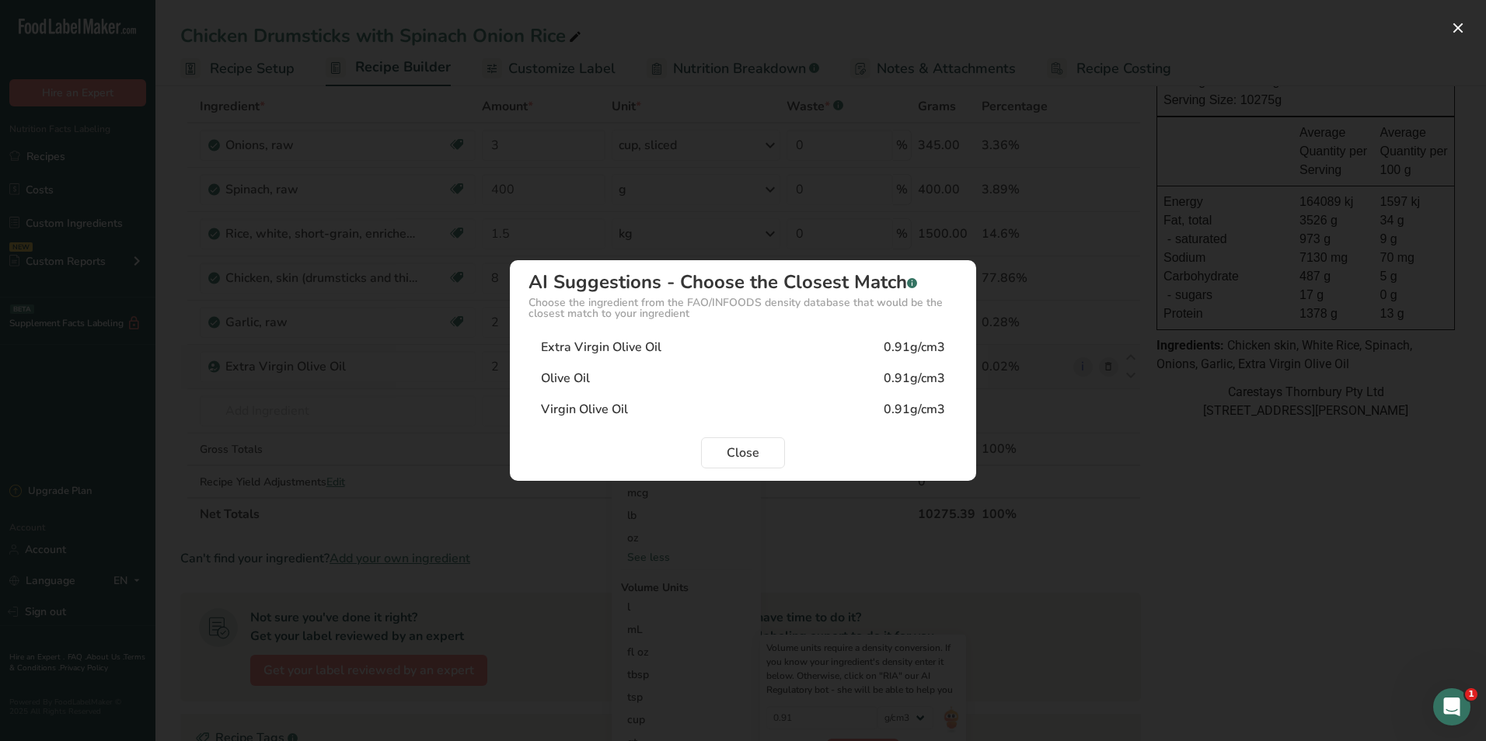
click at [570, 345] on div "Extra Virgin Olive Oil" at bounding box center [601, 347] width 120 height 19
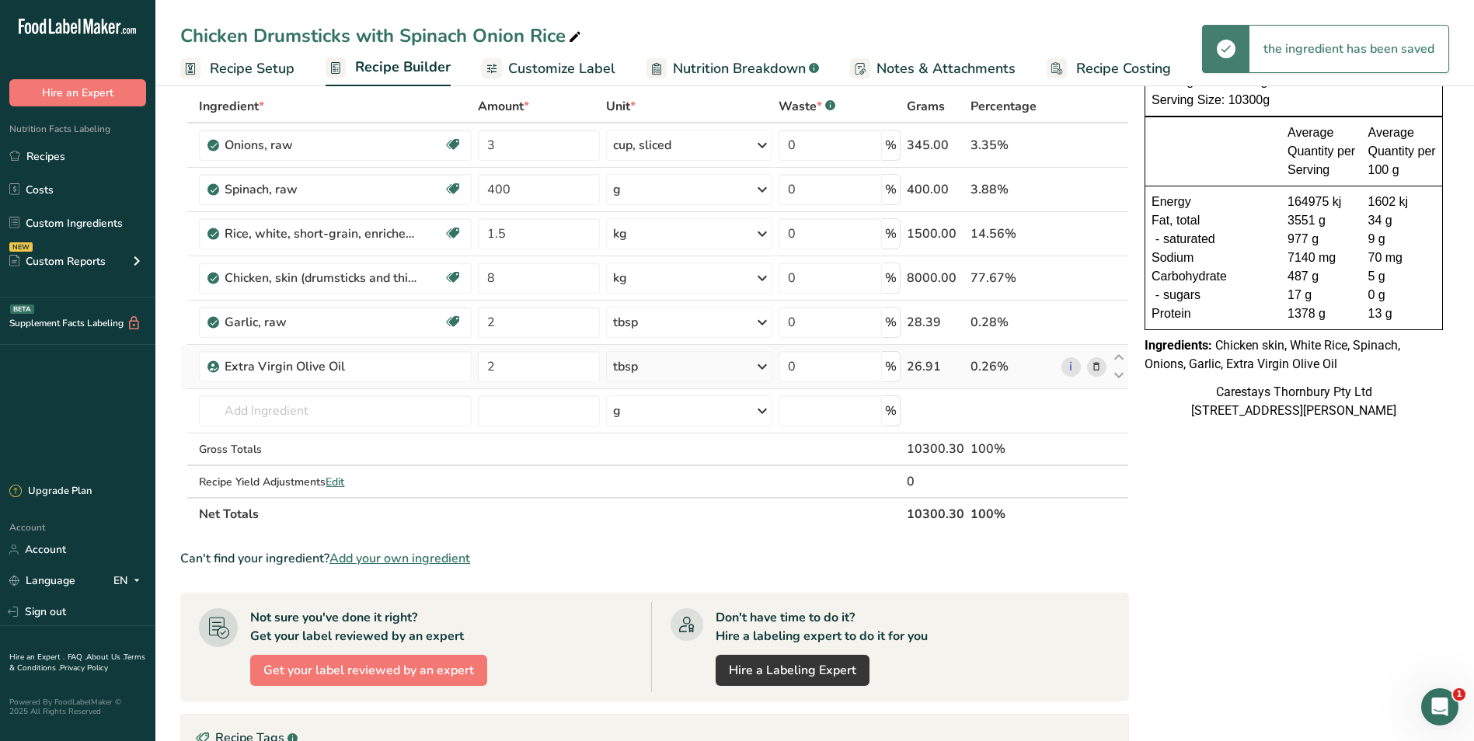
click at [1104, 68] on span "Recipe Costing" at bounding box center [1123, 68] width 95 height 21
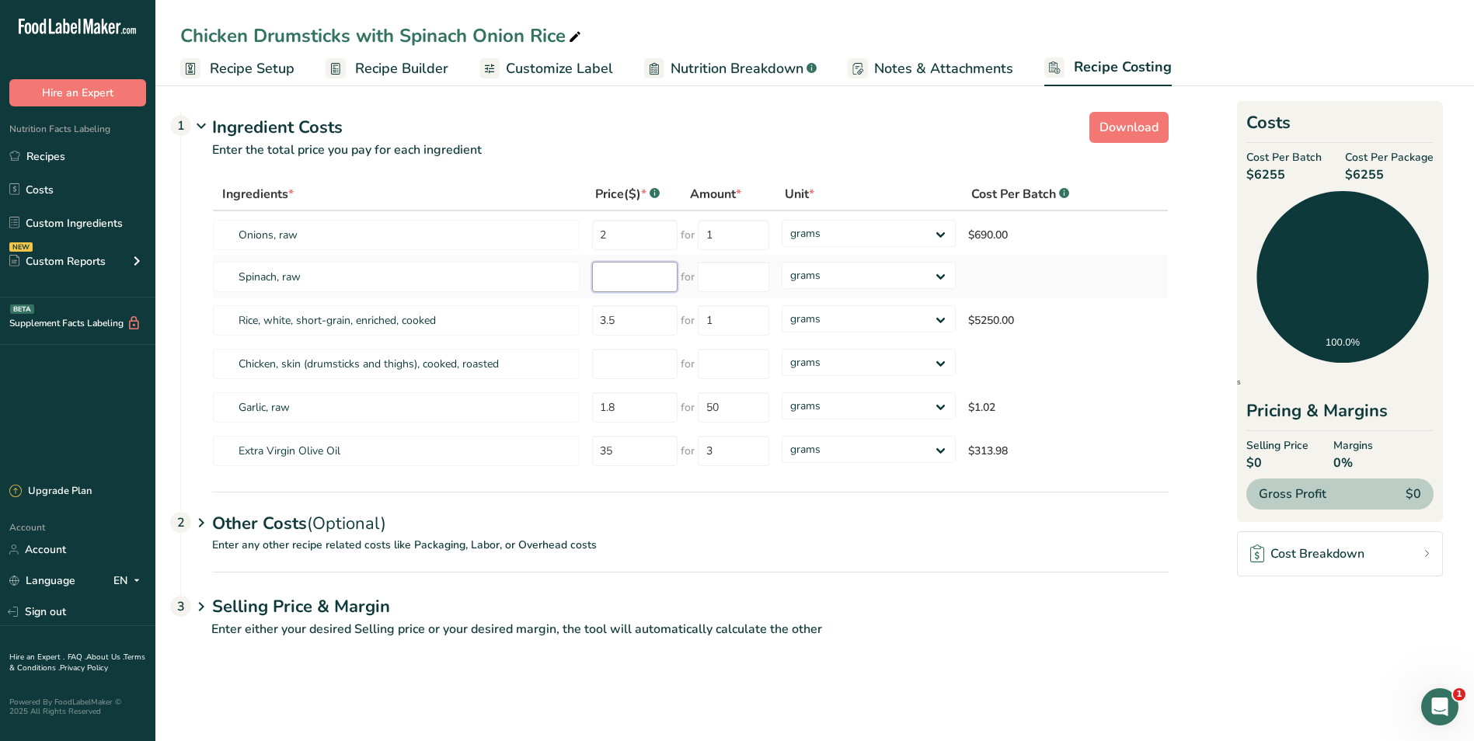
click at [610, 279] on input "number" at bounding box center [634, 277] width 85 height 30
type input "17.00"
click at [724, 275] on input "number" at bounding box center [734, 277] width 72 height 30
type input "1"
click at [943, 273] on div "Ingredients * Price($) * .a-a{fill:#347362;}.b-a{fill:#fff;} Amount * Unit * Co…" at bounding box center [690, 325] width 957 height 295
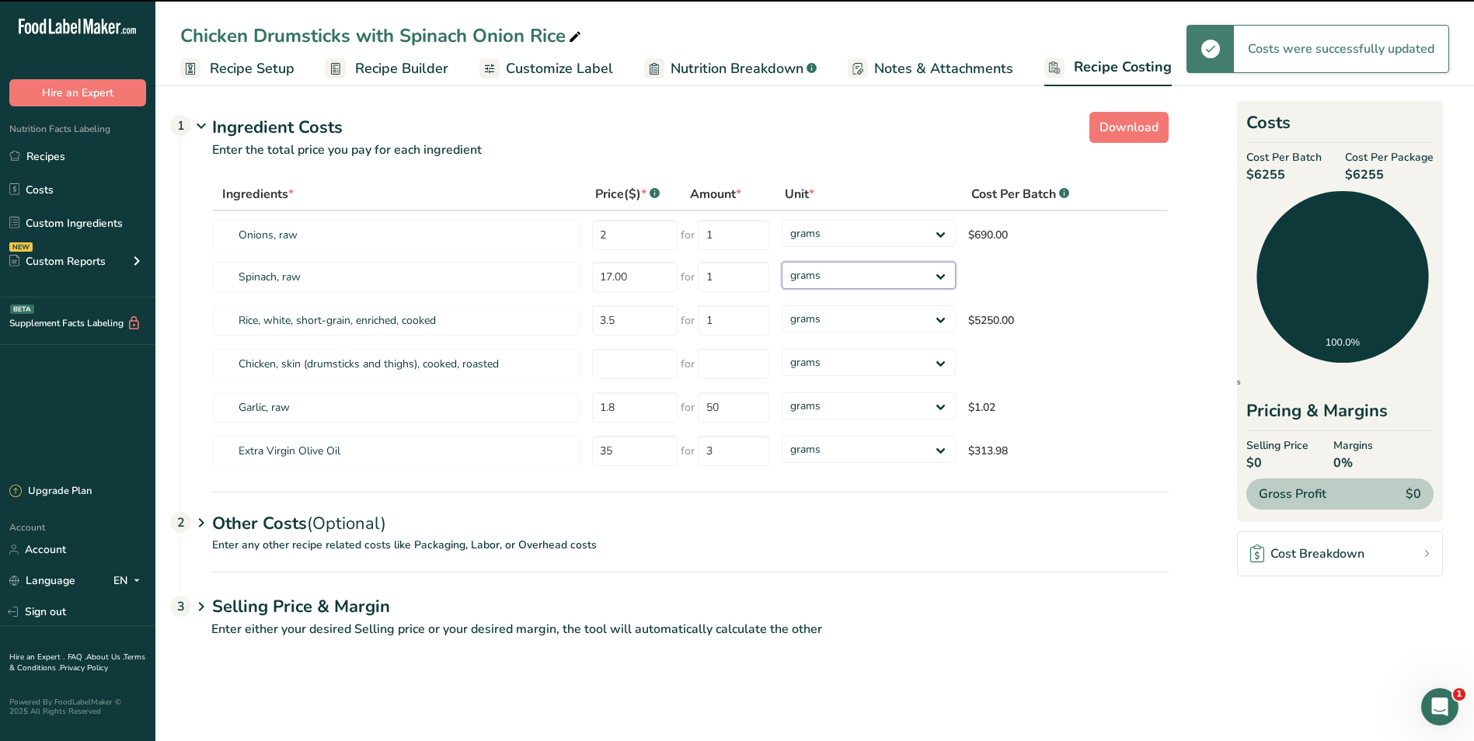
select select "1"
drag, startPoint x: 943, startPoint y: 273, endPoint x: 913, endPoint y: 291, distance: 34.9
click at [782, 262] on select "grams kg mg mcg lb oz" at bounding box center [869, 275] width 174 height 27
select select
click at [945, 232] on select "grams kg mg mcg lb oz" at bounding box center [869, 233] width 174 height 27
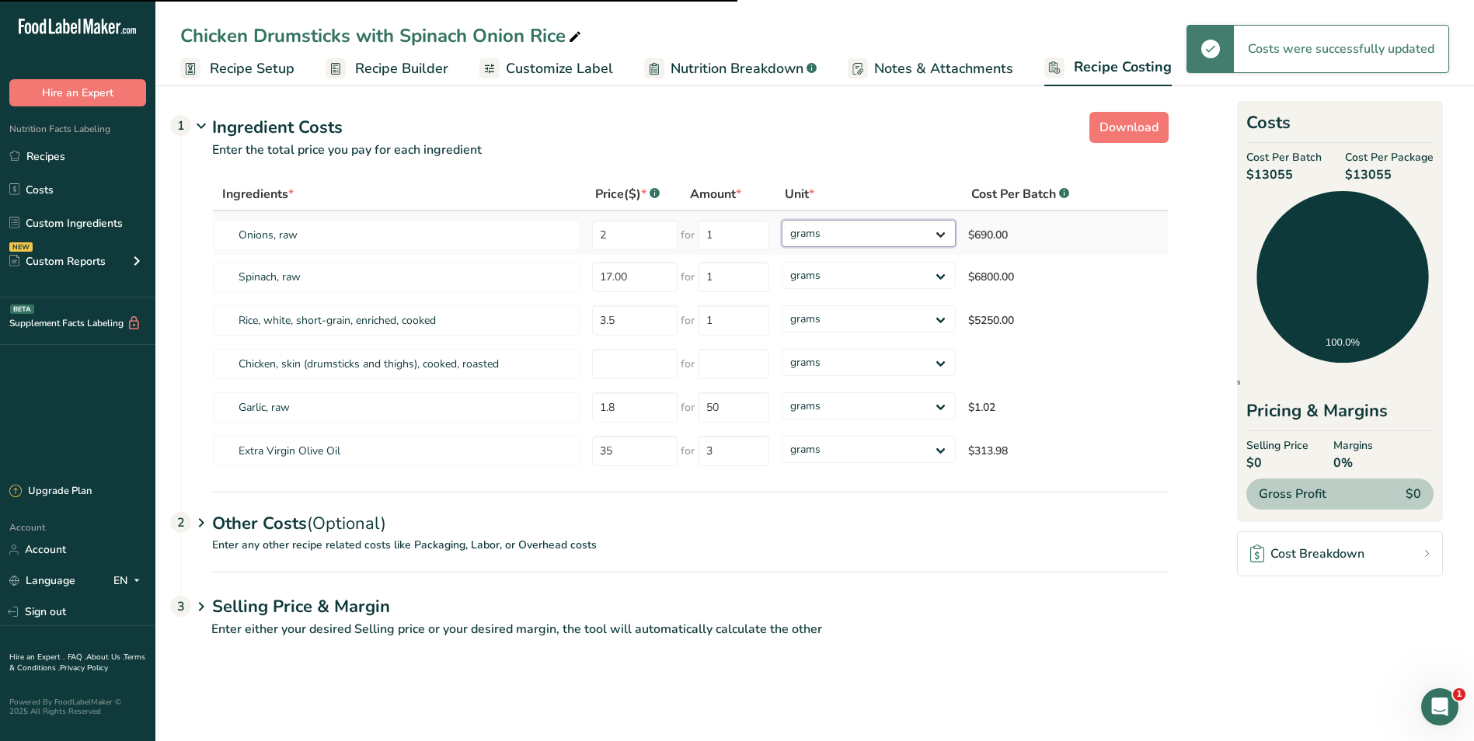
select select "1"
click at [782, 220] on select "grams kg mg mcg lb oz" at bounding box center [869, 233] width 174 height 27
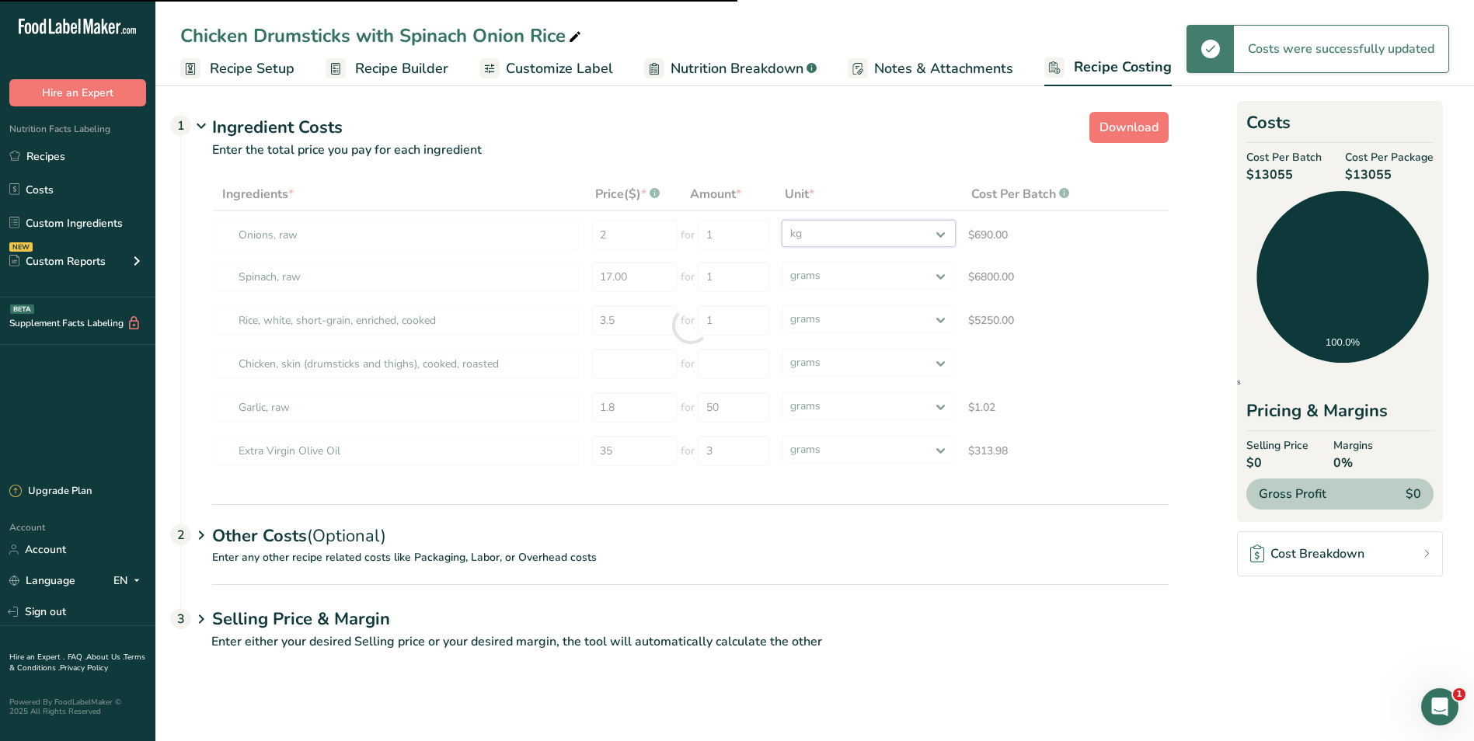
select select
select select "1"
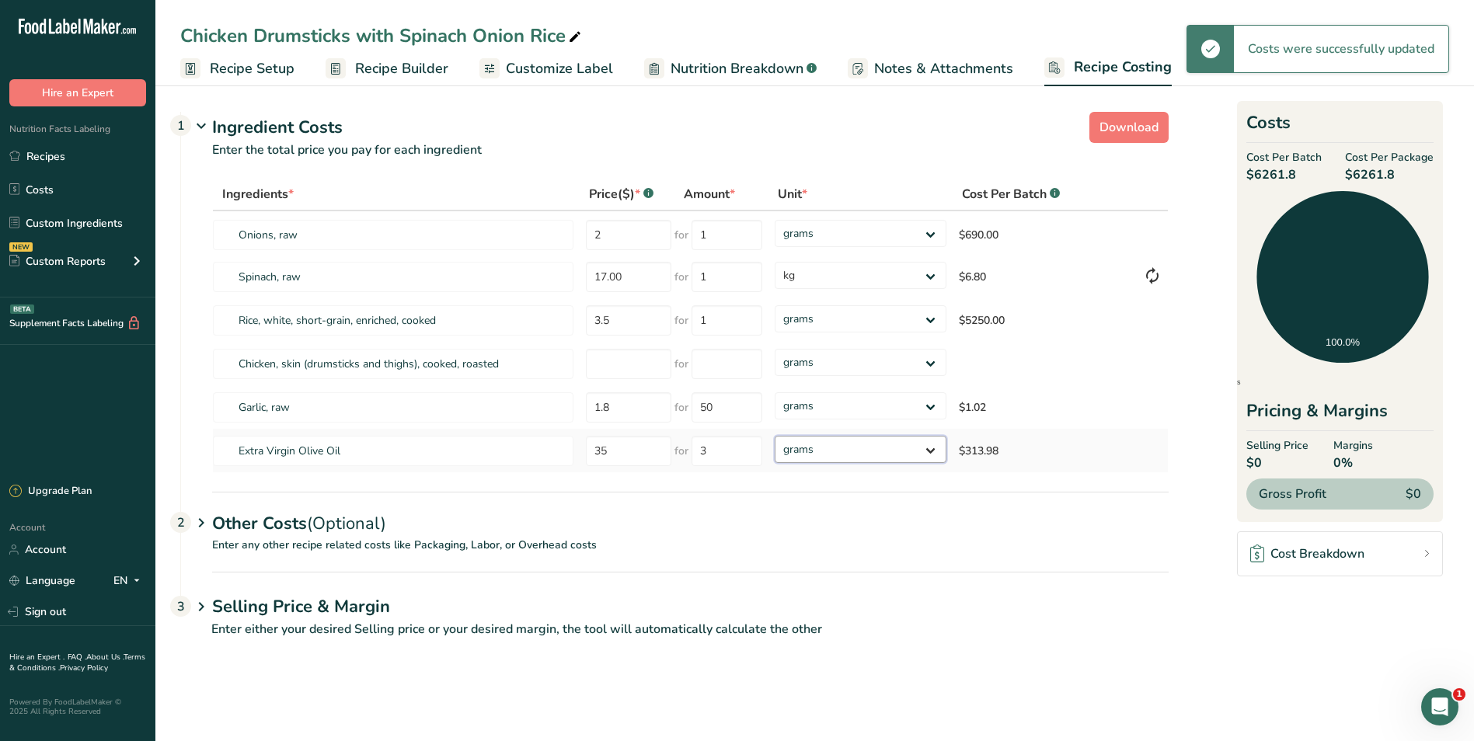
click at [928, 448] on select "grams kg mg mcg lb oz" at bounding box center [860, 449] width 171 height 27
select select "1"
click at [775, 436] on select "grams kg mg mcg lb oz" at bounding box center [860, 449] width 171 height 27
select select "1"
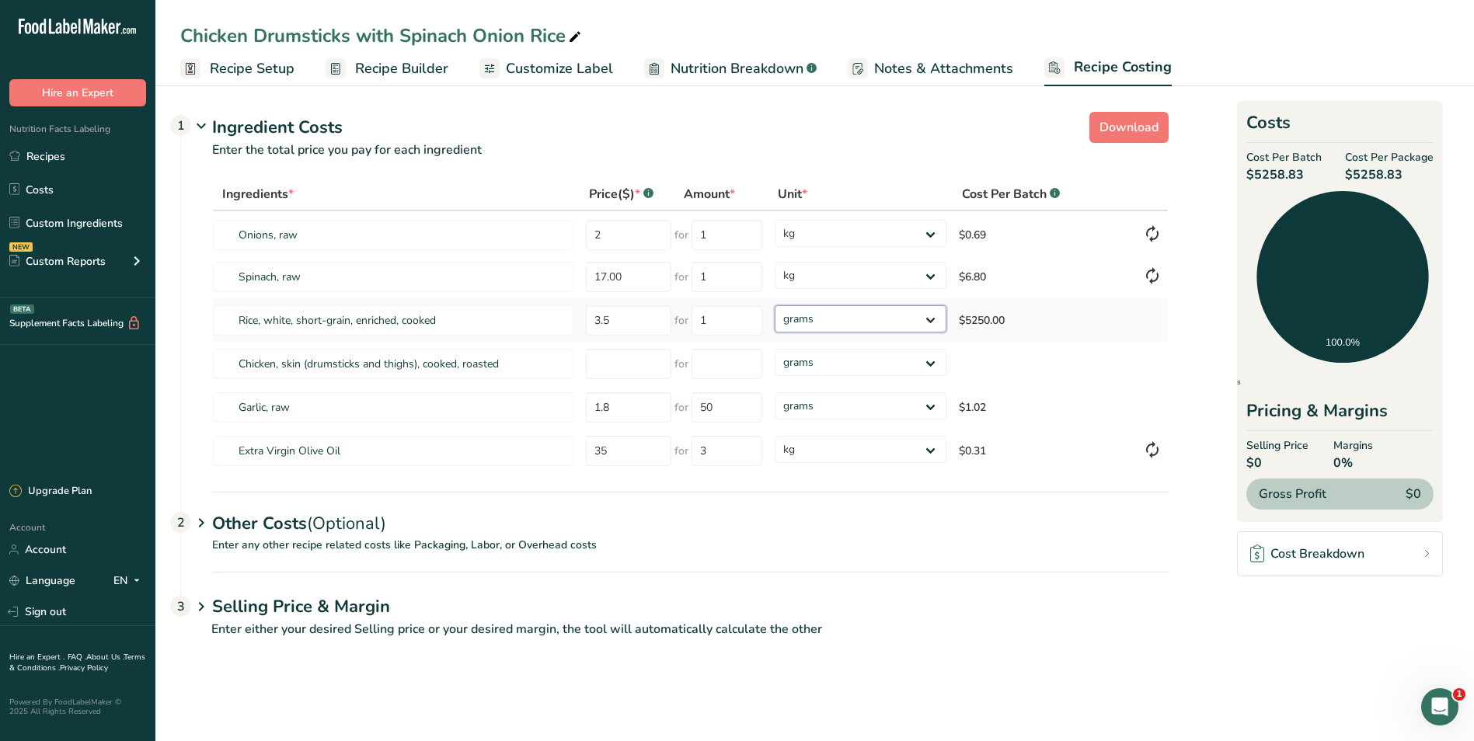
click at [930, 318] on select "grams kg mg mcg lb oz" at bounding box center [860, 318] width 171 height 27
select select "1"
click at [775, 305] on select "grams kg mg mcg lb oz" at bounding box center [860, 318] width 171 height 27
click at [622, 359] on input "number" at bounding box center [628, 364] width 85 height 30
type input "7.20"
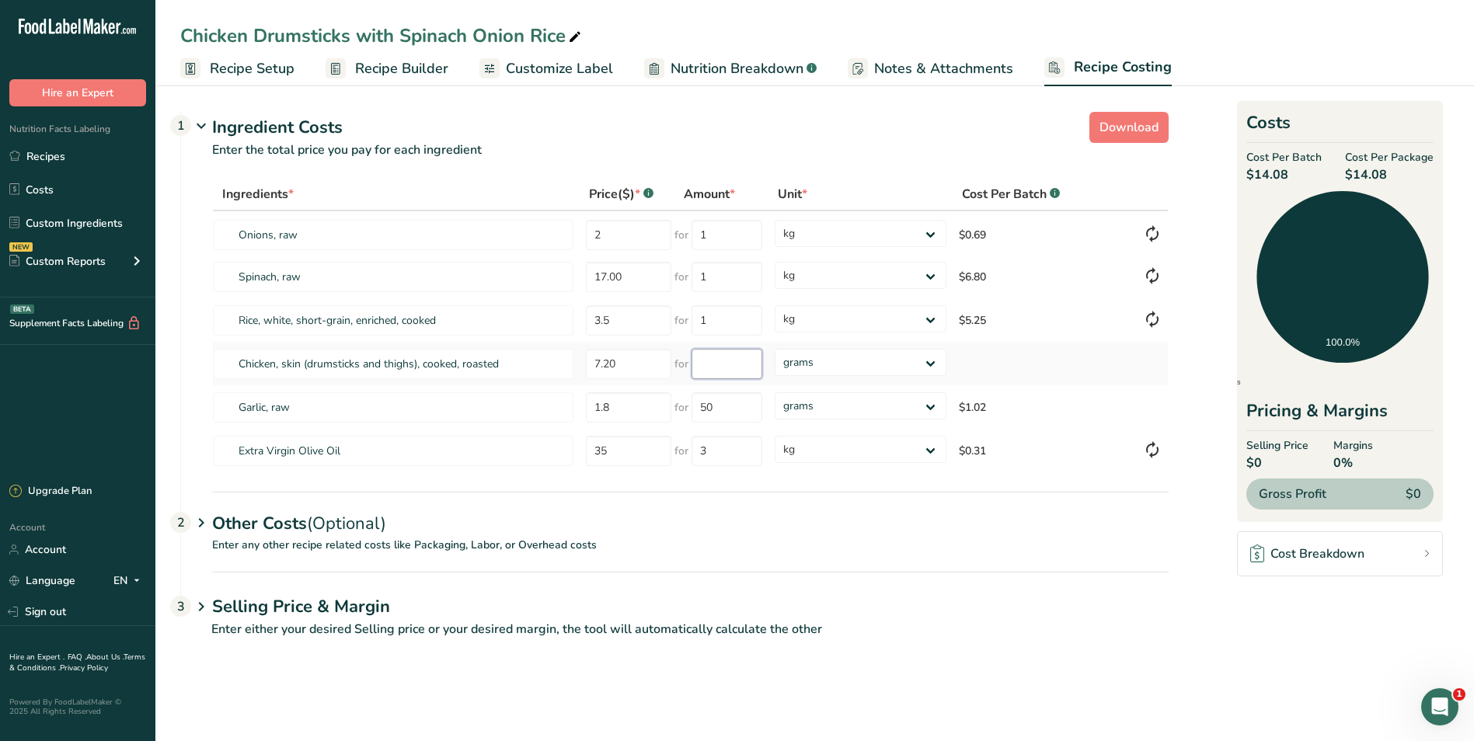
click at [719, 365] on input "number" at bounding box center [727, 364] width 71 height 30
type input "1"
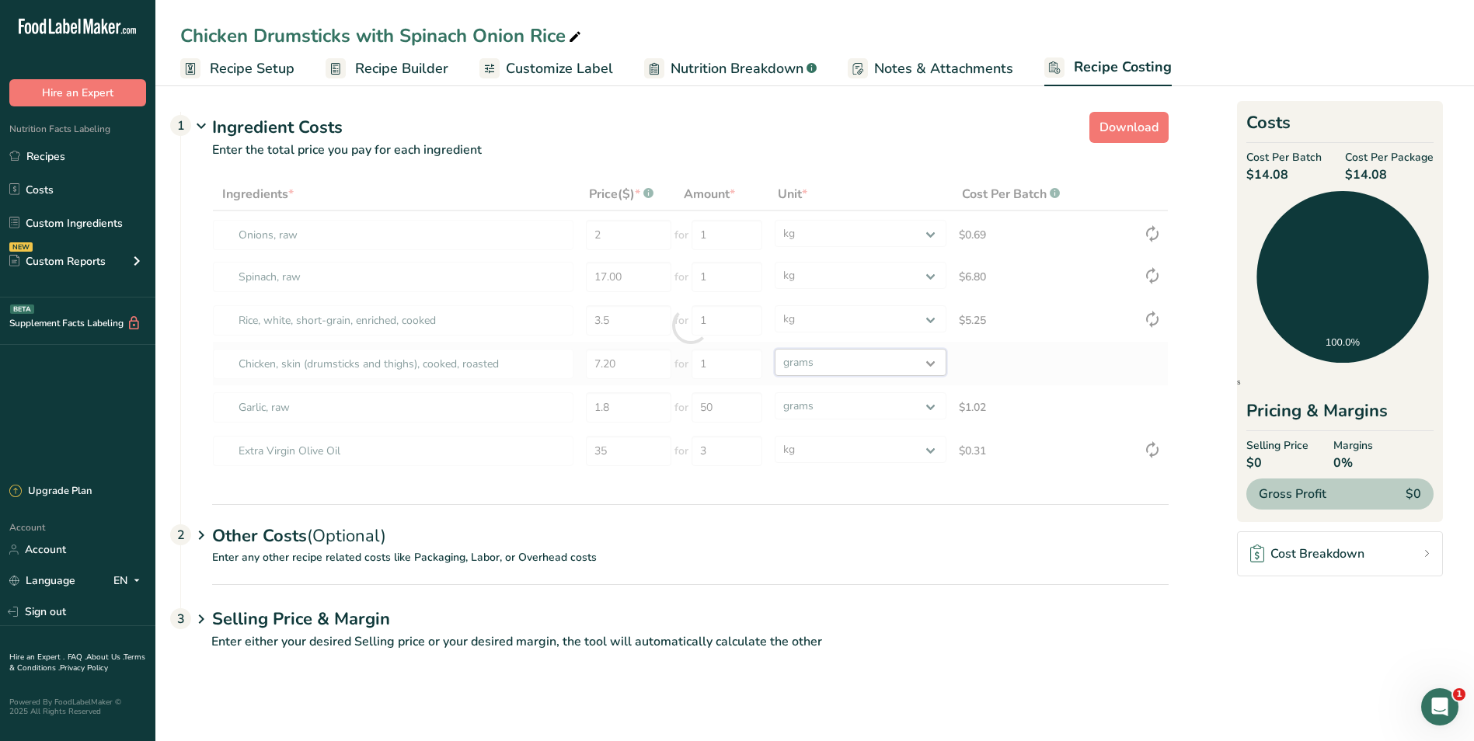
click at [931, 358] on div "Ingredients * Price($) * .a-a{fill:#347362;}.b-a{fill:#fff;} Amount * Unit * Co…" at bounding box center [690, 325] width 957 height 295
select select "1"
click at [775, 349] on select "grams kg mg mcg lb oz" at bounding box center [860, 362] width 171 height 27
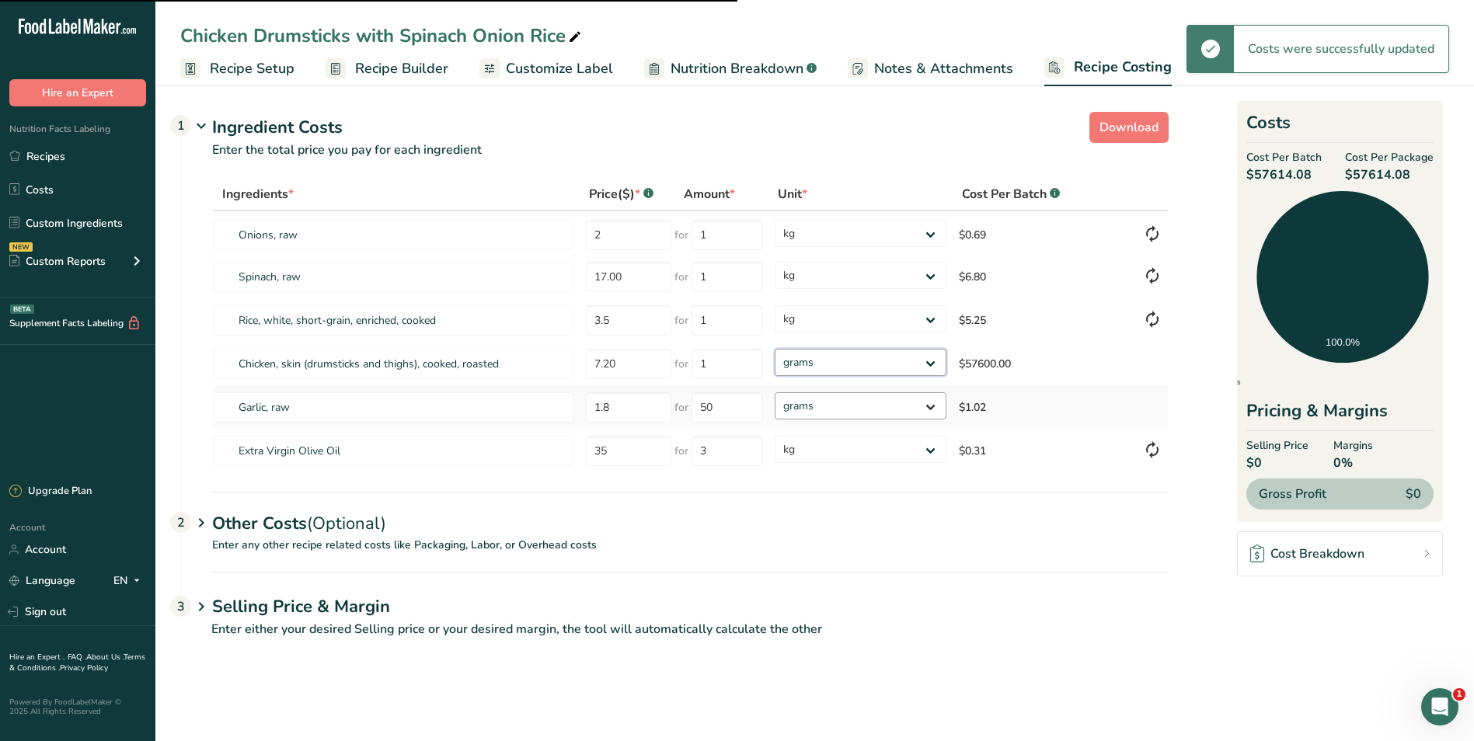
select select "1"
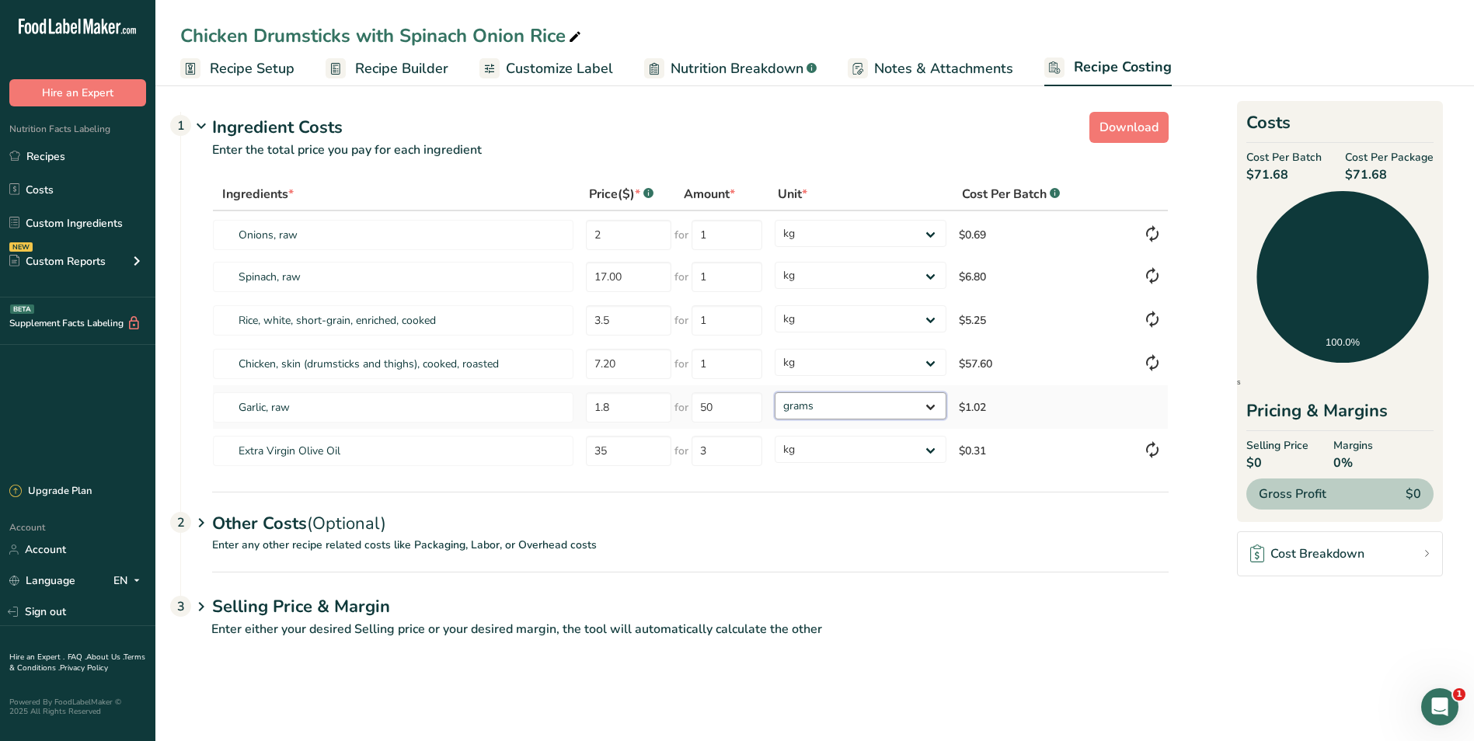
click at [933, 403] on select "grams kg mg mcg lb oz" at bounding box center [860, 406] width 171 height 27
select select "1"
click at [775, 393] on select "grams kg mg mcg lb oz" at bounding box center [860, 406] width 171 height 27
click at [229, 67] on span "Recipe Setup" at bounding box center [252, 68] width 85 height 21
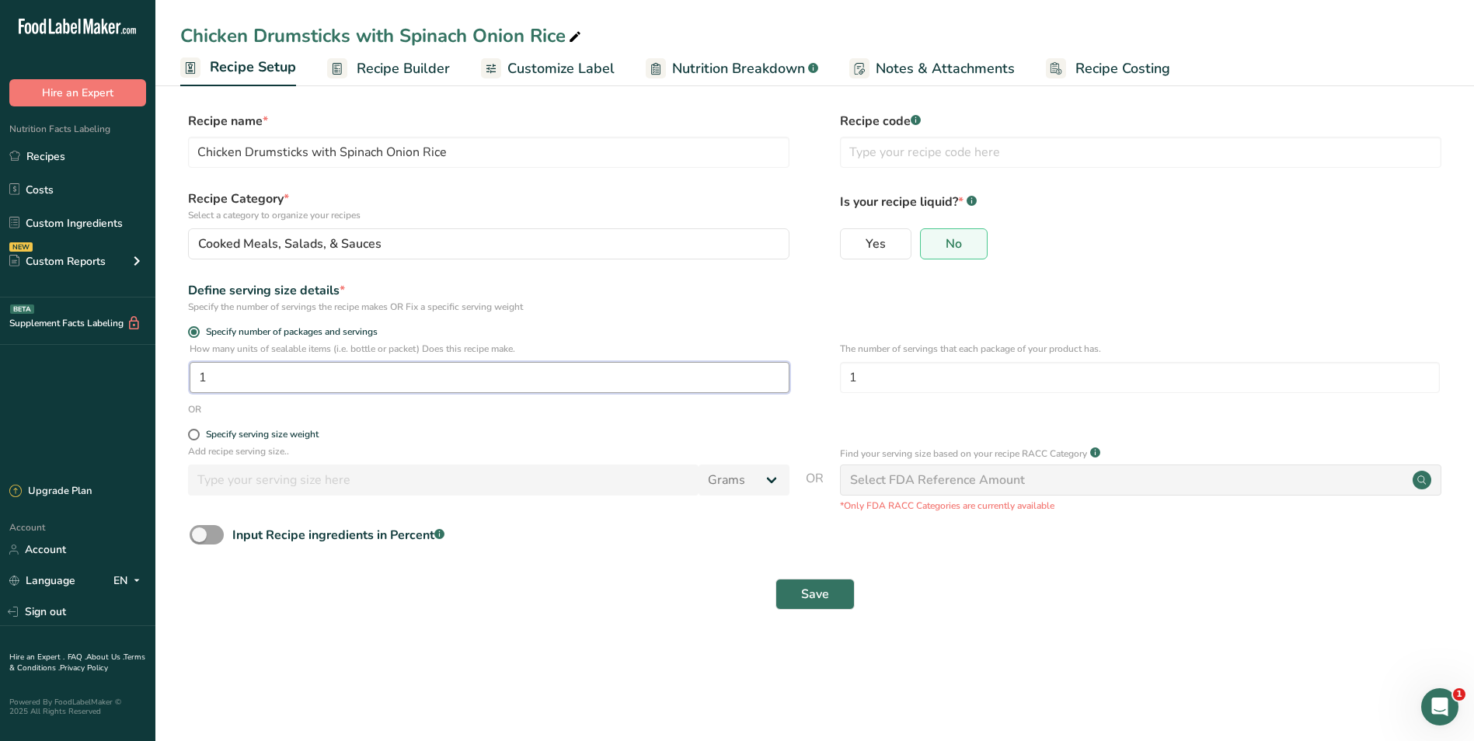
click at [212, 379] on input "1" at bounding box center [490, 377] width 600 height 31
type input "30"
click at [819, 590] on span "Save" at bounding box center [815, 594] width 28 height 19
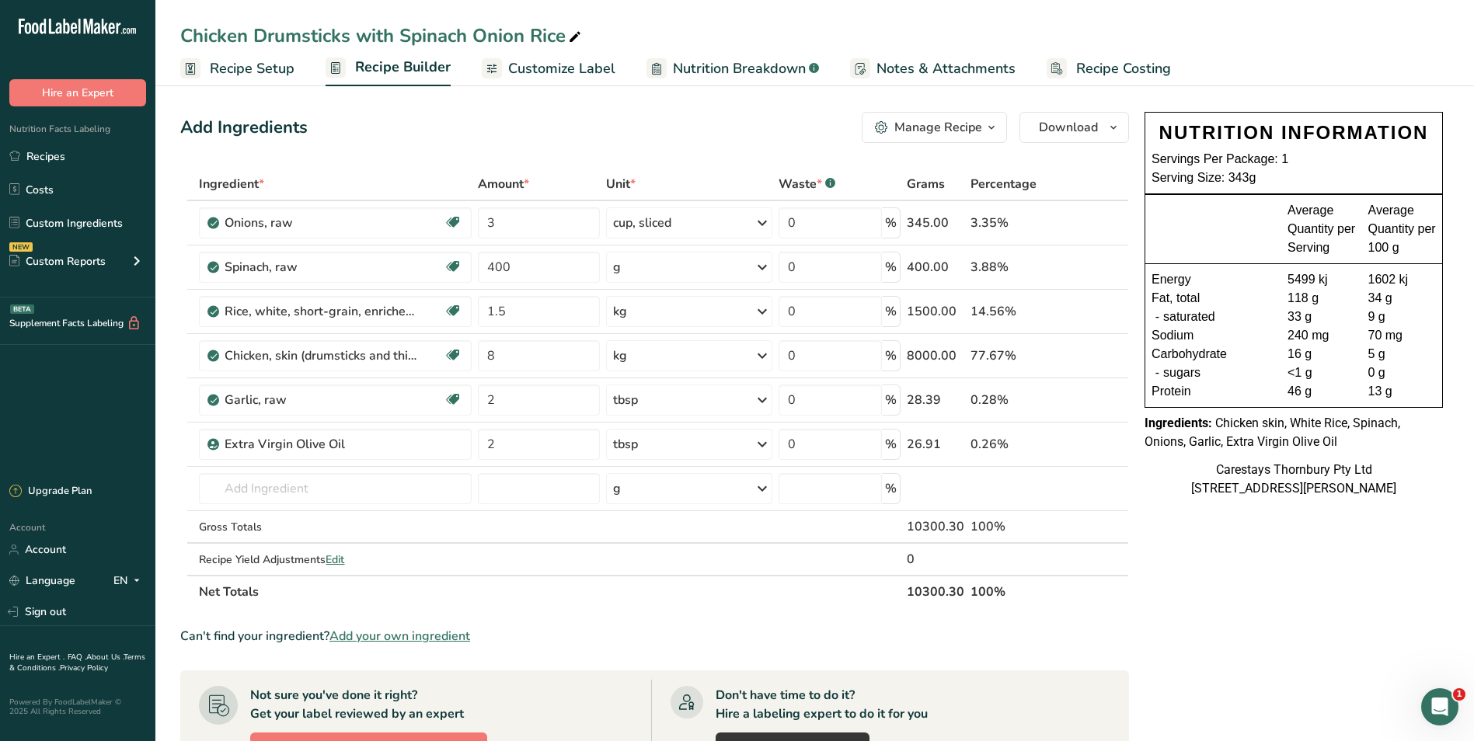
click at [1108, 61] on span "Recipe Costing" at bounding box center [1123, 68] width 95 height 21
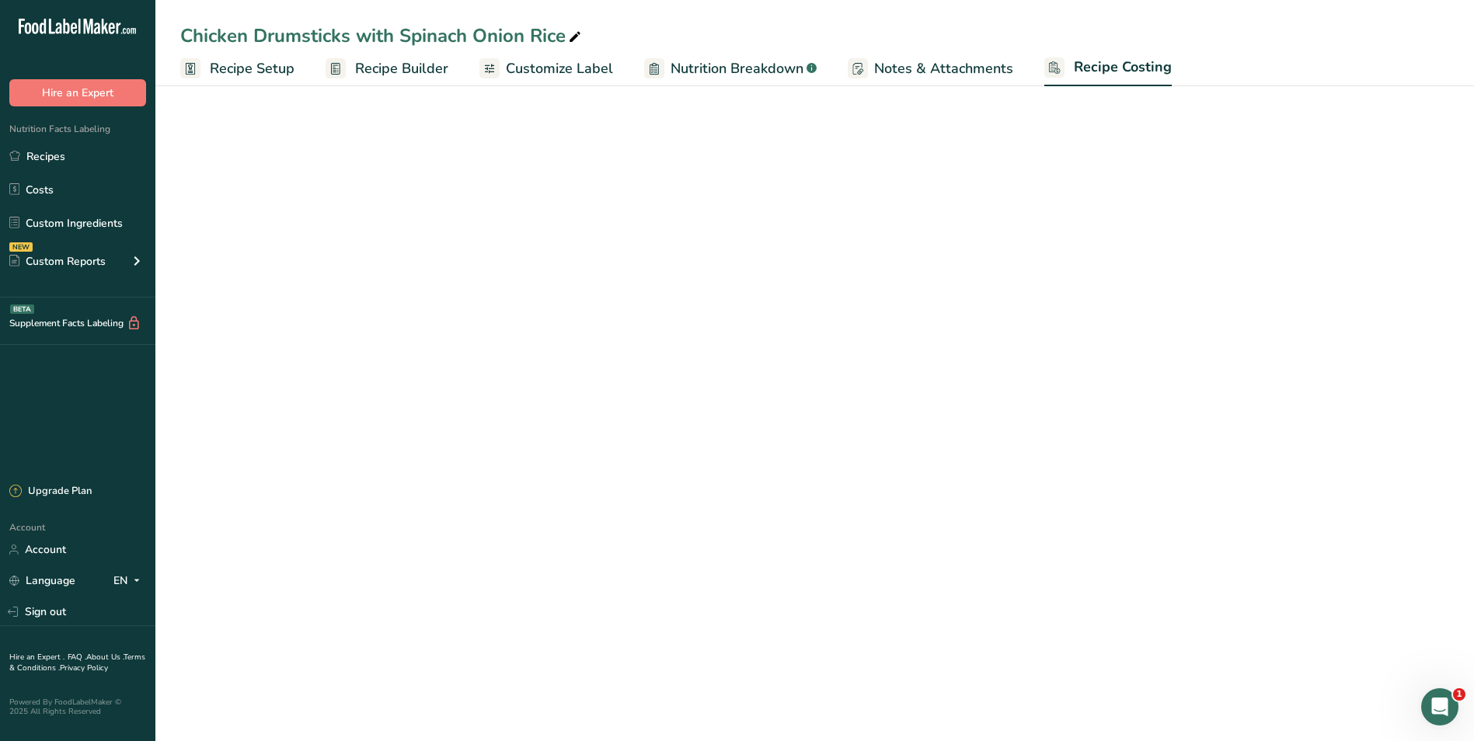
select select "1"
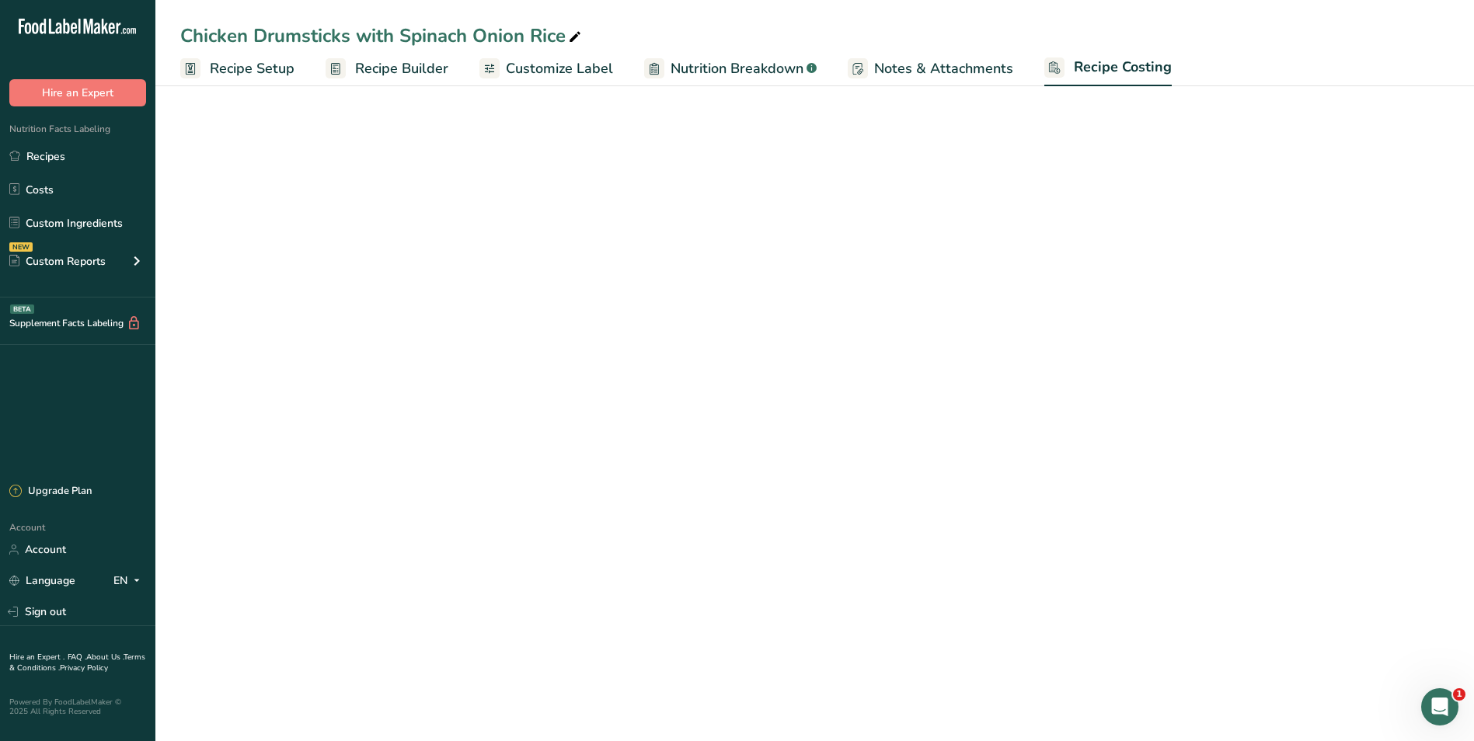
select select "1"
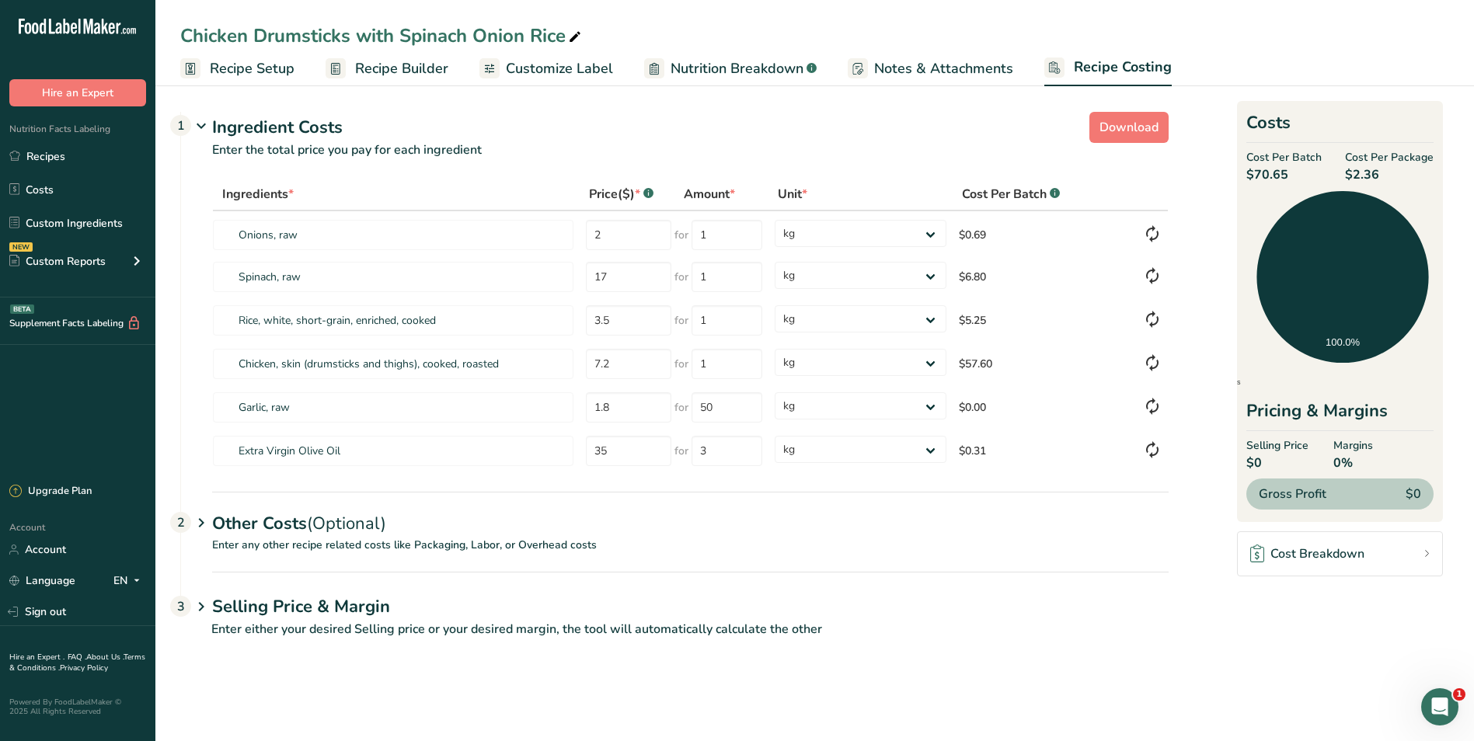
click at [1278, 449] on span "Selling Price" at bounding box center [1278, 446] width 62 height 16
click at [1254, 458] on span "$0" at bounding box center [1278, 463] width 62 height 19
click at [1097, 67] on span "Recipe Costing" at bounding box center [1123, 67] width 98 height 21
click at [1398, 546] on link "Cost Breakdown" at bounding box center [1340, 554] width 206 height 45
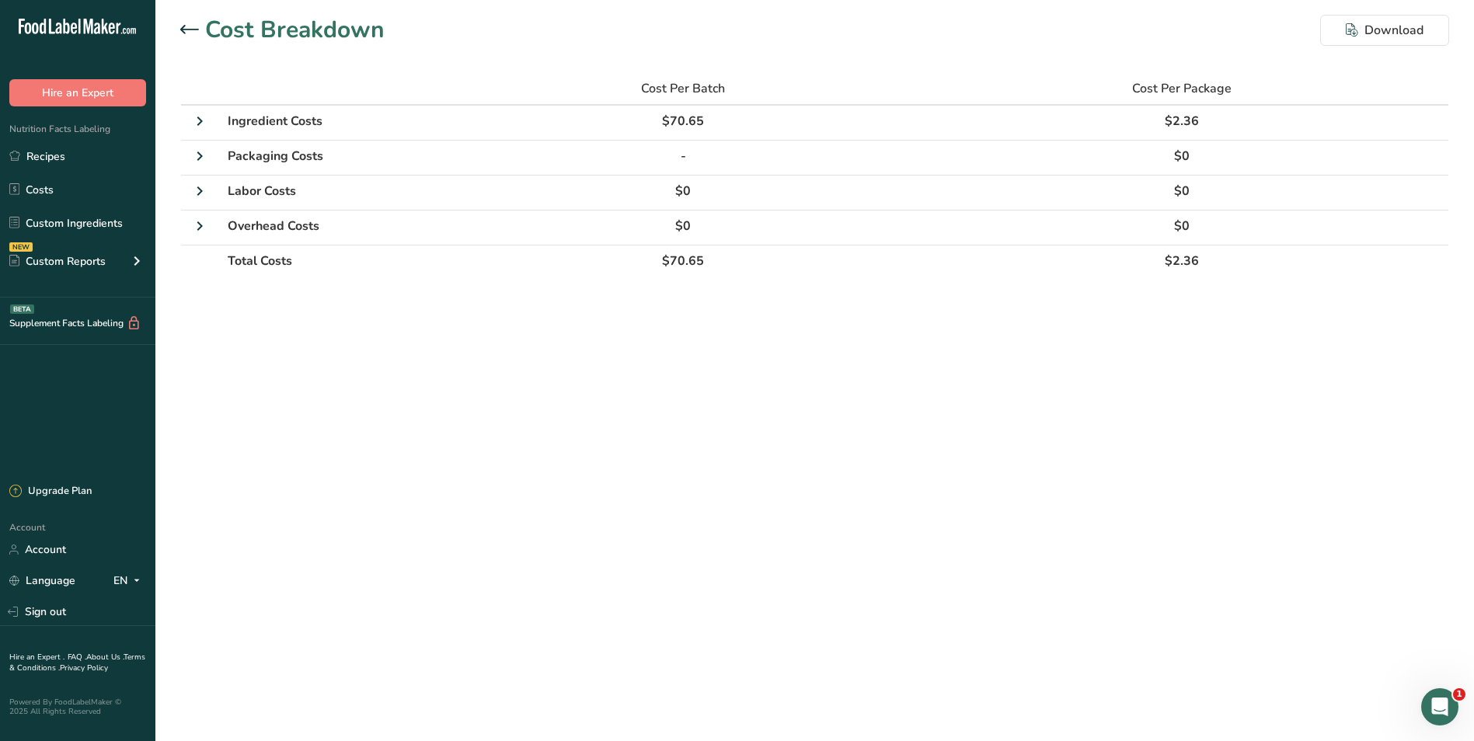
click at [187, 23] on div at bounding box center [192, 30] width 25 height 19
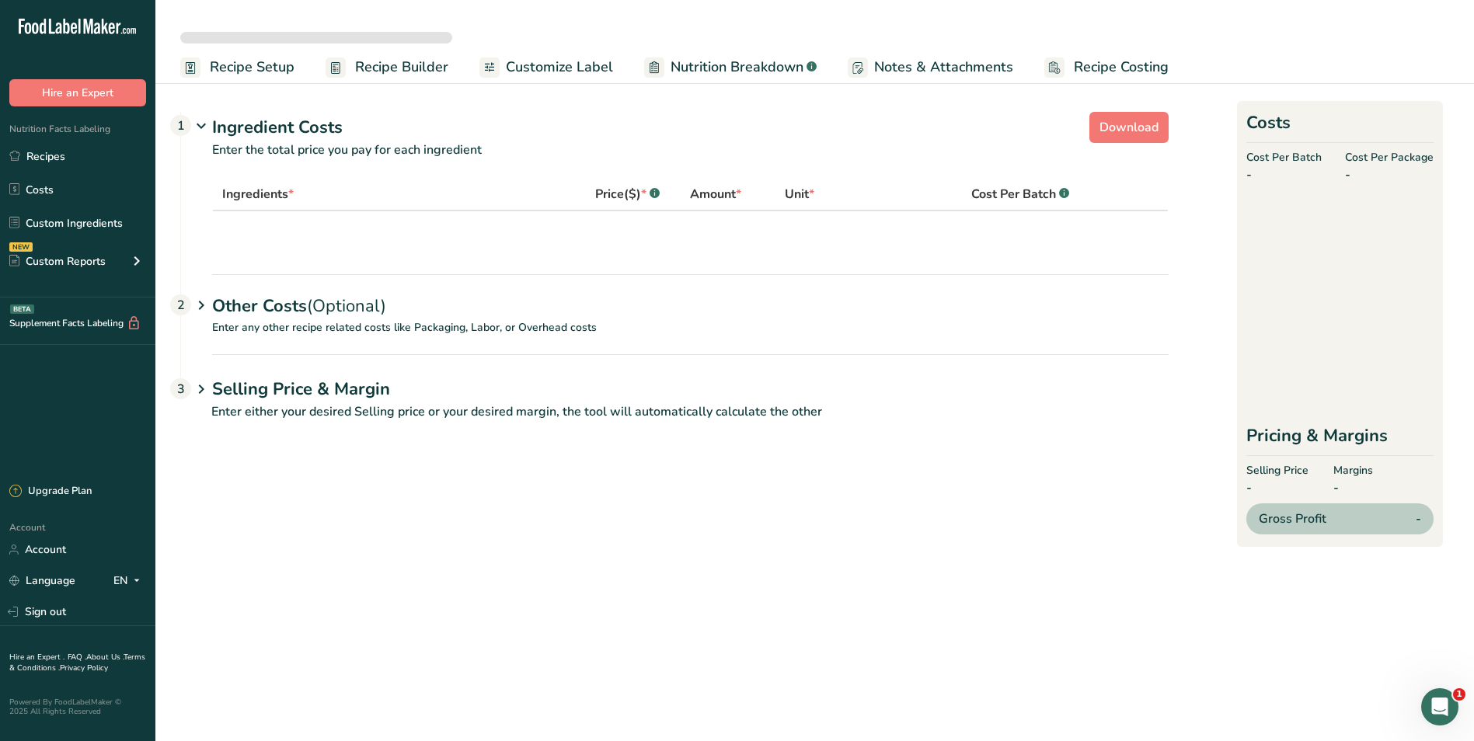
select select "1"
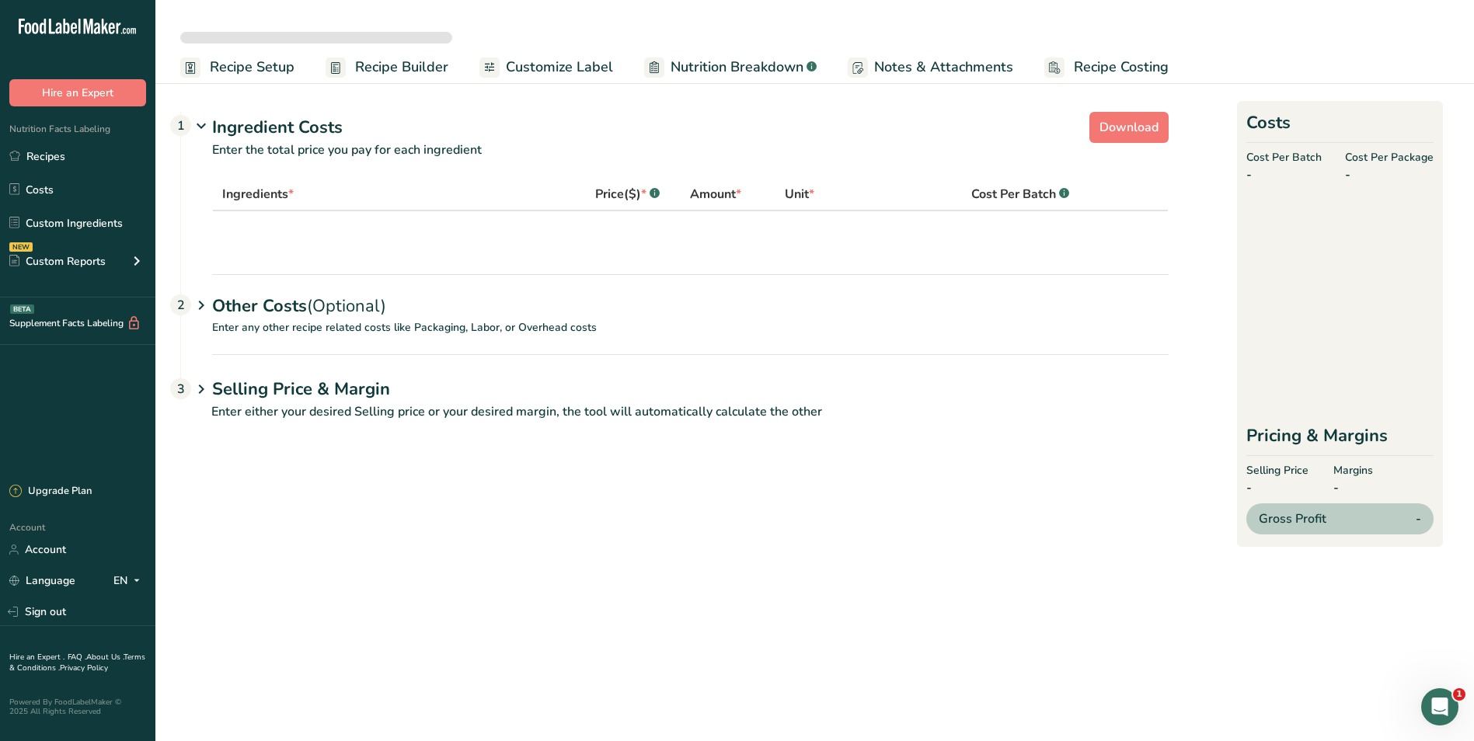
select select "1"
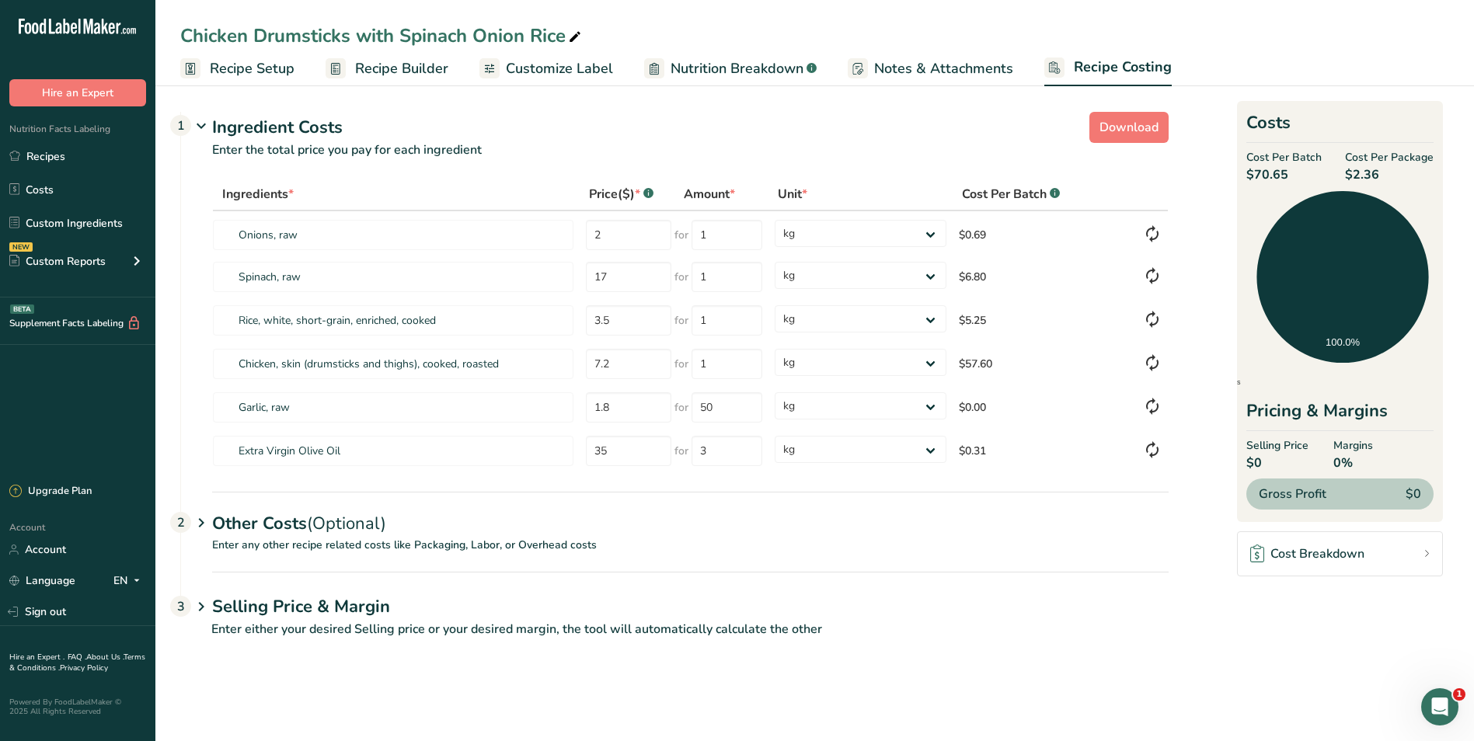
click at [234, 65] on span "Recipe Setup" at bounding box center [252, 68] width 85 height 21
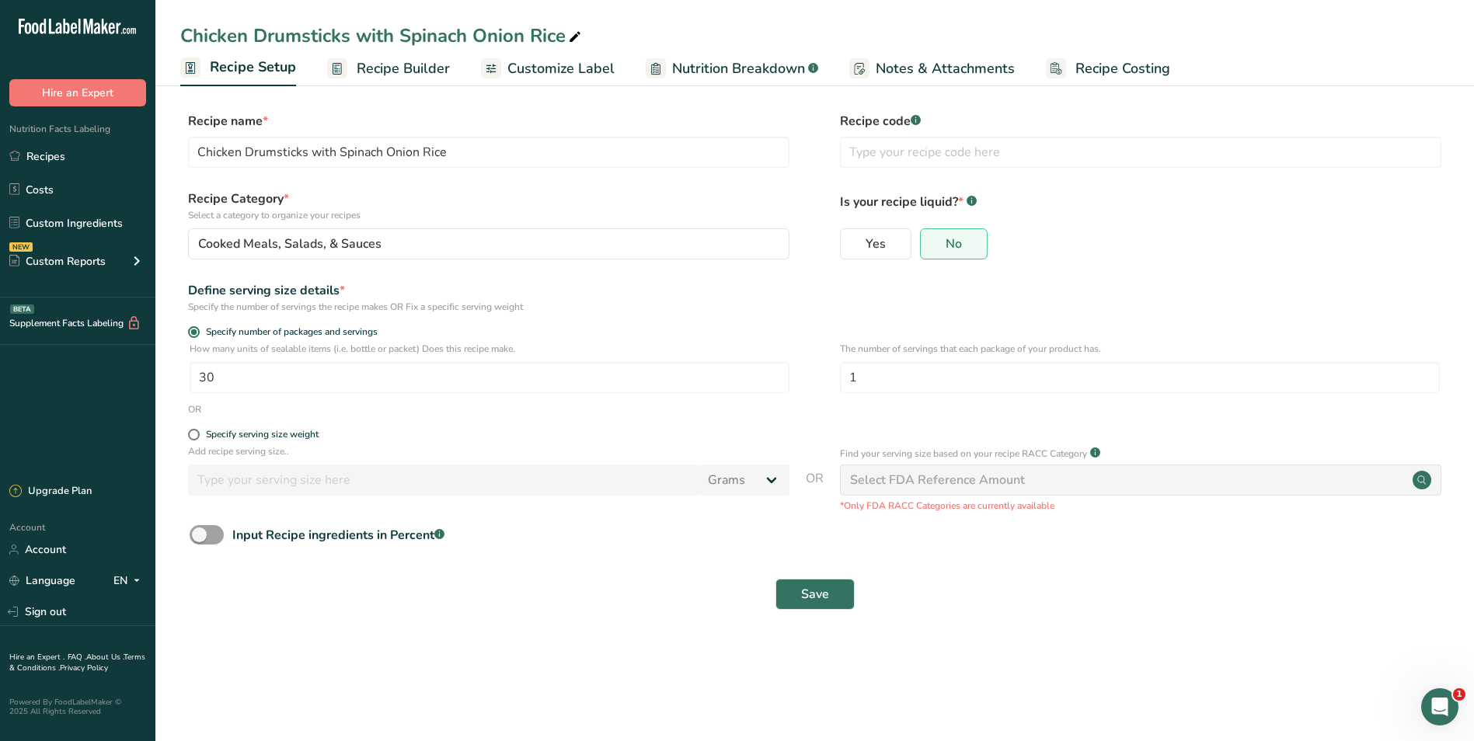
click at [431, 70] on span "Recipe Builder" at bounding box center [403, 68] width 93 height 21
